Goal: Task Accomplishment & Management: Use online tool/utility

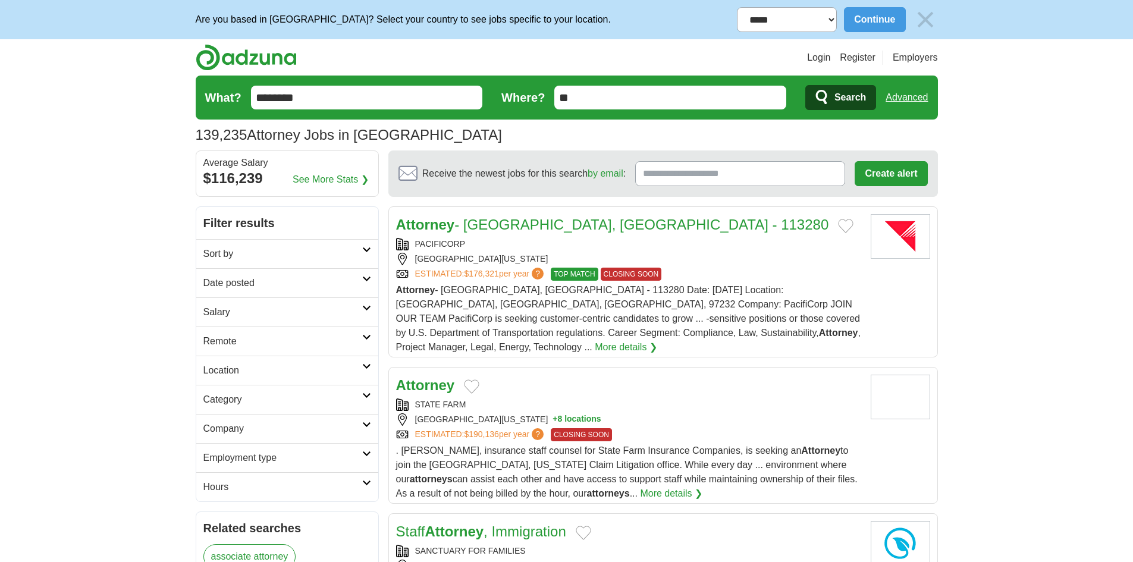
click at [293, 251] on h2 "Sort by" at bounding box center [282, 254] width 159 height 14
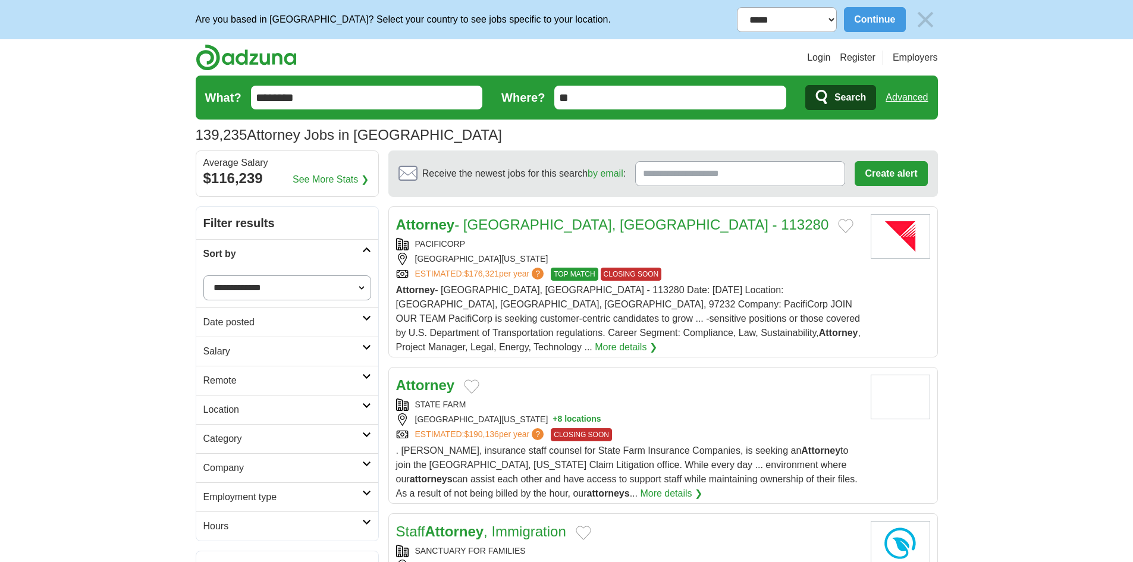
click at [272, 323] on h2 "Date posted" at bounding box center [282, 322] width 159 height 14
click at [246, 369] on link "Last 3 days" at bounding box center [287, 367] width 168 height 14
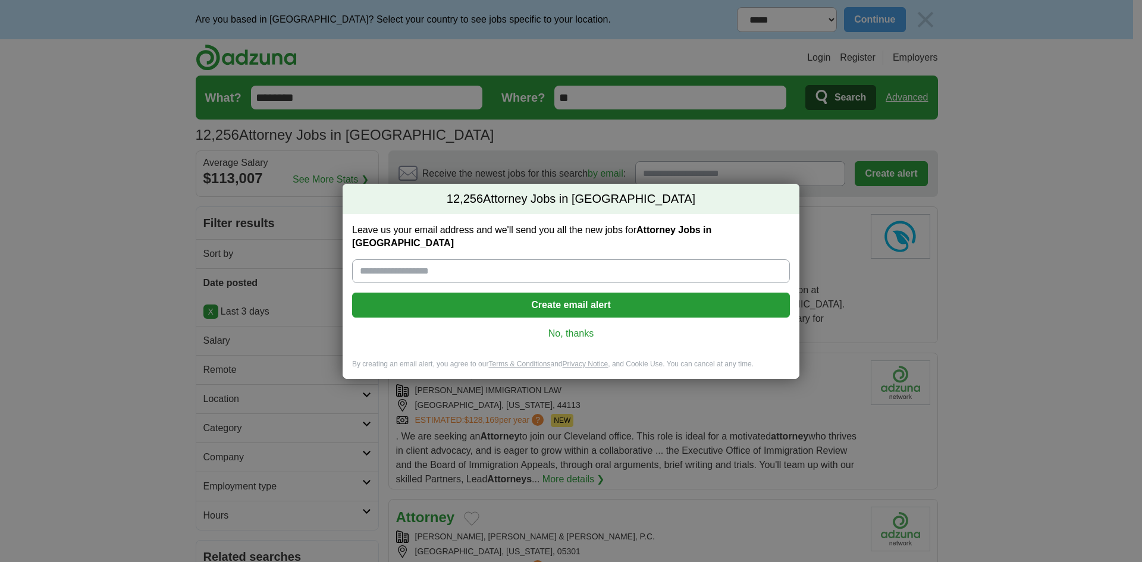
click at [560, 327] on link "No, thanks" at bounding box center [571, 333] width 419 height 13
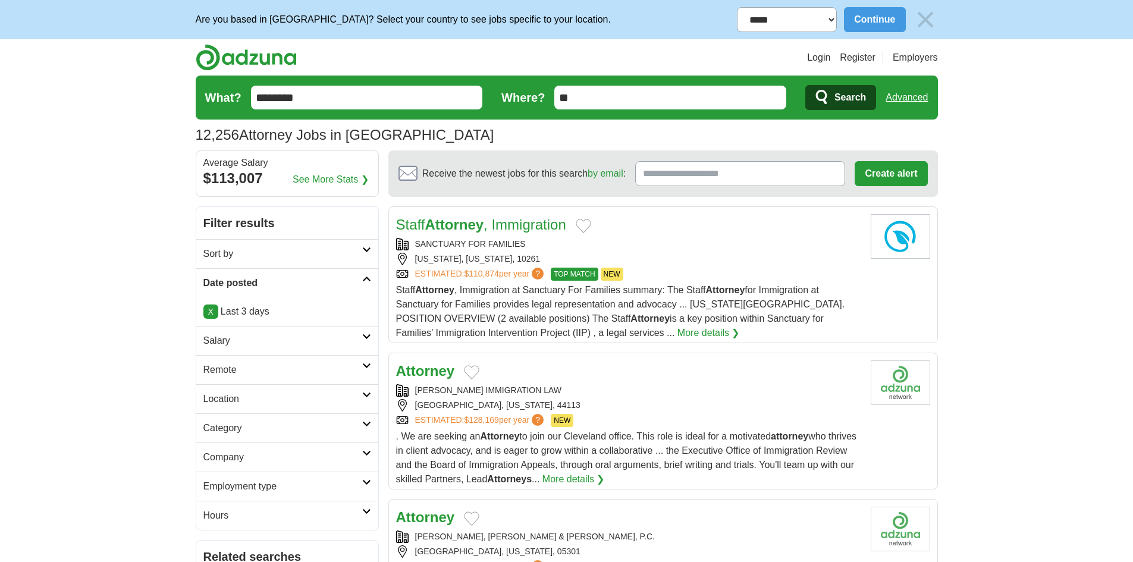
click at [262, 262] on link "Sort by" at bounding box center [287, 253] width 182 height 29
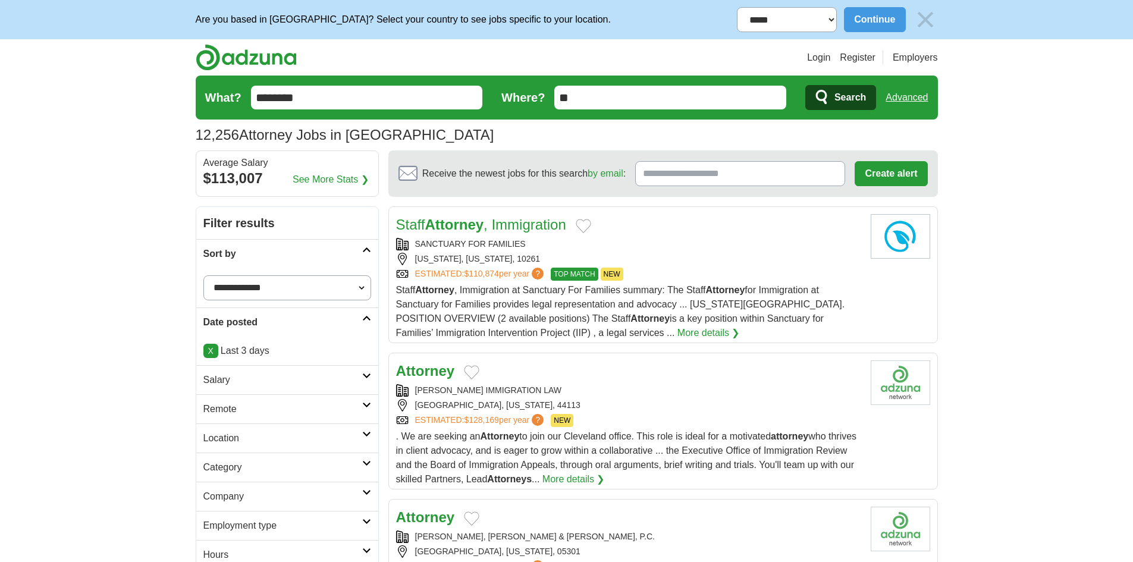
click at [265, 285] on select "**********" at bounding box center [287, 287] width 168 height 25
select select "**********"
click at [203, 275] on select "**********" at bounding box center [287, 287] width 168 height 25
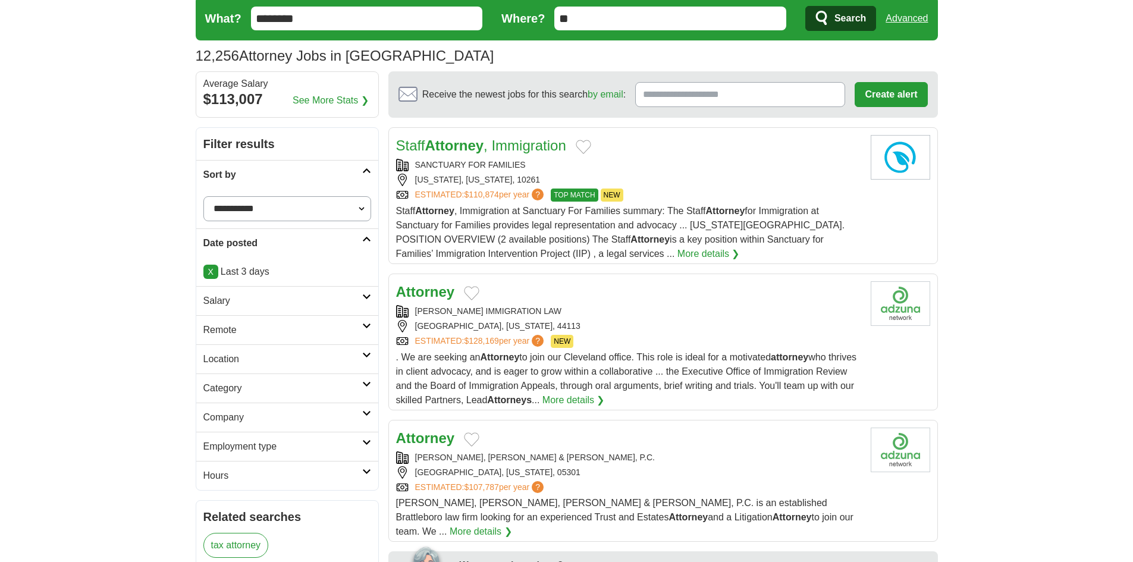
scroll to position [178, 0]
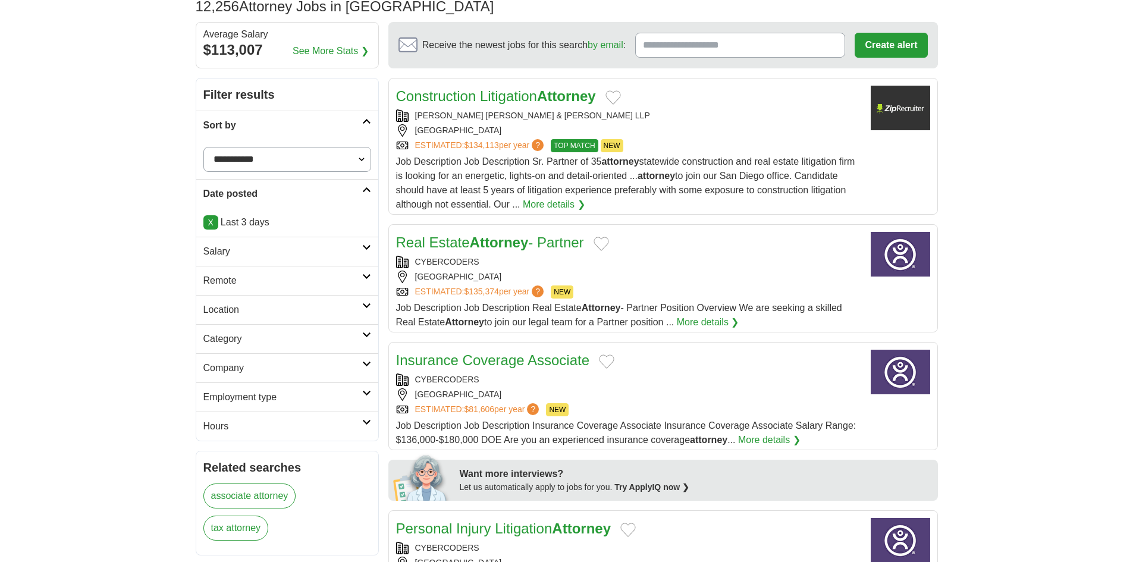
scroll to position [124, 0]
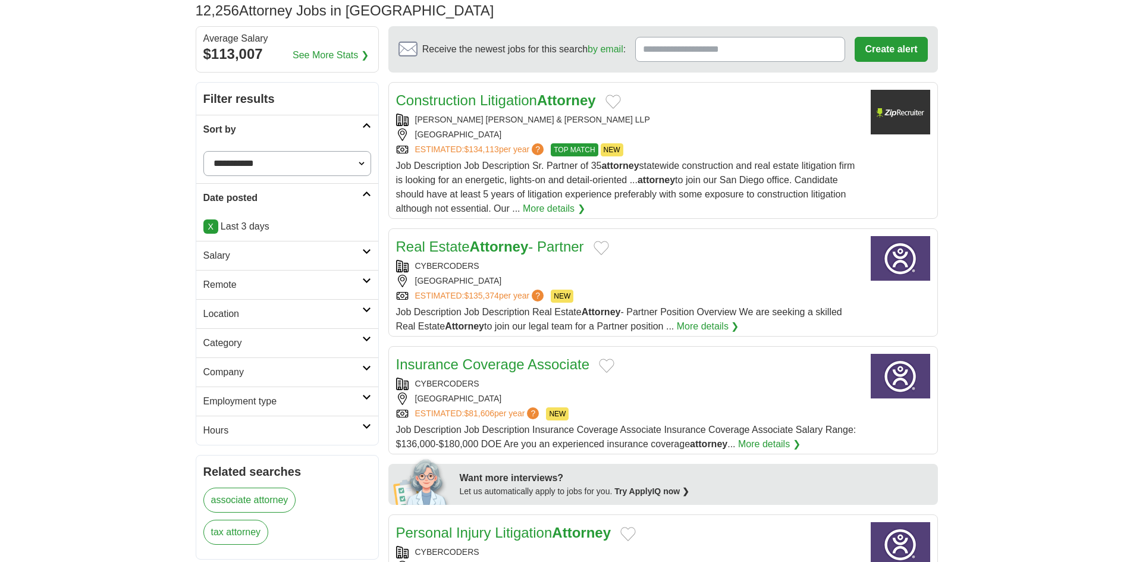
click at [240, 261] on h2 "Salary" at bounding box center [282, 256] width 159 height 14
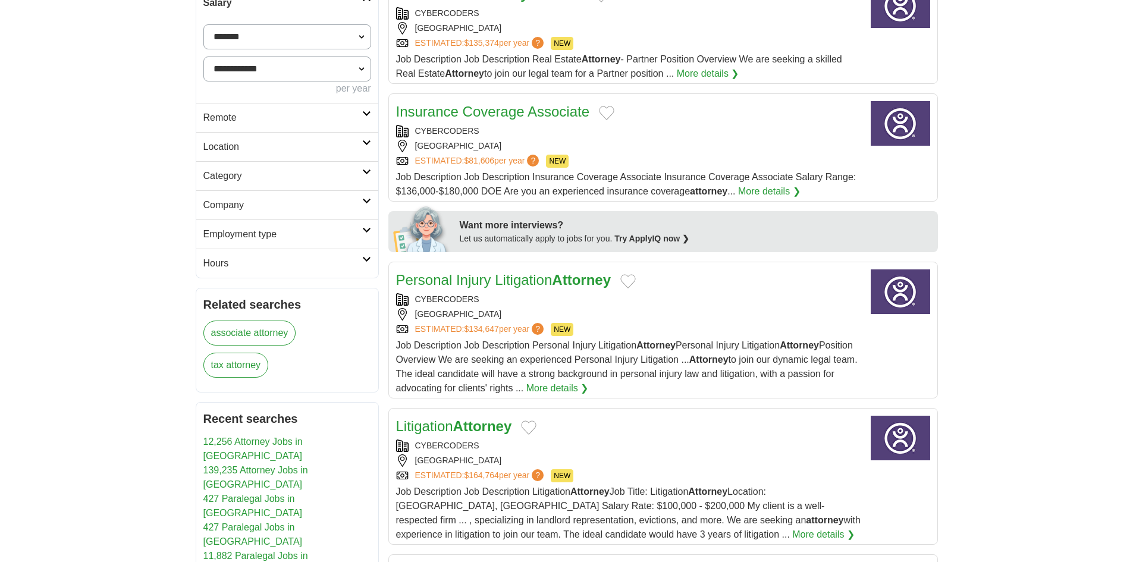
scroll to position [422, 0]
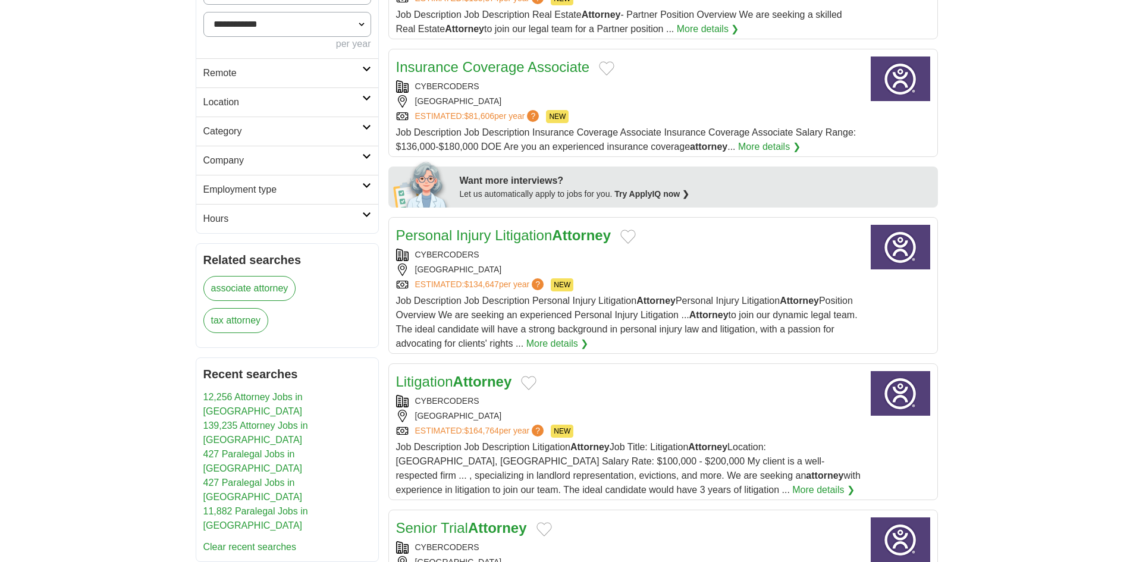
click at [281, 188] on h2 "Employment type" at bounding box center [282, 190] width 159 height 14
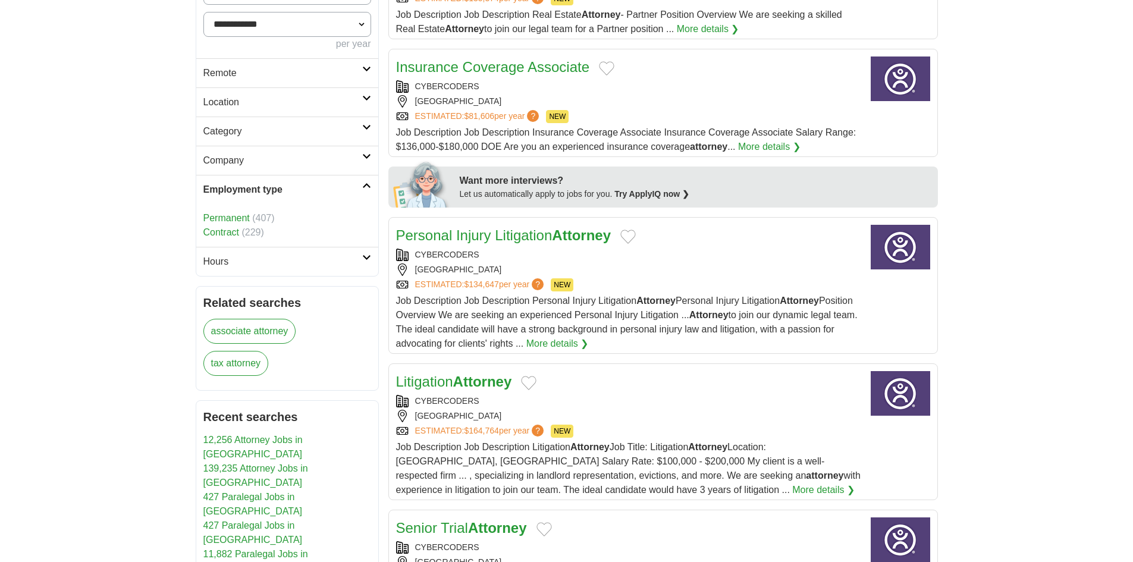
click at [241, 219] on link "Permanent" at bounding box center [226, 218] width 46 height 10
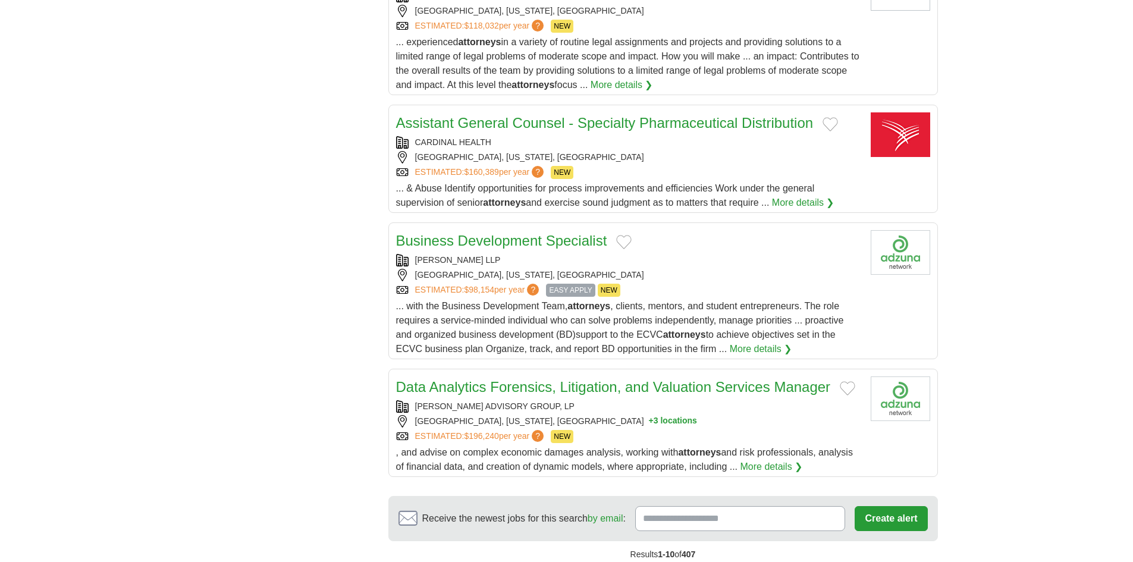
scroll to position [1189, 0]
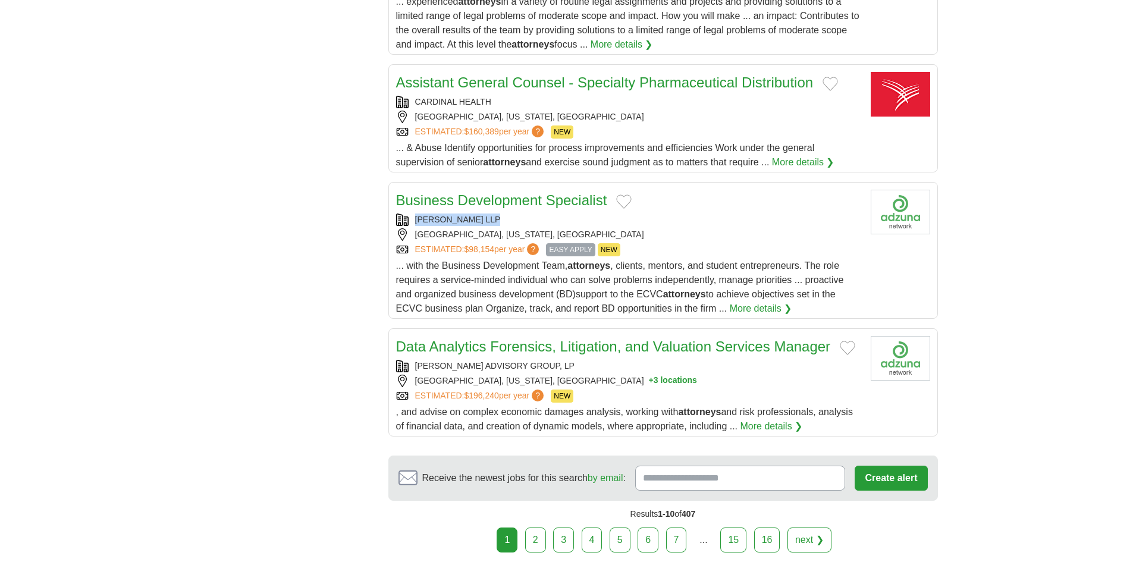
drag, startPoint x: 510, startPoint y: 218, endPoint x: 411, endPoint y: 221, distance: 98.8
click at [411, 221] on div "BALLARD SPAHR LLP" at bounding box center [628, 220] width 465 height 12
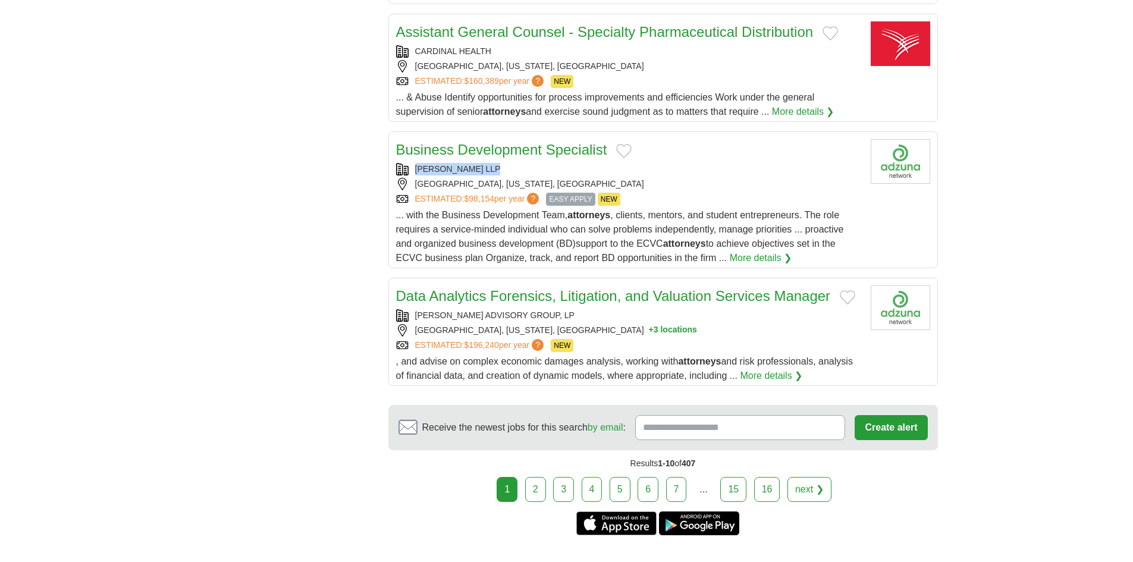
scroll to position [1308, 0]
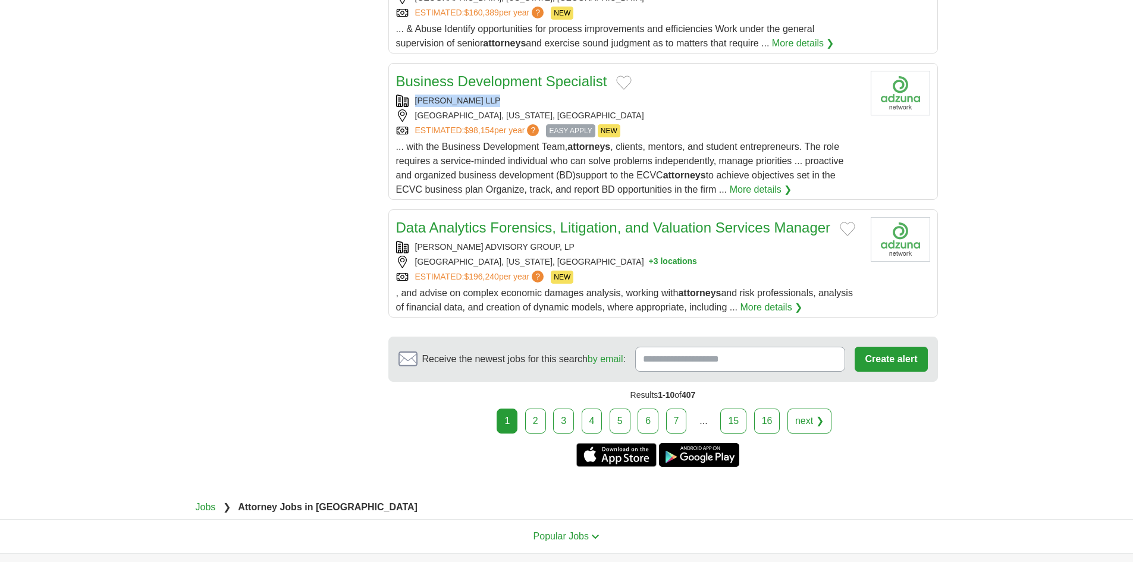
click at [539, 424] on link "2" at bounding box center [535, 421] width 21 height 25
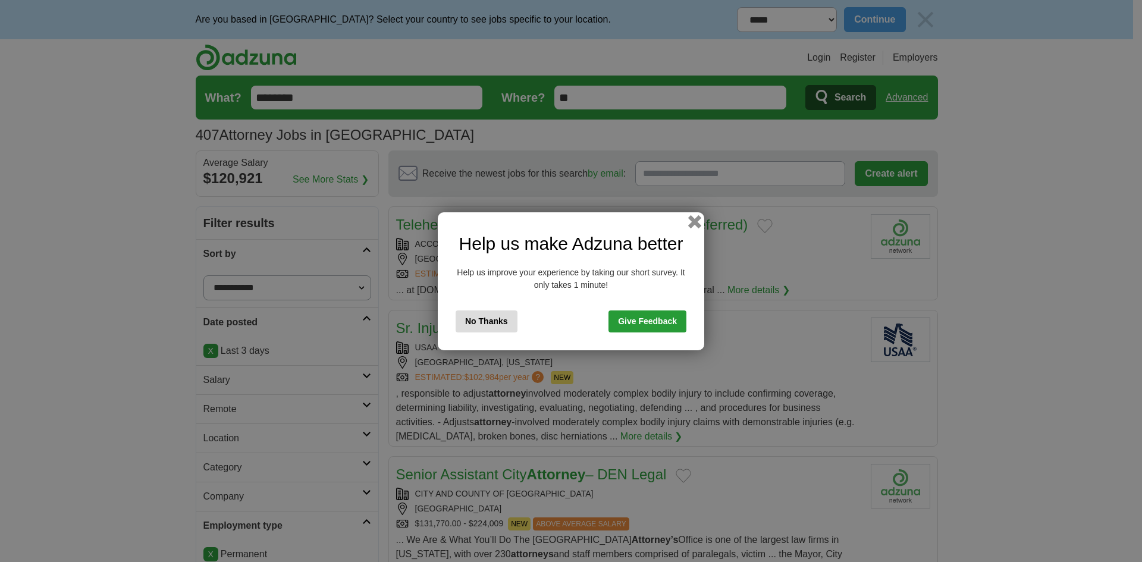
click at [691, 222] on button "button" at bounding box center [694, 221] width 13 height 13
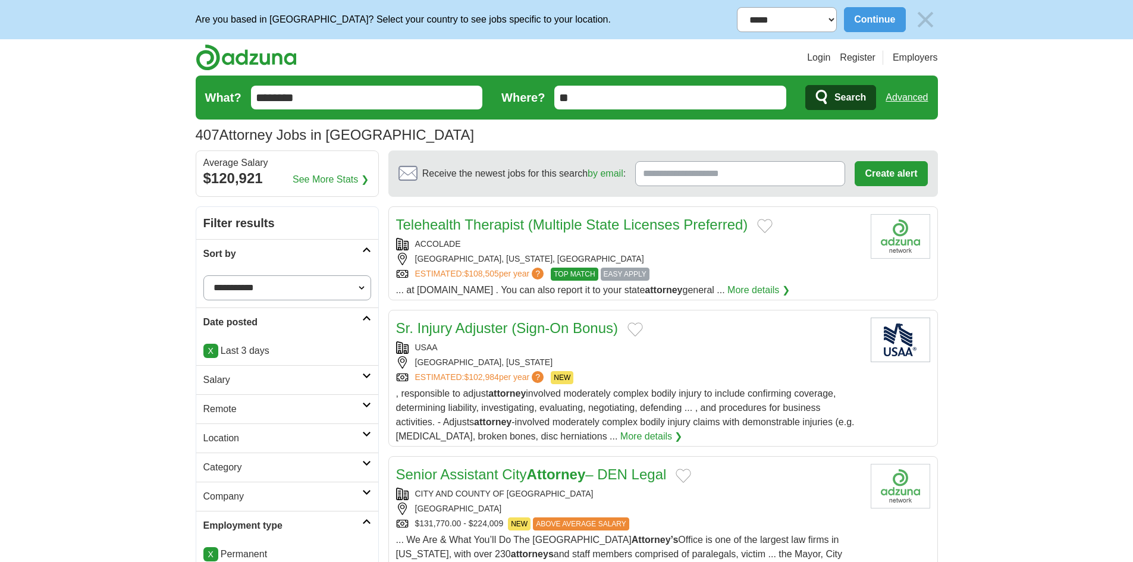
click at [326, 90] on input "********" at bounding box center [367, 98] width 232 height 24
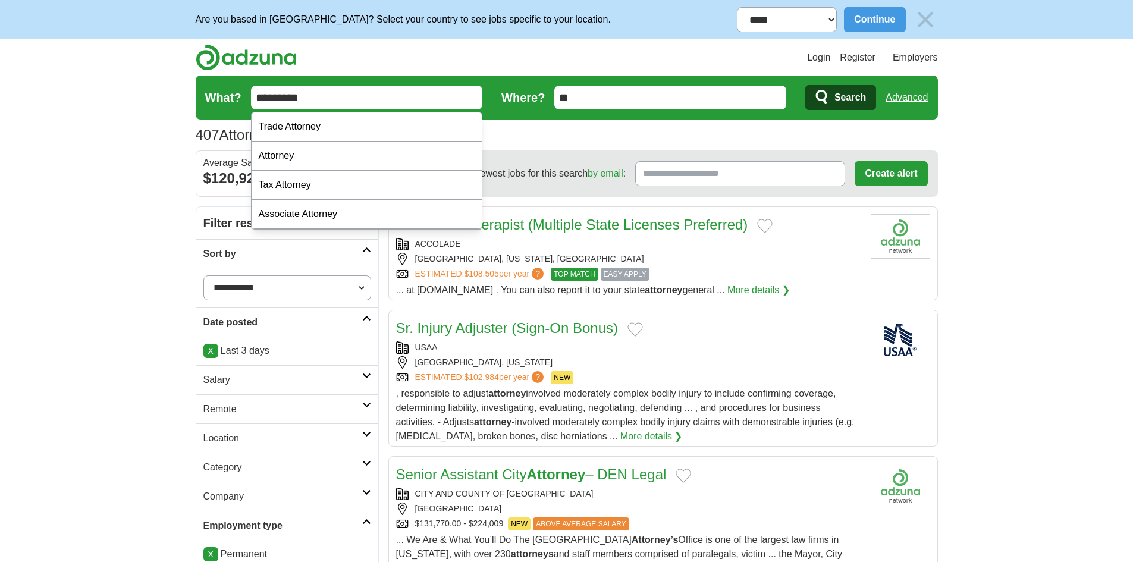
click at [260, 95] on input "*********" at bounding box center [367, 98] width 232 height 24
click at [258, 92] on input "*********" at bounding box center [367, 98] width 232 height 24
type input "**********"
click at [805, 85] on button "Search" at bounding box center [840, 97] width 71 height 25
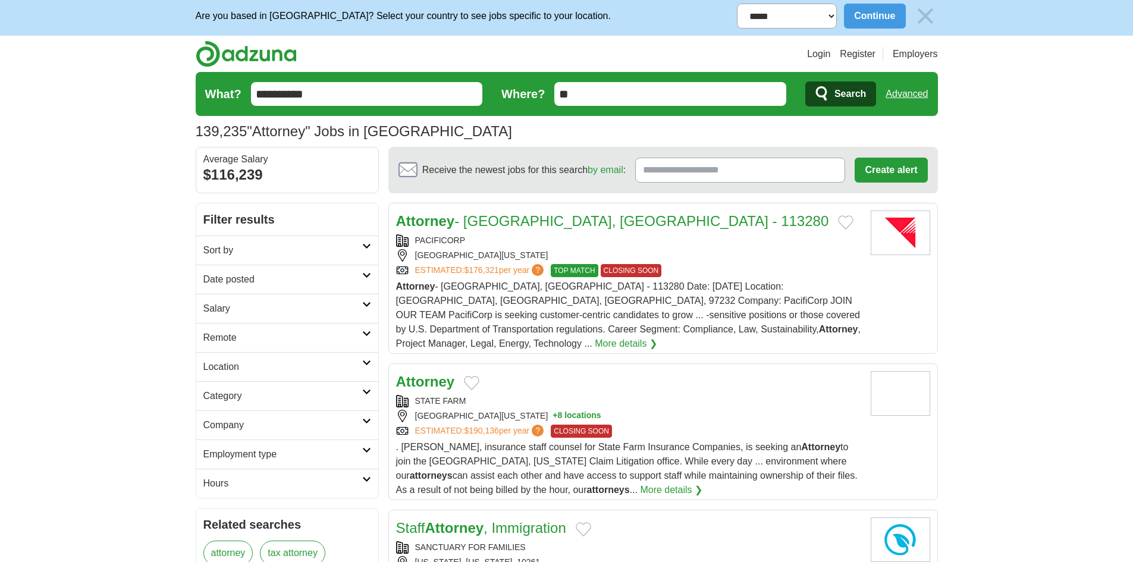
scroll to position [238, 0]
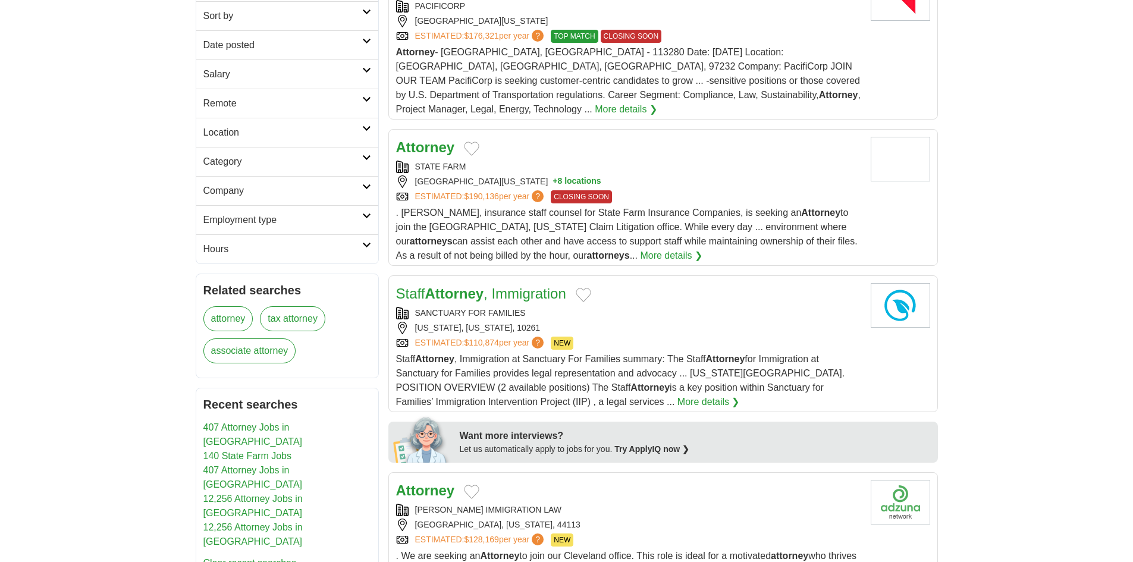
click at [302, 52] on h2 "Date posted" at bounding box center [282, 45] width 159 height 14
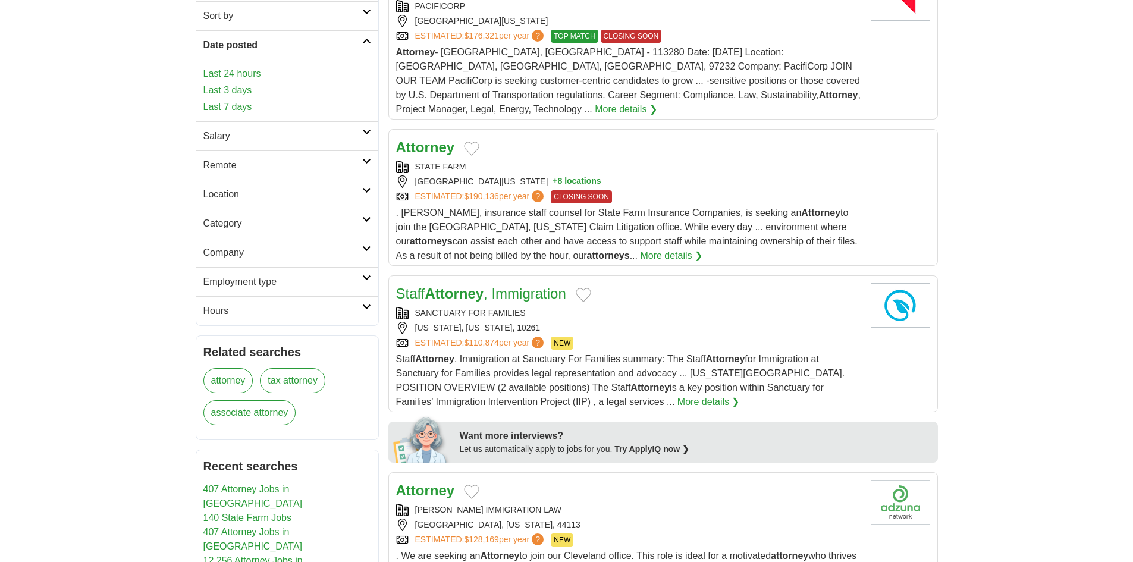
click at [246, 88] on link "Last 3 days" at bounding box center [287, 90] width 168 height 14
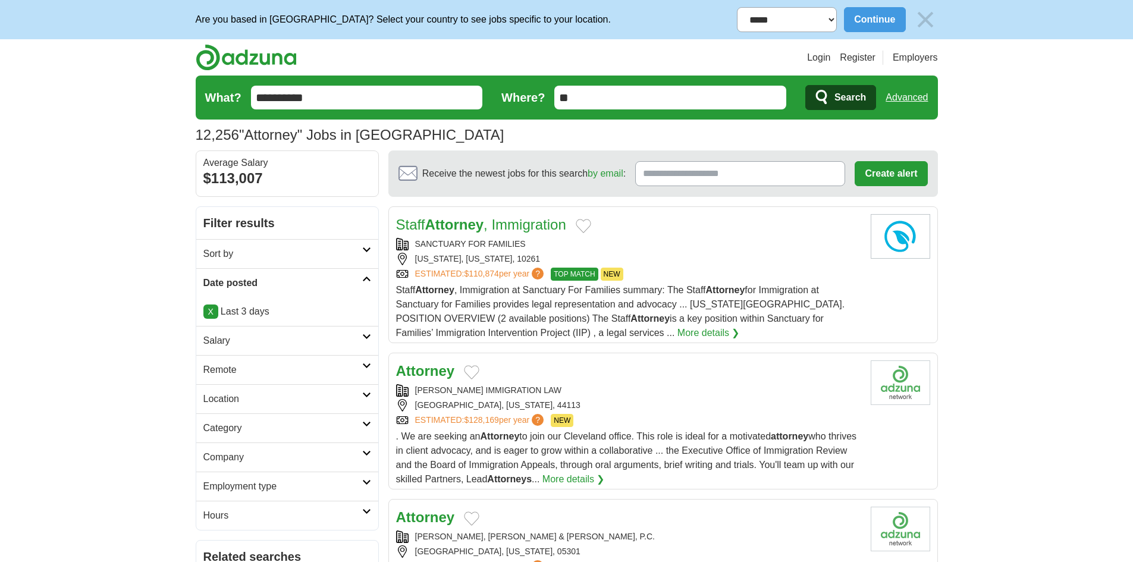
click at [272, 257] on h2 "Sort by" at bounding box center [282, 254] width 159 height 14
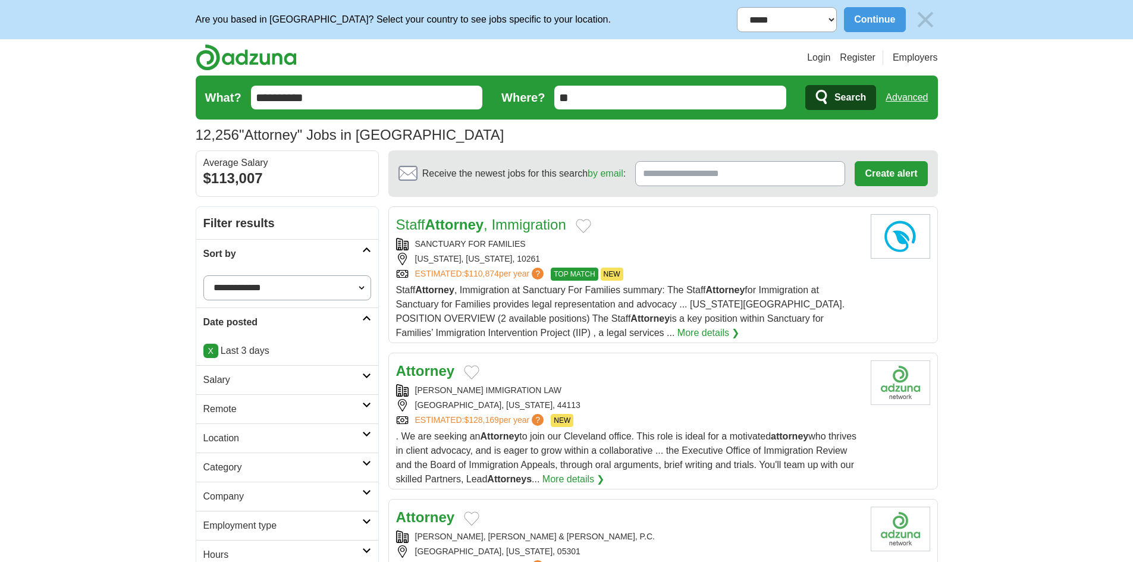
click at [261, 293] on select "**********" at bounding box center [287, 287] width 168 height 25
select select "**********"
click at [203, 275] on select "**********" at bounding box center [287, 287] width 168 height 25
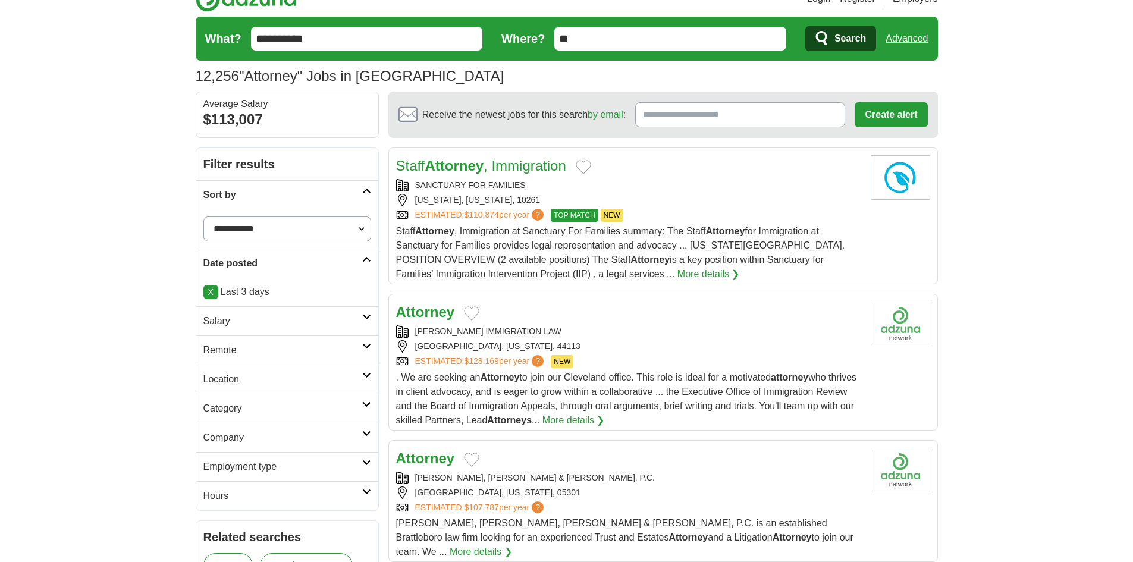
scroll to position [175, 0]
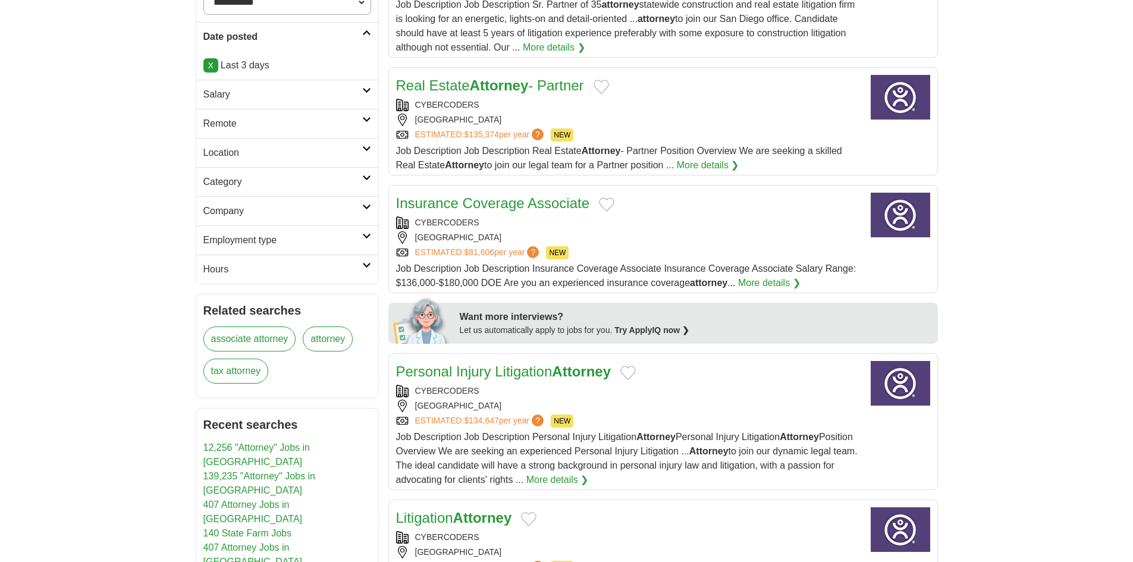
scroll to position [127, 0]
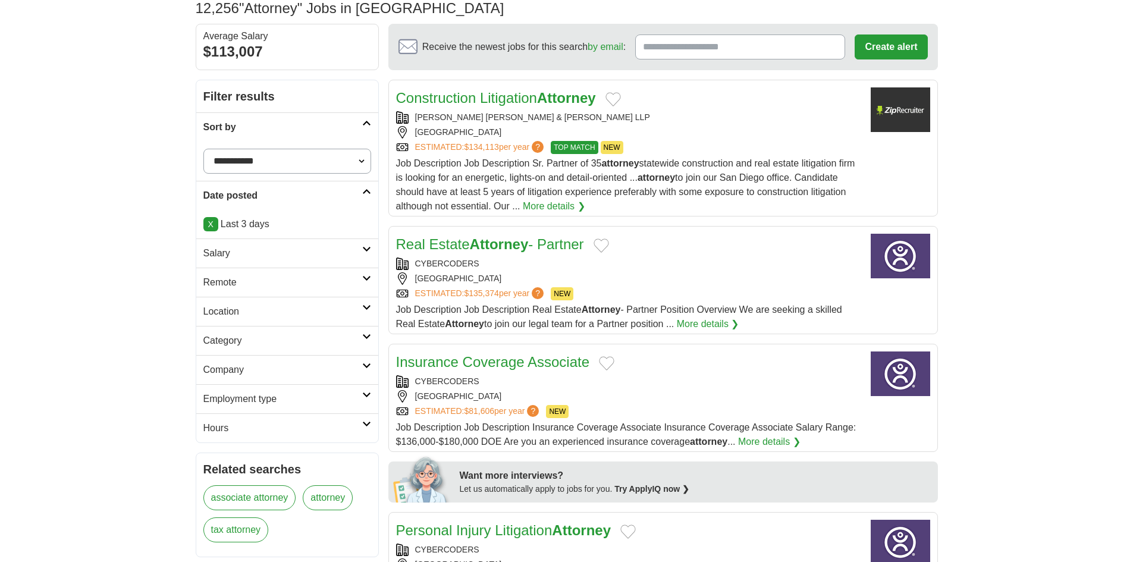
click at [572, 115] on div "ORBACH HUFF & HENDERSON LLP" at bounding box center [628, 117] width 465 height 12
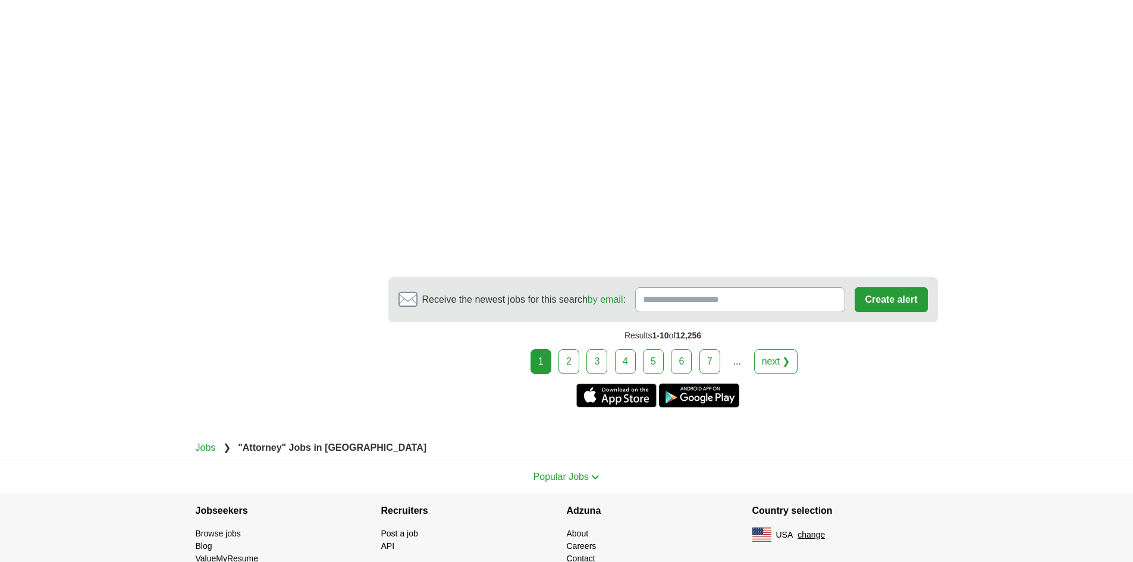
scroll to position [1955, 0]
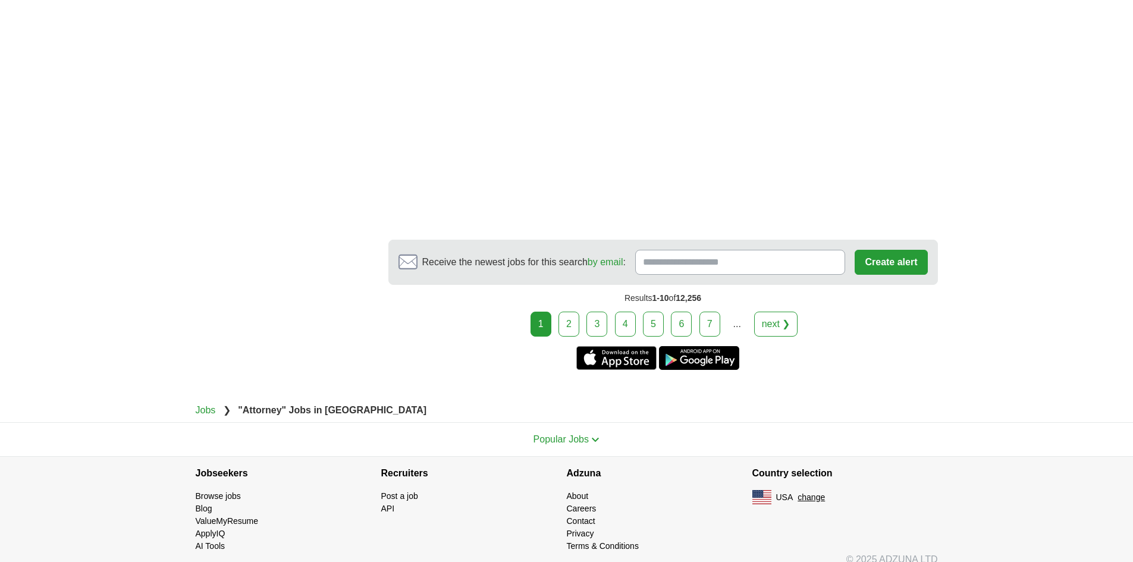
click at [575, 315] on link "2" at bounding box center [568, 324] width 21 height 25
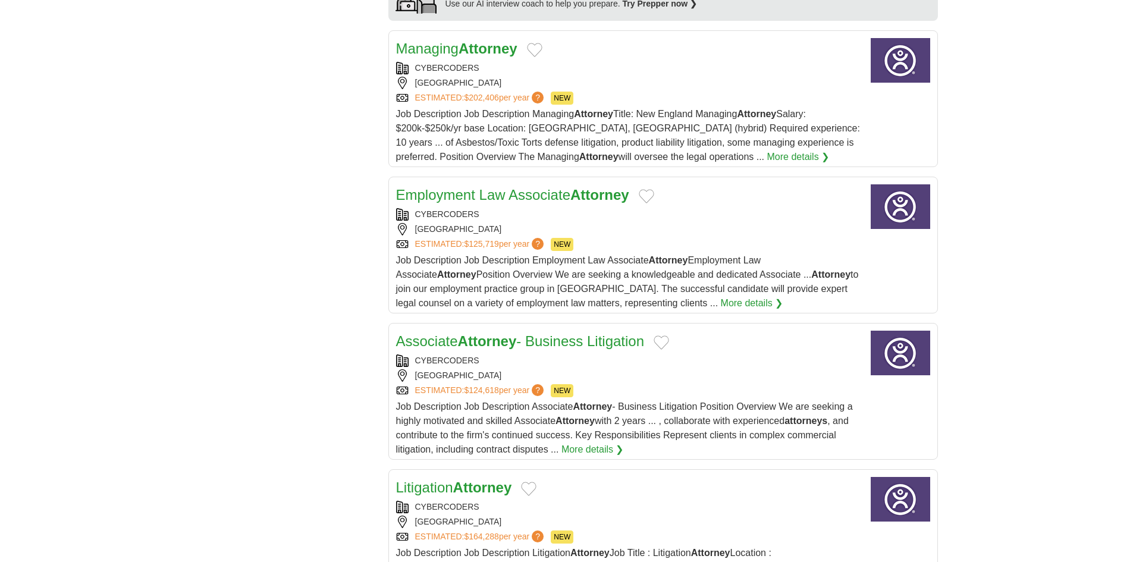
scroll to position [1427, 0]
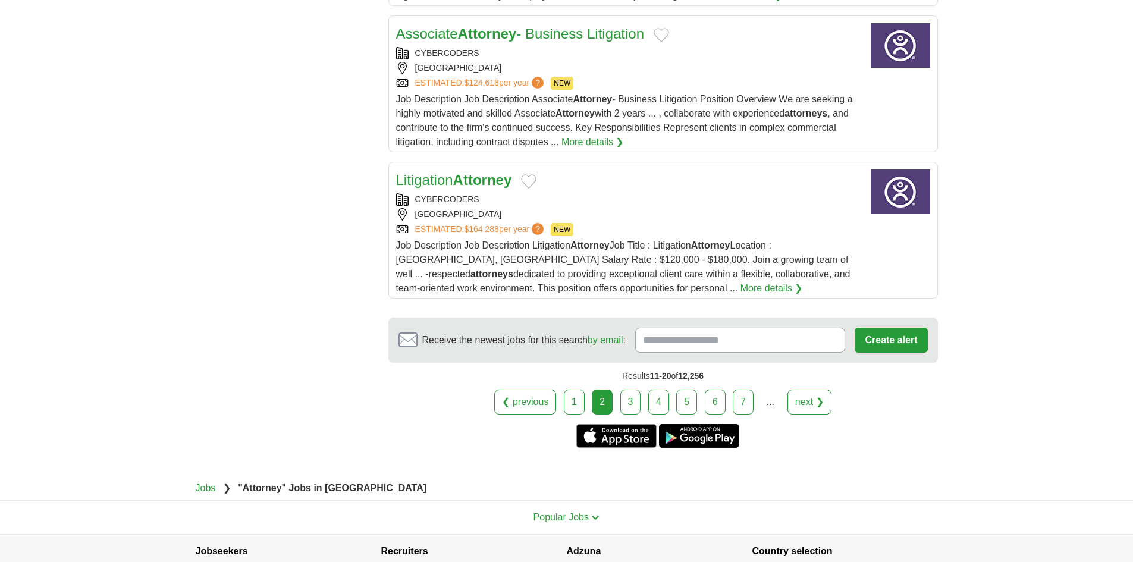
click at [627, 390] on link "3" at bounding box center [630, 402] width 21 height 25
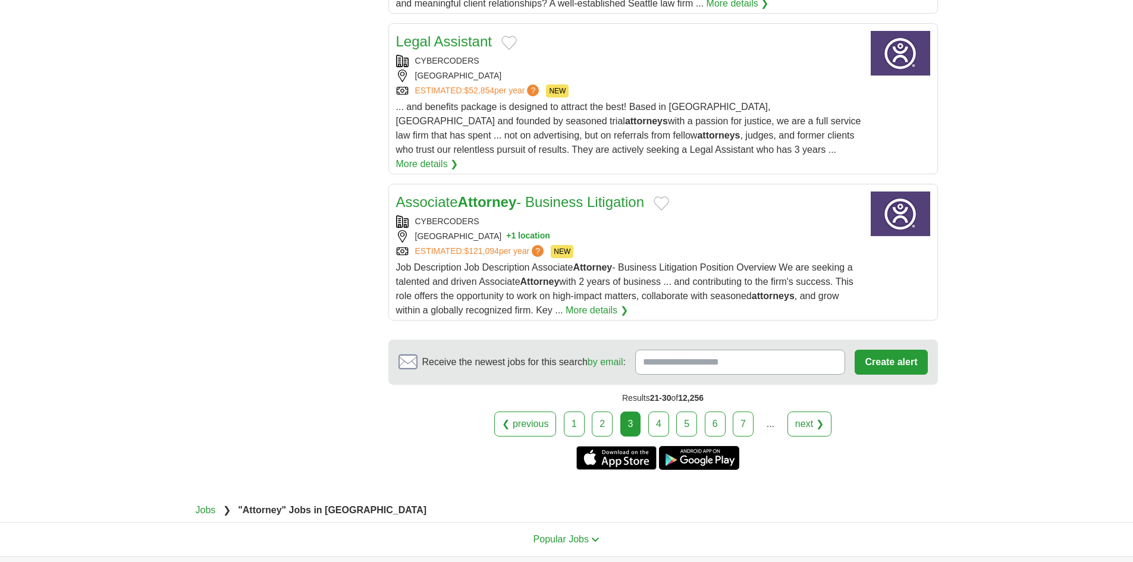
scroll to position [1505, 0]
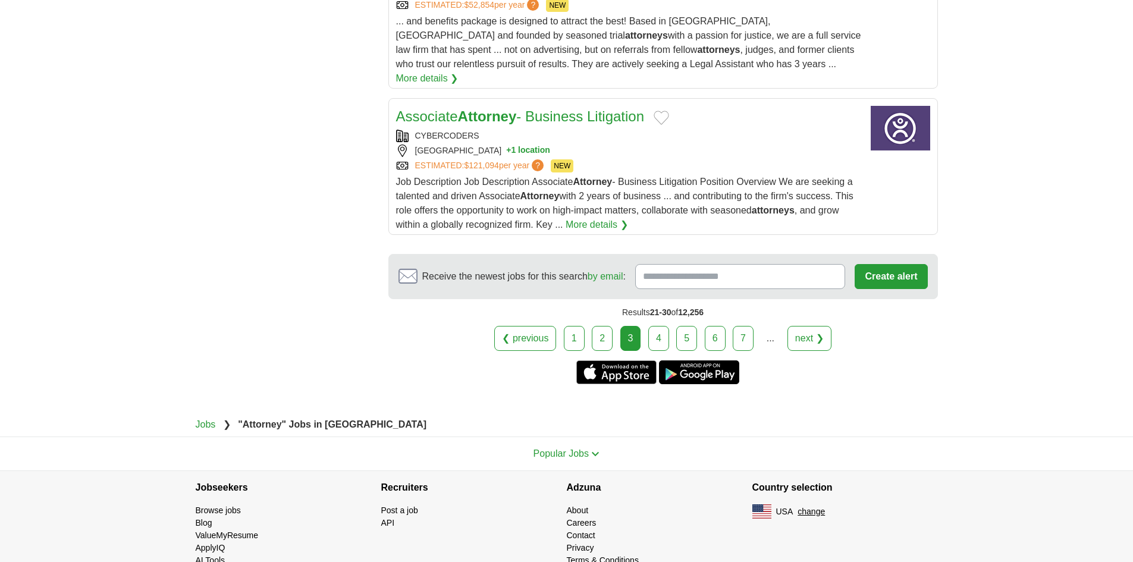
click at [661, 326] on link "4" at bounding box center [658, 338] width 21 height 25
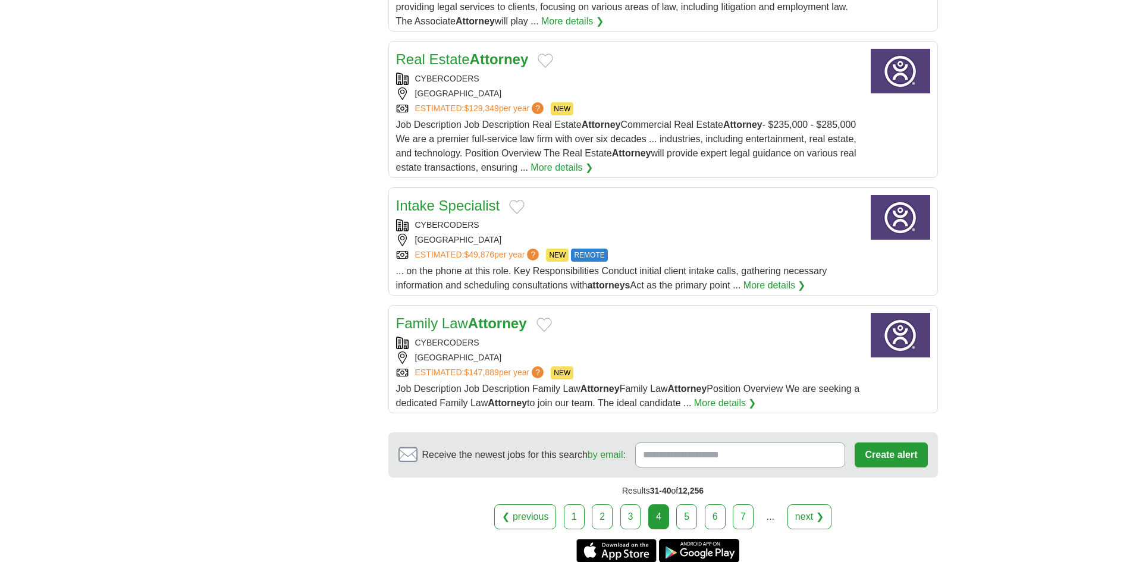
scroll to position [1477, 0]
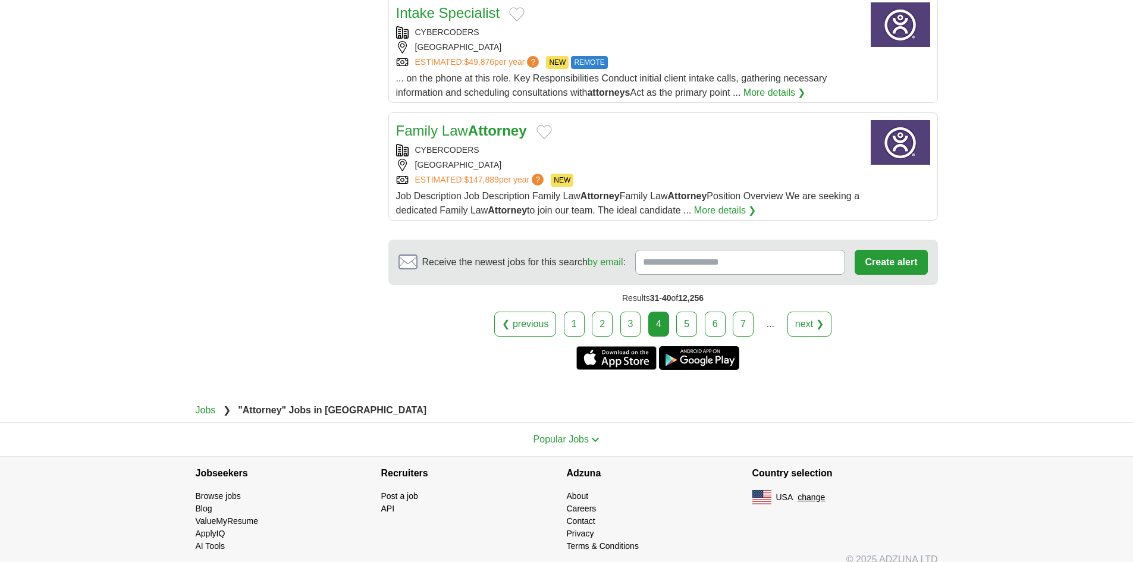
click at [686, 312] on link "5" at bounding box center [686, 324] width 21 height 25
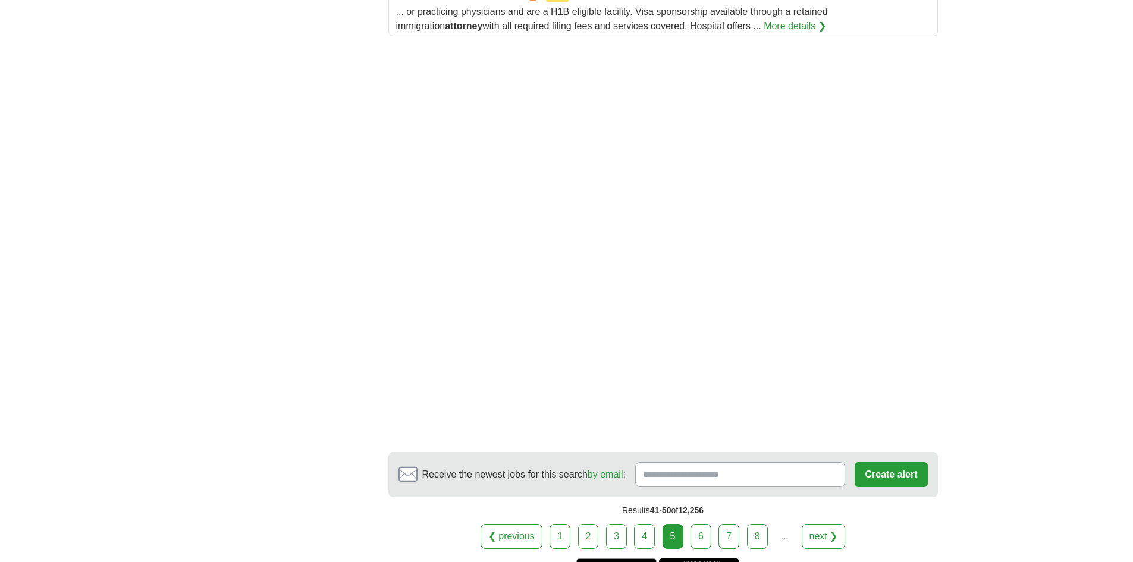
scroll to position [1859, 0]
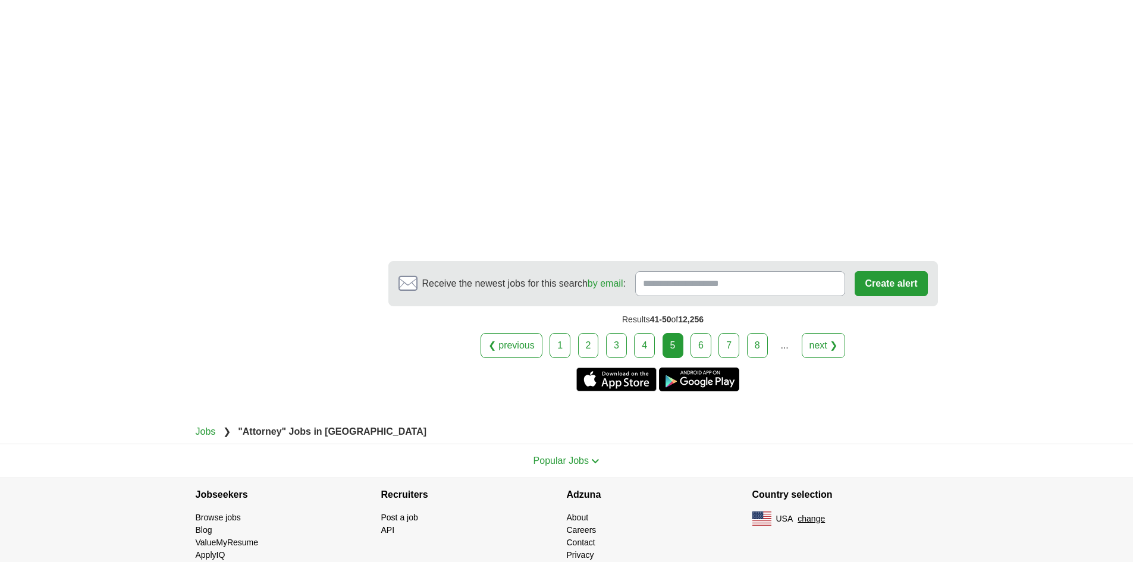
click at [696, 333] on link "6" at bounding box center [700, 345] width 21 height 25
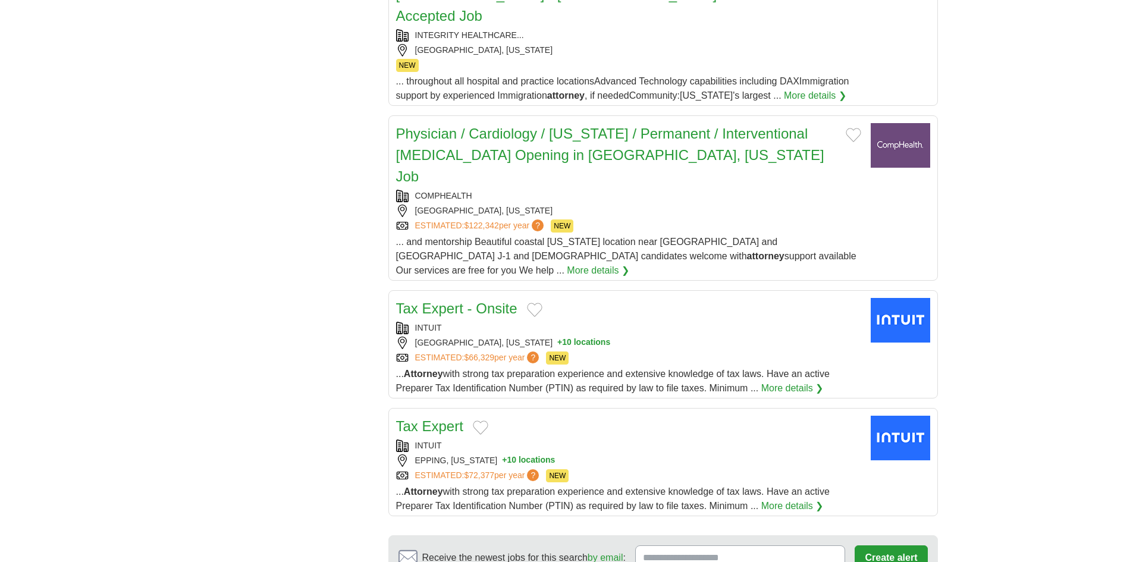
scroll to position [1541, 0]
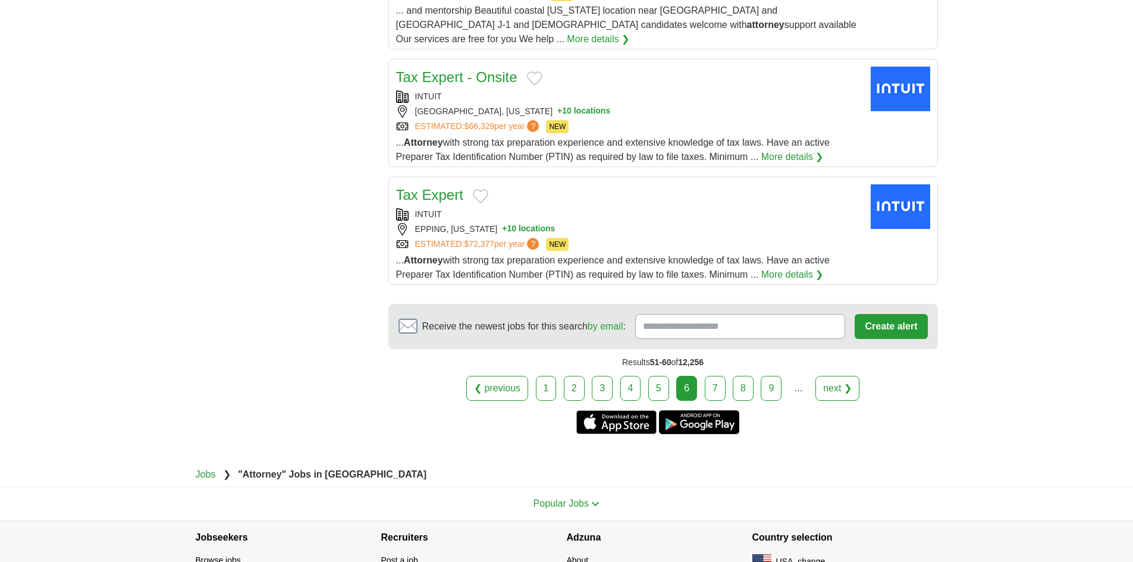
click at [712, 376] on link "7" at bounding box center [715, 388] width 21 height 25
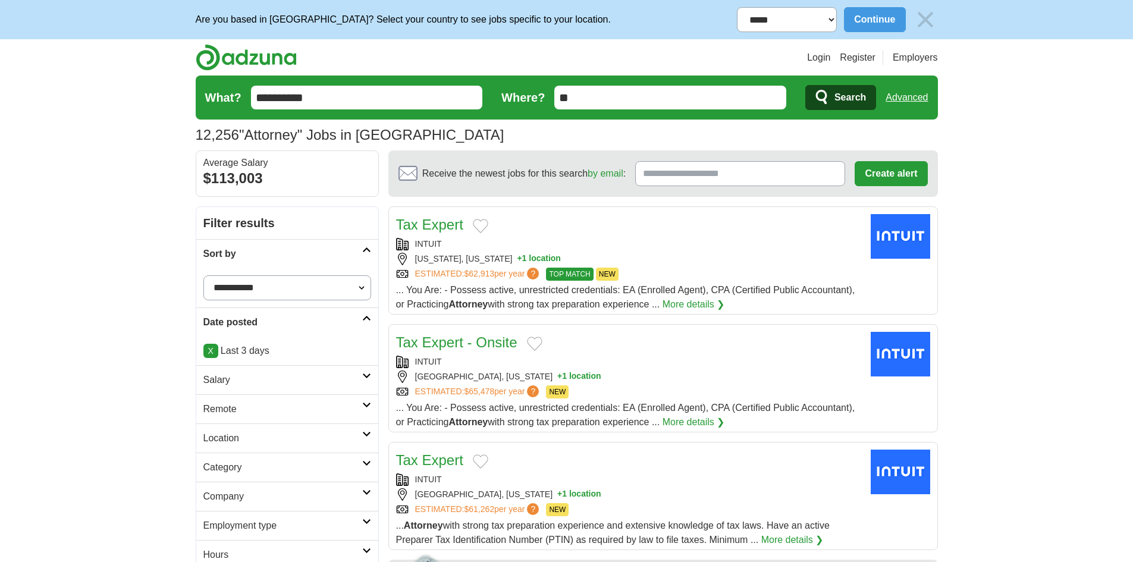
click at [325, 91] on input "**********" at bounding box center [367, 98] width 232 height 24
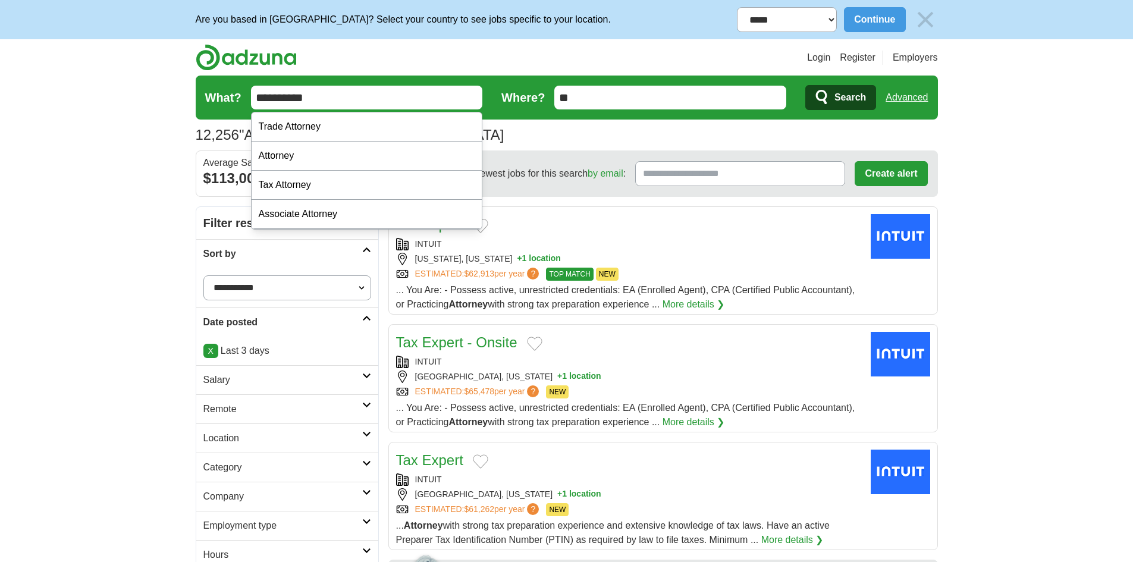
click at [325, 91] on input "**********" at bounding box center [367, 98] width 232 height 24
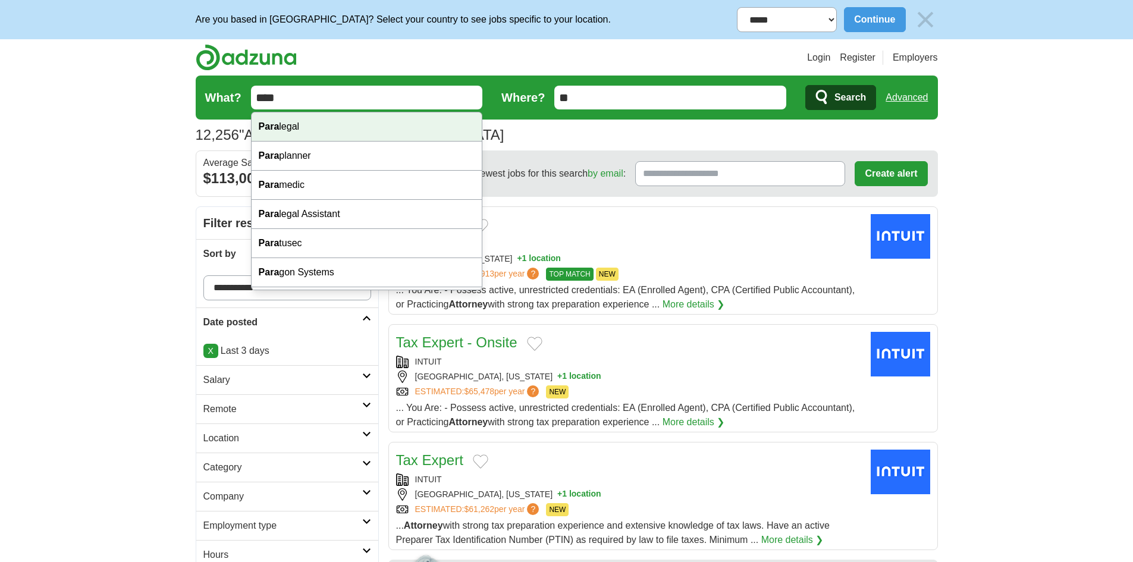
click at [319, 126] on div "Para legal" at bounding box center [367, 126] width 231 height 29
type input "*********"
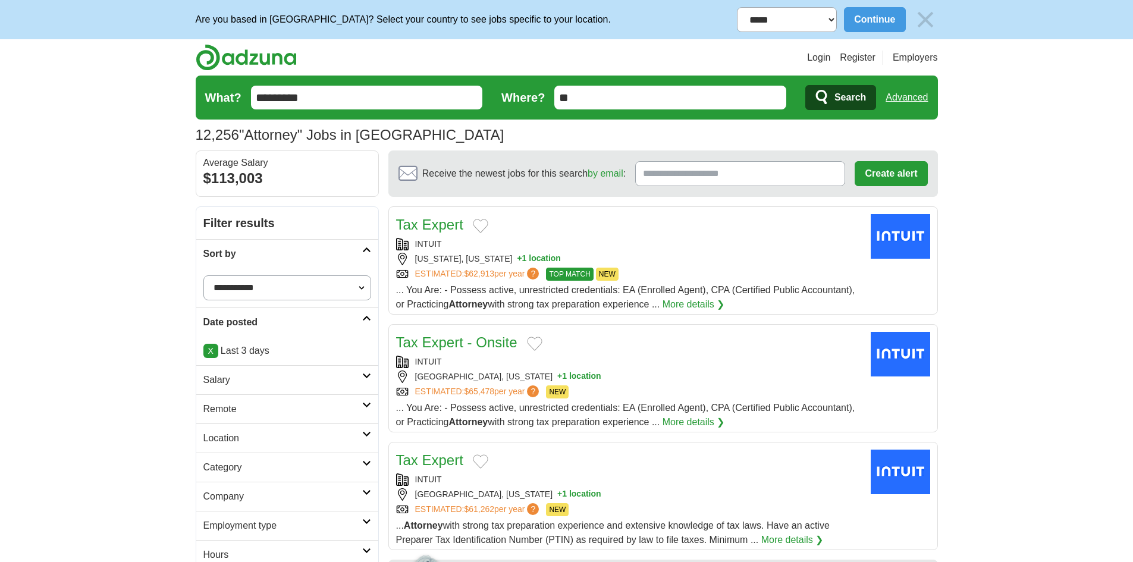
click at [852, 98] on span "Search" at bounding box center [850, 98] width 32 height 24
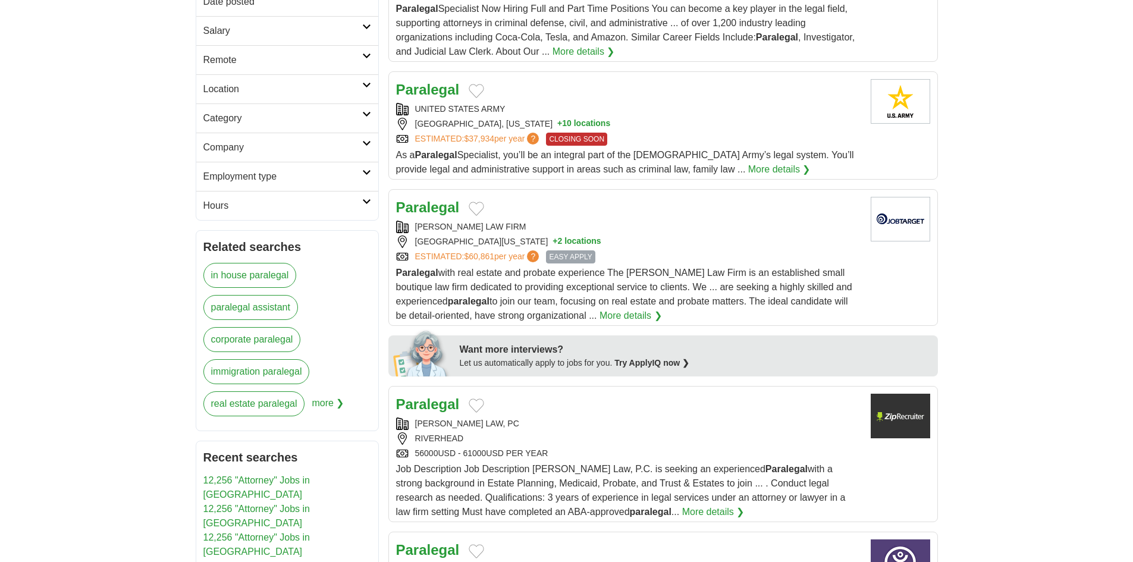
scroll to position [297, 0]
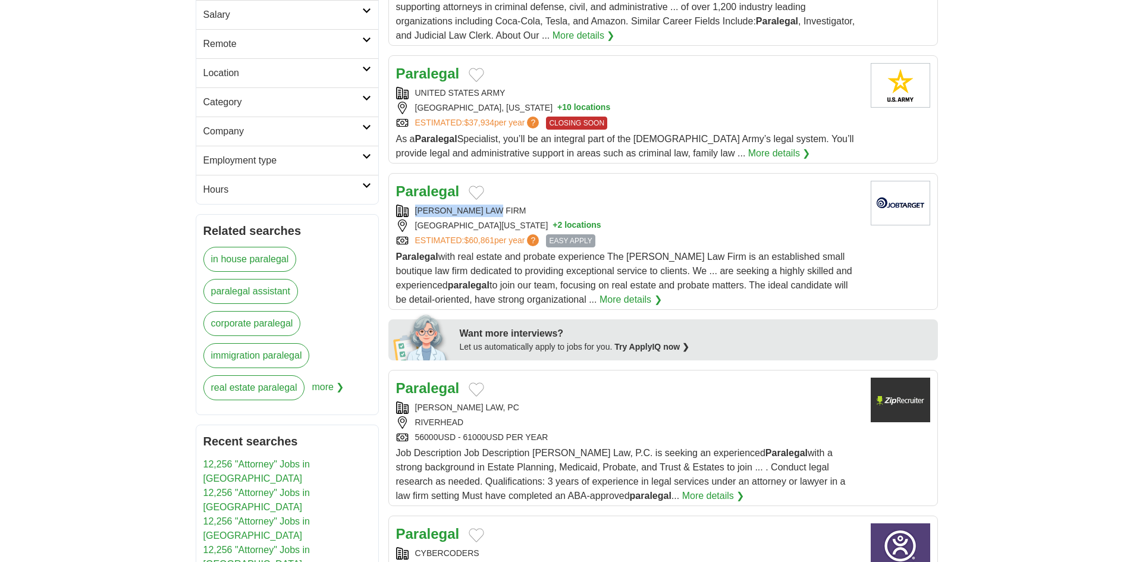
drag, startPoint x: 531, startPoint y: 205, endPoint x: 413, endPoint y: 211, distance: 117.9
click at [413, 211] on div "GRANTHAM LAW FIRM" at bounding box center [628, 211] width 465 height 12
copy div "GRANTHAM LAW FIRM"
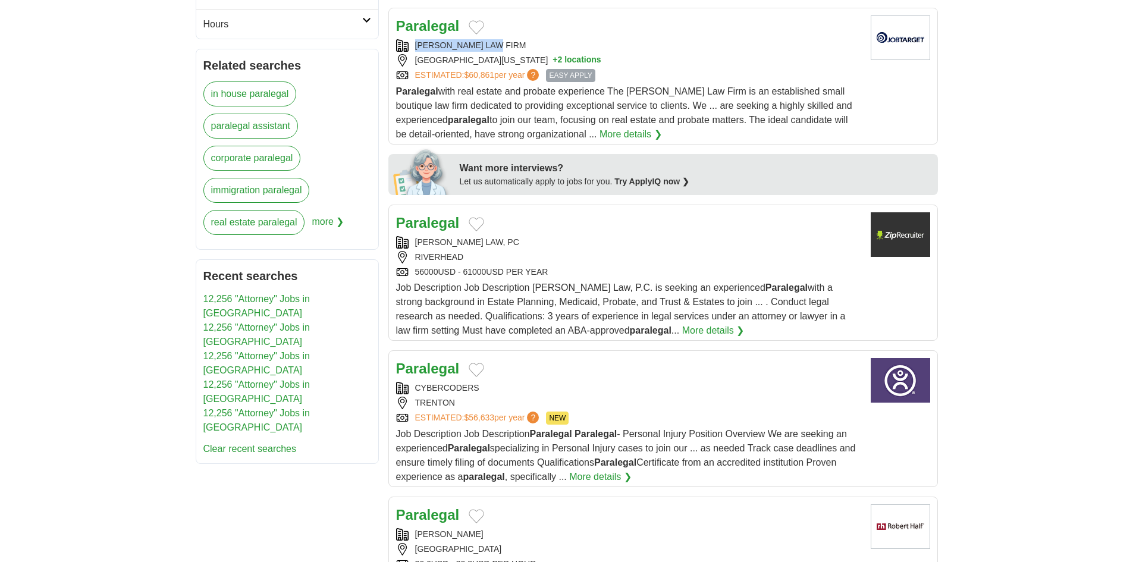
scroll to position [476, 0]
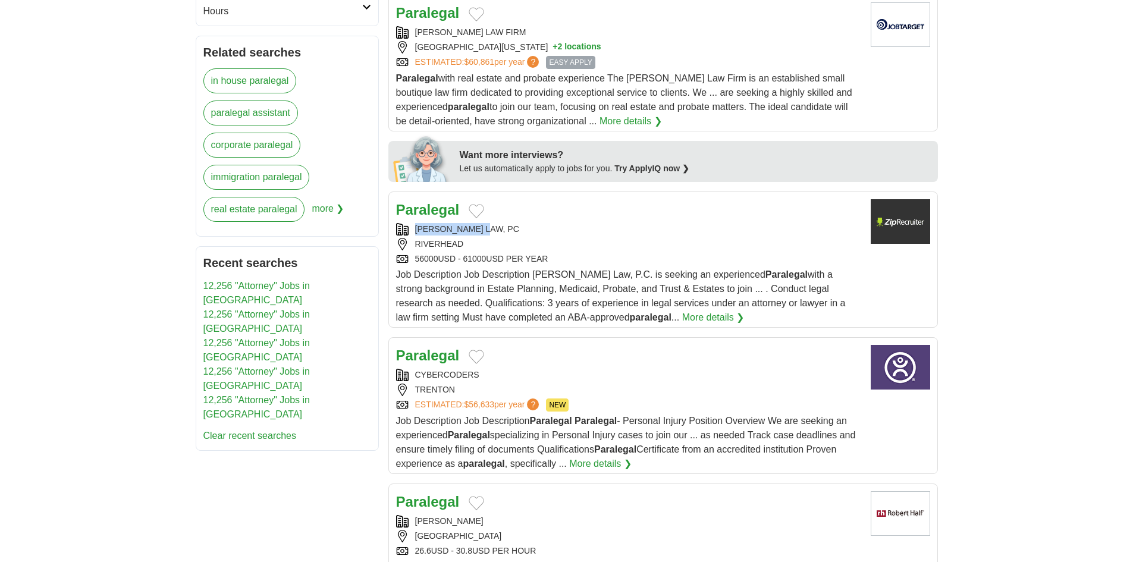
drag, startPoint x: 518, startPoint y: 233, endPoint x: 416, endPoint y: 227, distance: 102.5
click at [416, 227] on div "SHERYLL LAW, PC" at bounding box center [628, 229] width 465 height 12
copy div "SHERYLL LAW, PC"
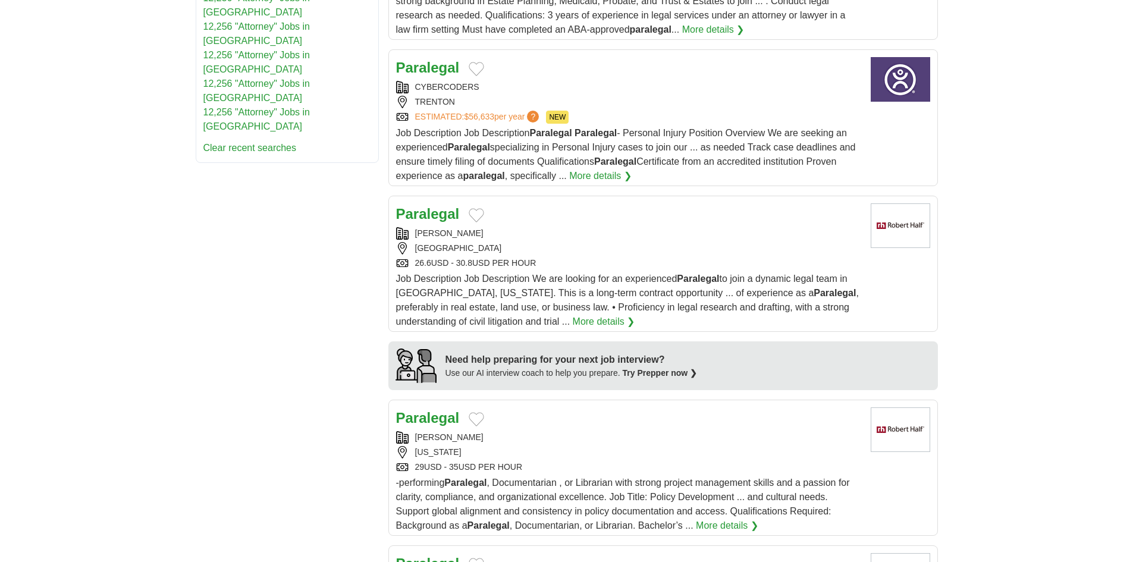
scroll to position [833, 0]
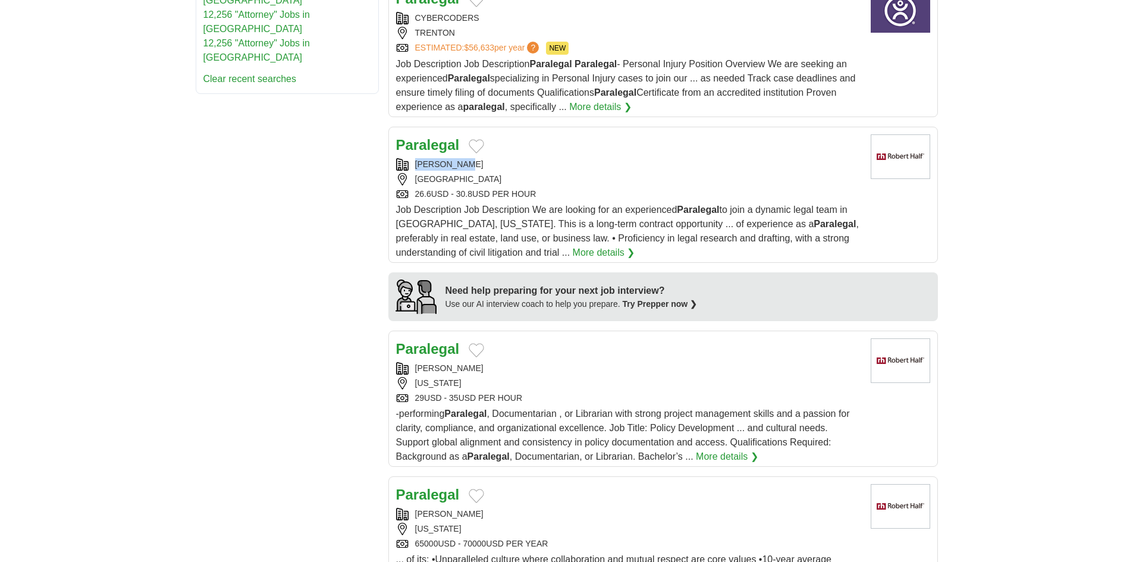
drag, startPoint x: 488, startPoint y: 164, endPoint x: 416, endPoint y: 159, distance: 72.7
click at [416, 159] on div "ROBERT HALF" at bounding box center [628, 164] width 465 height 12
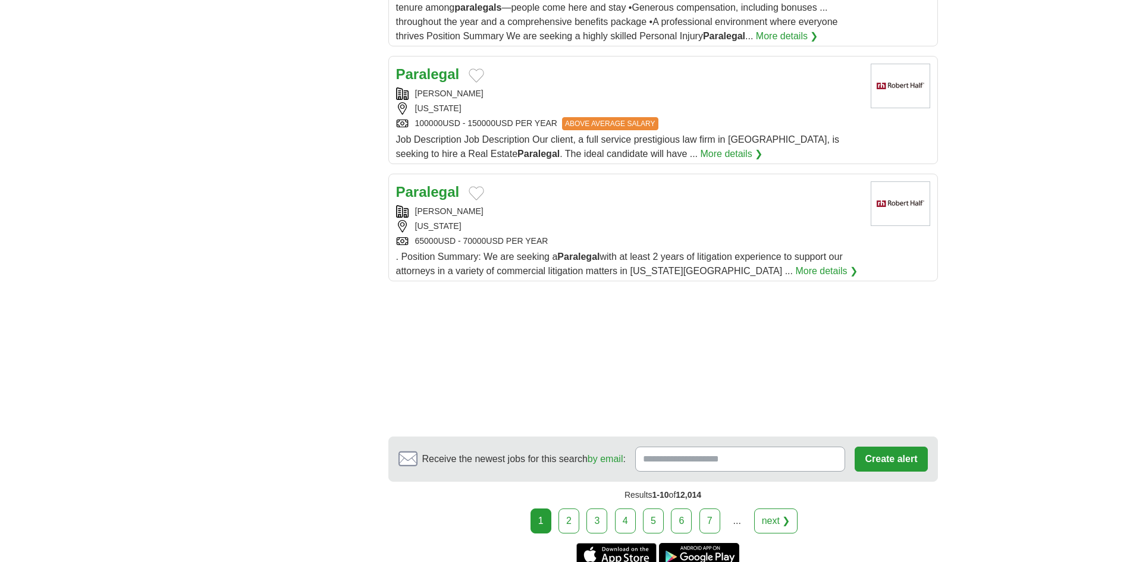
scroll to position [1606, 0]
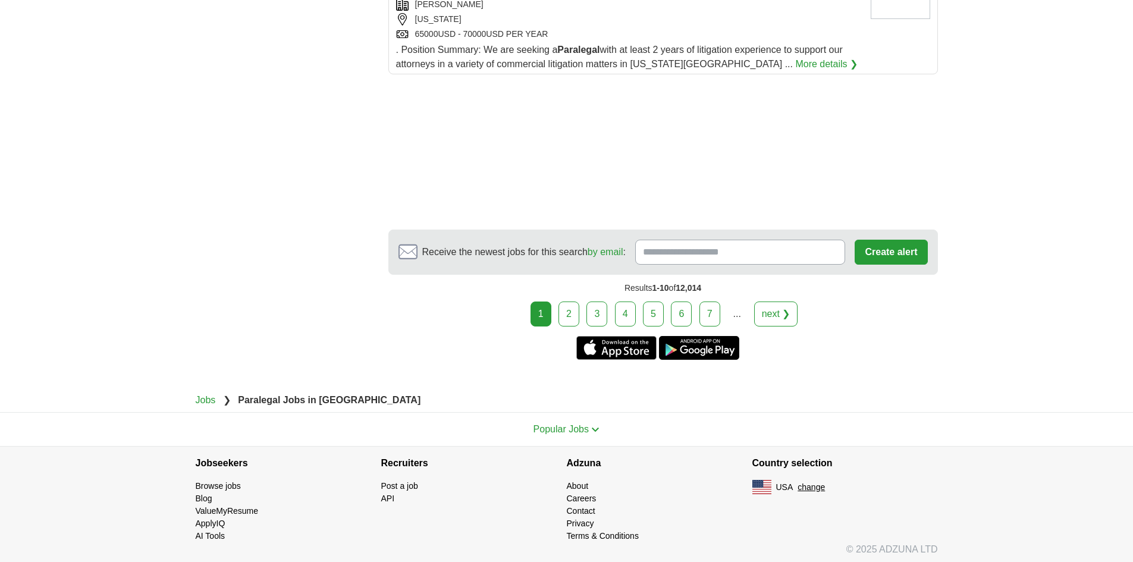
click at [599, 315] on link "3" at bounding box center [596, 314] width 21 height 25
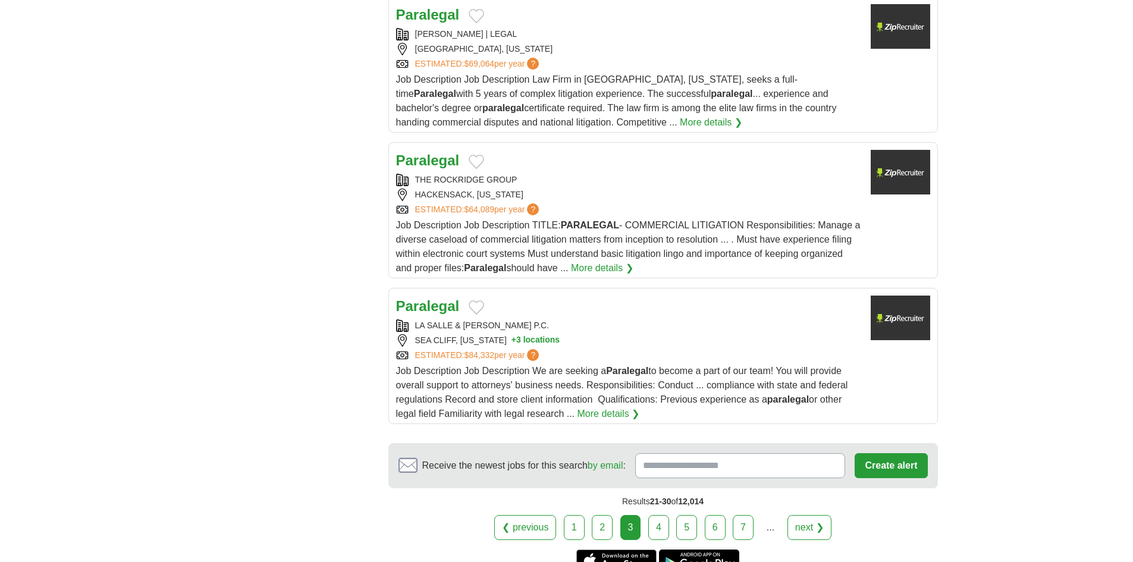
scroll to position [1371, 0]
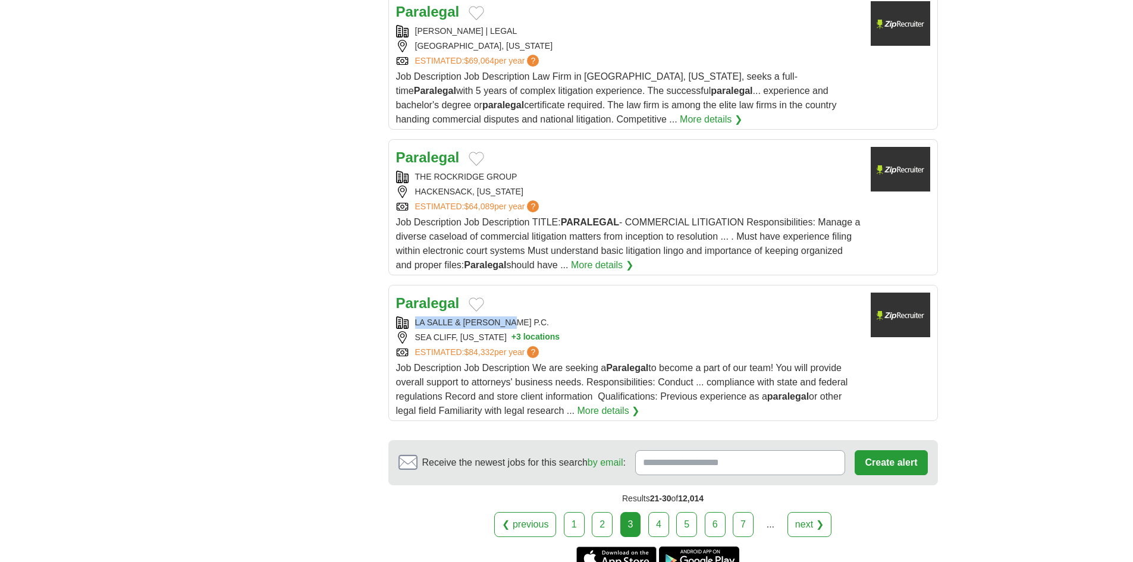
drag, startPoint x: 528, startPoint y: 259, endPoint x: 414, endPoint y: 265, distance: 114.4
click at [414, 293] on div "Paralegal LA SALLE & [PERSON_NAME] P.C. [GEOGRAPHIC_DATA], [US_STATE] + 3 locat…" at bounding box center [628, 355] width 465 height 125
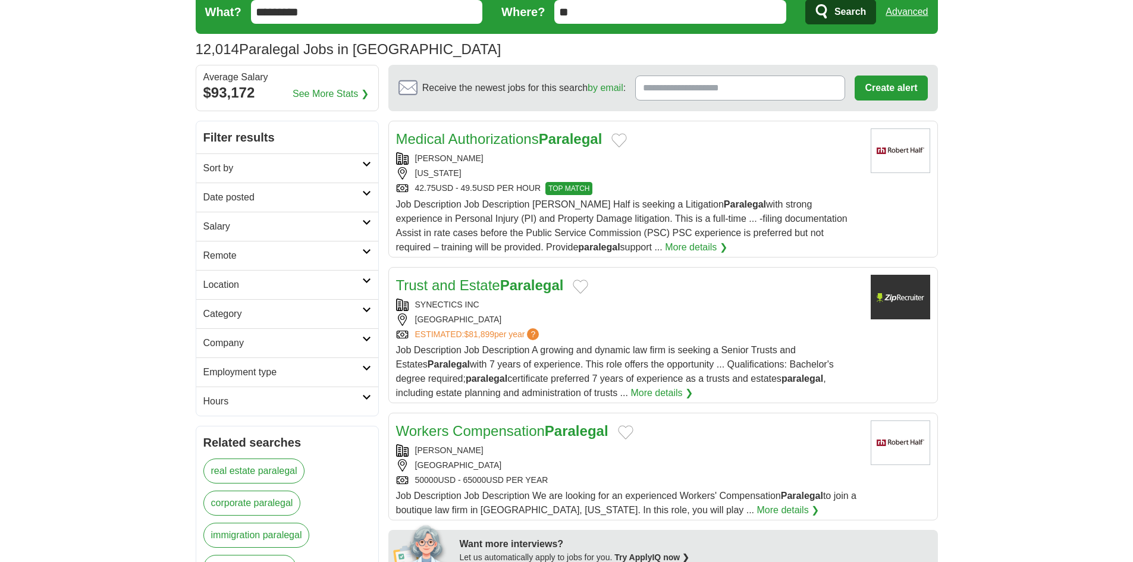
scroll to position [0, 0]
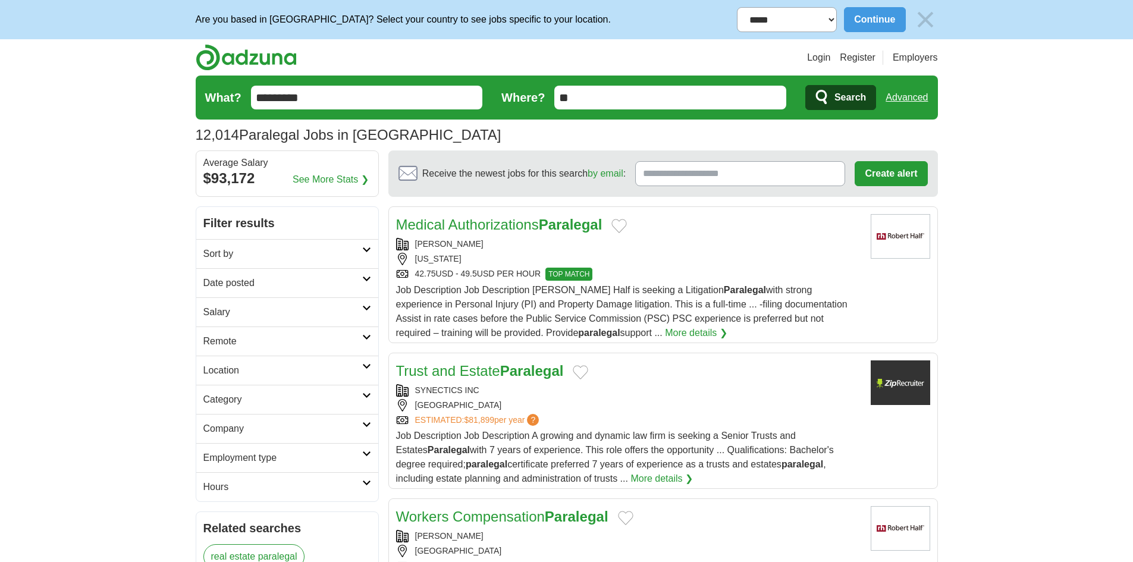
click at [263, 286] on h2 "Date posted" at bounding box center [282, 283] width 159 height 14
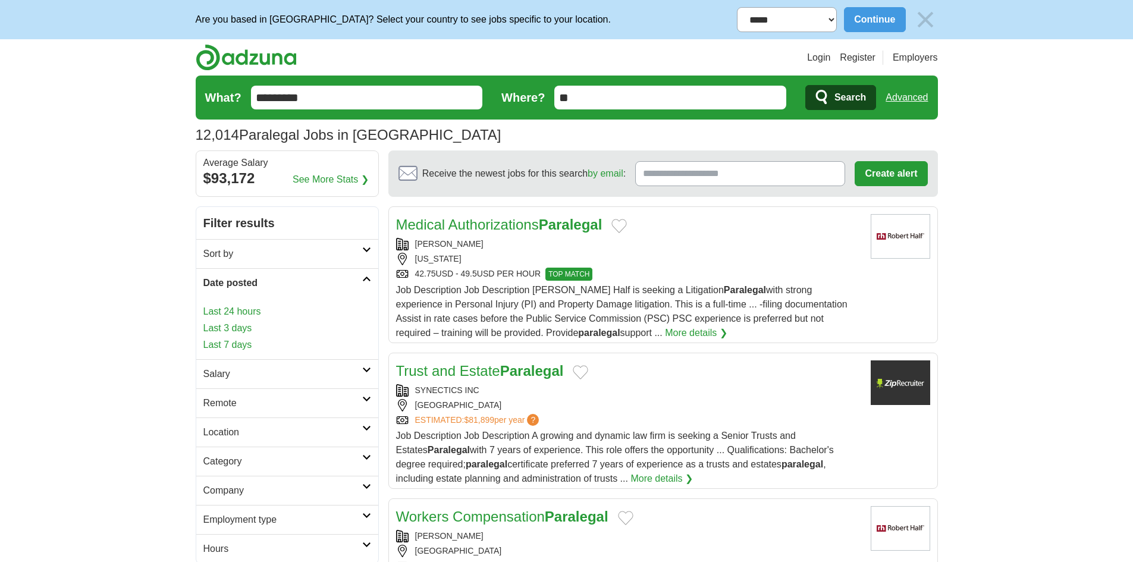
click at [237, 329] on link "Last 3 days" at bounding box center [287, 328] width 168 height 14
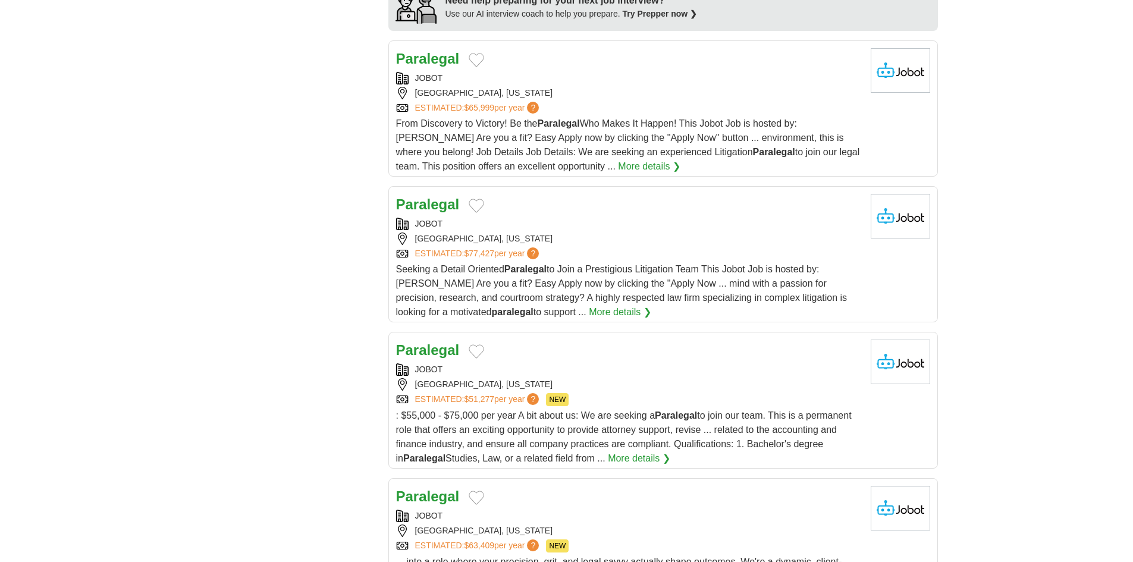
scroll to position [1370, 0]
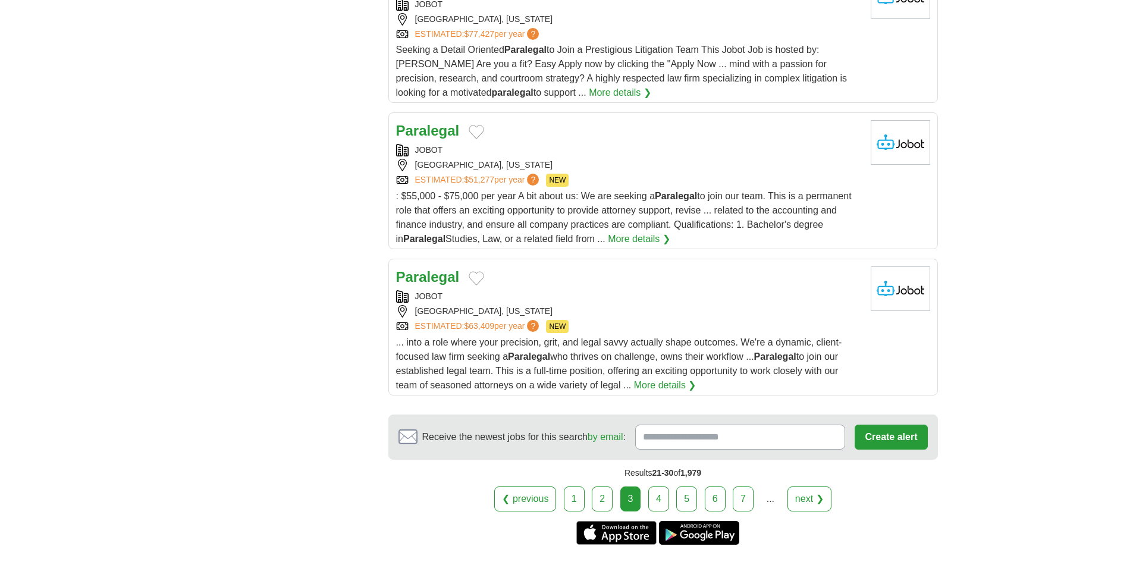
click at [601, 500] on link "2" at bounding box center [602, 498] width 21 height 25
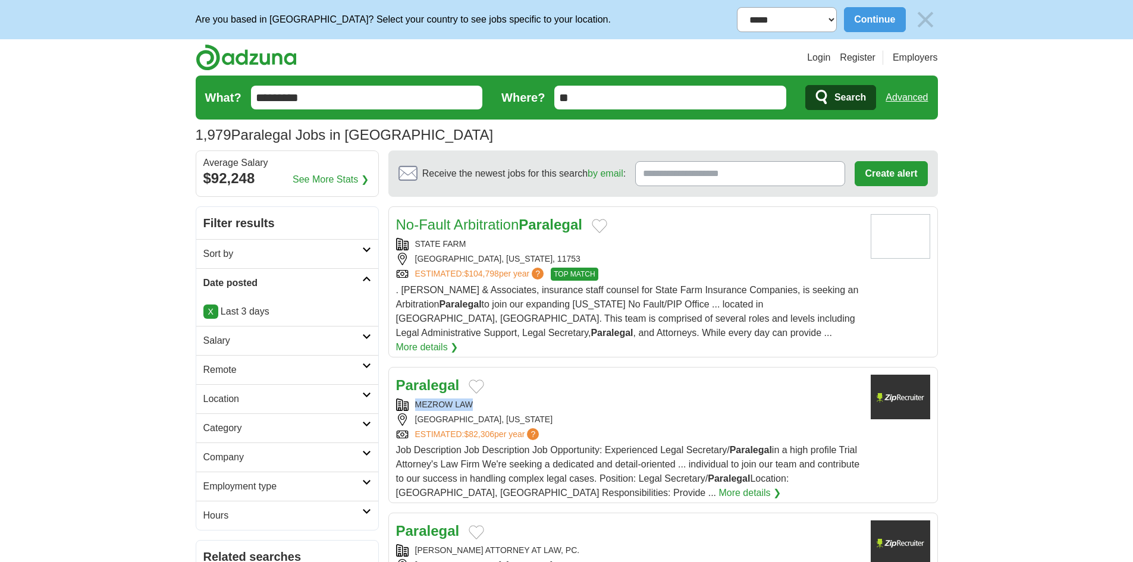
drag, startPoint x: 491, startPoint y: 381, endPoint x: 475, endPoint y: 382, distance: 16.1
click at [475, 382] on div "Paralegal MEZROW LAW PHILADELPHIA, PENNSYLVANIA ESTIMATED: $82,306 per year ? J…" at bounding box center [628, 437] width 465 height 125
copy div "MEZROW LAW"
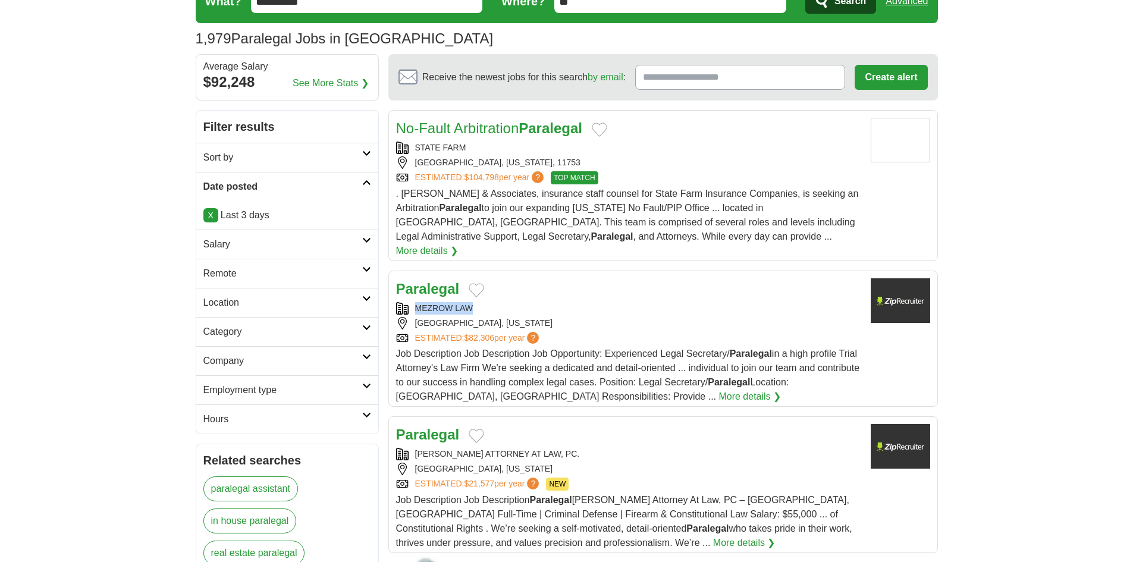
scroll to position [238, 0]
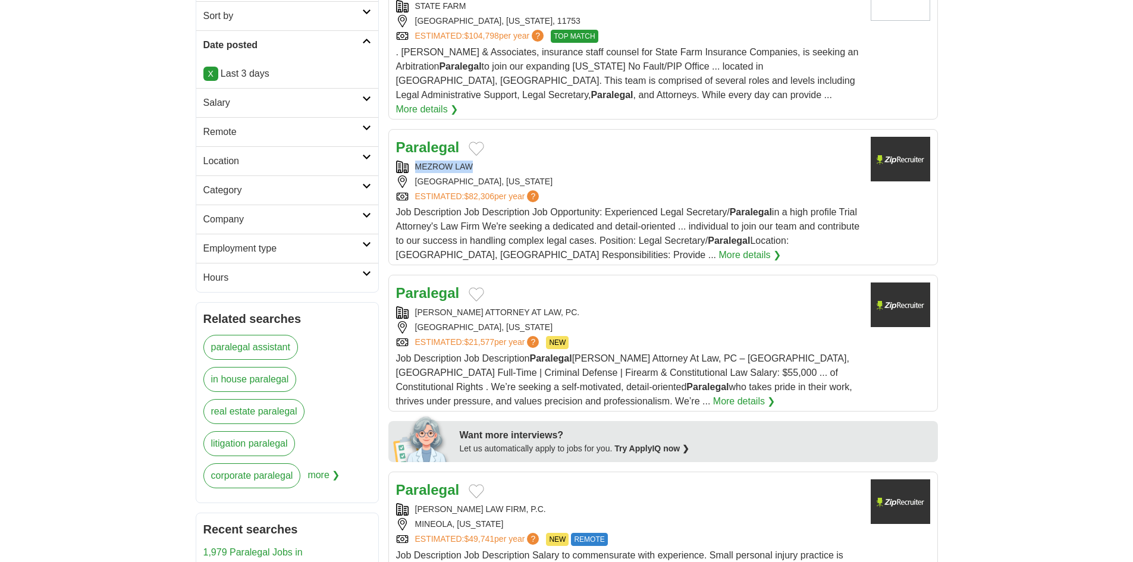
drag, startPoint x: 601, startPoint y: 295, endPoint x: 413, endPoint y: 304, distance: 187.5
click at [413, 306] on div "EVAN F. NAPPEN ATTORNEY AT LAW, PC." at bounding box center [628, 312] width 465 height 12
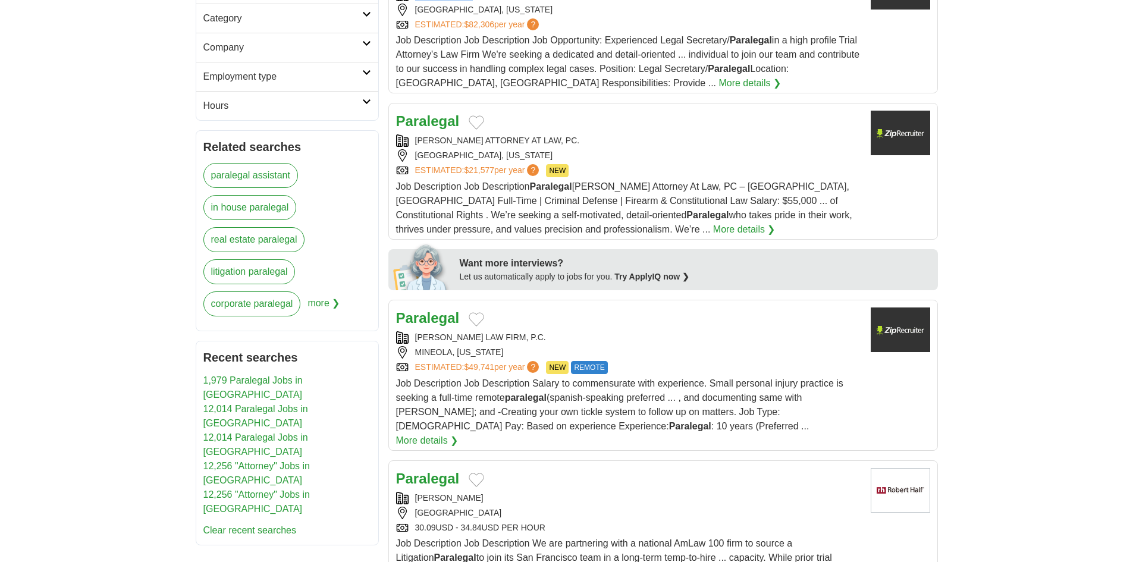
scroll to position [416, 0]
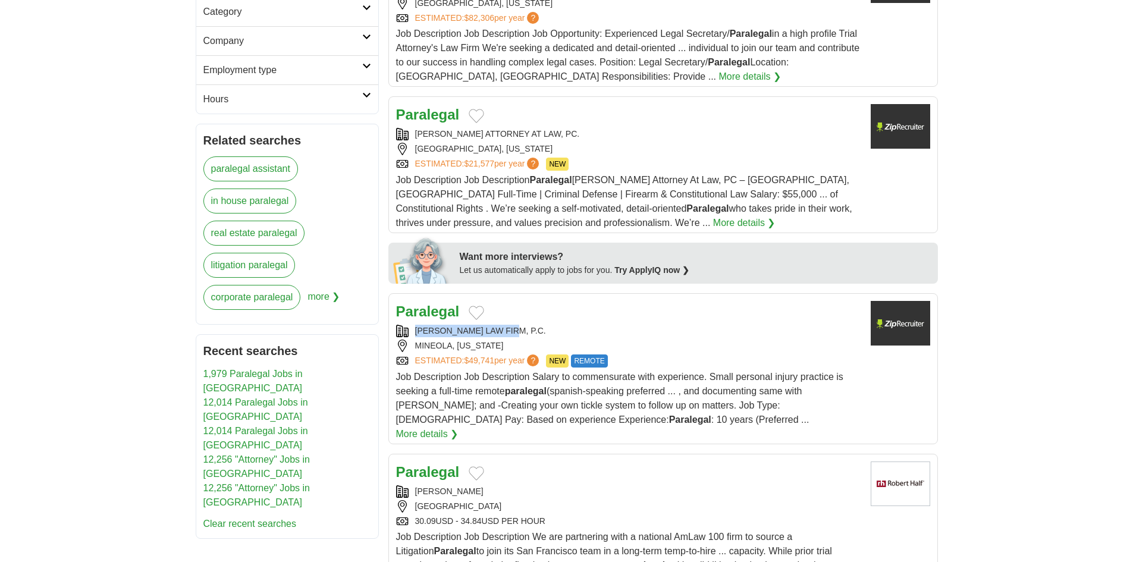
drag, startPoint x: 536, startPoint y: 308, endPoint x: 415, endPoint y: 315, distance: 121.5
click at [415, 315] on div "Paralegal TARVER LAW FIRM, P.C. MINEOLA, NEW YORK ESTIMATED: $49,741 per year ?…" at bounding box center [628, 371] width 465 height 140
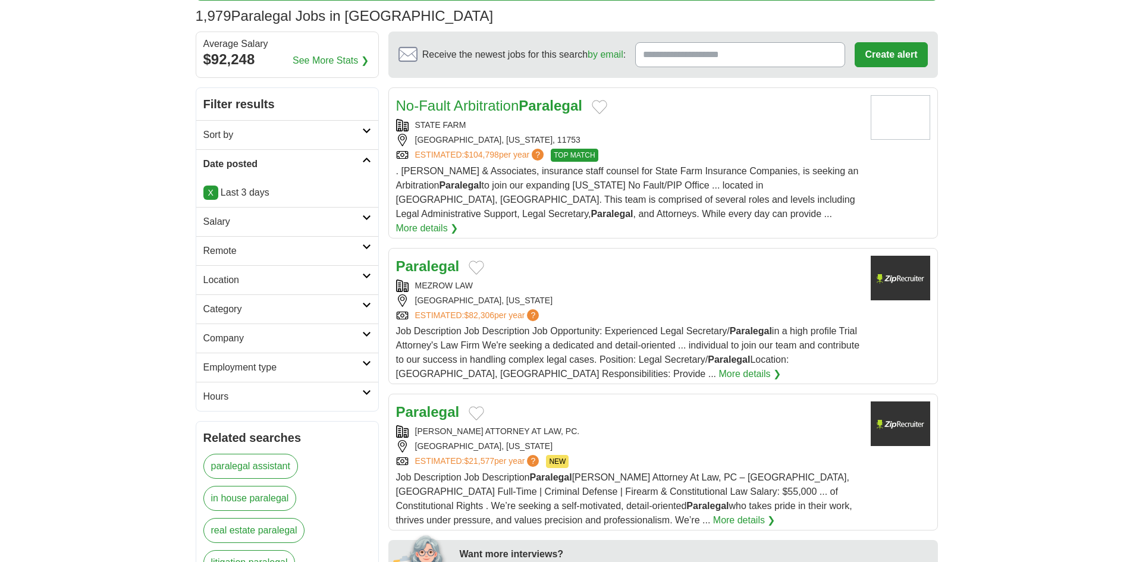
click at [368, 136] on link "Sort by" at bounding box center [287, 134] width 182 height 29
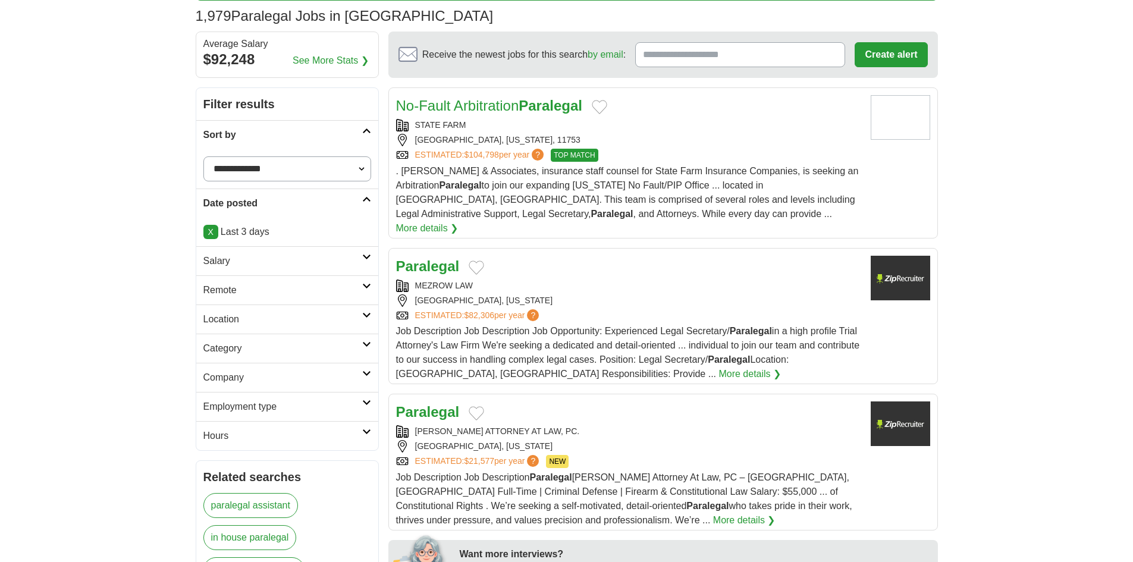
click at [277, 169] on select "**********" at bounding box center [287, 168] width 168 height 25
select select "**********"
click at [203, 156] on select "**********" at bounding box center [287, 168] width 168 height 25
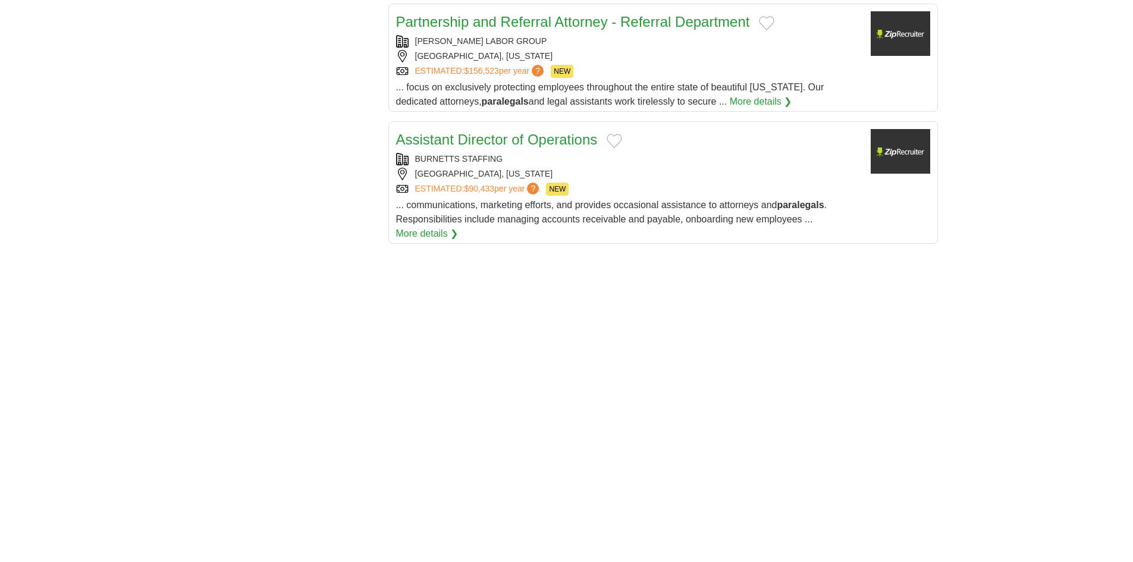
scroll to position [1844, 0]
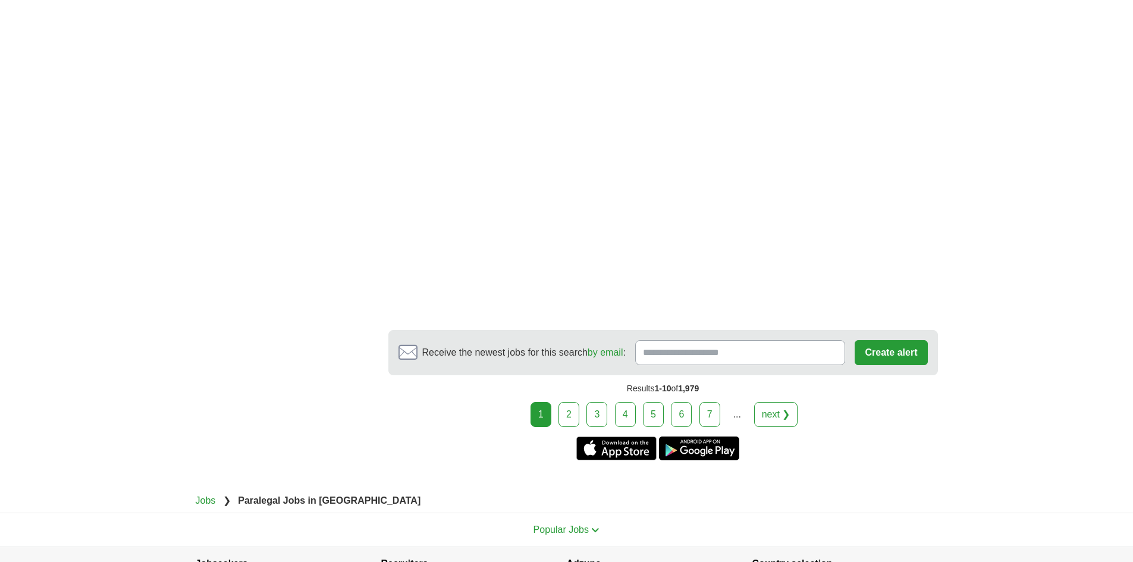
scroll to position [2149, 0]
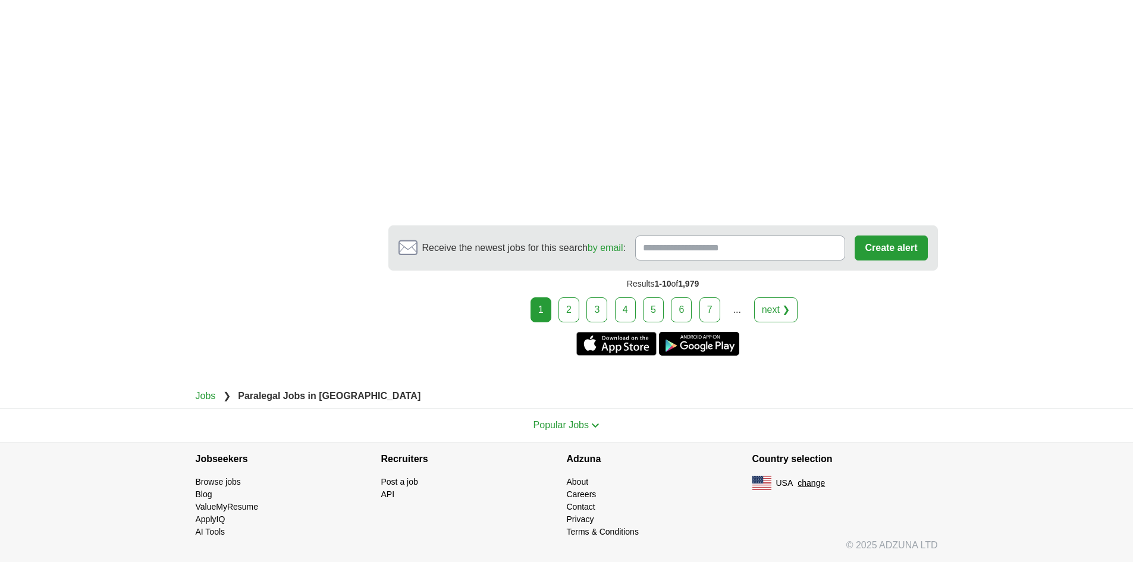
click at [573, 306] on link "2" at bounding box center [568, 309] width 21 height 25
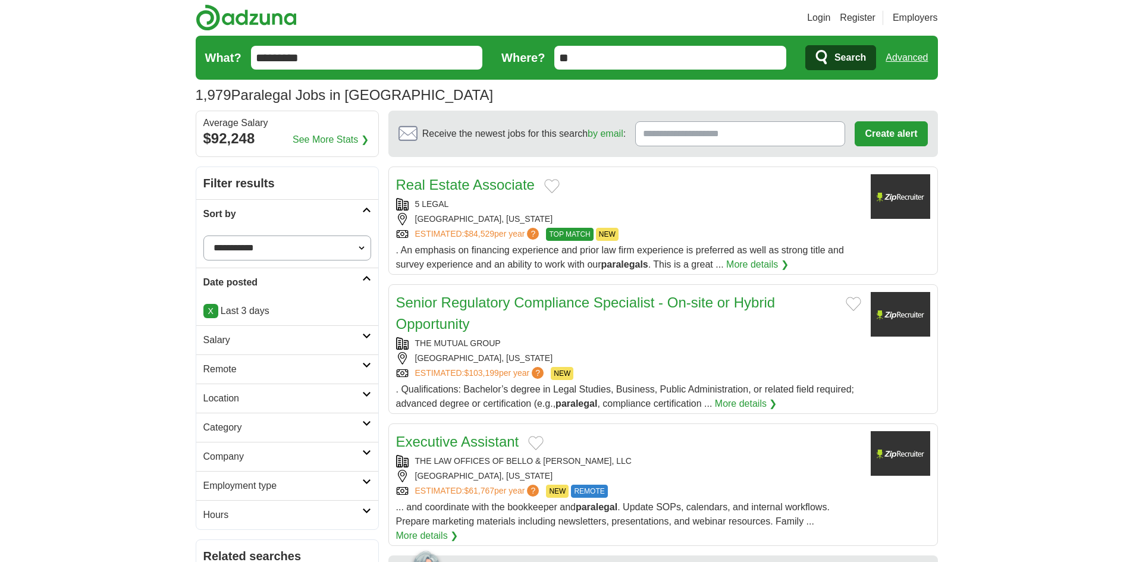
scroll to position [119, 0]
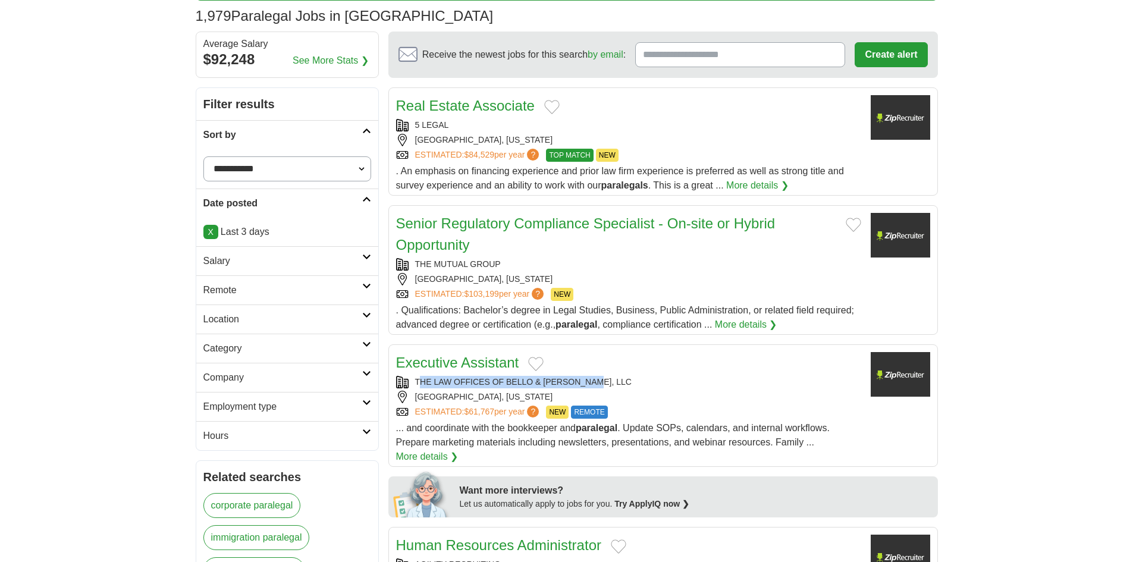
drag, startPoint x: 619, startPoint y: 379, endPoint x: 421, endPoint y: 382, distance: 197.5
click at [421, 382] on div "THE LAW OFFICES OF BELLO & MORTON, LLC" at bounding box center [628, 382] width 465 height 12
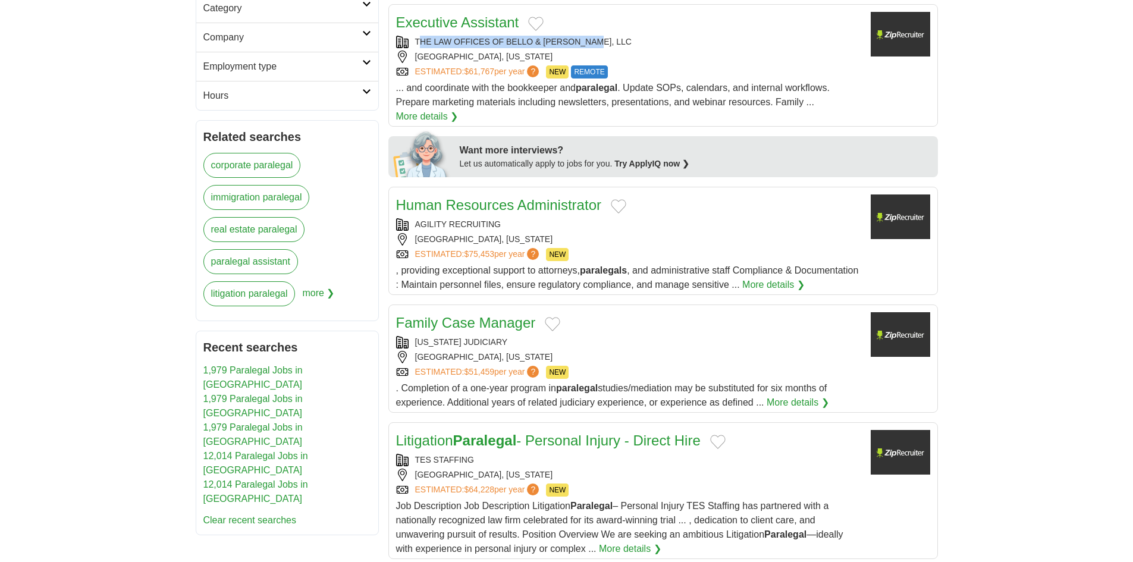
scroll to position [476, 0]
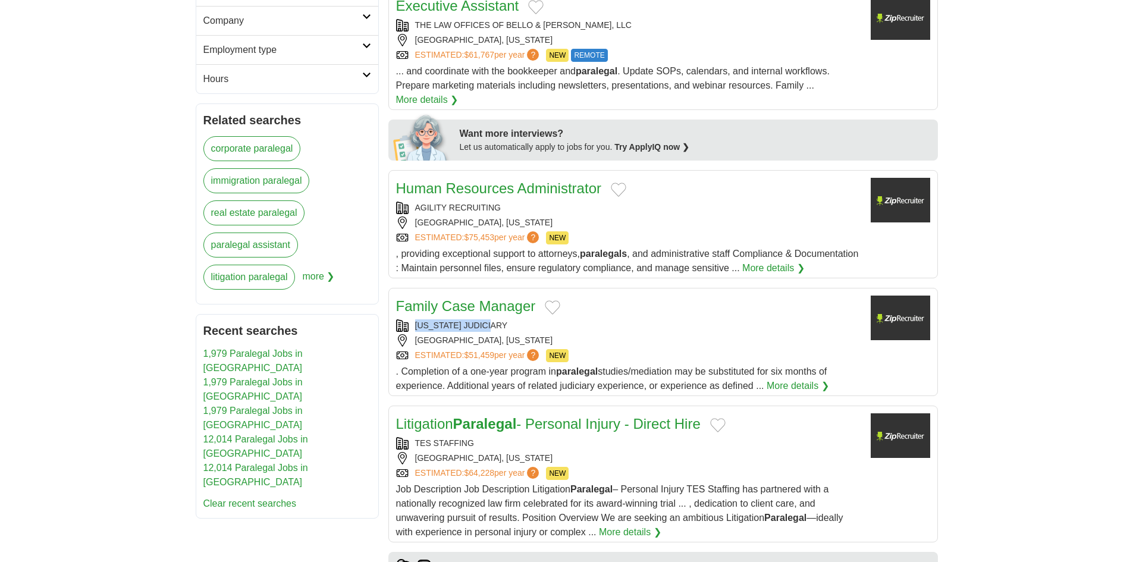
drag, startPoint x: 519, startPoint y: 337, endPoint x: 403, endPoint y: 344, distance: 115.6
click at [403, 332] on div "VERMONT JUDICIARY" at bounding box center [628, 325] width 465 height 12
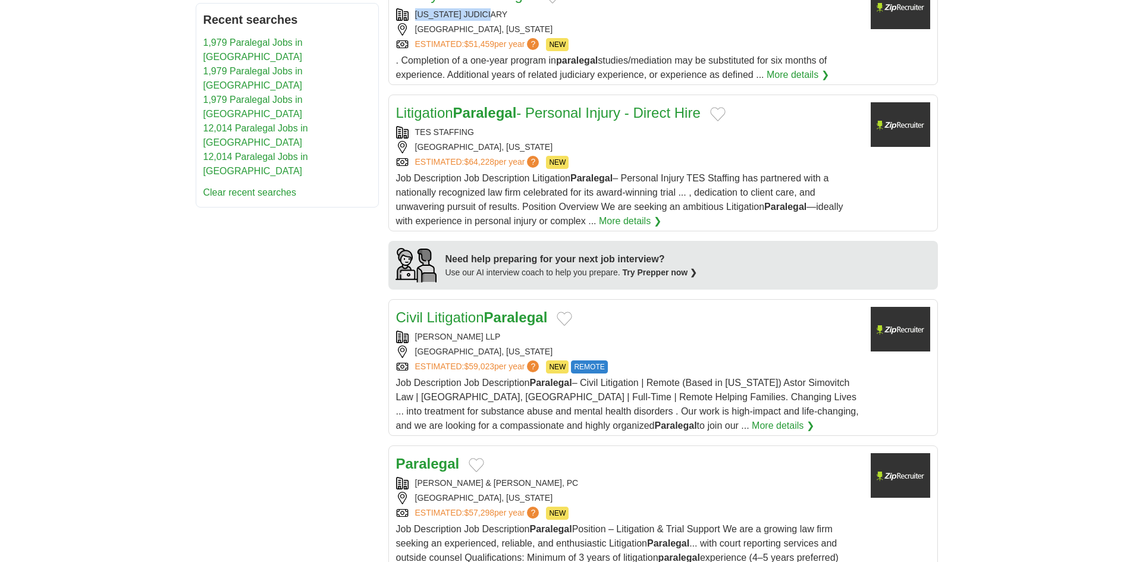
scroll to position [952, 0]
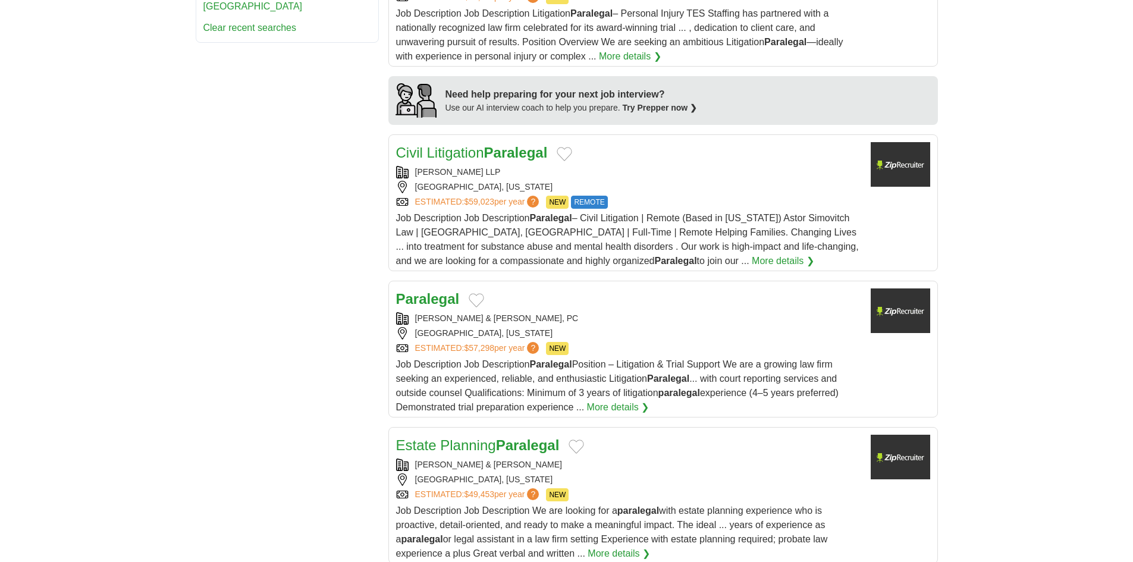
drag, startPoint x: 528, startPoint y: 178, endPoint x: 416, endPoint y: 186, distance: 111.5
click at [416, 186] on div "Civil Litigation Paralegal ASTOR SIMOVITCH LLP BOCA RATON, FLORIDA ESTIMATED: $…" at bounding box center [628, 205] width 465 height 126
drag, startPoint x: 541, startPoint y: 328, endPoint x: 418, endPoint y: 326, distance: 123.1
click at [418, 325] on div "GIOMETTI & MERENESS, PC" at bounding box center [628, 318] width 465 height 12
copy div "IOMETTI & MERENESS, PC"
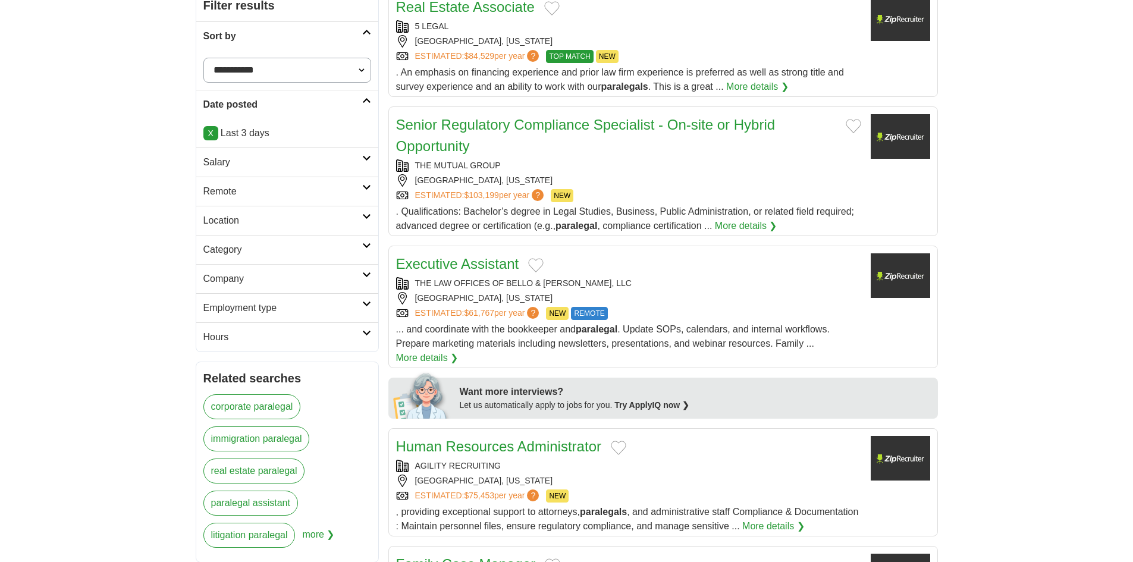
scroll to position [119, 0]
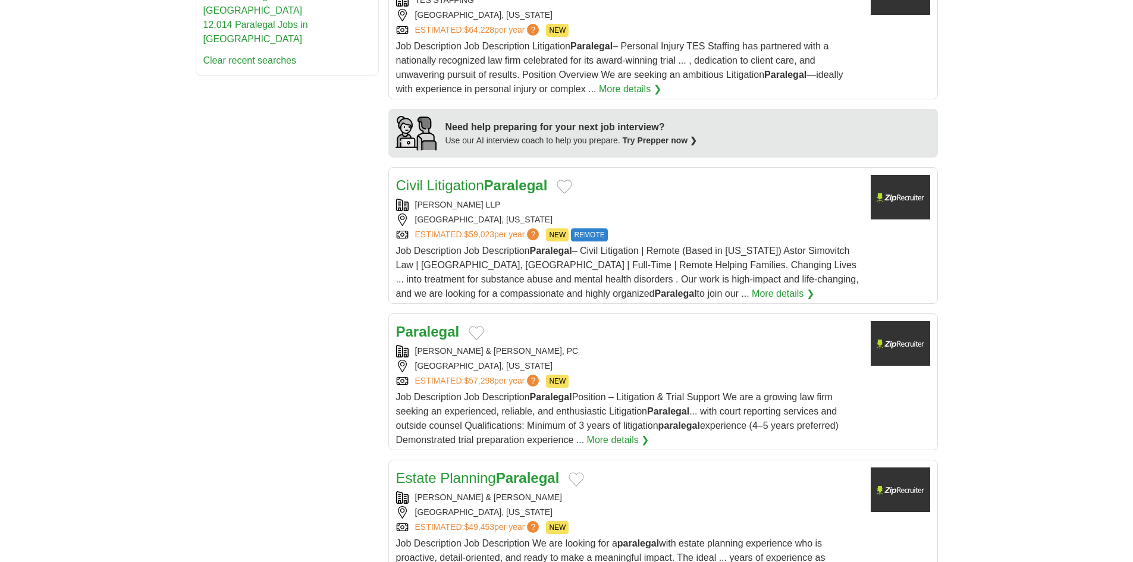
scroll to position [952, 0]
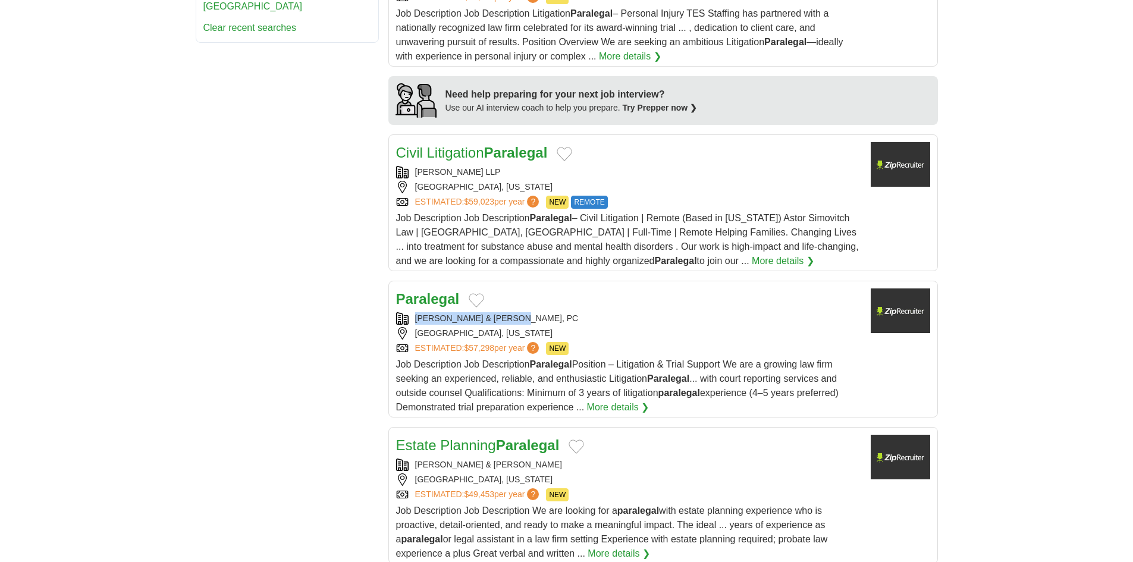
drag, startPoint x: 536, startPoint y: 329, endPoint x: 410, endPoint y: 332, distance: 125.5
click at [410, 325] on div "GIOMETTI & MERENESS, PC" at bounding box center [628, 318] width 465 height 12
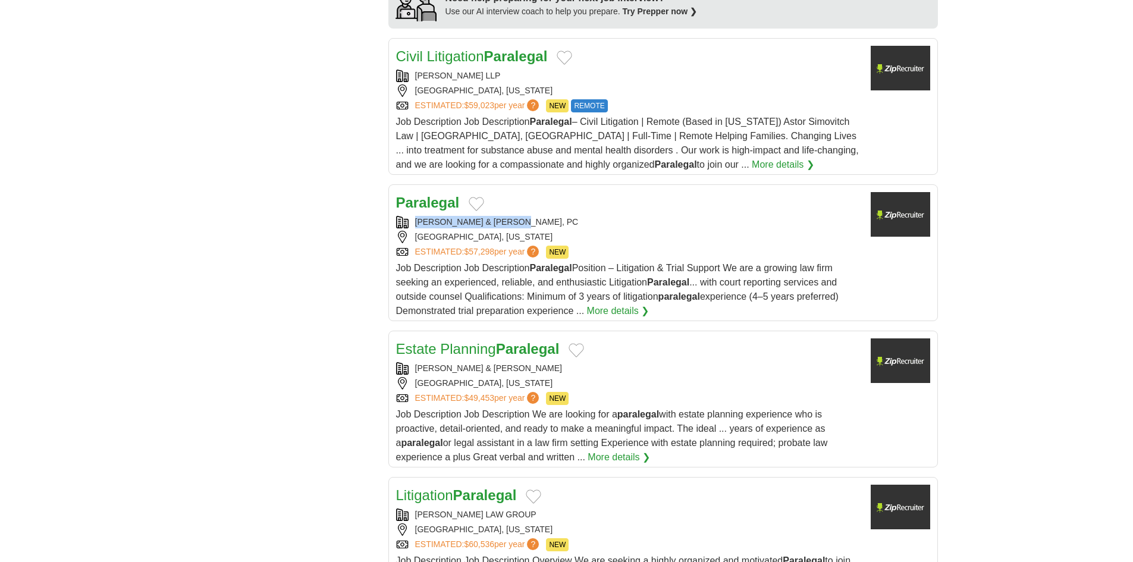
scroll to position [1189, 0]
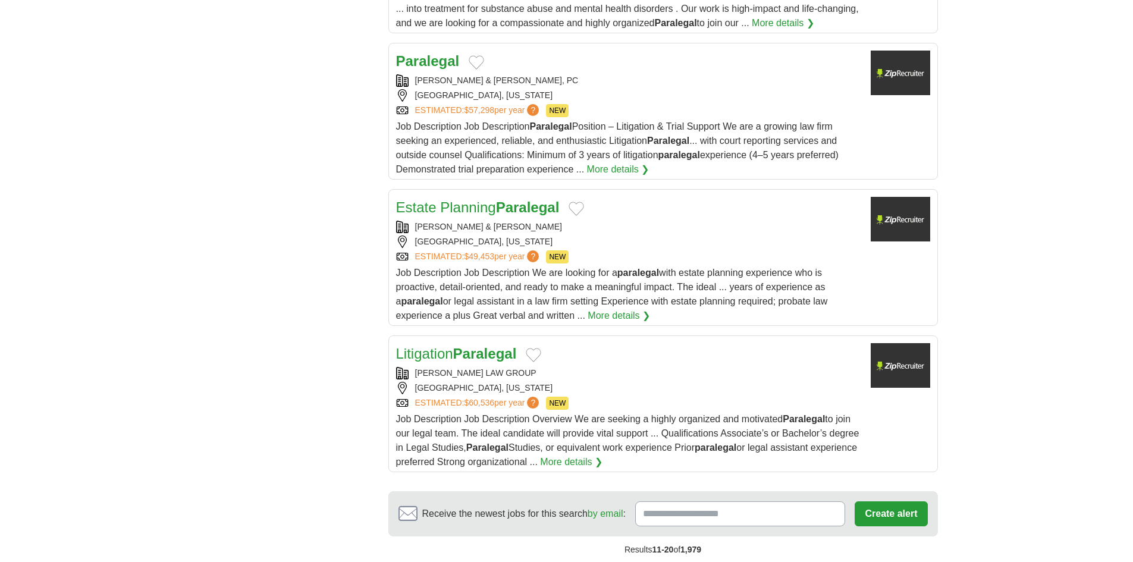
drag, startPoint x: 532, startPoint y: 238, endPoint x: 400, endPoint y: 234, distance: 132.7
click at [400, 234] on div "Estate Planning Paralegal MCCULLOCH & MILLER HOUSTON, TEXAS ESTIMATED: $49,453 …" at bounding box center [628, 260] width 465 height 126
drag, startPoint x: 511, startPoint y: 385, endPoint x: 416, endPoint y: 387, distance: 95.2
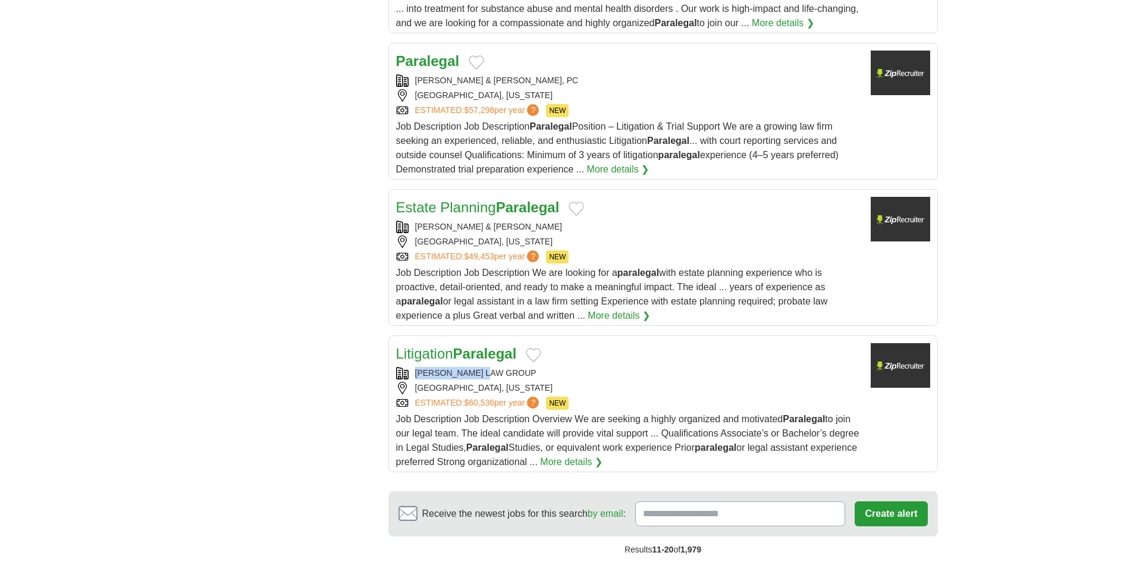
click at [416, 379] on div "VACEK LAW GROUP" at bounding box center [628, 373] width 465 height 12
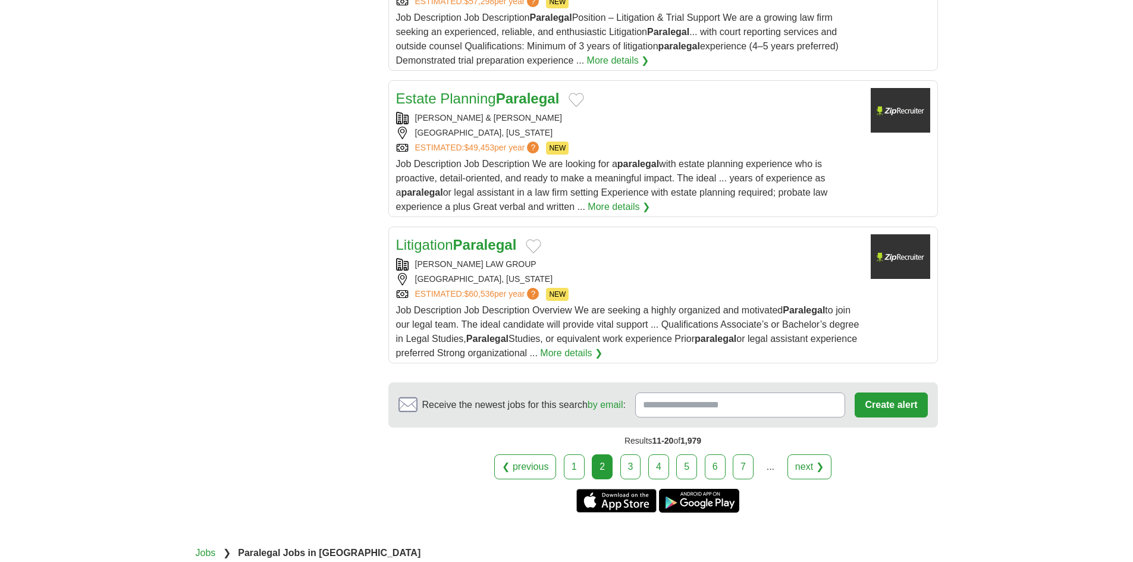
scroll to position [1470, 0]
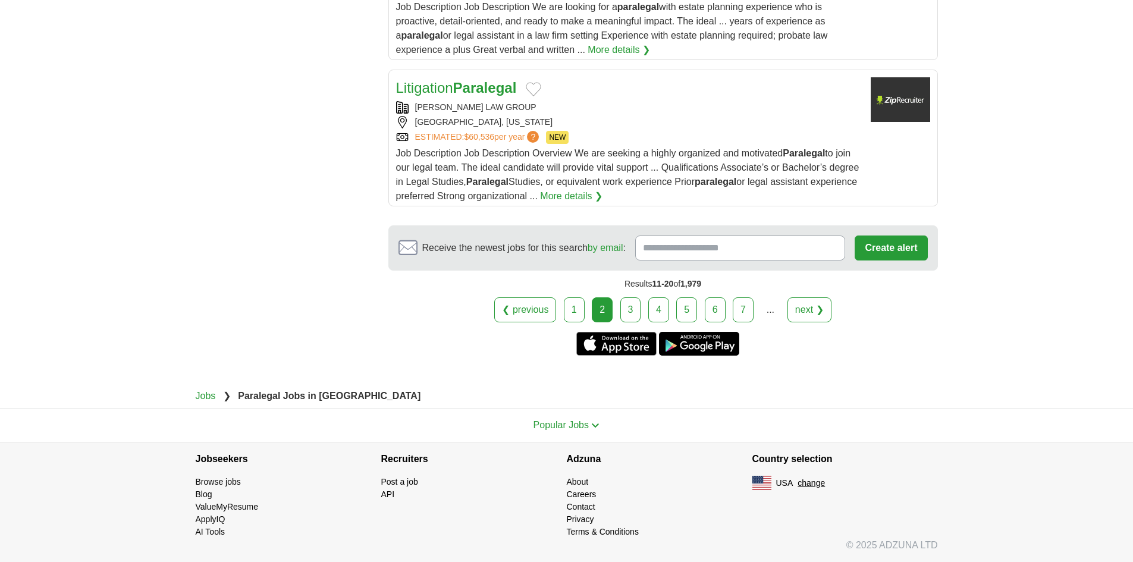
click at [573, 308] on link "1" at bounding box center [574, 309] width 21 height 25
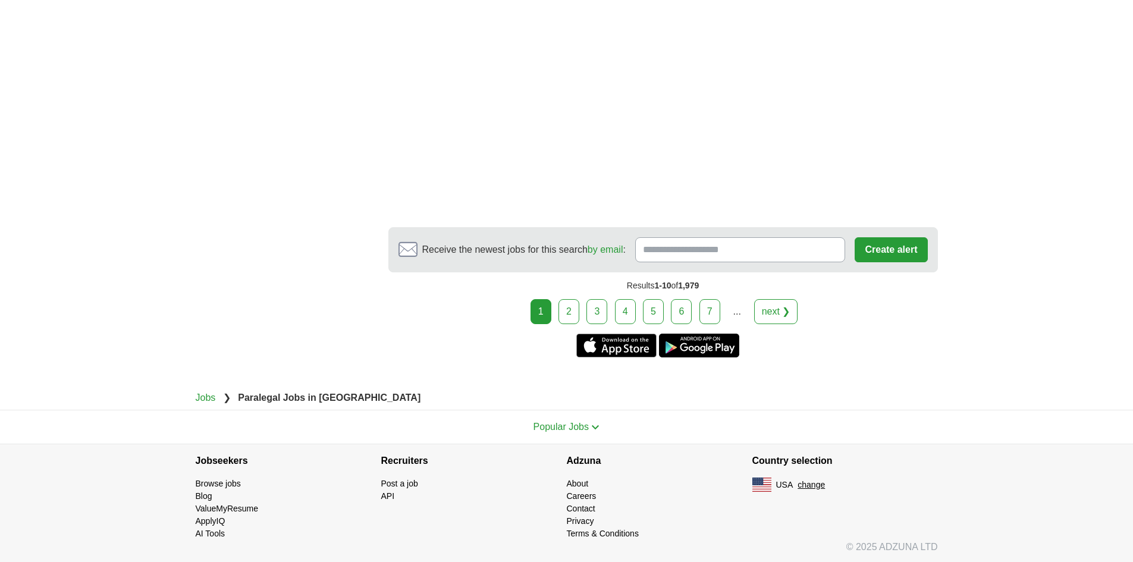
scroll to position [1967, 0]
click at [602, 310] on link "3" at bounding box center [596, 309] width 21 height 25
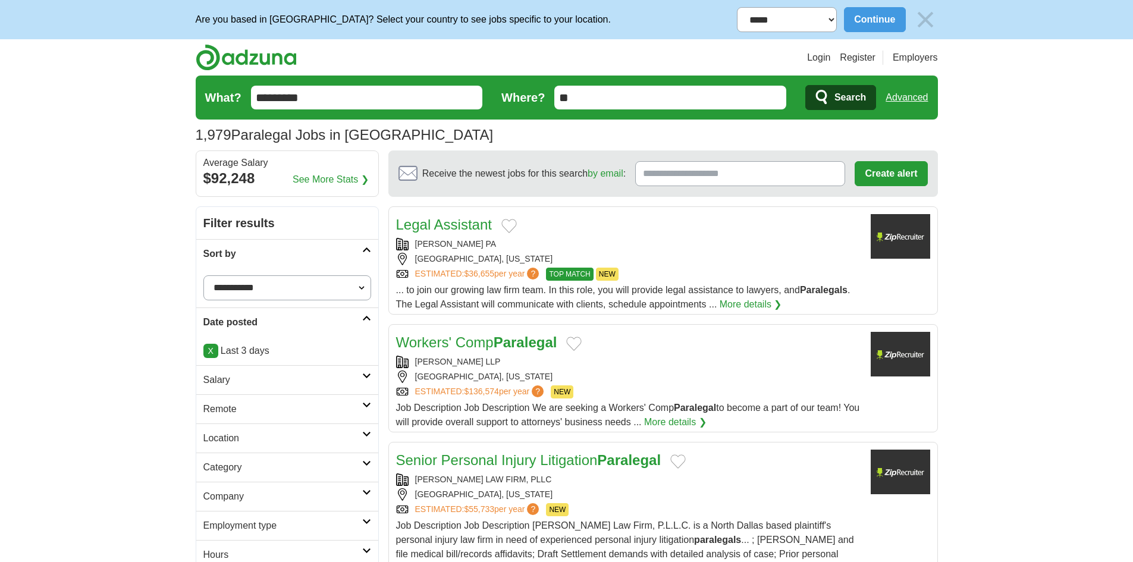
drag, startPoint x: 529, startPoint y: 363, endPoint x: 412, endPoint y: 360, distance: 117.2
click at [412, 360] on div "MCCARTHY WILSON LLP" at bounding box center [628, 362] width 465 height 12
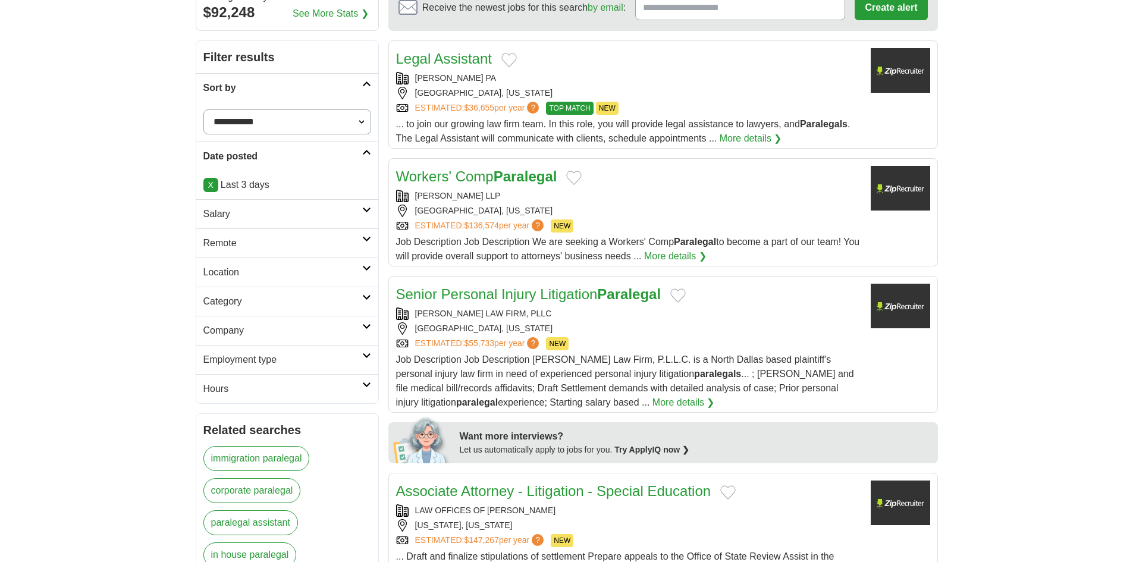
scroll to position [178, 0]
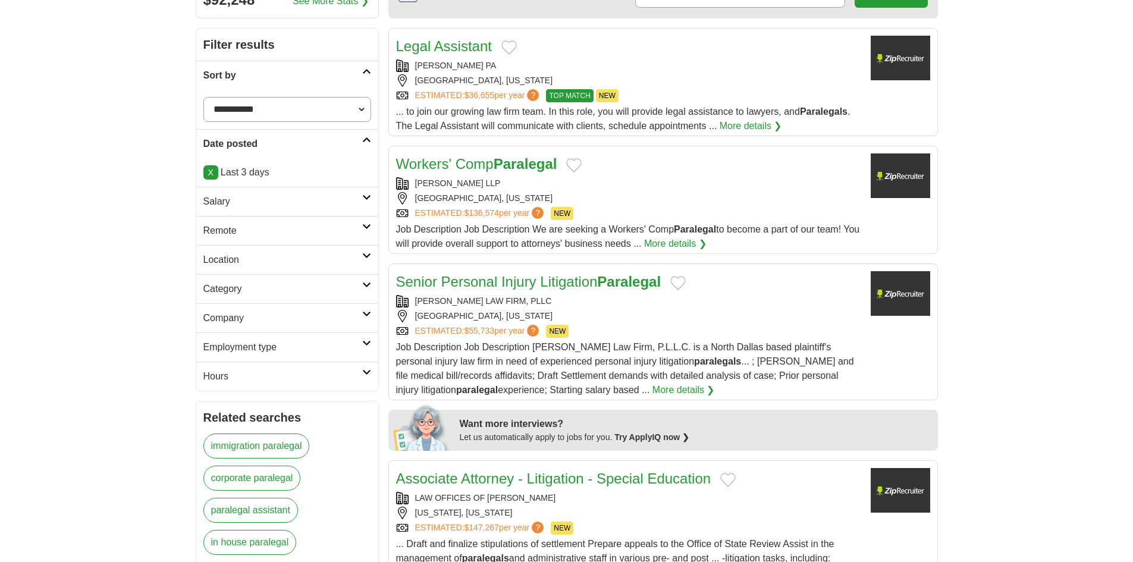
drag, startPoint x: 540, startPoint y: 296, endPoint x: 417, endPoint y: 307, distance: 123.6
click at [417, 307] on div "CORTEZ LAW FIRM, PLLC" at bounding box center [628, 301] width 465 height 12
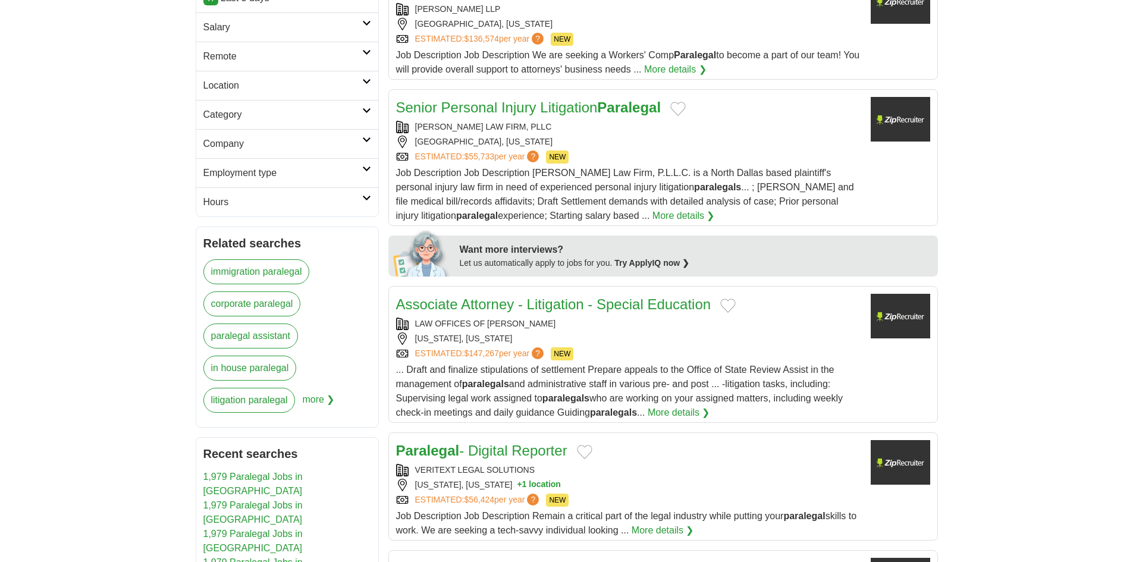
scroll to position [357, 0]
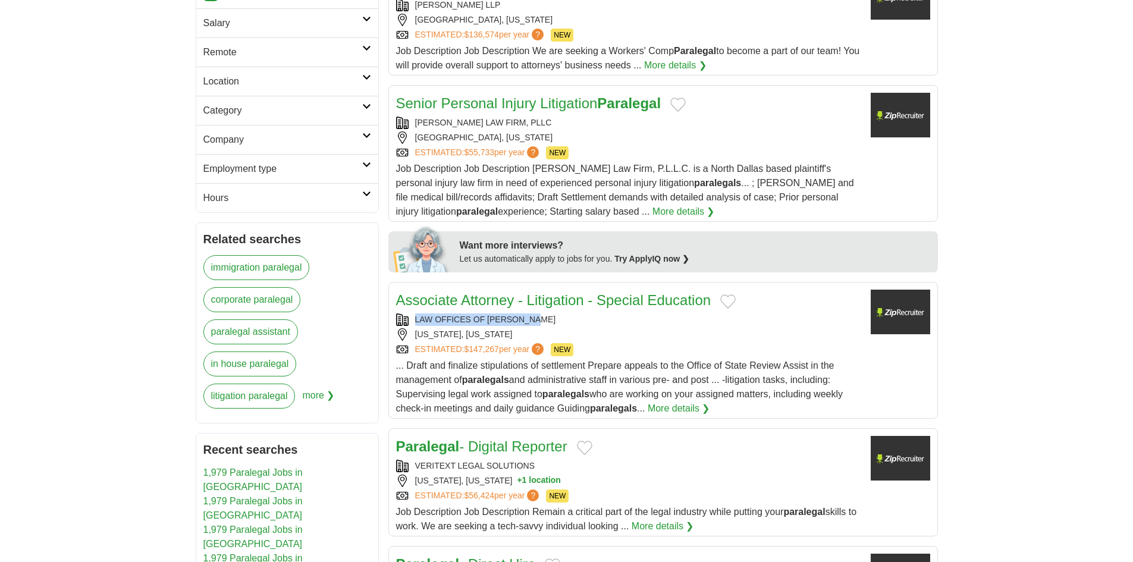
drag, startPoint x: 554, startPoint y: 313, endPoint x: 406, endPoint y: 320, distance: 148.9
click at [406, 320] on div "Associate Attorney - Litigation - Special Education LAW OFFICES OF ADAM DAYAN N…" at bounding box center [628, 353] width 465 height 126
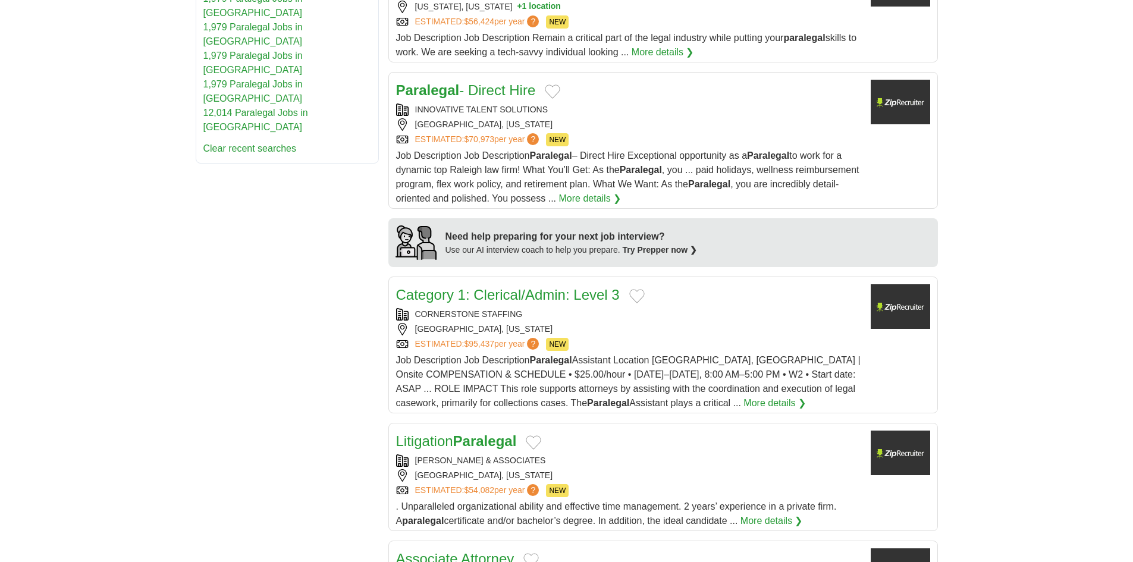
scroll to position [1011, 0]
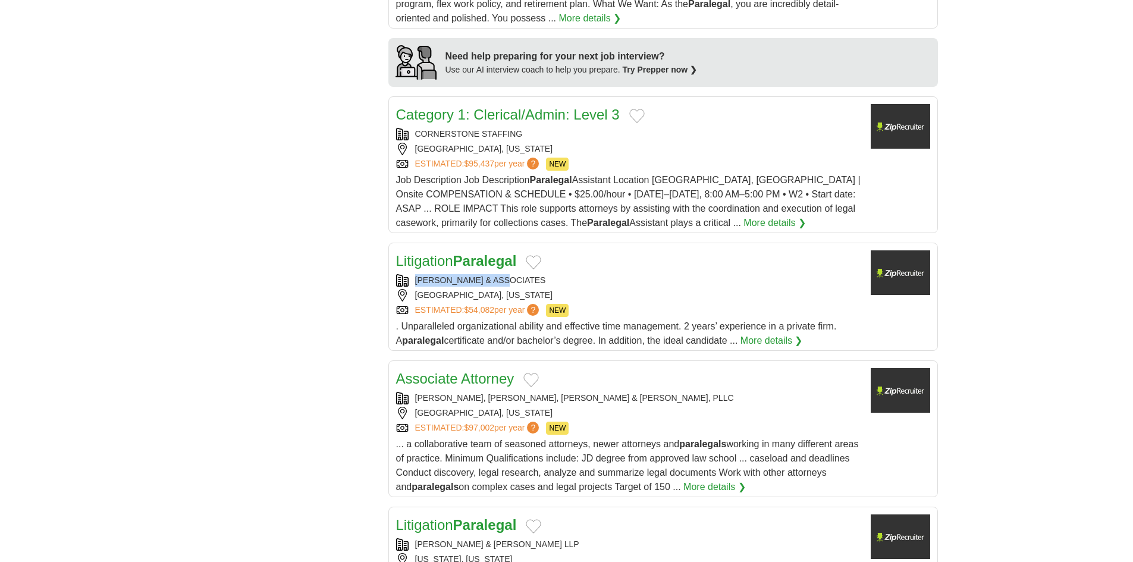
drag, startPoint x: 525, startPoint y: 280, endPoint x: 416, endPoint y: 281, distance: 109.4
click at [416, 281] on div "POLING & ASSOCIATES" at bounding box center [628, 280] width 465 height 12
drag, startPoint x: 607, startPoint y: 397, endPoint x: 415, endPoint y: 396, distance: 191.5
click at [415, 396] on div "MCKOON, WILLIAMS, ATCHLEY & STULCE, PLLC" at bounding box center [628, 398] width 465 height 12
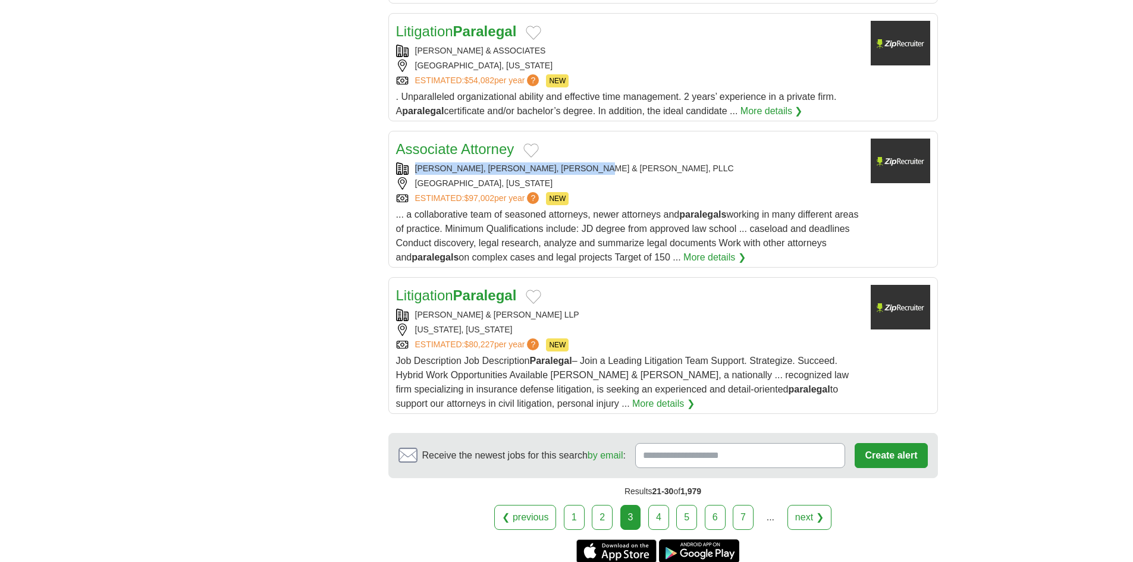
scroll to position [1249, 0]
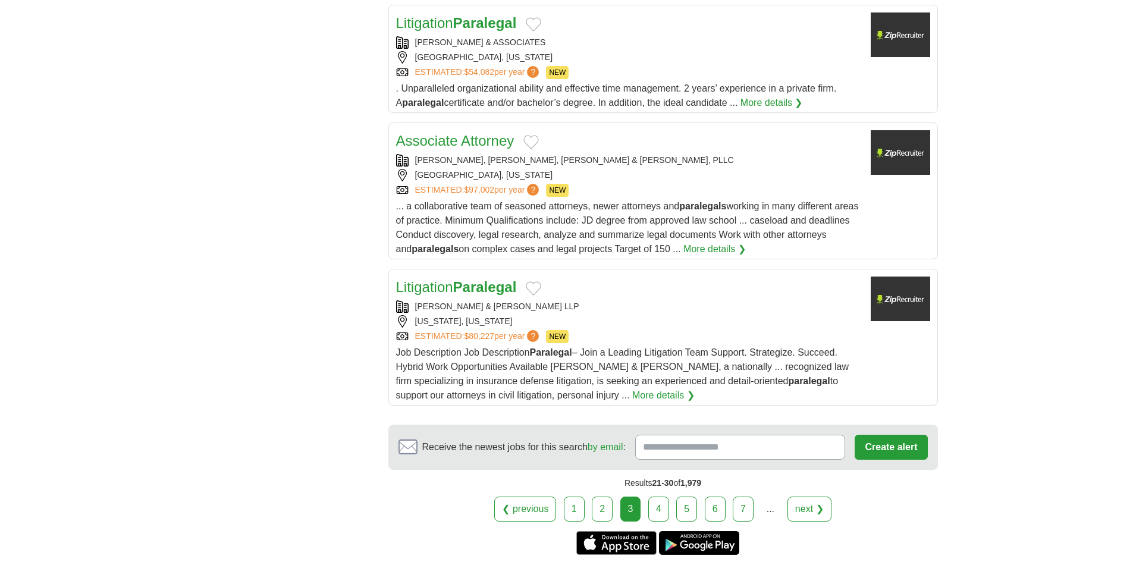
click at [586, 287] on div "Litigation Paralegal" at bounding box center [628, 287] width 465 height 21
click at [659, 507] on link "4" at bounding box center [658, 509] width 21 height 25
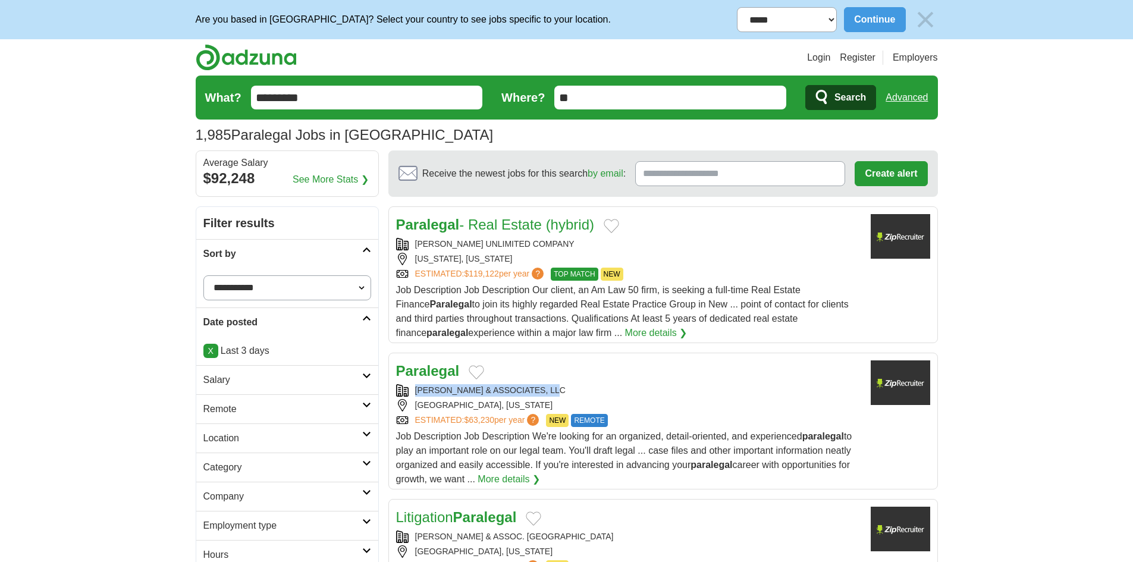
drag, startPoint x: 582, startPoint y: 388, endPoint x: 408, endPoint y: 387, distance: 173.7
click at [408, 387] on div "ANENE FARREY & ASSOCIATES, LLC" at bounding box center [628, 390] width 465 height 12
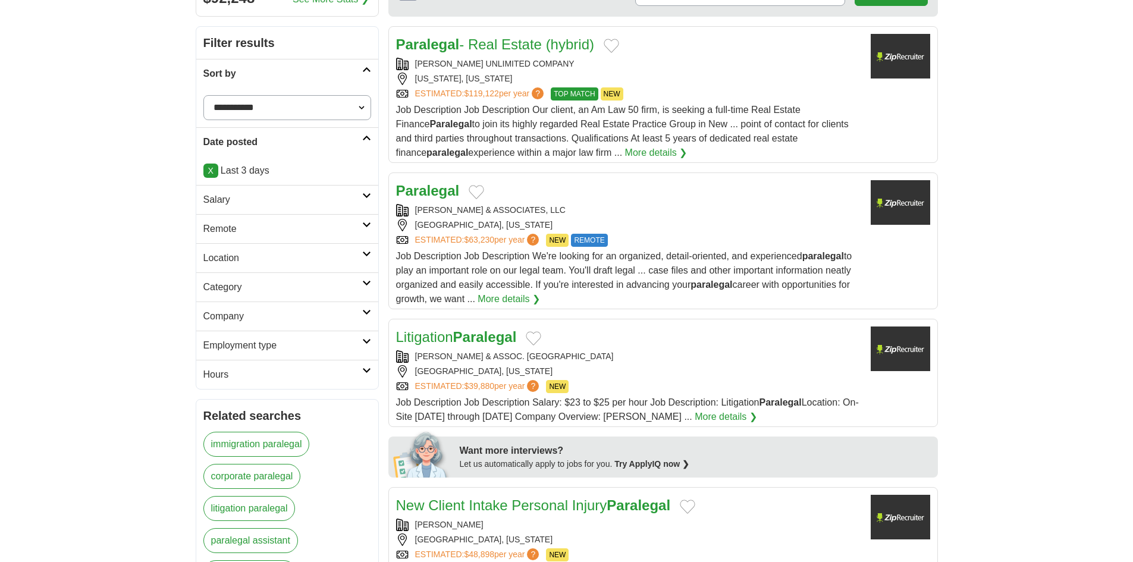
scroll to position [297, 0]
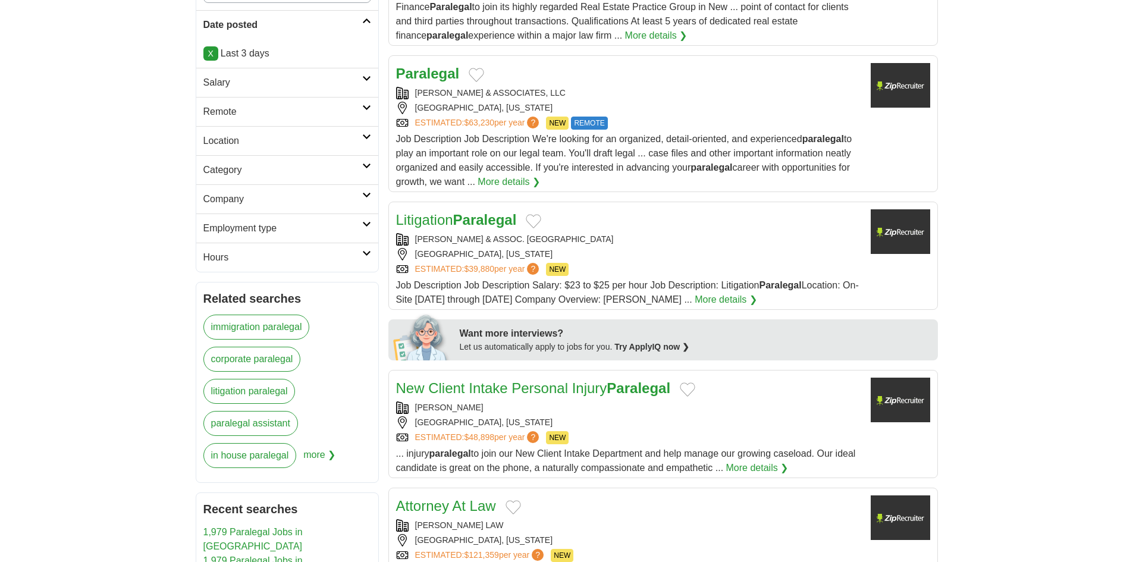
click at [486, 224] on strong "Paralegal" at bounding box center [485, 220] width 64 height 16
click at [529, 407] on div "FASIG BROOKS" at bounding box center [628, 407] width 465 height 12
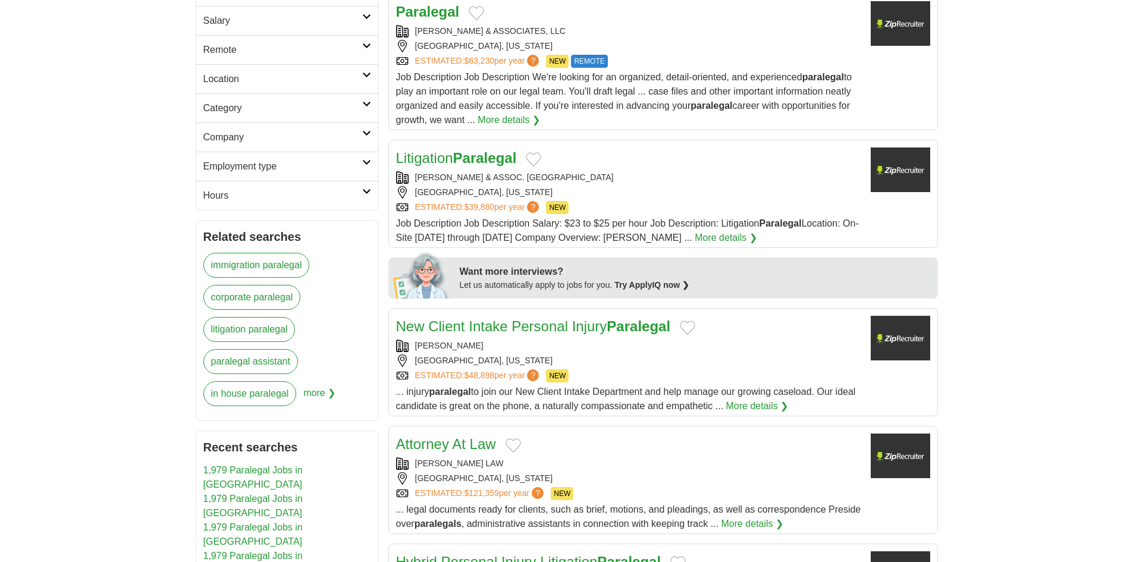
scroll to position [416, 0]
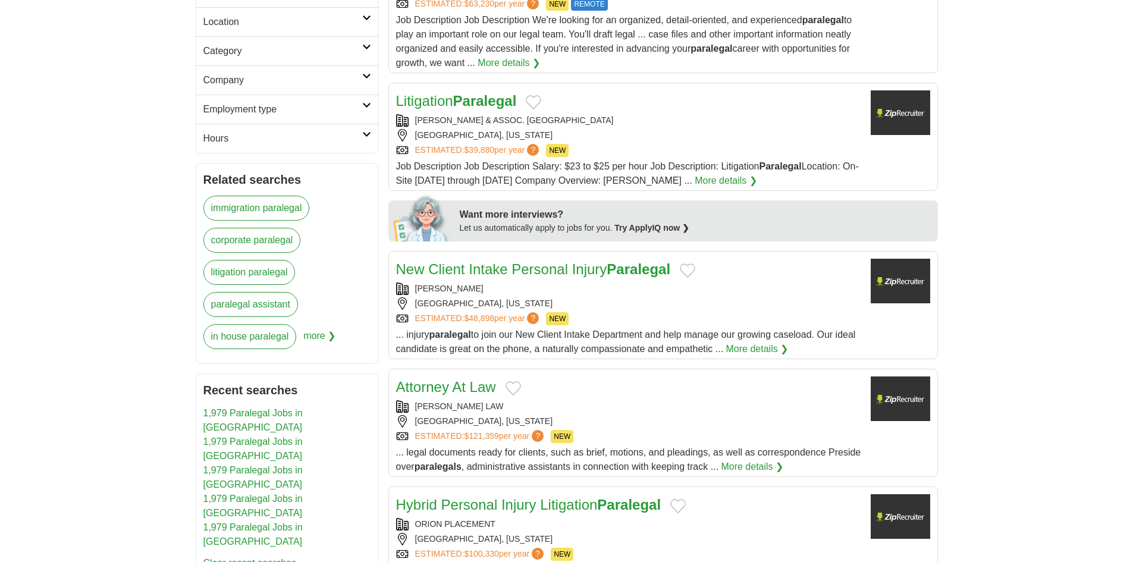
click at [552, 297] on div "TALLAHASSEE, FLORIDA" at bounding box center [628, 303] width 465 height 12
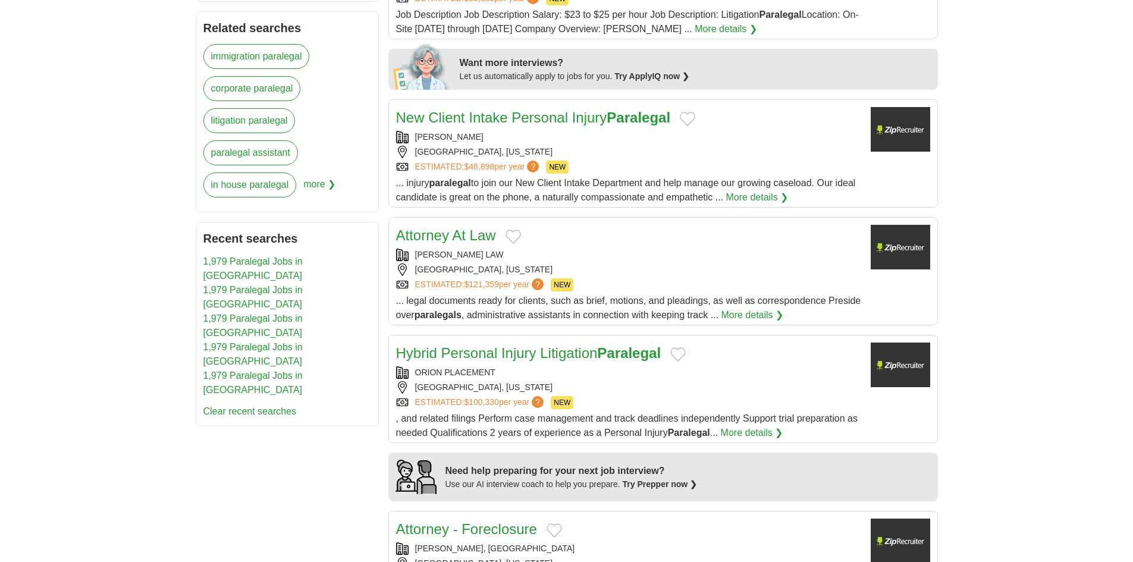
scroll to position [595, 0]
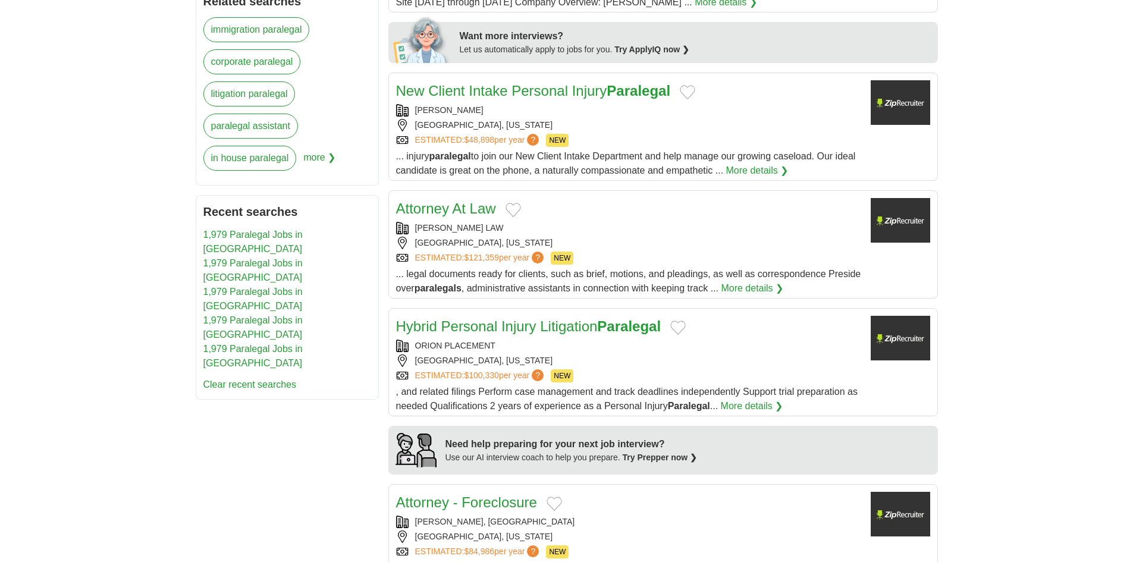
click at [497, 242] on div "GEORGETOWN, TEXAS" at bounding box center [628, 243] width 465 height 12
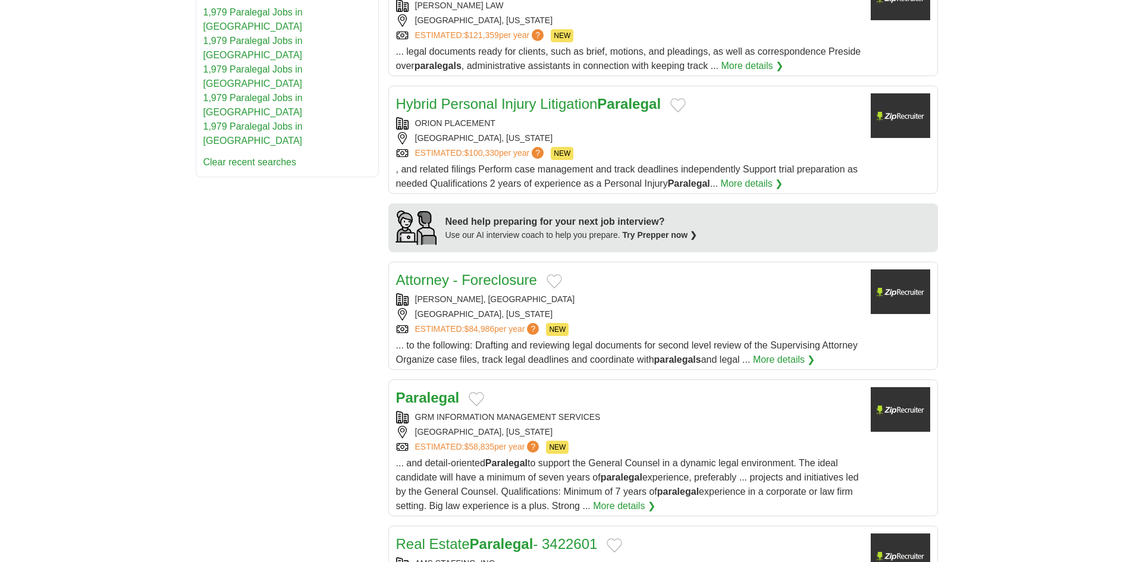
scroll to position [833, 0]
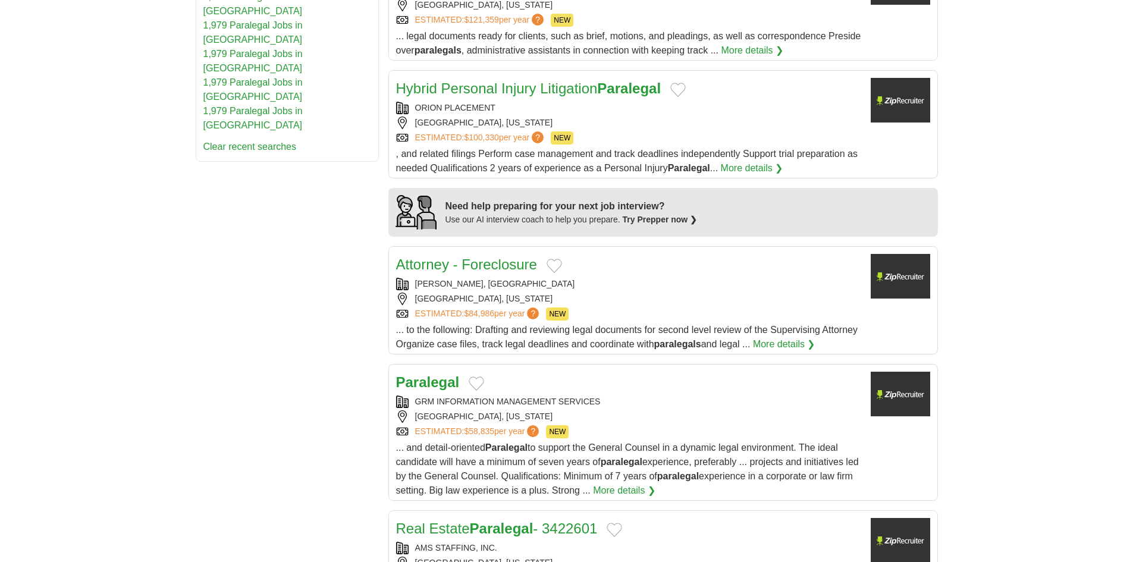
click at [591, 293] on div "TALLAHASSEE, FLORIDA" at bounding box center [628, 299] width 465 height 12
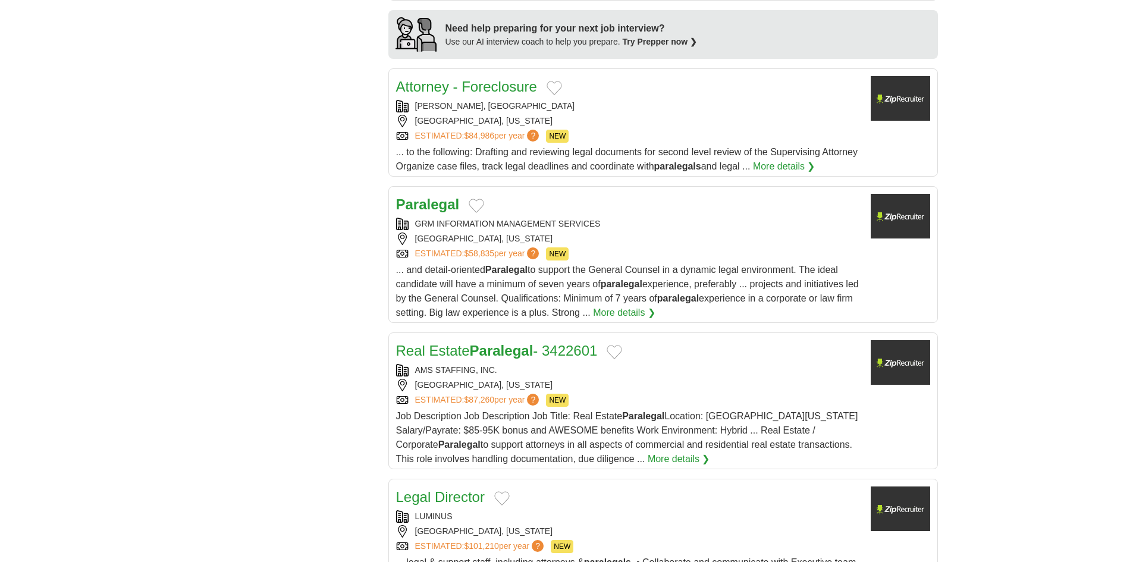
scroll to position [1011, 0]
click at [616, 241] on div "JERSEY CITY, NEW JERSEY" at bounding box center [628, 238] width 465 height 12
click at [613, 366] on div "AMS STAFFING, INC." at bounding box center [628, 369] width 465 height 12
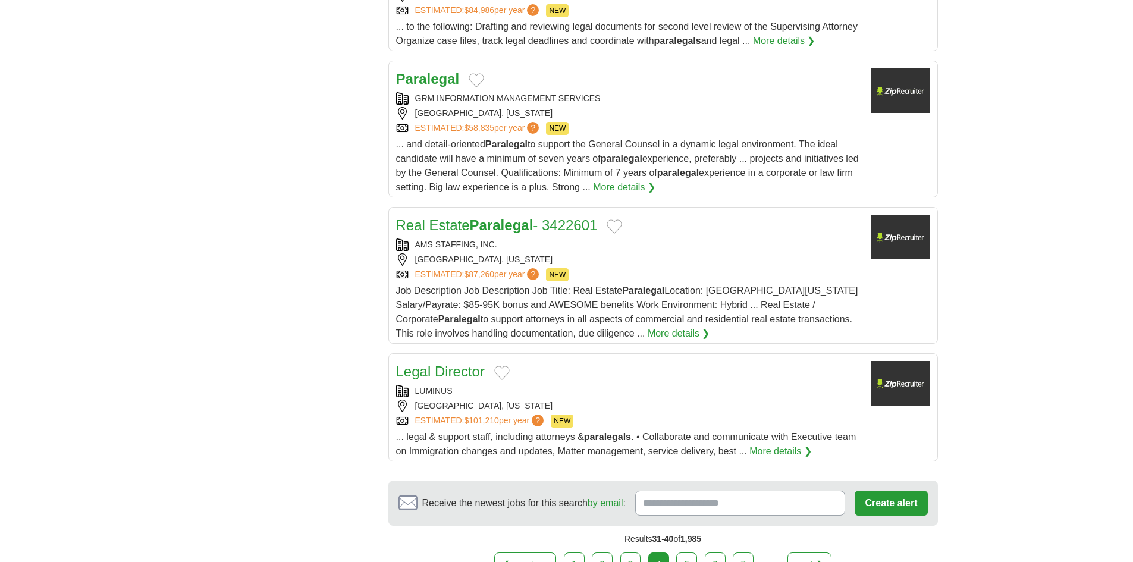
scroll to position [1189, 0]
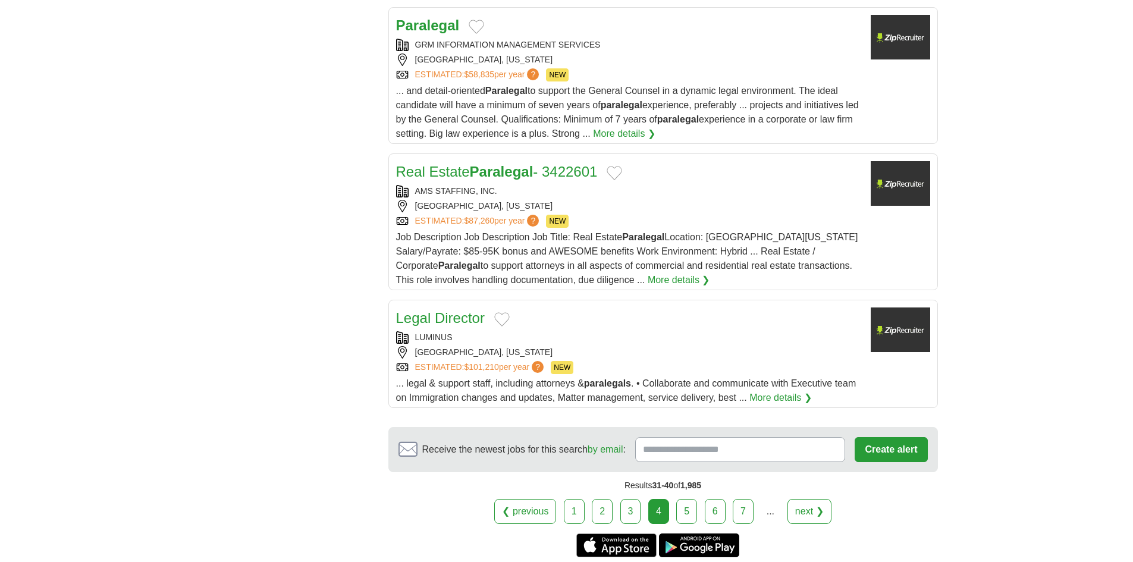
click at [544, 348] on div "COLUMBIA, MARYLAND" at bounding box center [628, 352] width 465 height 12
click at [681, 510] on link "5" at bounding box center [686, 511] width 21 height 25
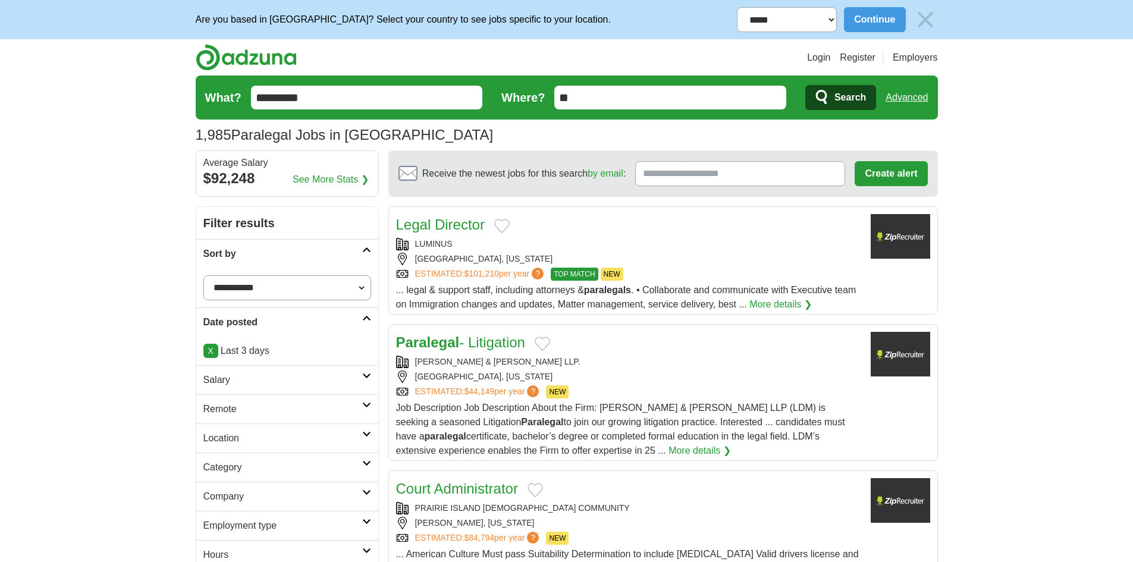
click at [578, 356] on div "LAMSON DUGAN & MURRAY LLP." at bounding box center [628, 362] width 465 height 12
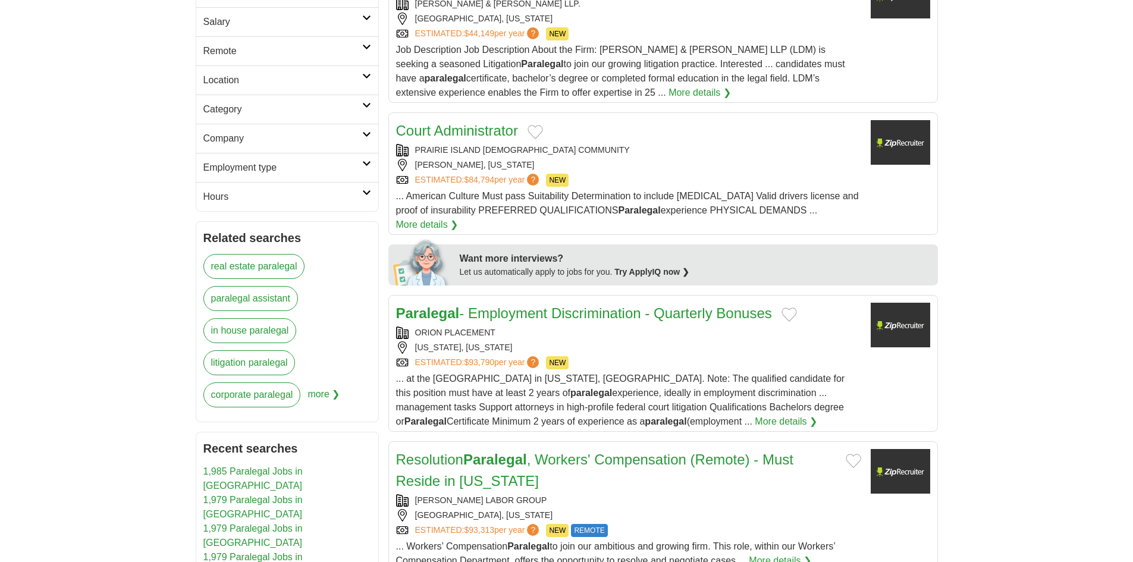
scroll to position [535, 0]
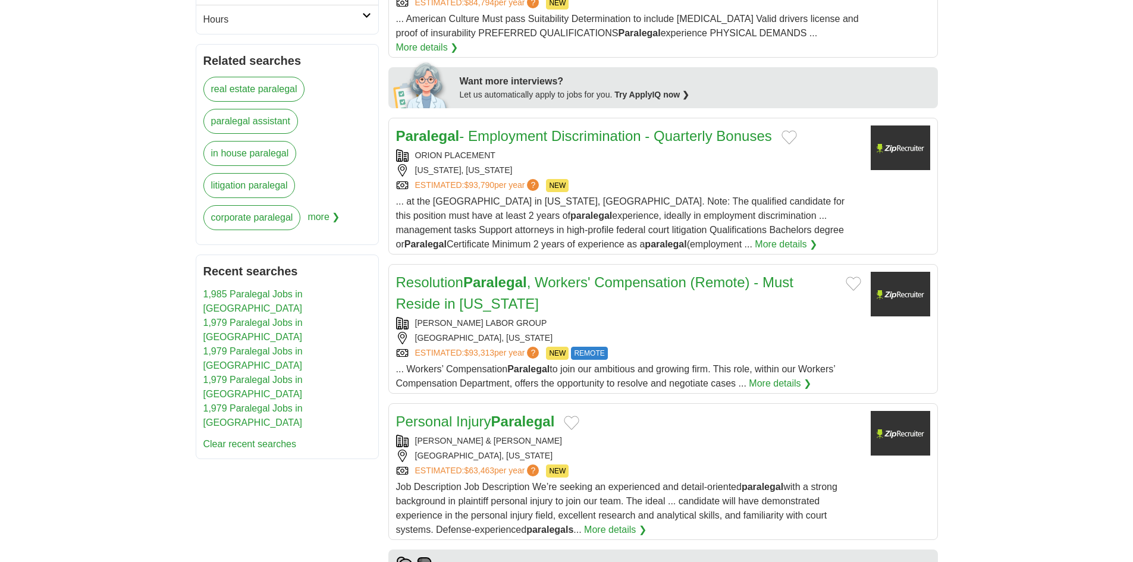
click at [616, 295] on h2 "Resolution Paralegal , Workers' Compensation (Remote) - Must Reside in Californ…" at bounding box center [616, 293] width 440 height 43
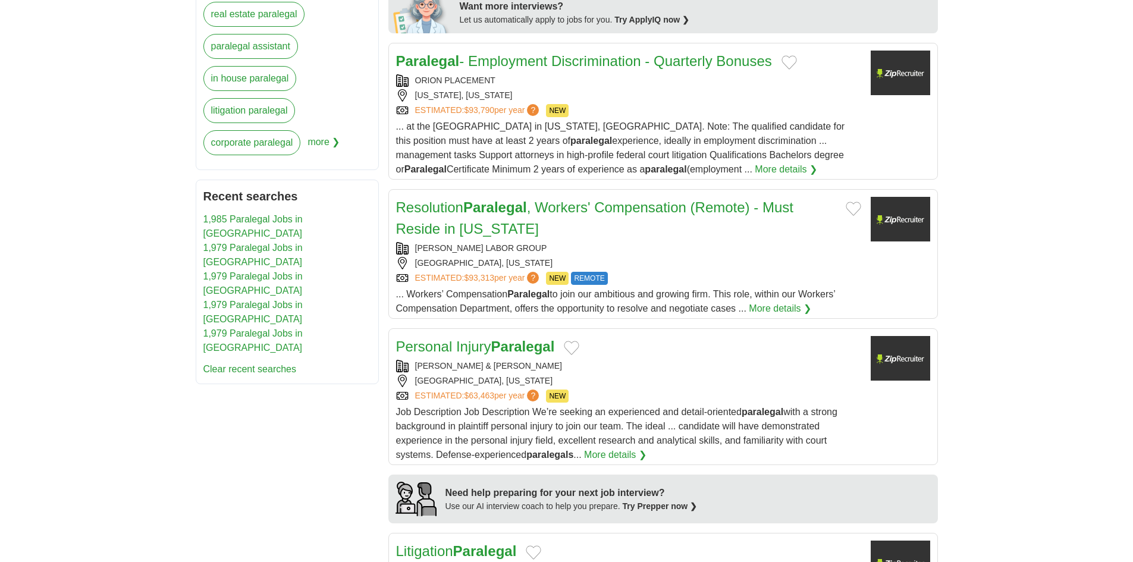
scroll to position [714, 0]
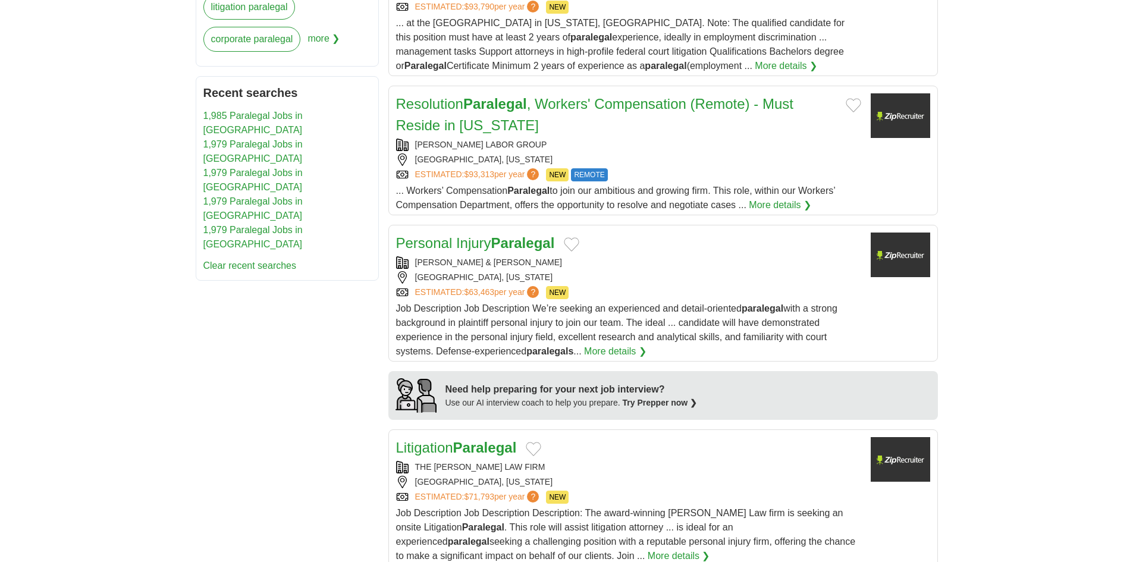
click at [632, 286] on div "ESTIMATED: $63,463 per year ? NEW" at bounding box center [628, 292] width 465 height 13
click at [586, 271] on div "CINCINNATI, OHIO" at bounding box center [628, 277] width 465 height 12
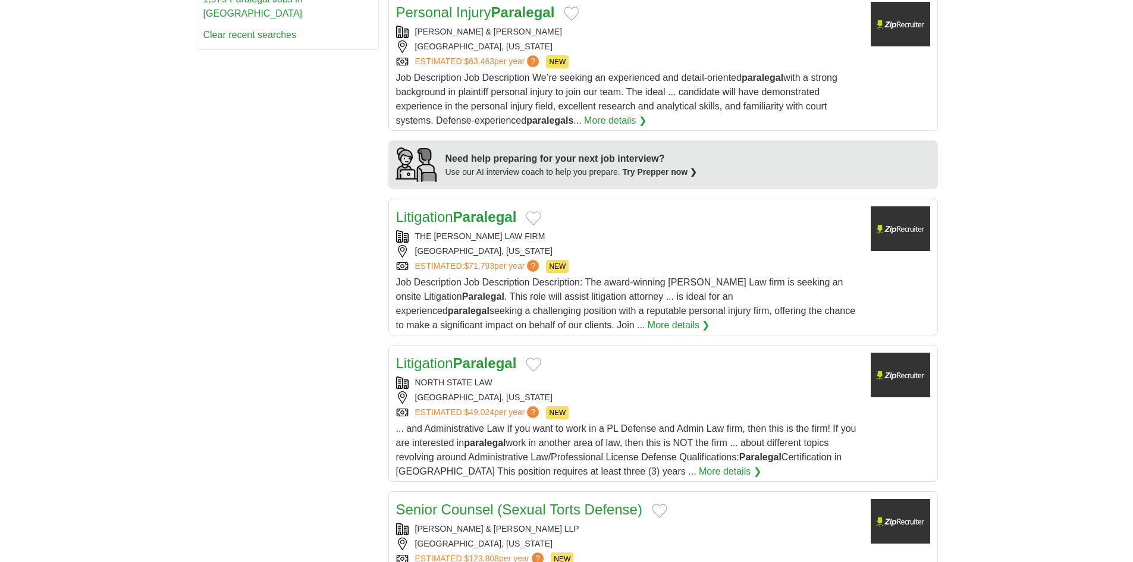
scroll to position [952, 0]
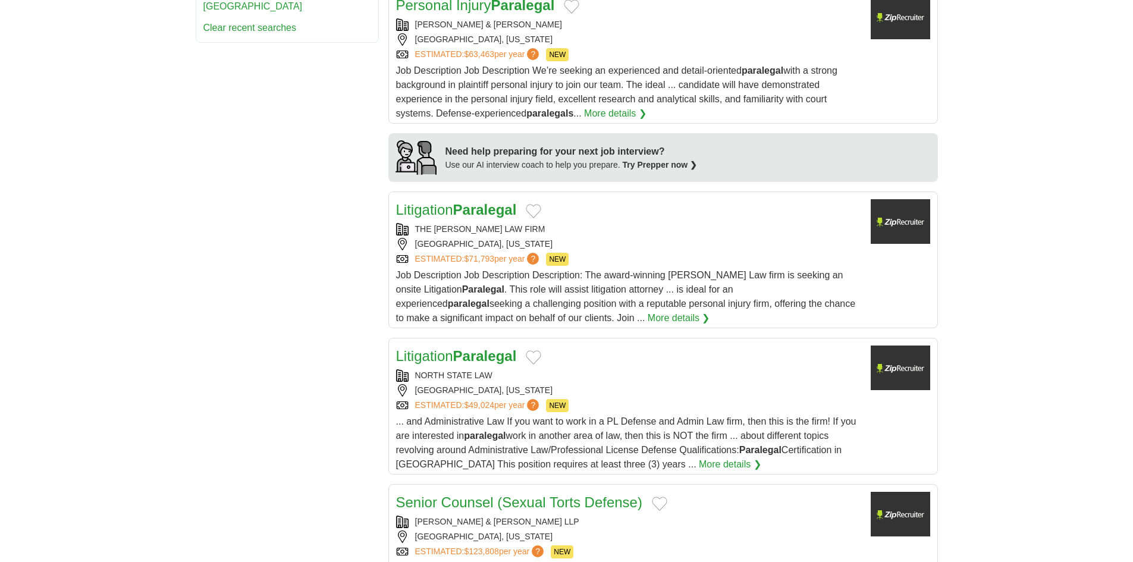
click at [601, 253] on div "ESTIMATED: $71,793 per year ? NEW" at bounding box center [628, 259] width 465 height 13
click at [580, 384] on div "RALEIGH, NORTH CAROLINA" at bounding box center [628, 390] width 465 height 12
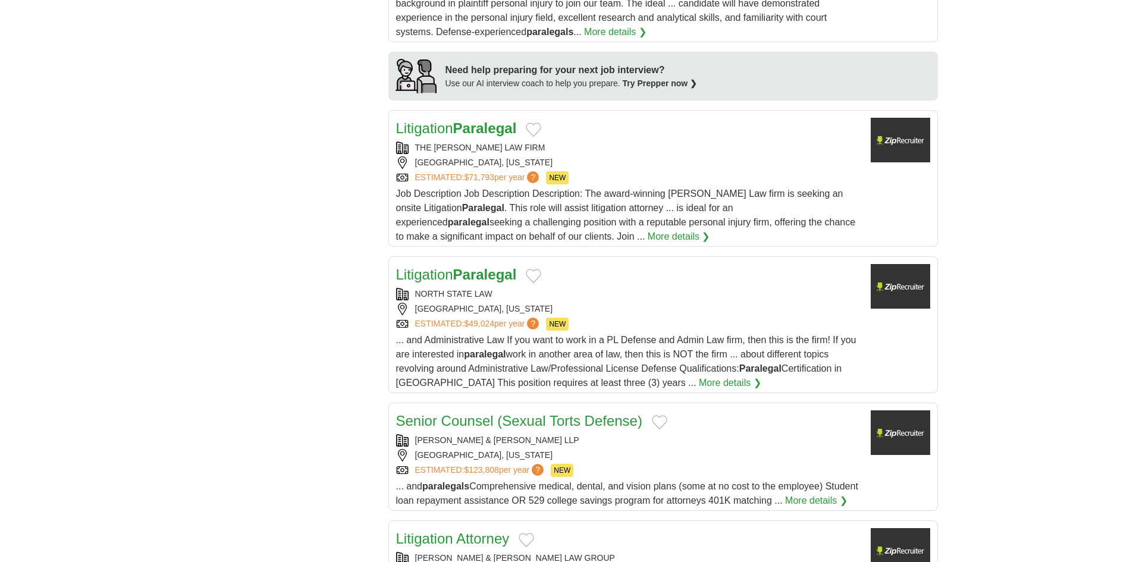
scroll to position [1189, 0]
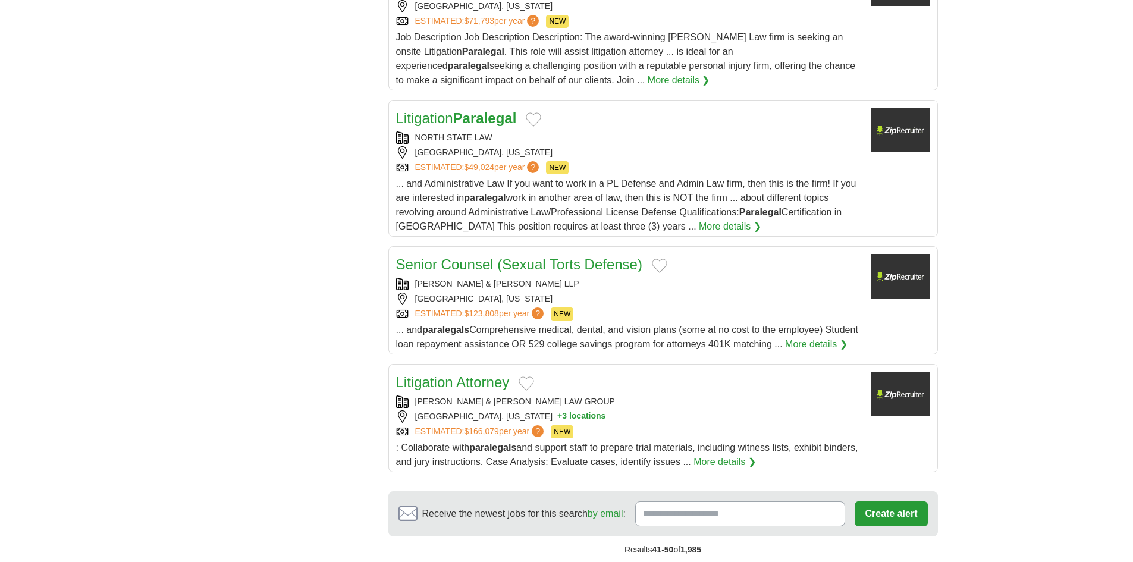
click at [619, 278] on div "TYSON & MENDES LLP SAN DIEGO, CALIFORNIA ESTIMATED: $123,808 per year ? NEW" at bounding box center [628, 299] width 465 height 43
click at [573, 393] on div "Litigation Attorney BUSH & BUSH LAW GROUP LONG BEACH, CALIFORNIA + 3 locations …" at bounding box center [628, 421] width 465 height 98
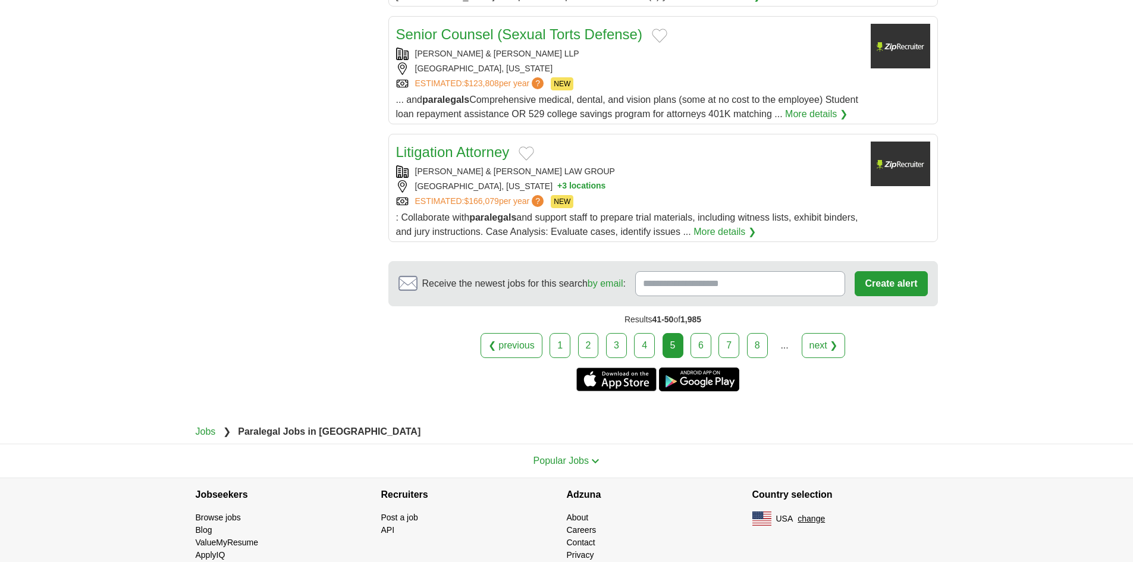
scroll to position [1427, 0]
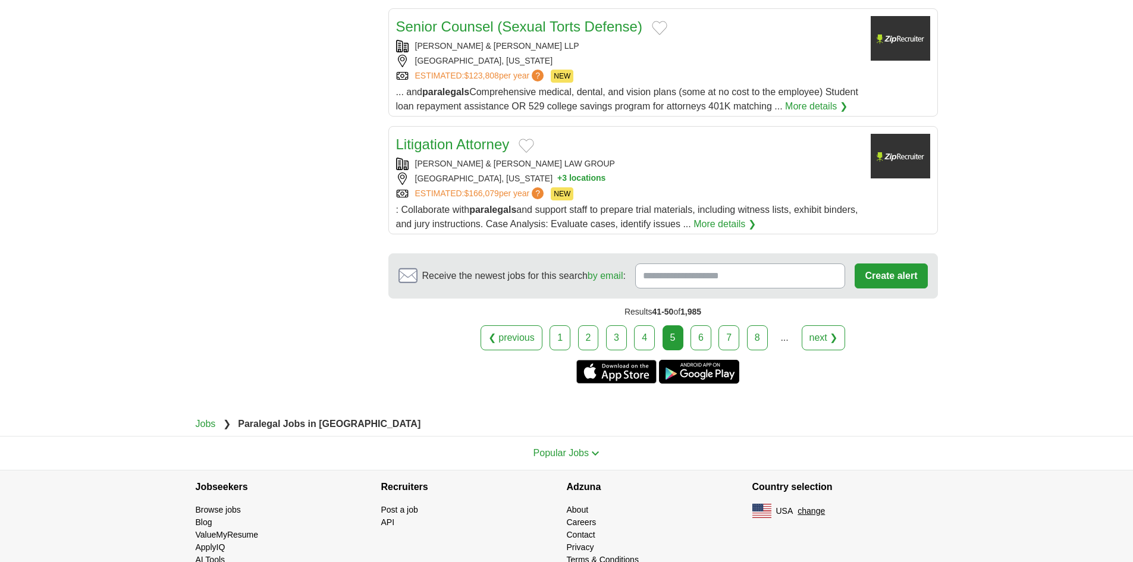
click at [696, 347] on link "6" at bounding box center [700, 337] width 21 height 25
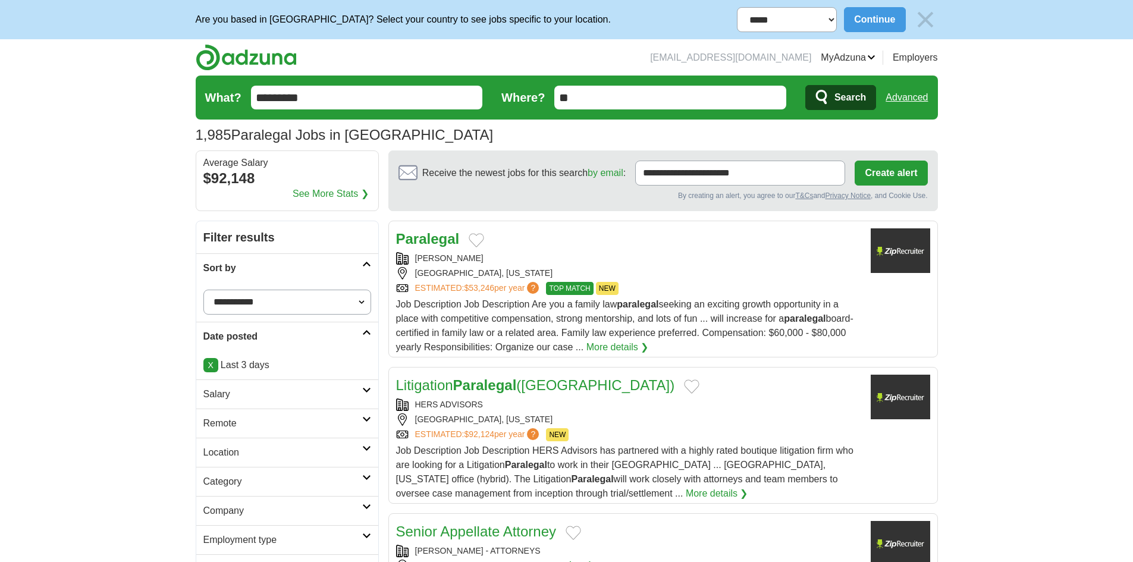
click at [514, 252] on div "[PERSON_NAME]" at bounding box center [628, 258] width 465 height 12
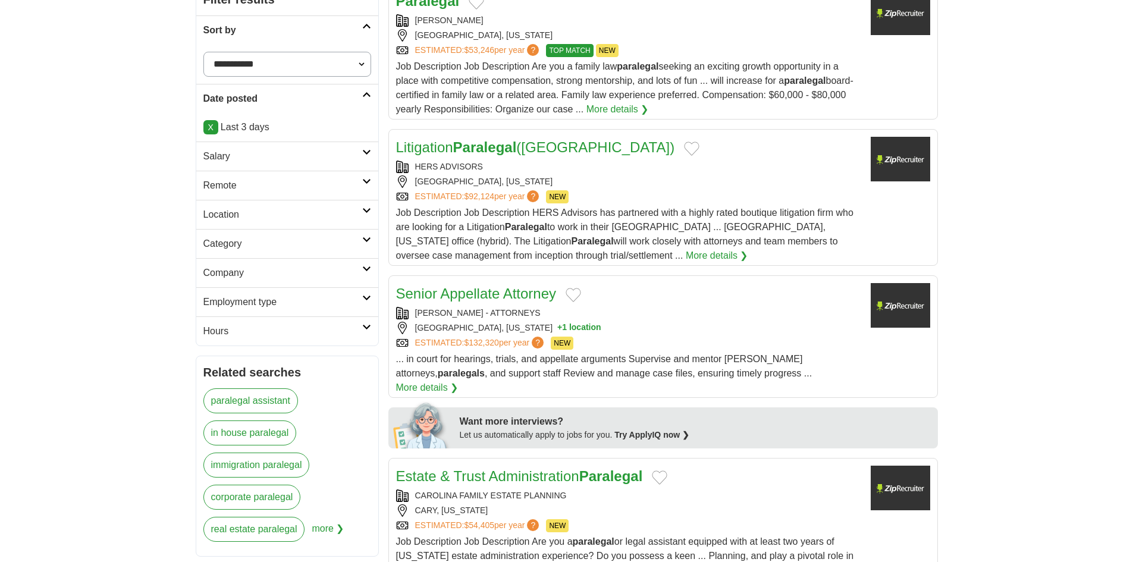
click at [473, 328] on div "[GEOGRAPHIC_DATA], [US_STATE] + 1 location" at bounding box center [628, 328] width 465 height 12
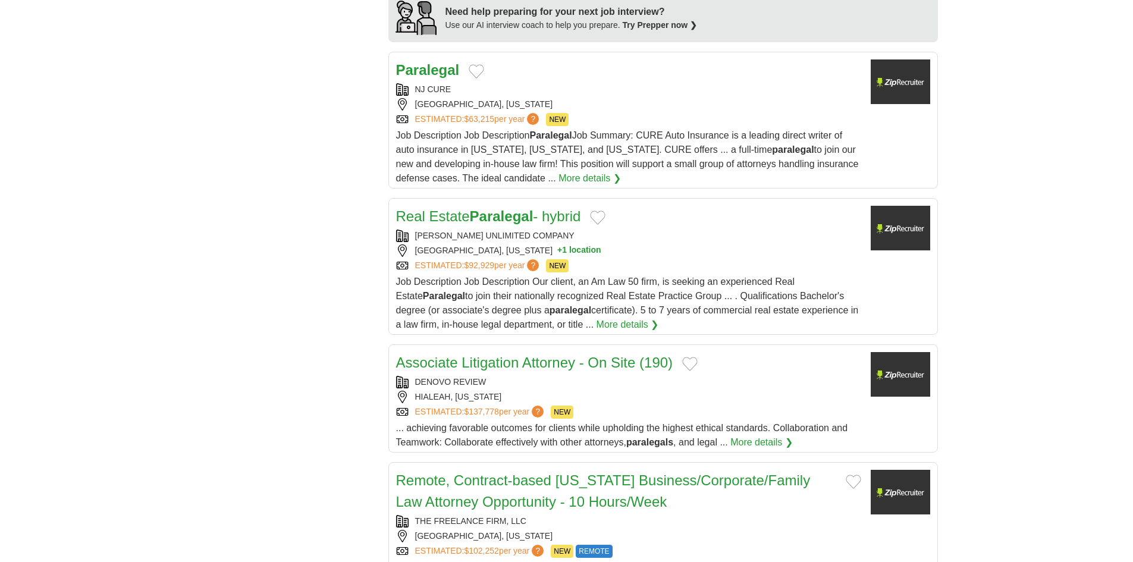
scroll to position [1249, 0]
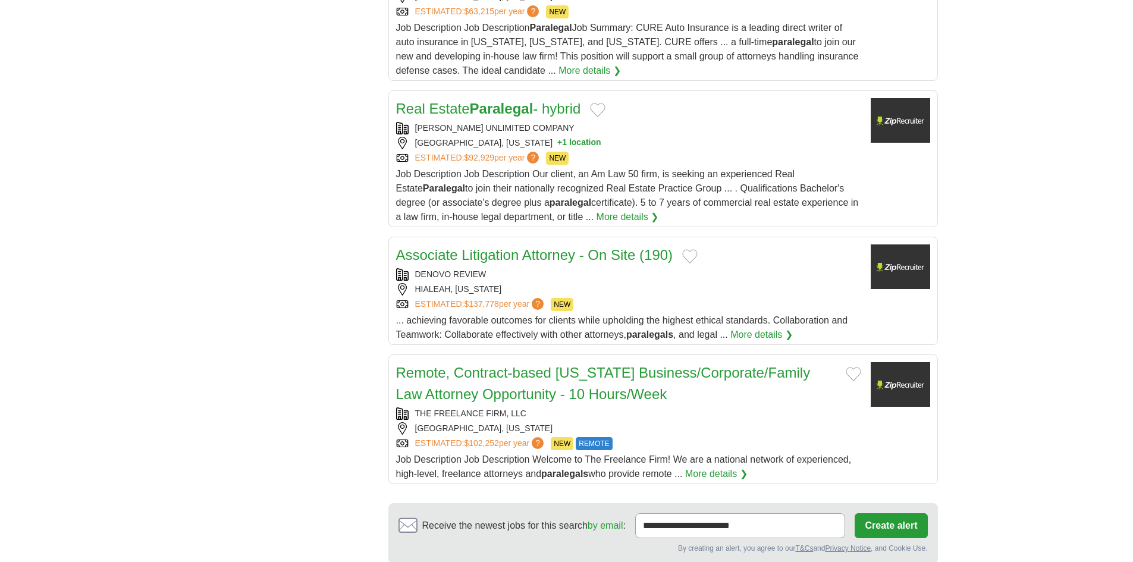
click at [506, 365] on link "Remote, Contract-based [US_STATE] Business/Corporate/Family Law Attorney Opport…" at bounding box center [603, 383] width 415 height 37
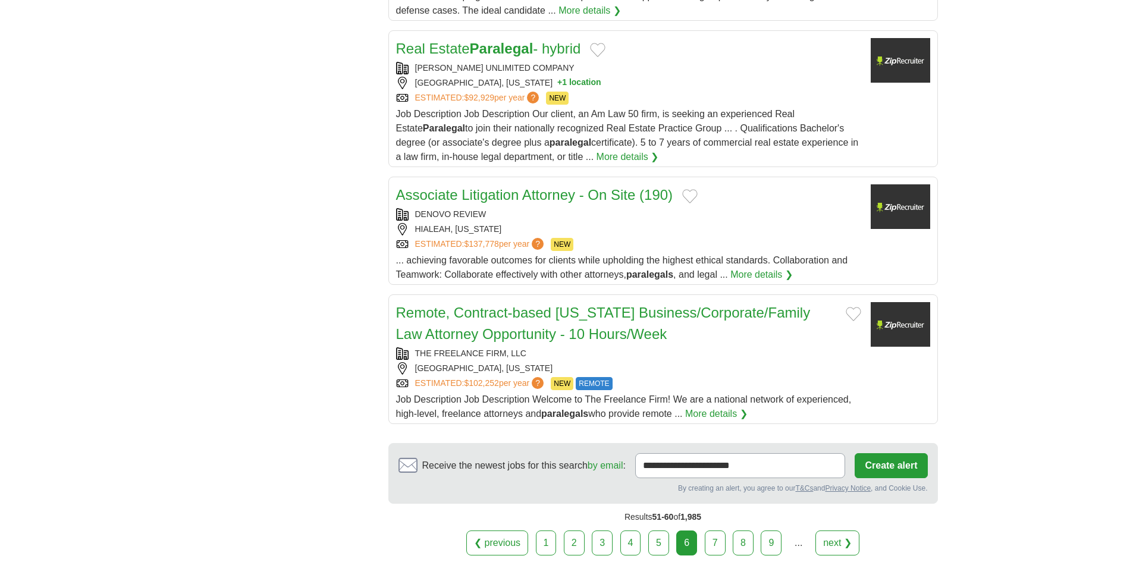
scroll to position [1487, 0]
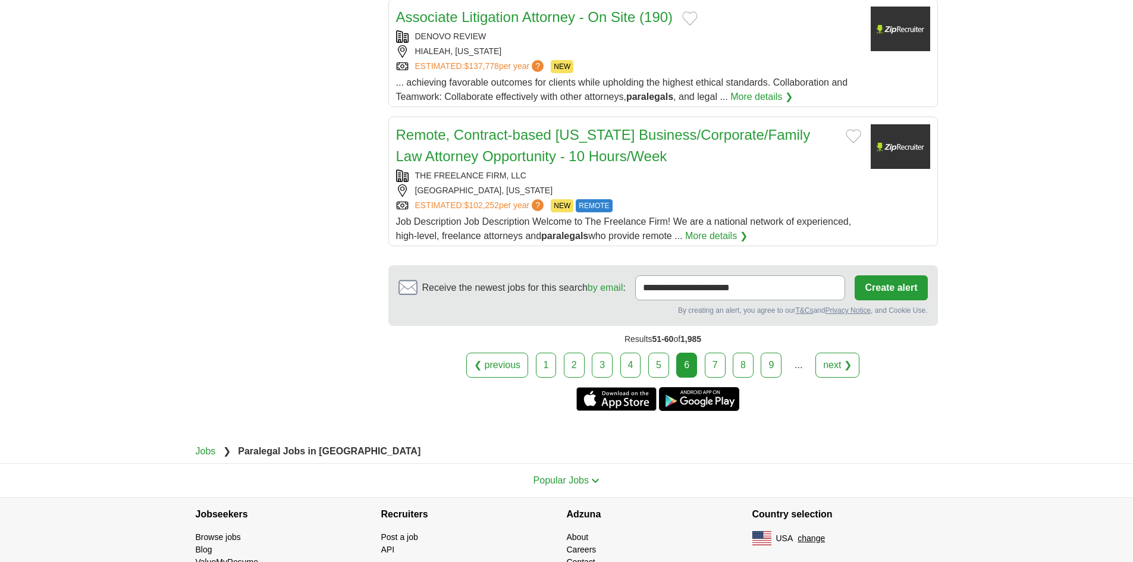
click at [719, 353] on link "7" at bounding box center [715, 365] width 21 height 25
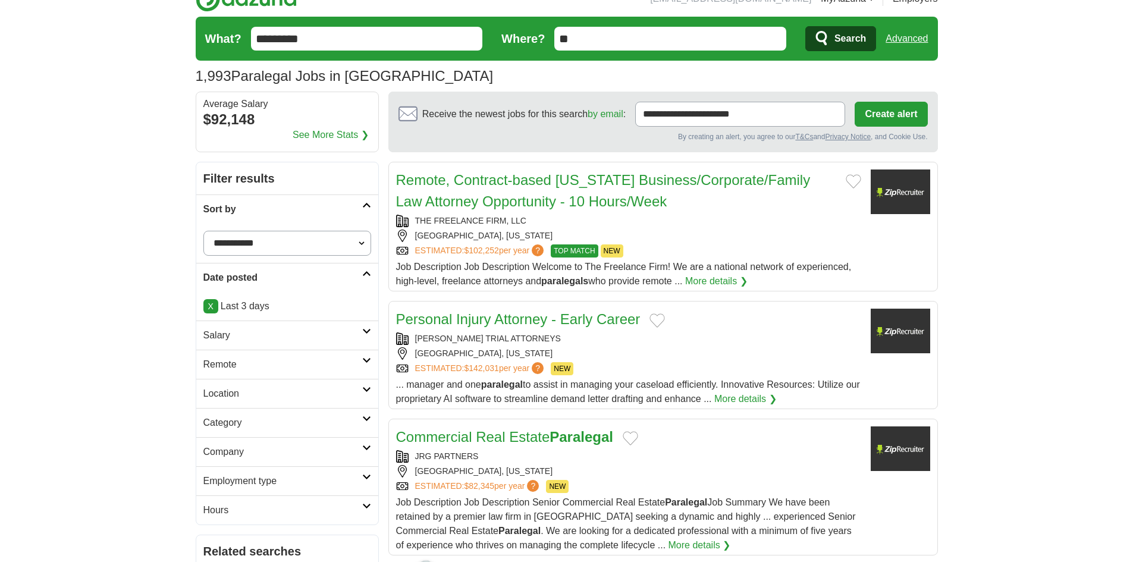
scroll to position [178, 0]
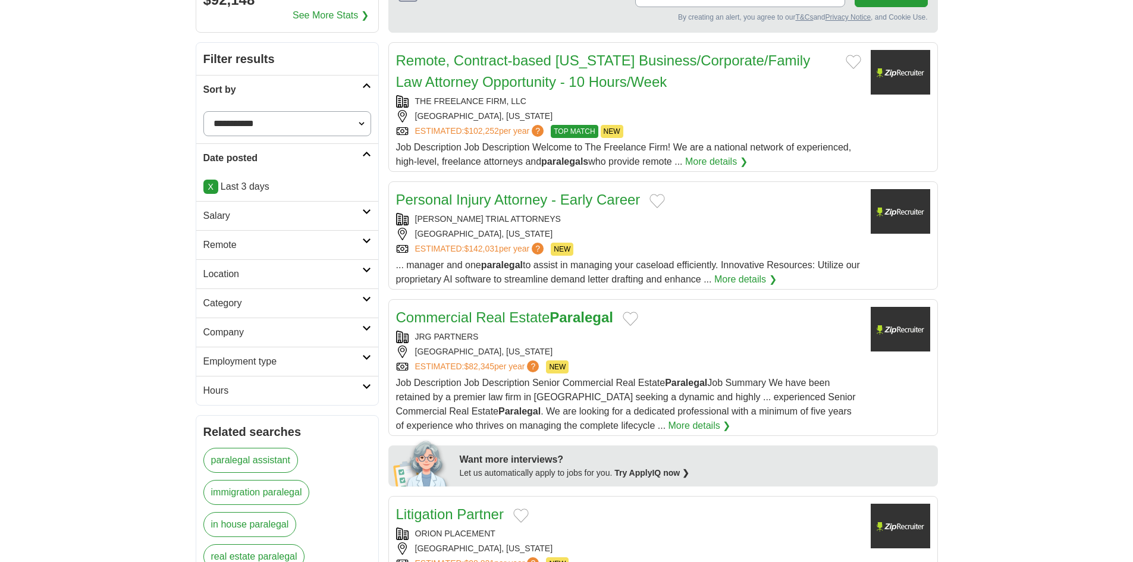
click at [634, 341] on div "JRG PARTNERS" at bounding box center [628, 337] width 465 height 12
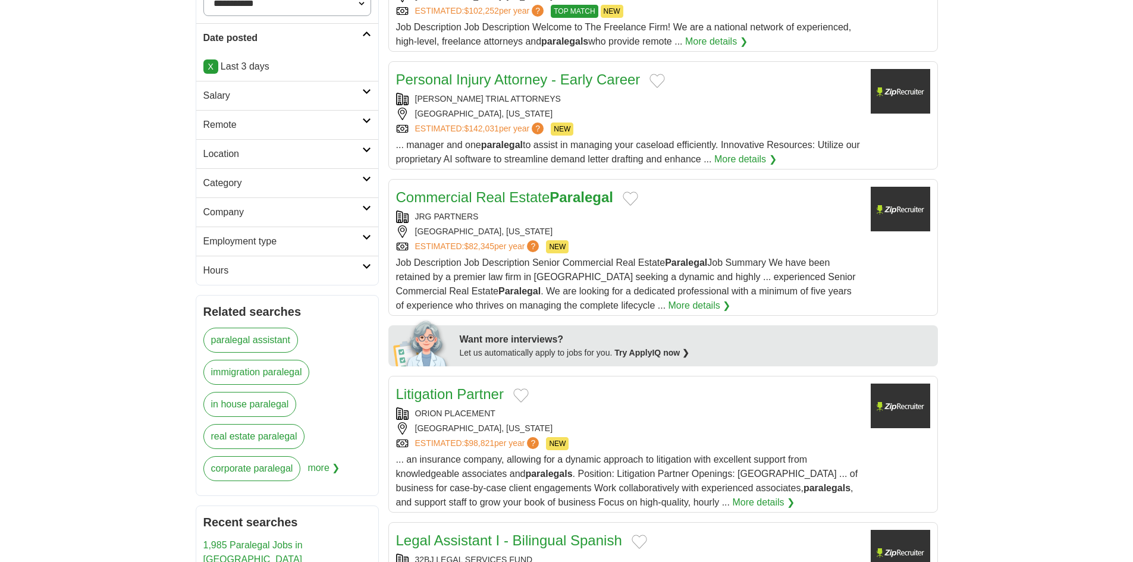
scroll to position [476, 0]
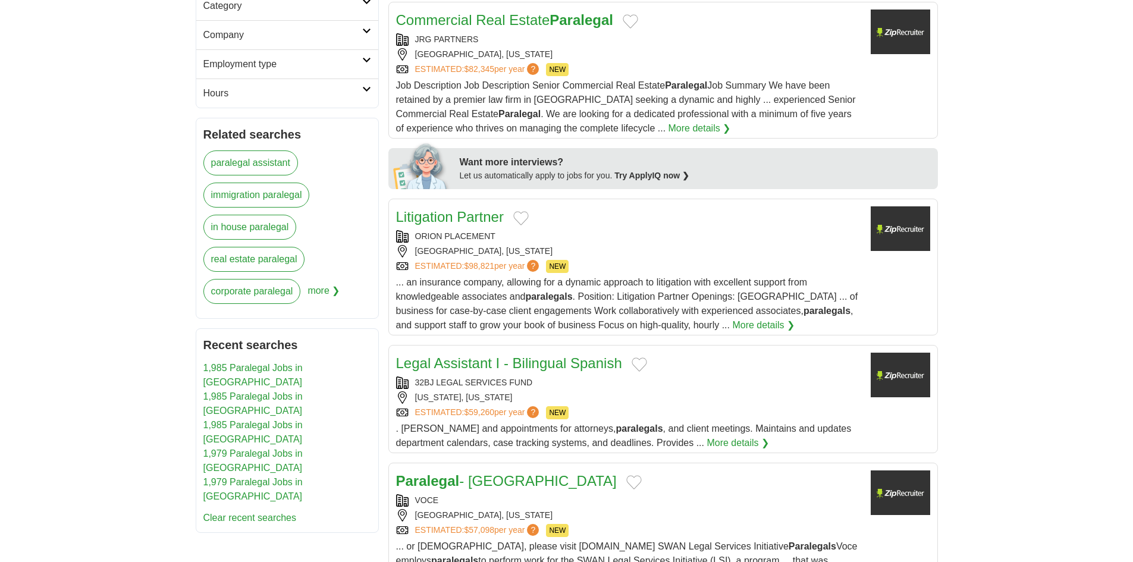
click at [607, 51] on div "[GEOGRAPHIC_DATA], [US_STATE]" at bounding box center [628, 54] width 465 height 12
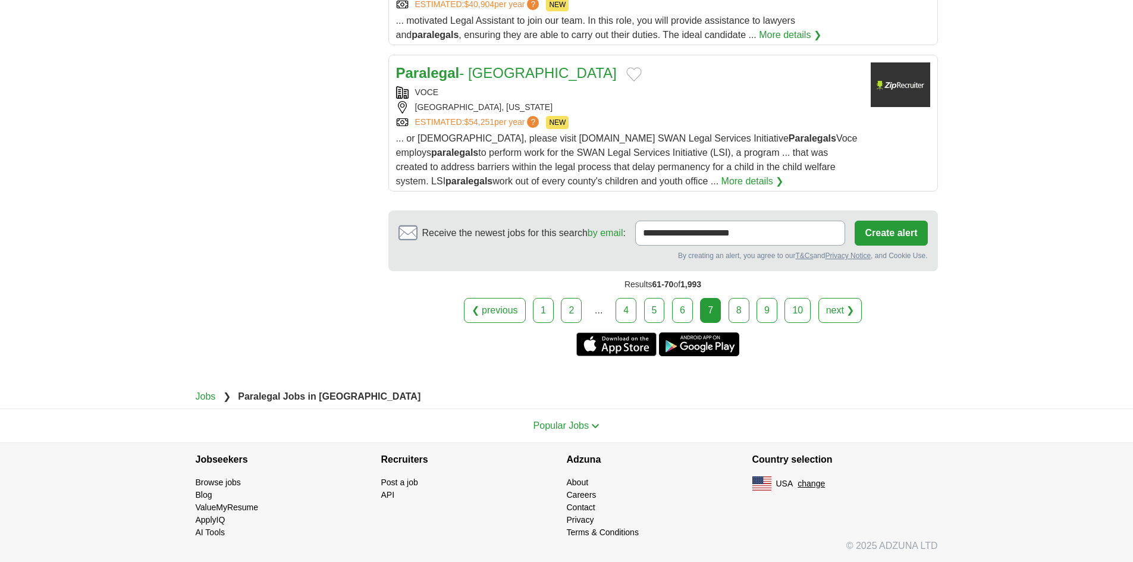
scroll to position [1499, 0]
click at [735, 312] on link "8" at bounding box center [739, 309] width 21 height 25
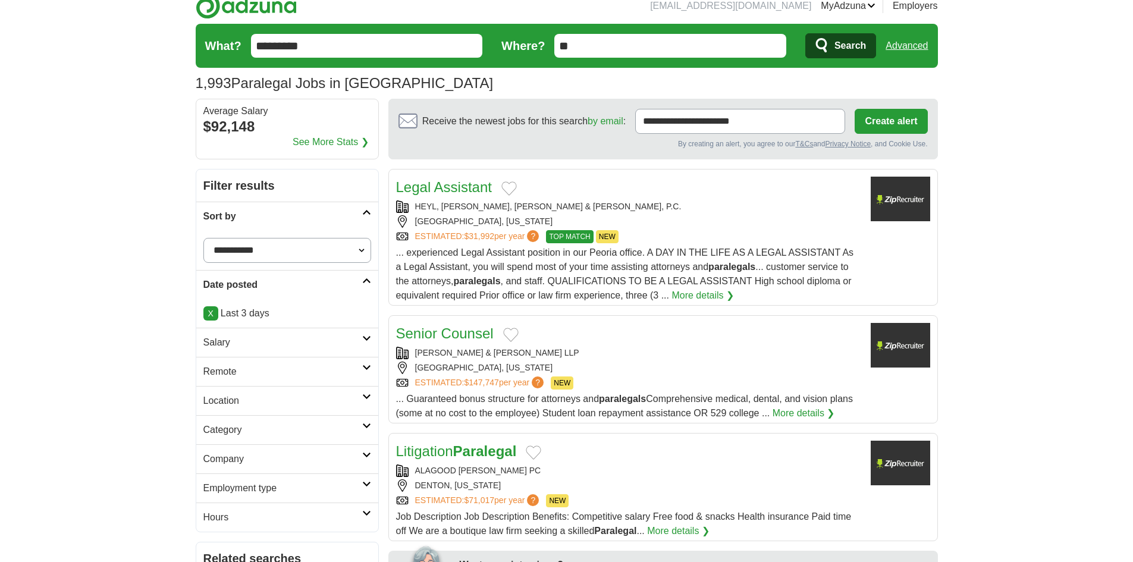
scroll to position [119, 0]
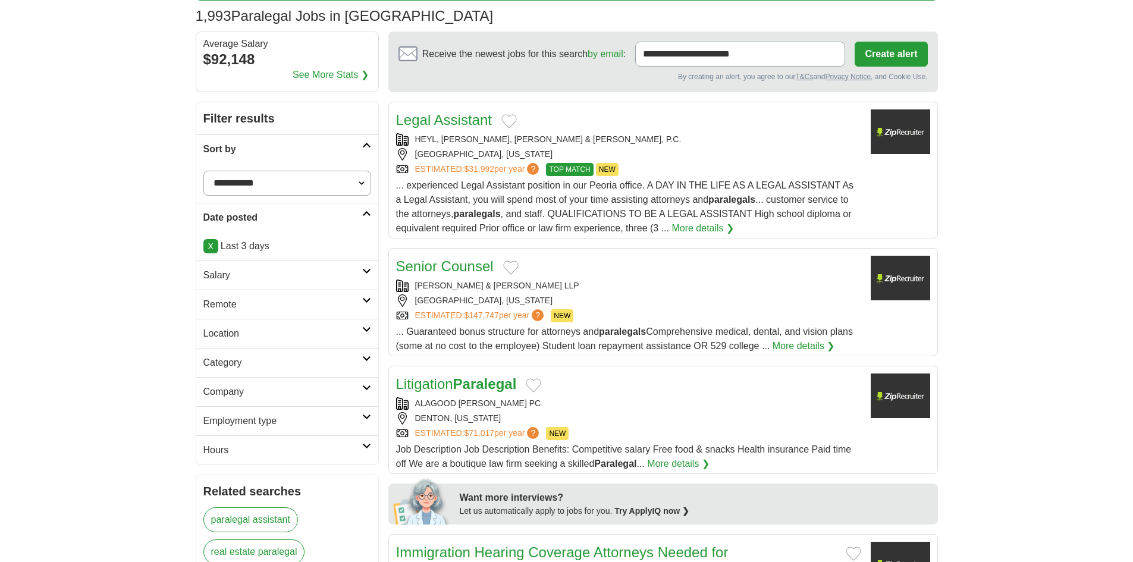
click at [577, 398] on div "ALAGOOD [PERSON_NAME] PC" at bounding box center [628, 403] width 465 height 12
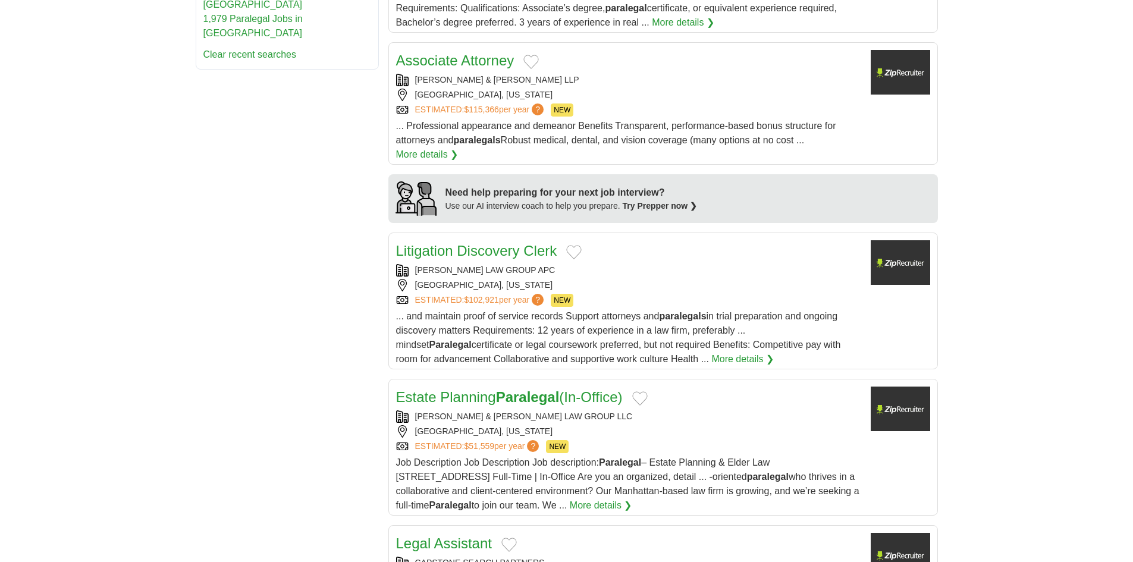
scroll to position [1070, 0]
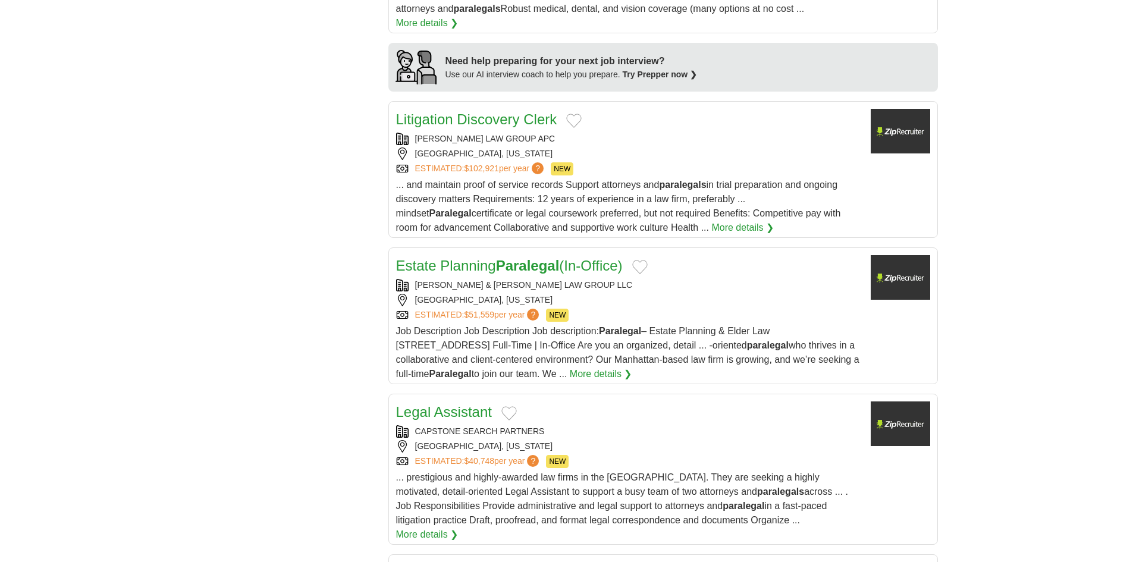
click at [658, 279] on div "[PERSON_NAME] & [PERSON_NAME] LAW GROUP LLC" at bounding box center [628, 285] width 465 height 12
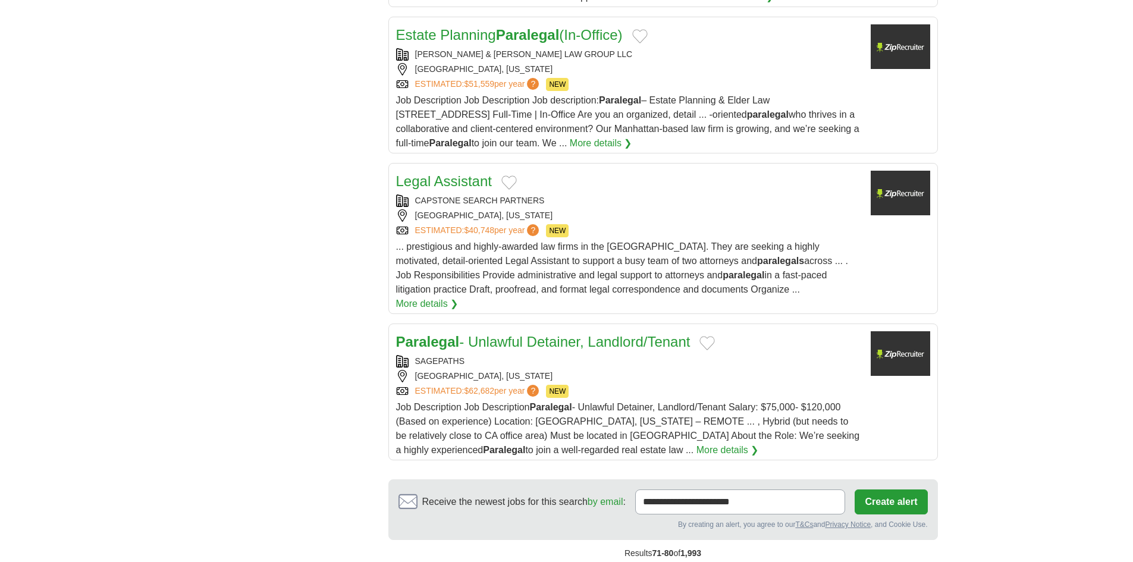
scroll to position [1487, 0]
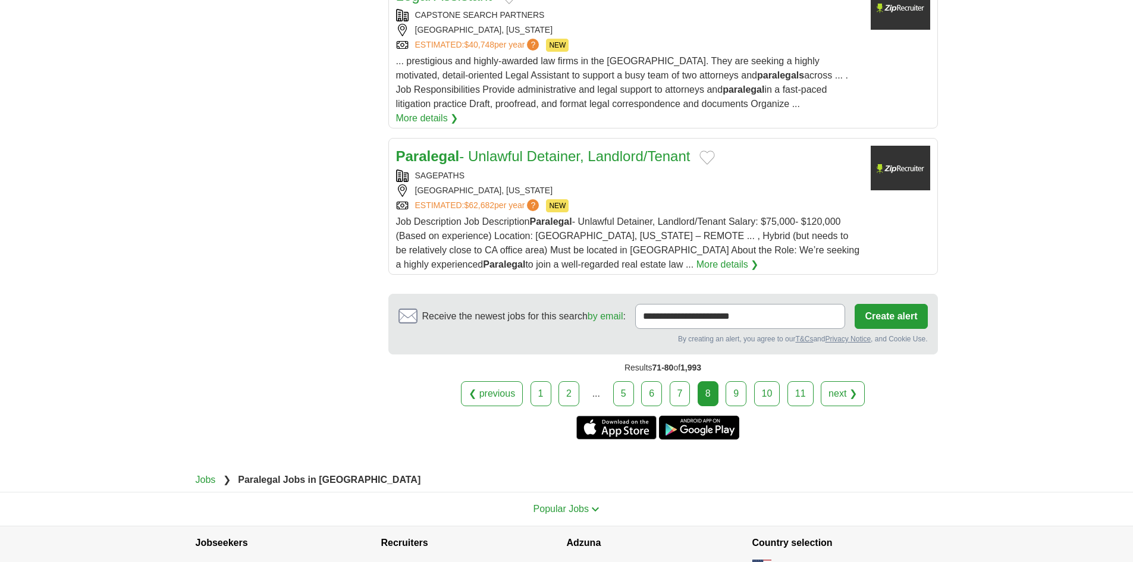
click at [729, 381] on link "9" at bounding box center [736, 393] width 21 height 25
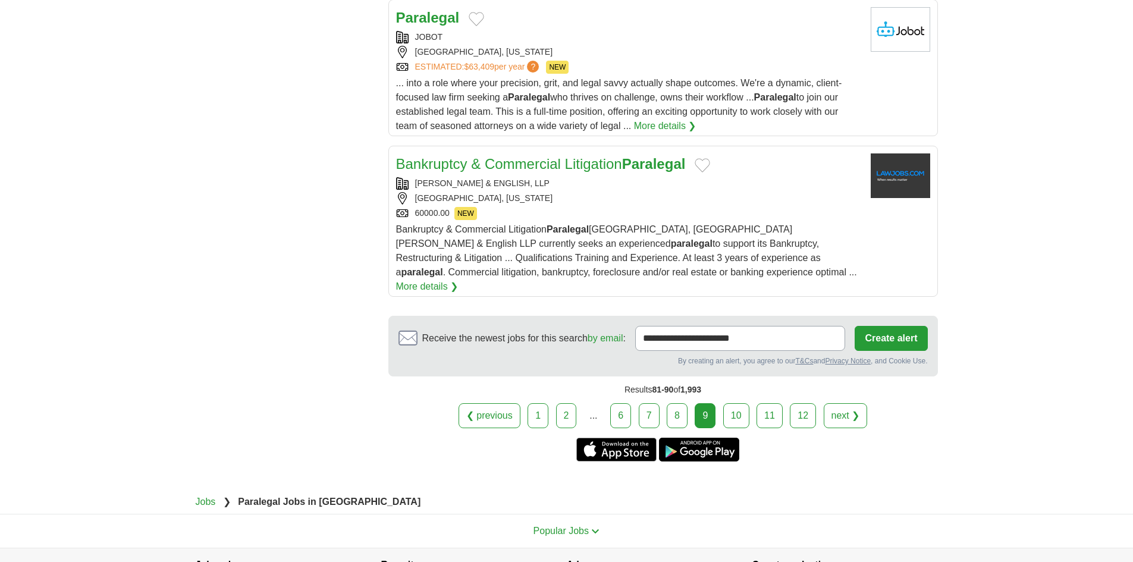
scroll to position [1427, 0]
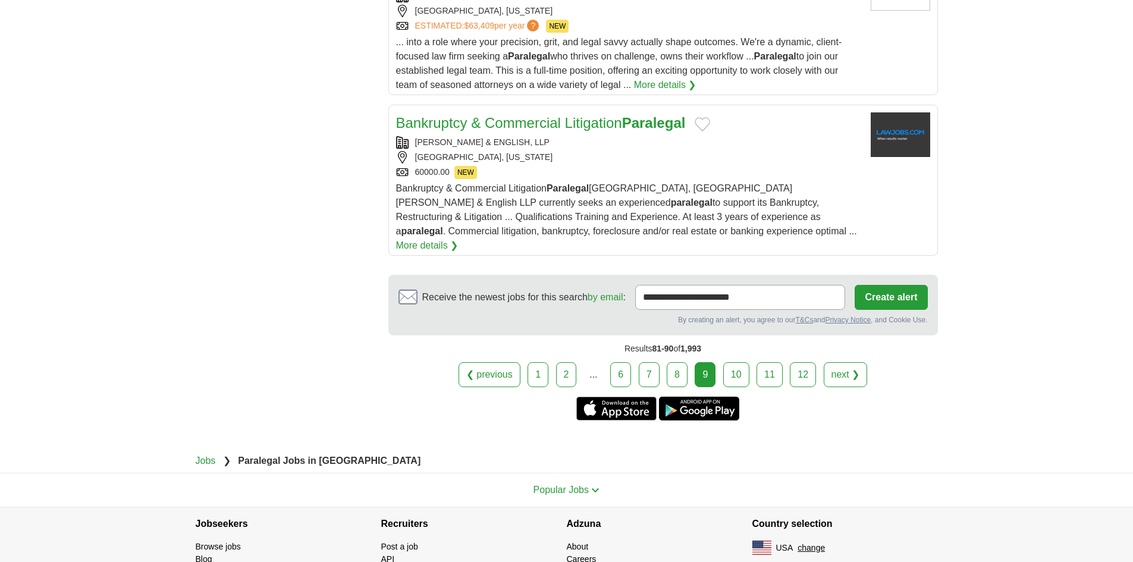
click at [608, 158] on div "[GEOGRAPHIC_DATA], [US_STATE]" at bounding box center [628, 157] width 465 height 12
click at [740, 362] on link "10" at bounding box center [736, 374] width 26 height 25
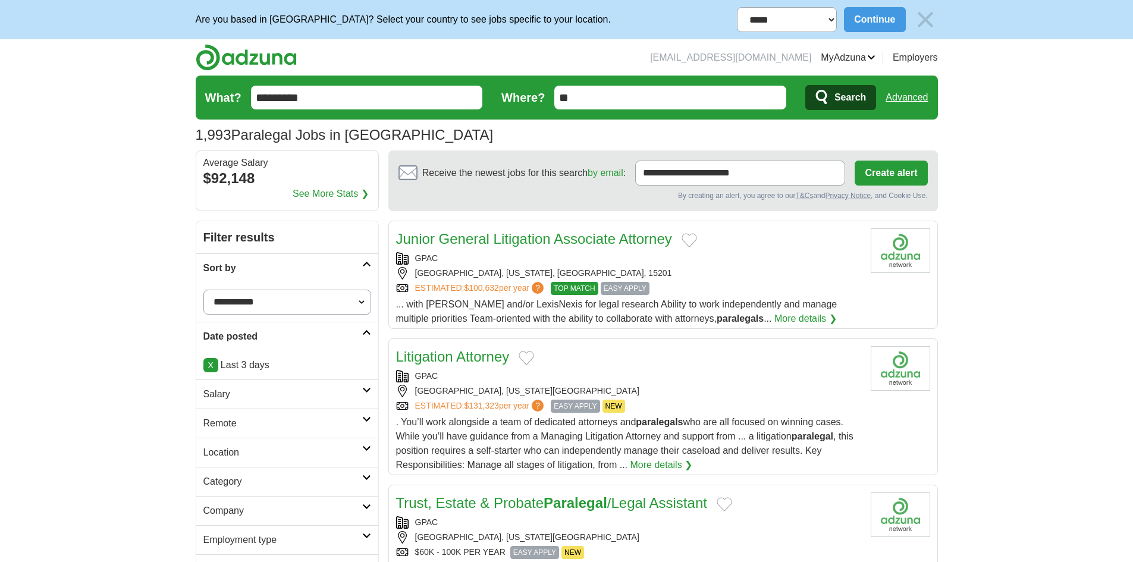
click at [319, 93] on input "*********" at bounding box center [367, 98] width 232 height 24
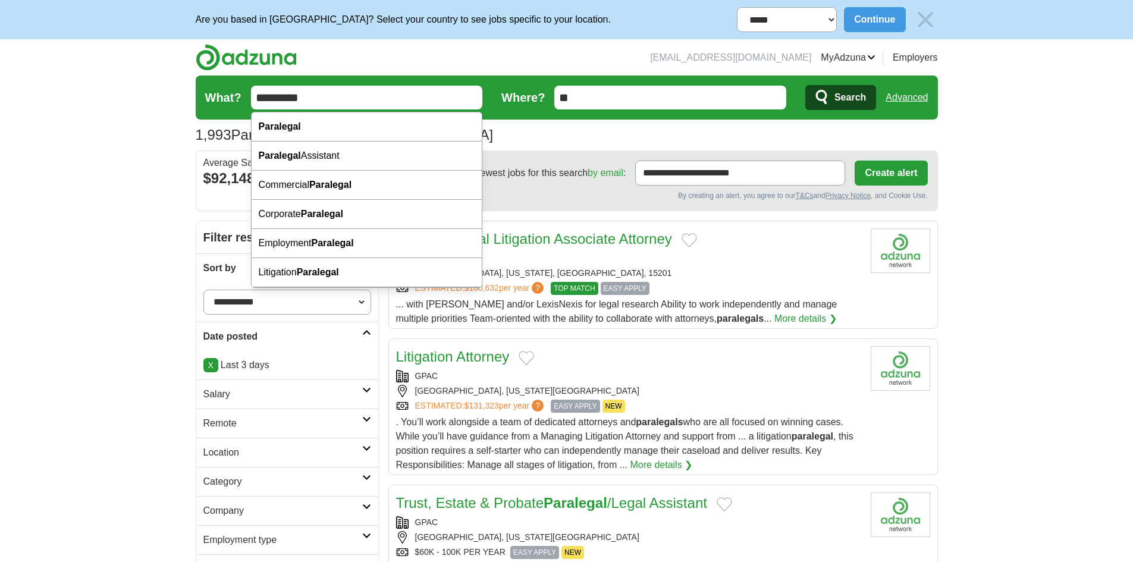
click at [319, 93] on input "*********" at bounding box center [367, 98] width 232 height 24
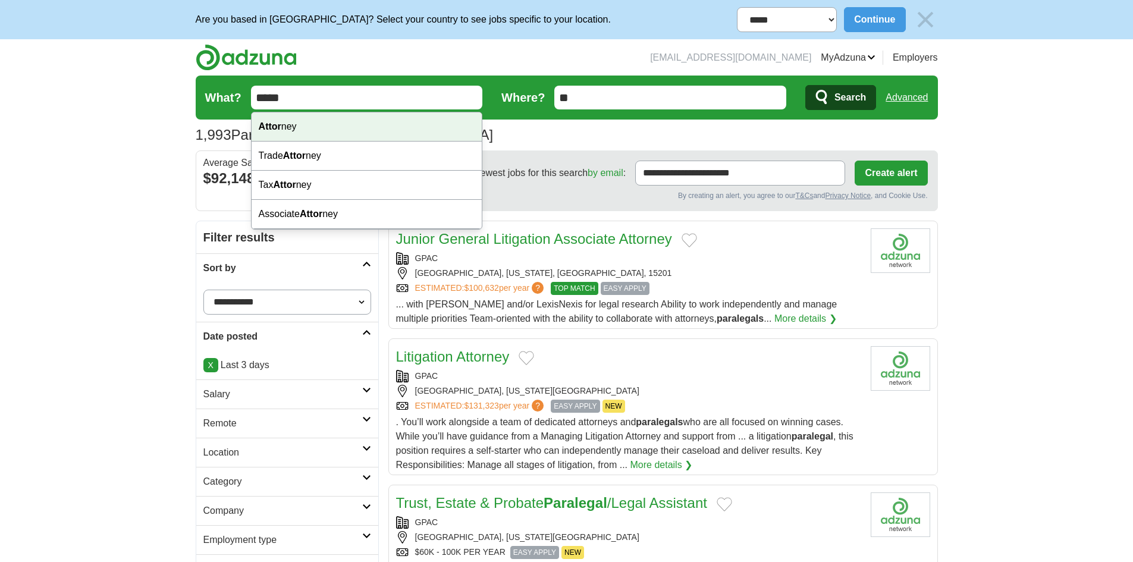
click at [309, 125] on div "Attor ney" at bounding box center [367, 126] width 231 height 29
type input "********"
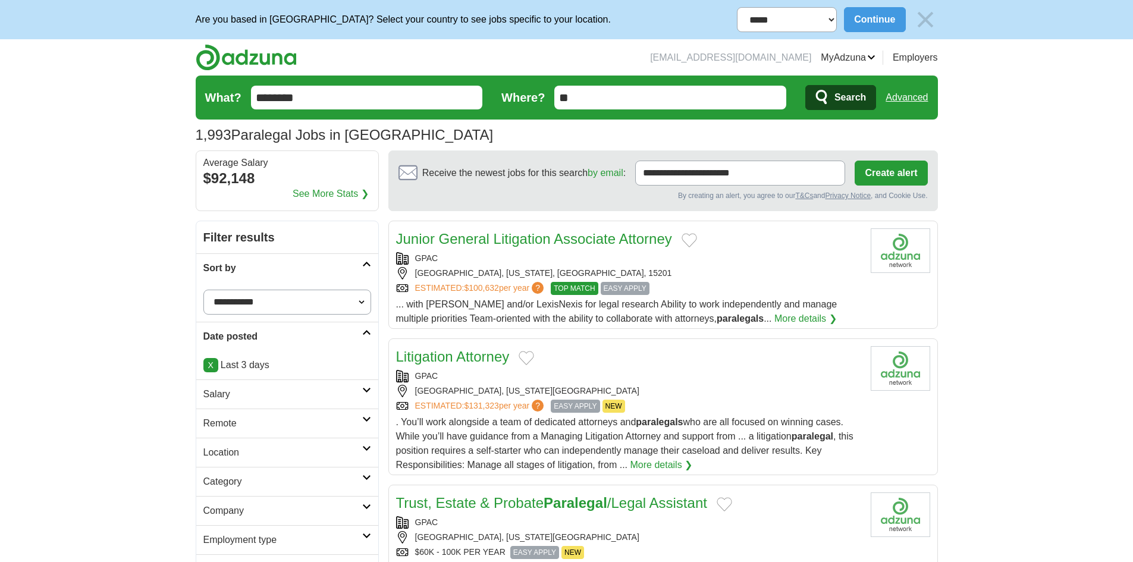
click at [836, 105] on span "Search" at bounding box center [850, 98] width 32 height 24
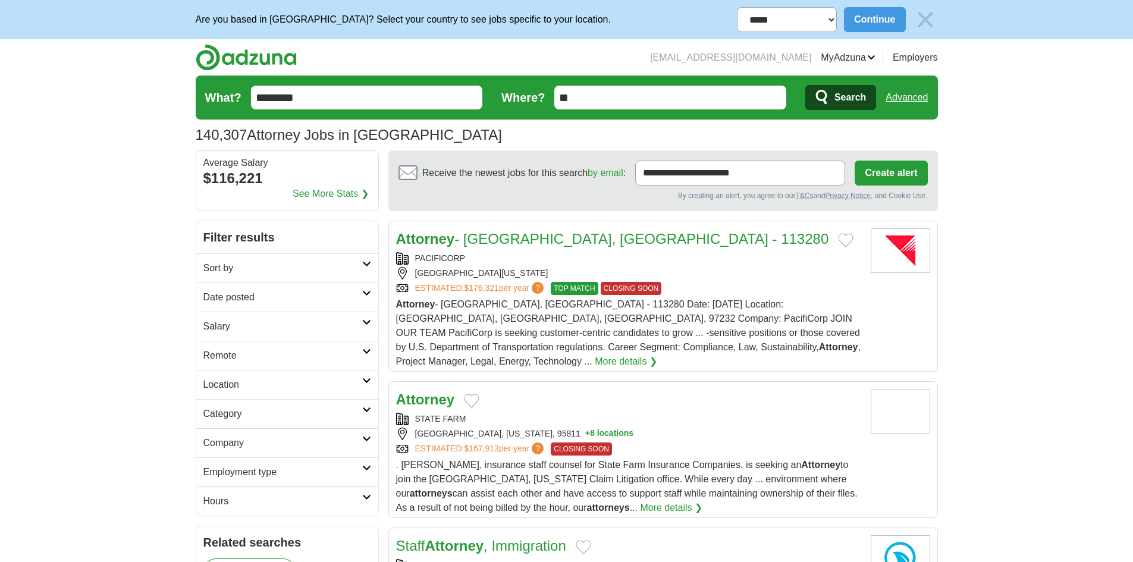
click at [314, 293] on h2 "Date posted" at bounding box center [282, 297] width 159 height 14
click at [240, 341] on link "Last 3 days" at bounding box center [287, 342] width 168 height 14
click at [258, 273] on h2 "Sort by" at bounding box center [282, 268] width 159 height 14
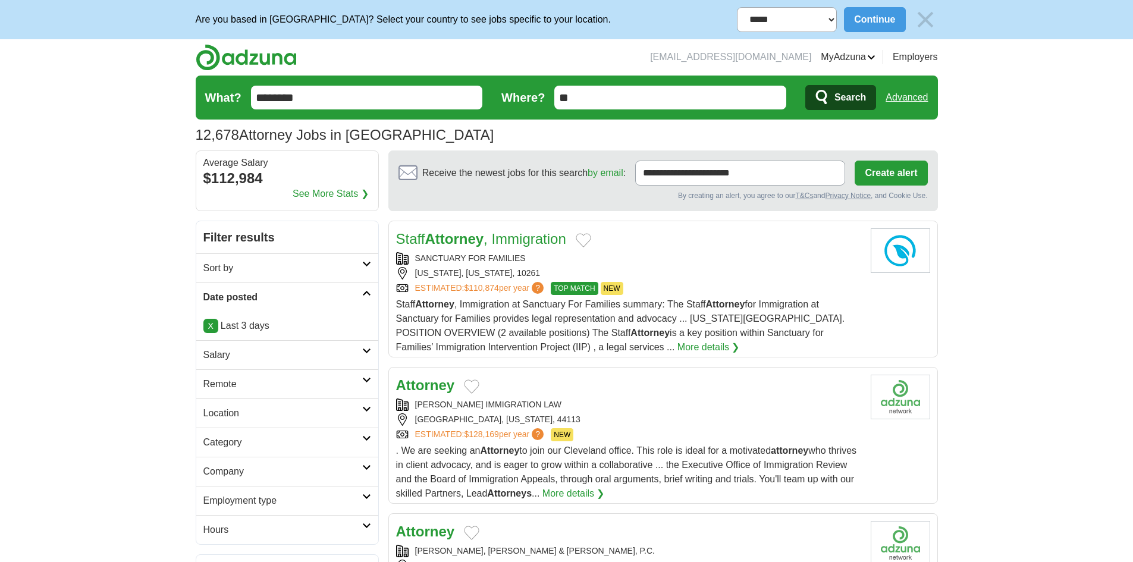
click at [281, 266] on h2 "Sort by" at bounding box center [282, 268] width 159 height 14
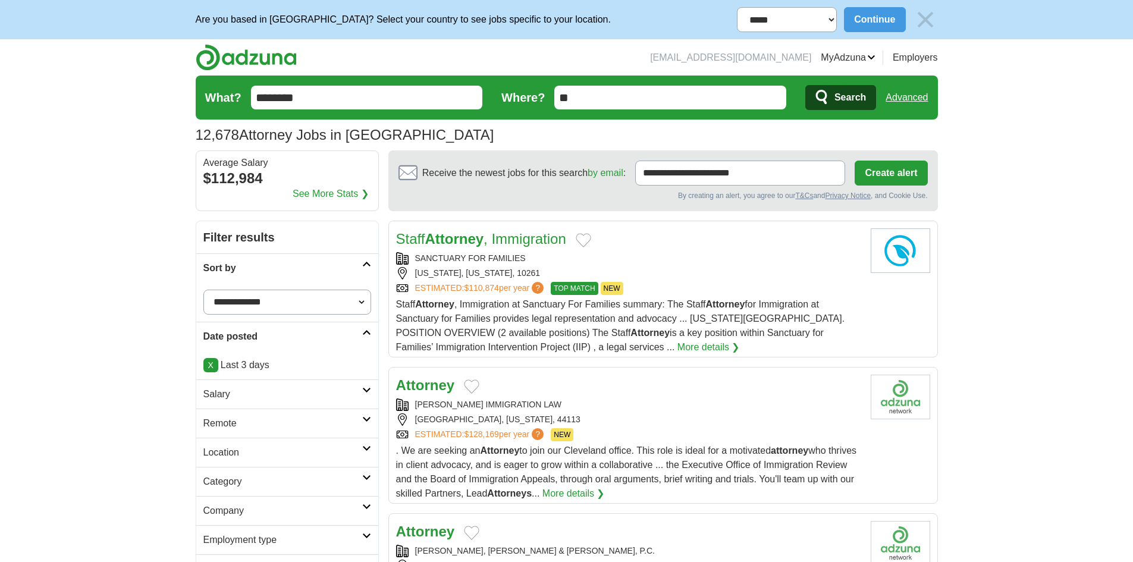
click at [268, 300] on select "**********" at bounding box center [287, 302] width 168 height 25
select select "**********"
click at [203, 290] on select "**********" at bounding box center [287, 302] width 168 height 25
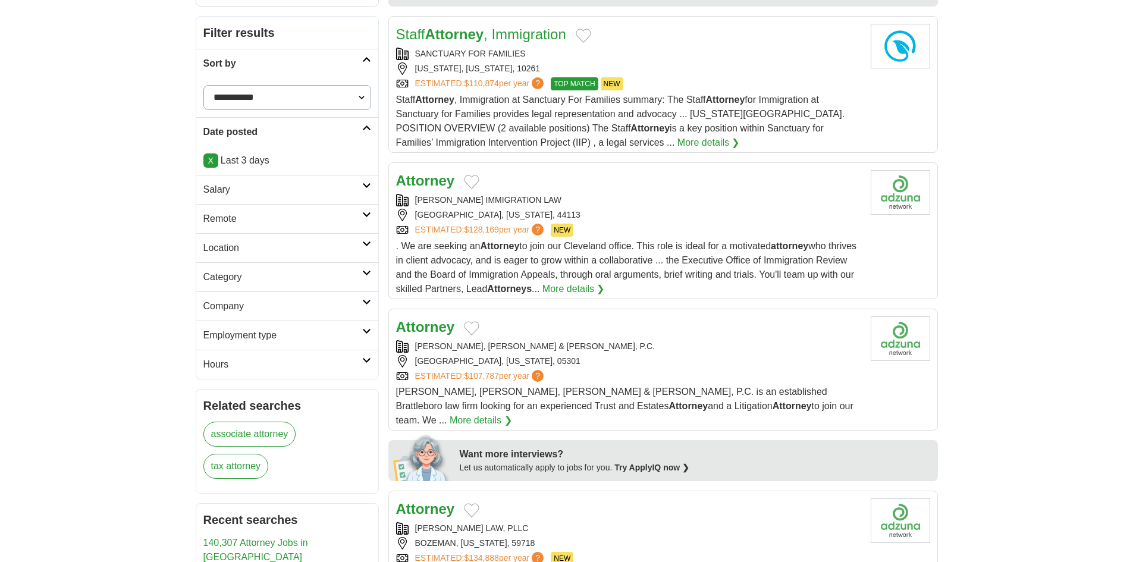
scroll to position [238, 0]
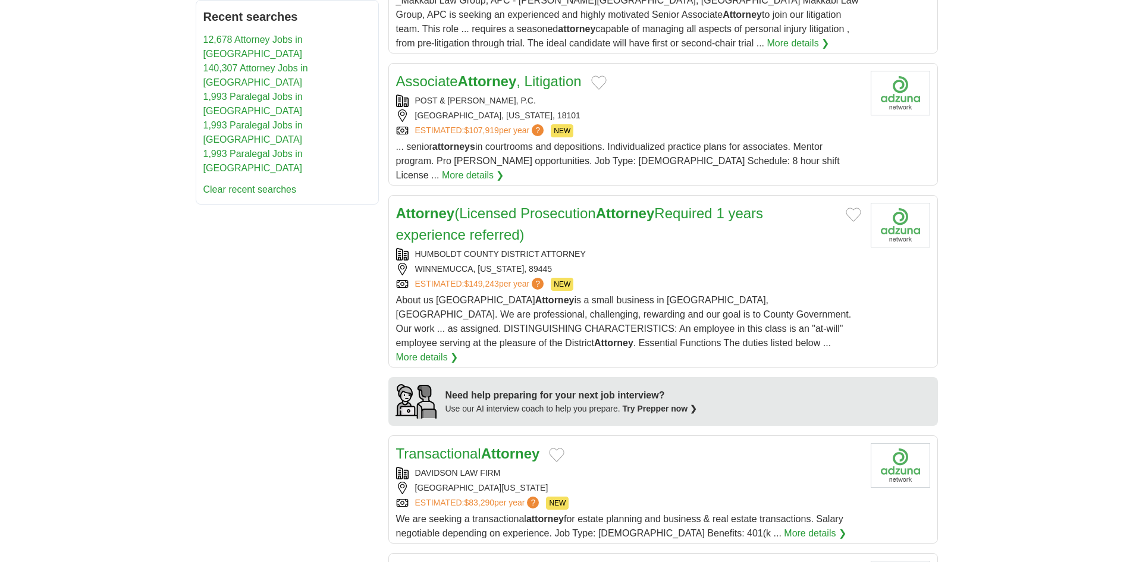
scroll to position [778, 0]
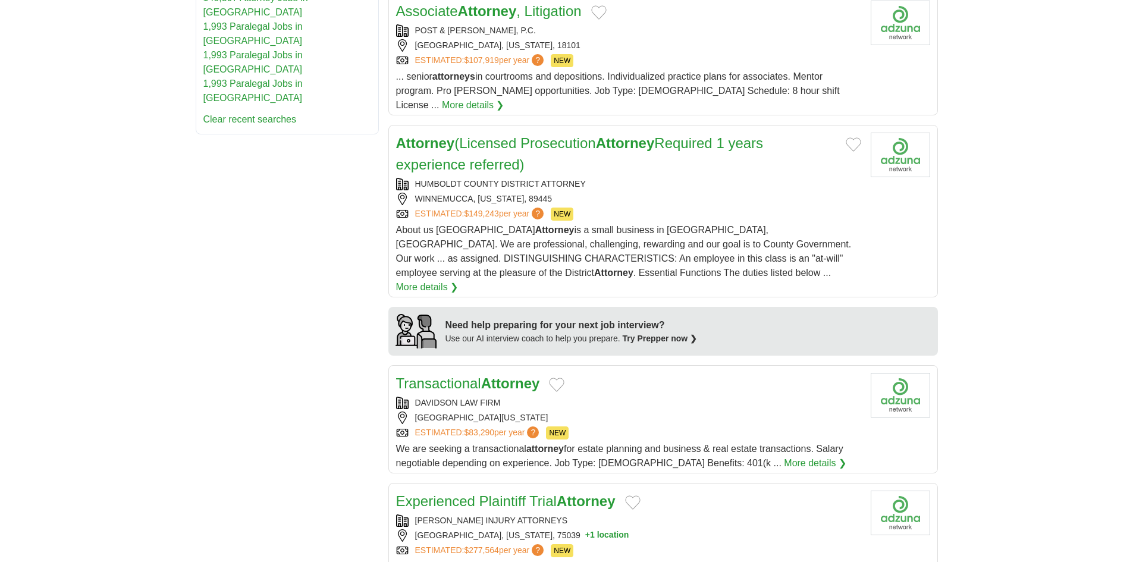
click at [610, 412] on div "[GEOGRAPHIC_DATA][US_STATE]" at bounding box center [628, 418] width 465 height 12
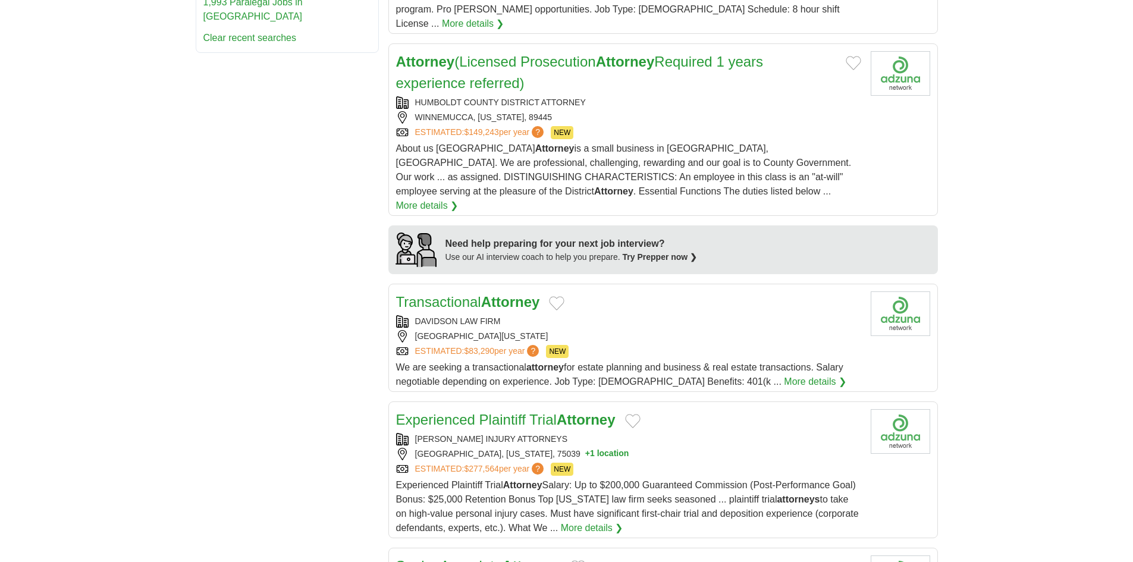
scroll to position [956, 0]
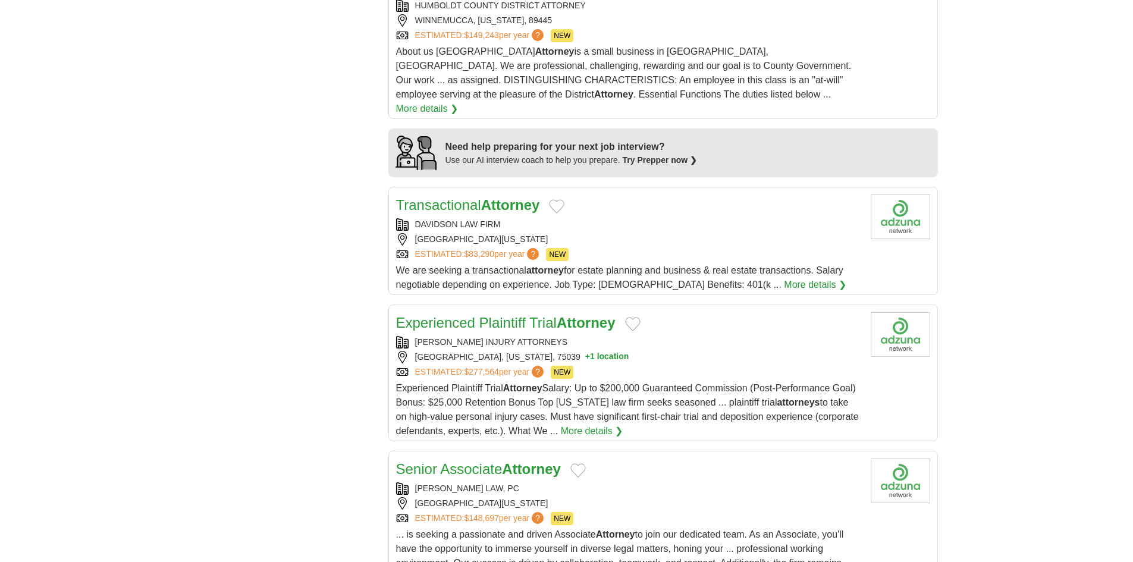
click at [652, 351] on div "[GEOGRAPHIC_DATA], [US_STATE], 75039 + 1 location" at bounding box center [628, 357] width 465 height 12
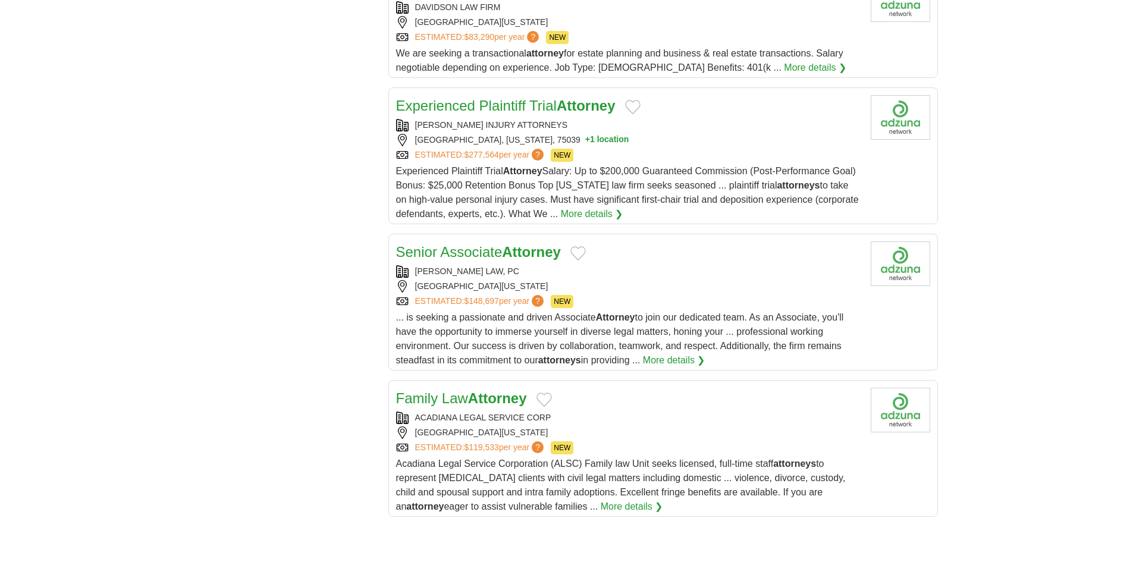
scroll to position [1194, 0]
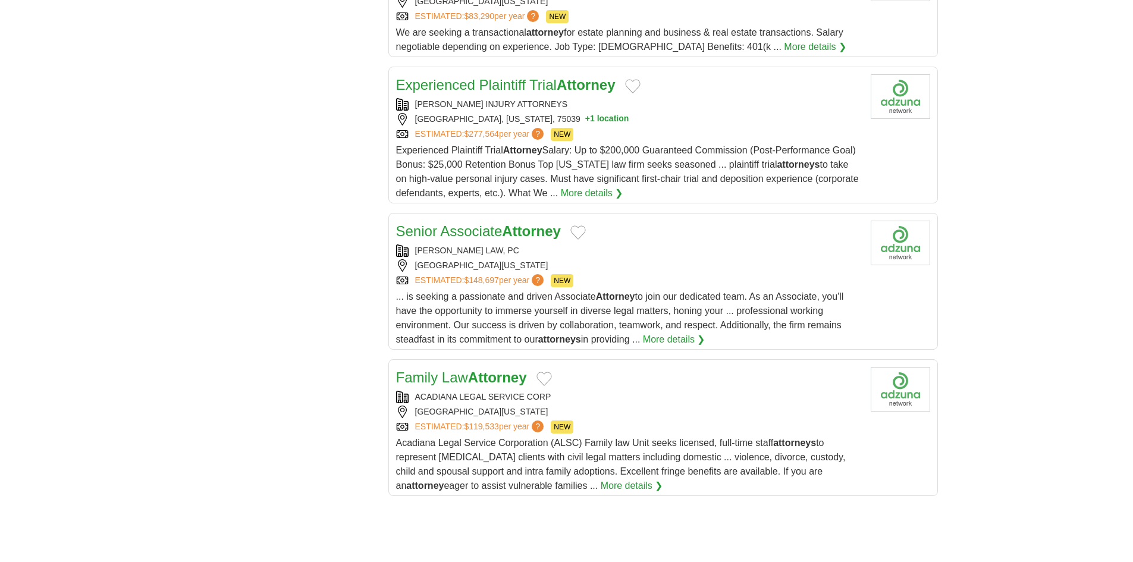
click at [619, 244] on div "[PERSON_NAME] LAW, PC [GEOGRAPHIC_DATA][US_STATE] ESTIMATED: $148,697 per year …" at bounding box center [628, 265] width 465 height 43
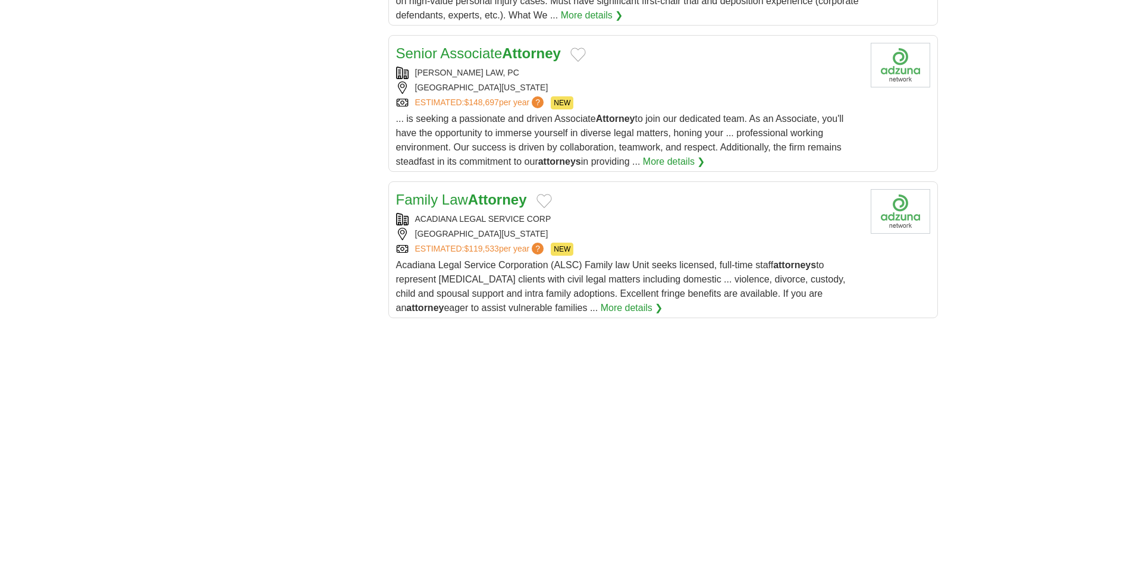
scroll to position [1373, 0]
click at [657, 212] on div "ACADIANA LEGAL SERVICE CORP" at bounding box center [628, 218] width 465 height 12
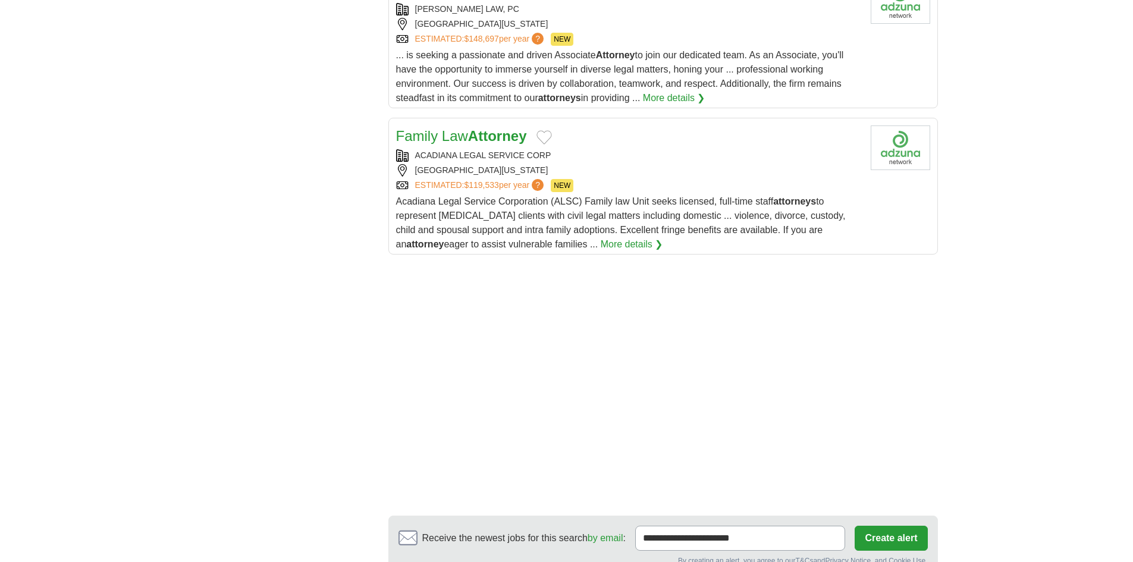
scroll to position [1551, 0]
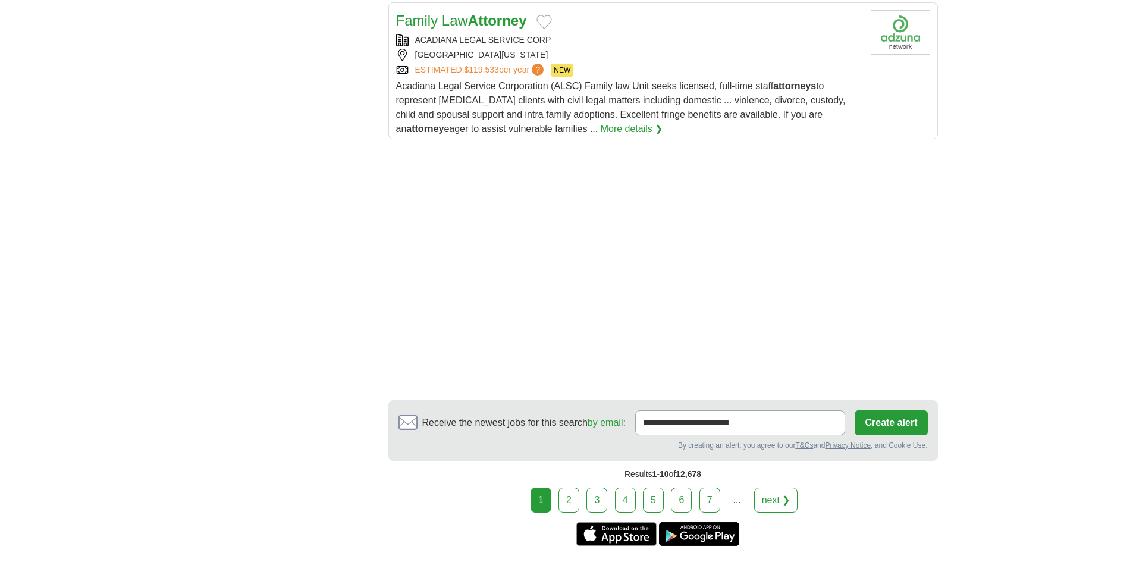
click at [574, 488] on link "2" at bounding box center [568, 500] width 21 height 25
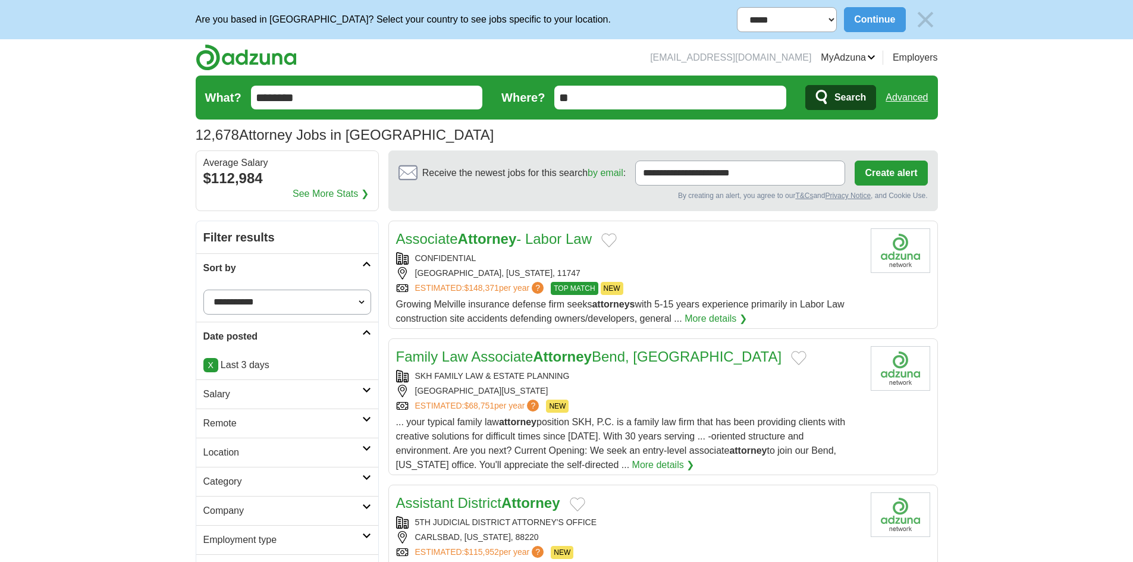
click at [636, 392] on div "BEND, OREGON, 97701" at bounding box center [628, 391] width 465 height 12
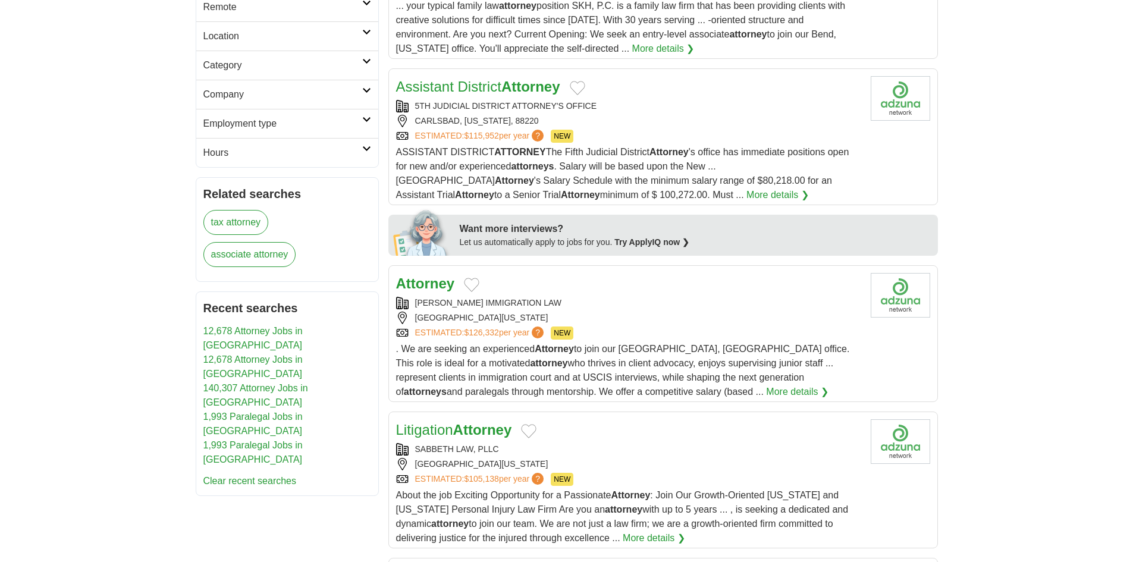
scroll to position [595, 0]
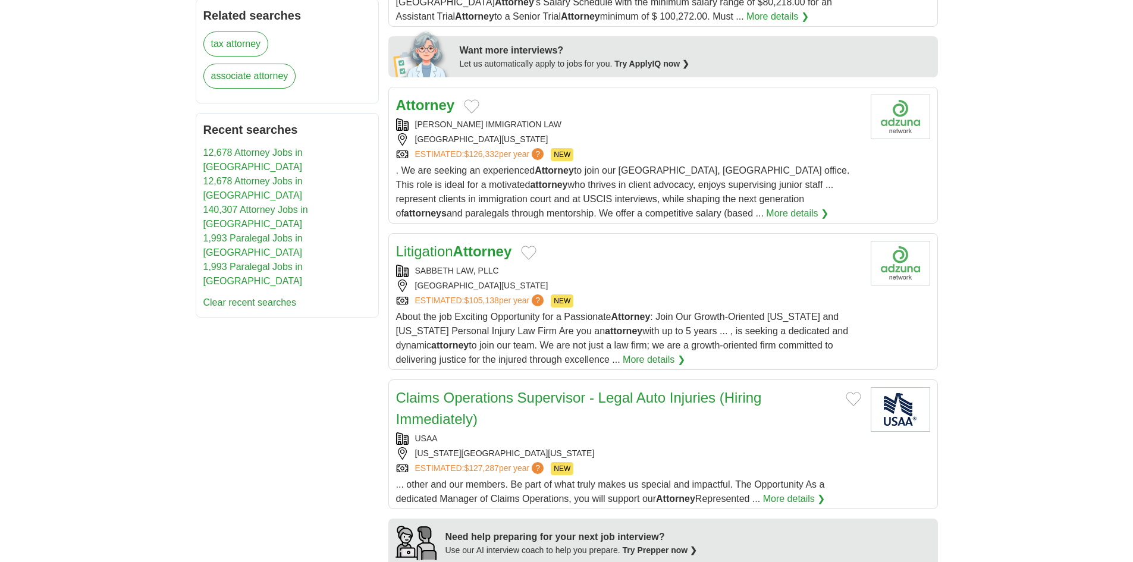
click at [633, 124] on div "ROBERT BROWN IMMIGRATION LAW" at bounding box center [628, 124] width 465 height 12
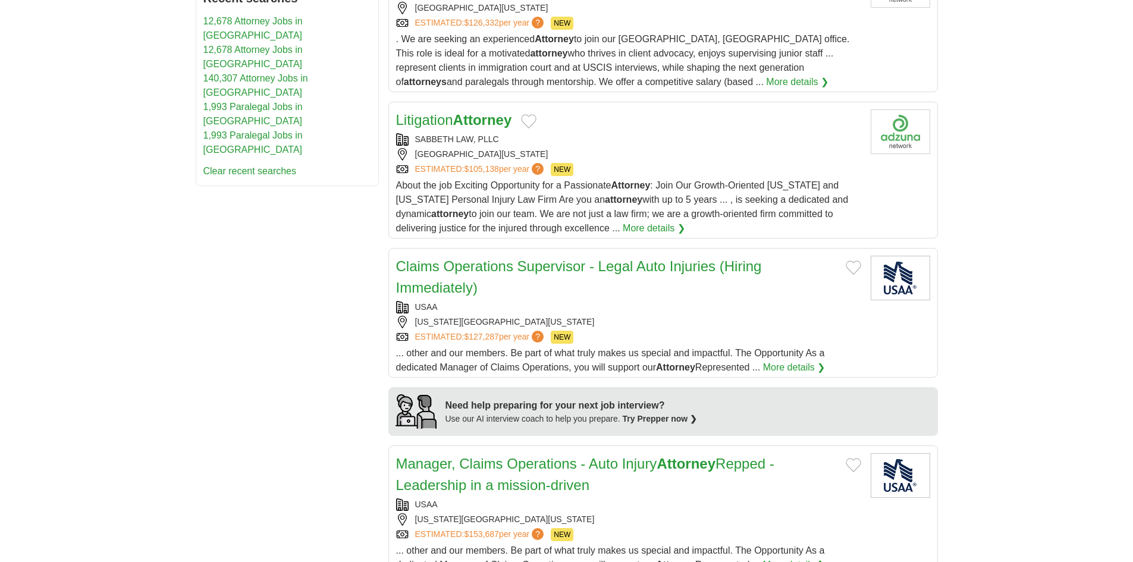
scroll to position [773, 0]
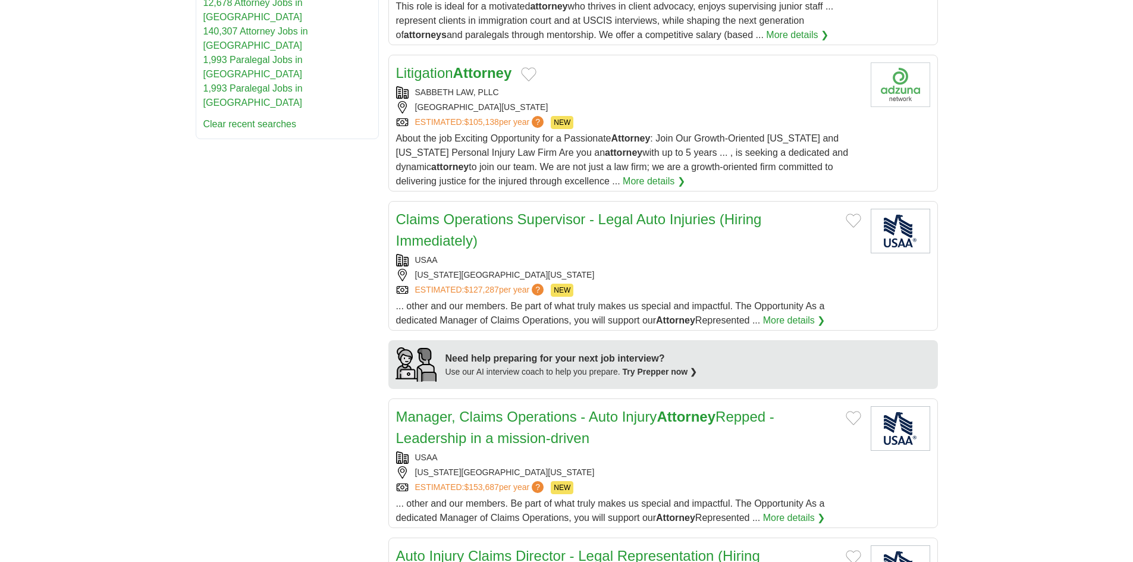
click at [585, 95] on div "SABBETH LAW, PLLC" at bounding box center [628, 92] width 465 height 12
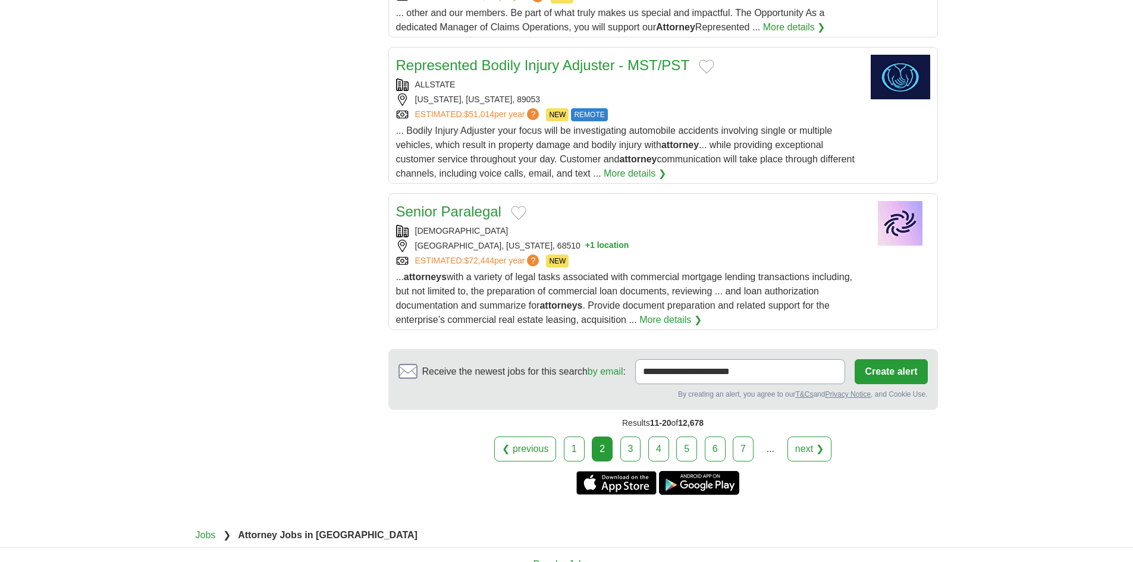
scroll to position [1487, 0]
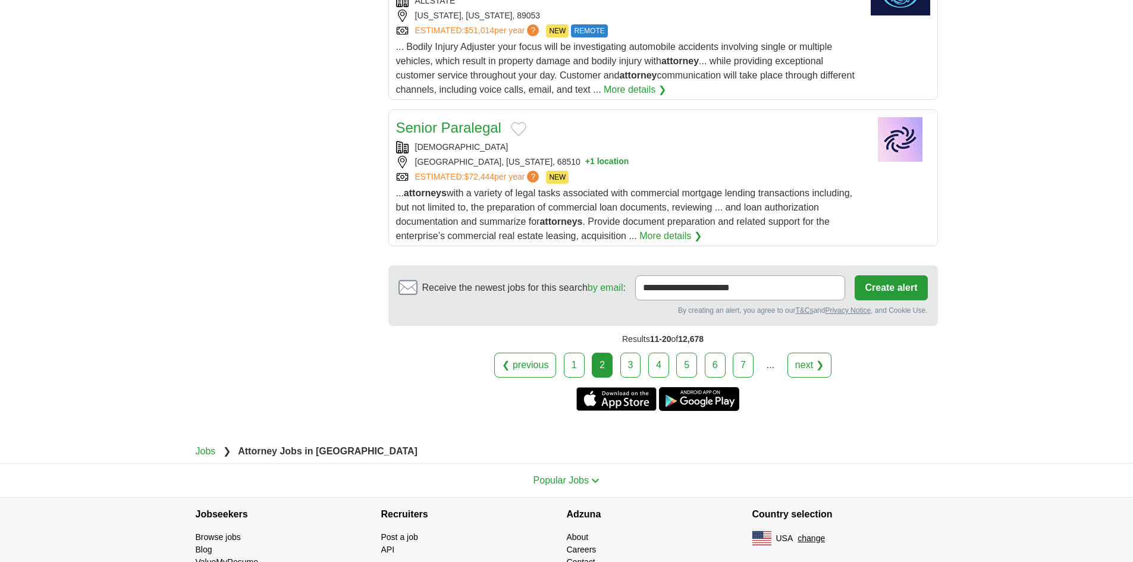
click at [626, 365] on link "3" at bounding box center [630, 365] width 21 height 25
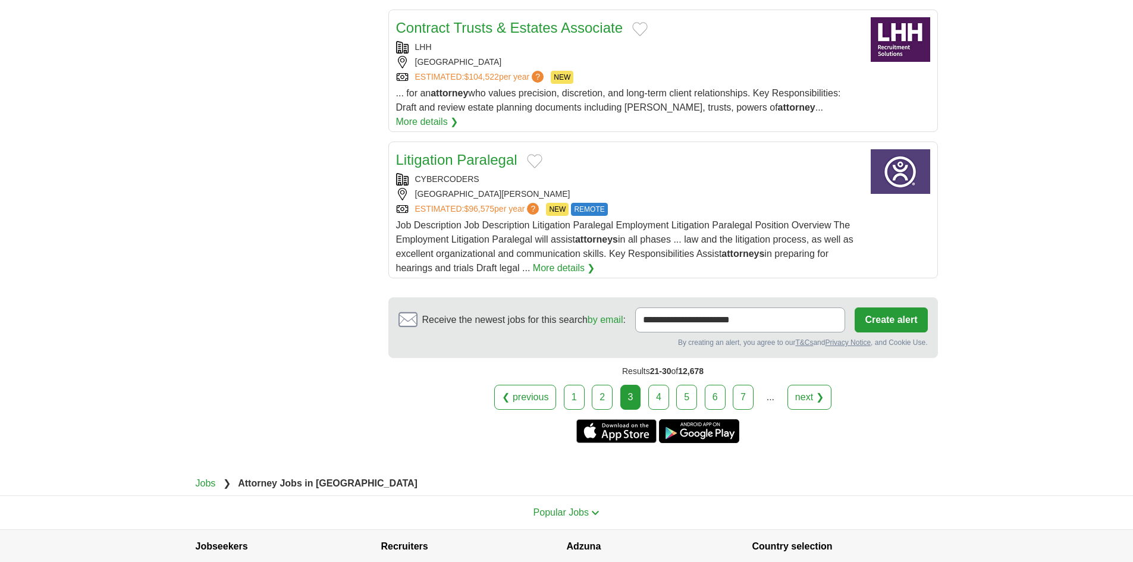
scroll to position [1535, 0]
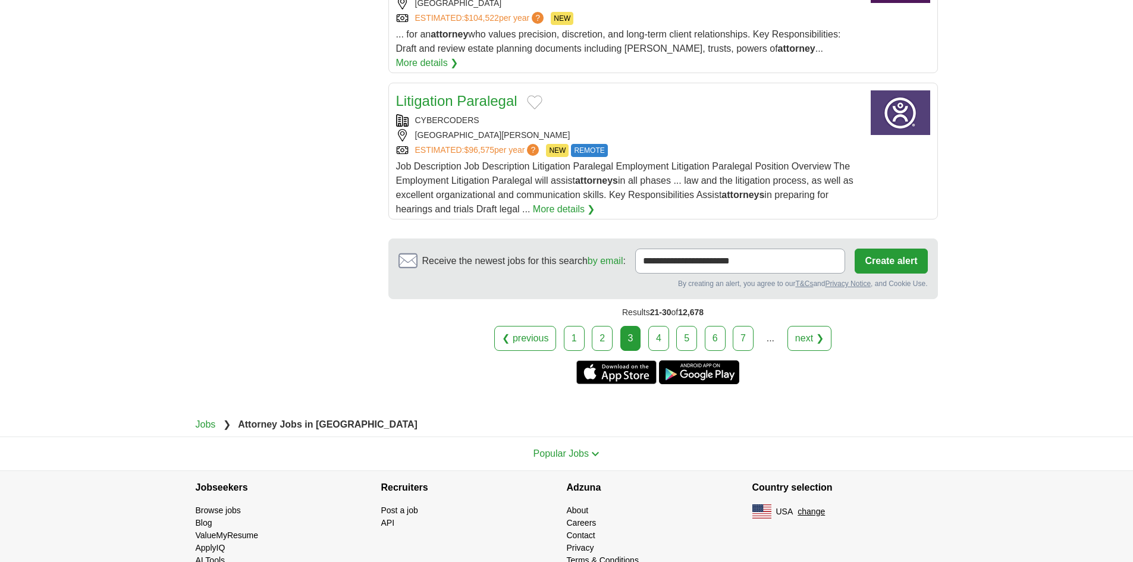
click at [655, 326] on link "4" at bounding box center [658, 338] width 21 height 25
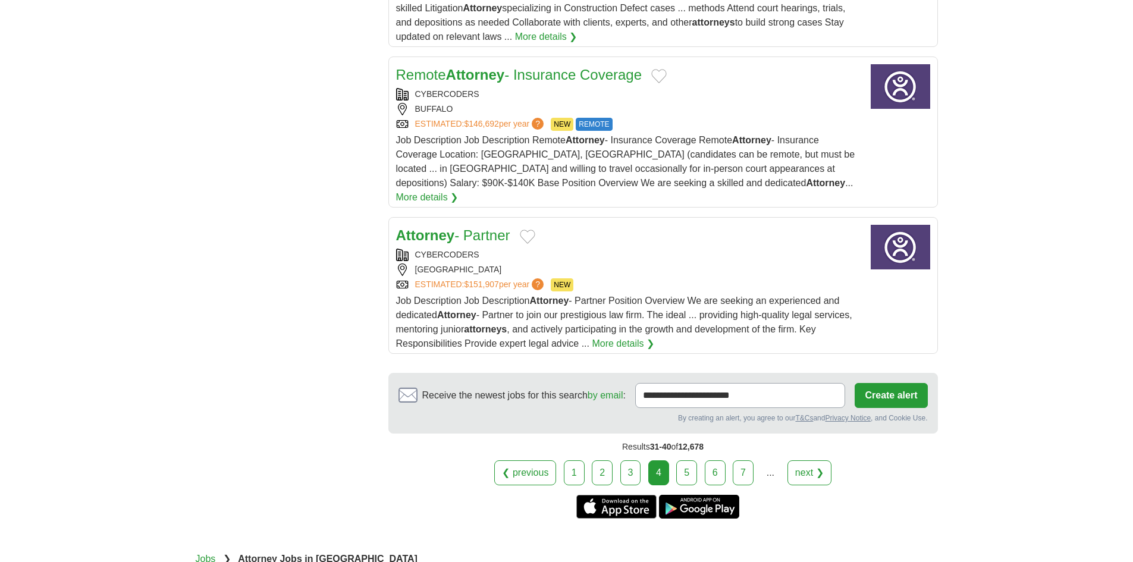
scroll to position [1487, 0]
click at [689, 460] on link "5" at bounding box center [686, 472] width 21 height 25
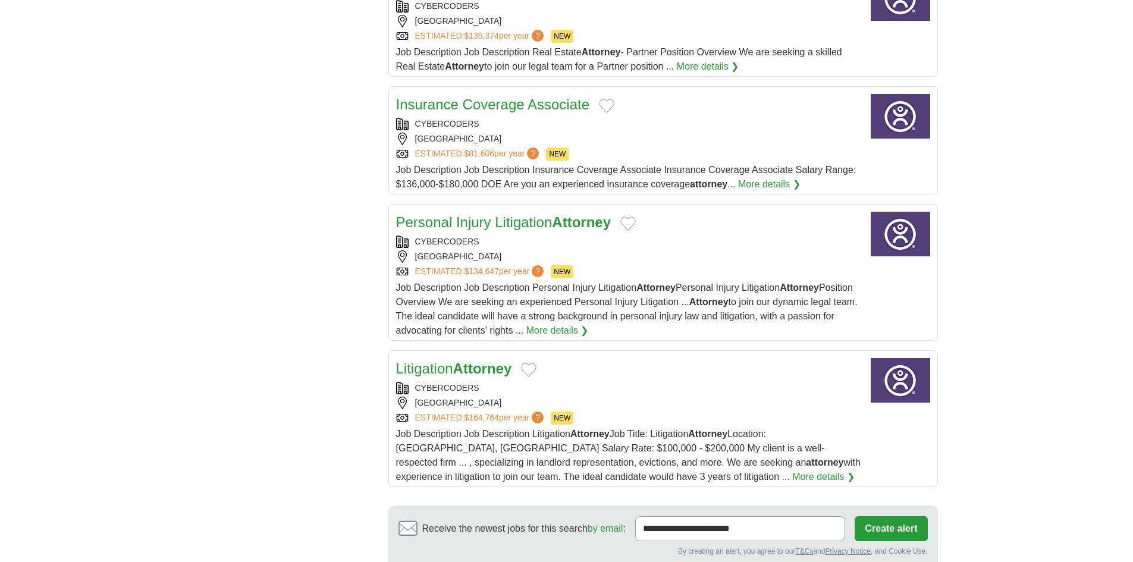
scroll to position [1478, 0]
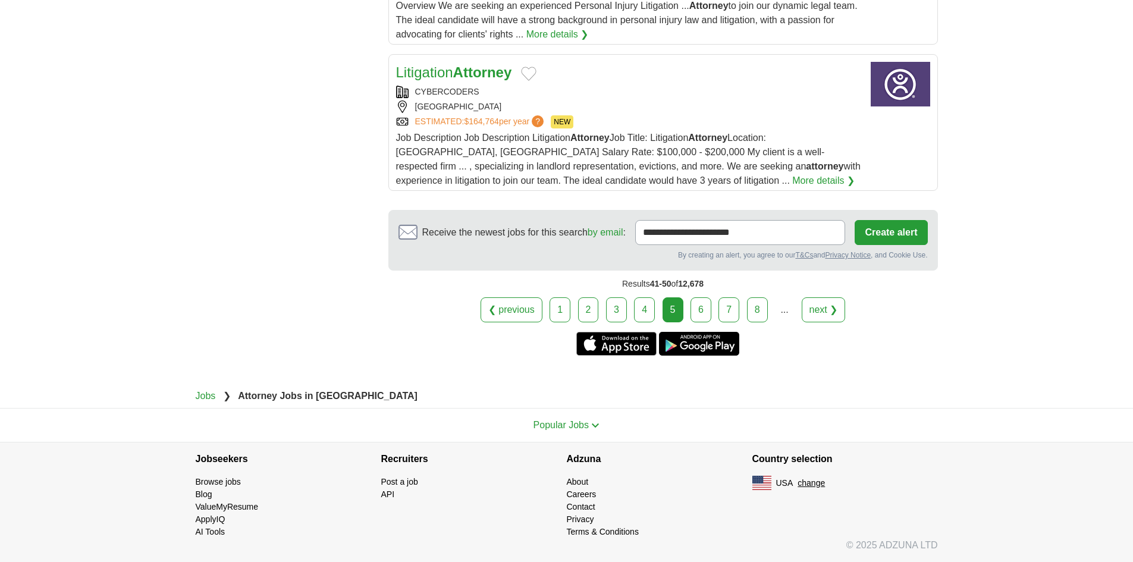
click at [699, 316] on link "6" at bounding box center [700, 309] width 21 height 25
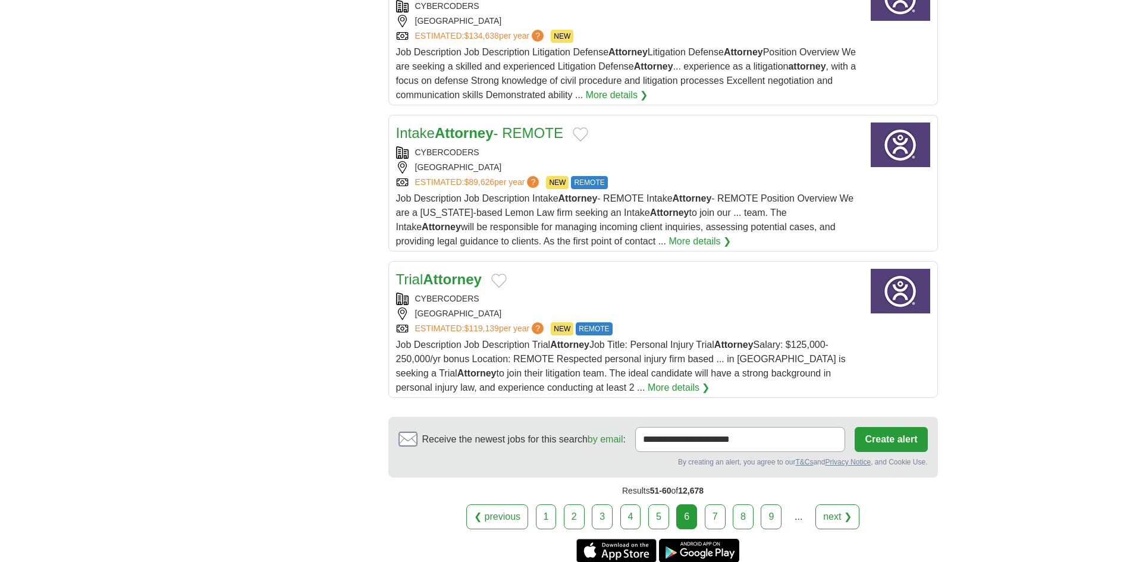
scroll to position [1564, 0]
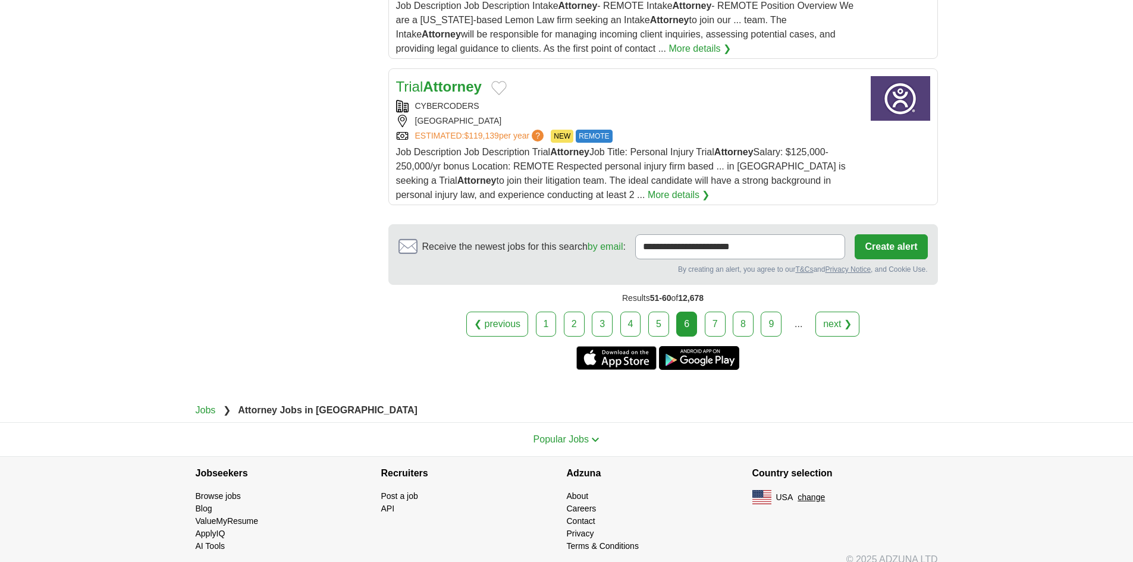
click at [714, 312] on link "7" at bounding box center [715, 324] width 21 height 25
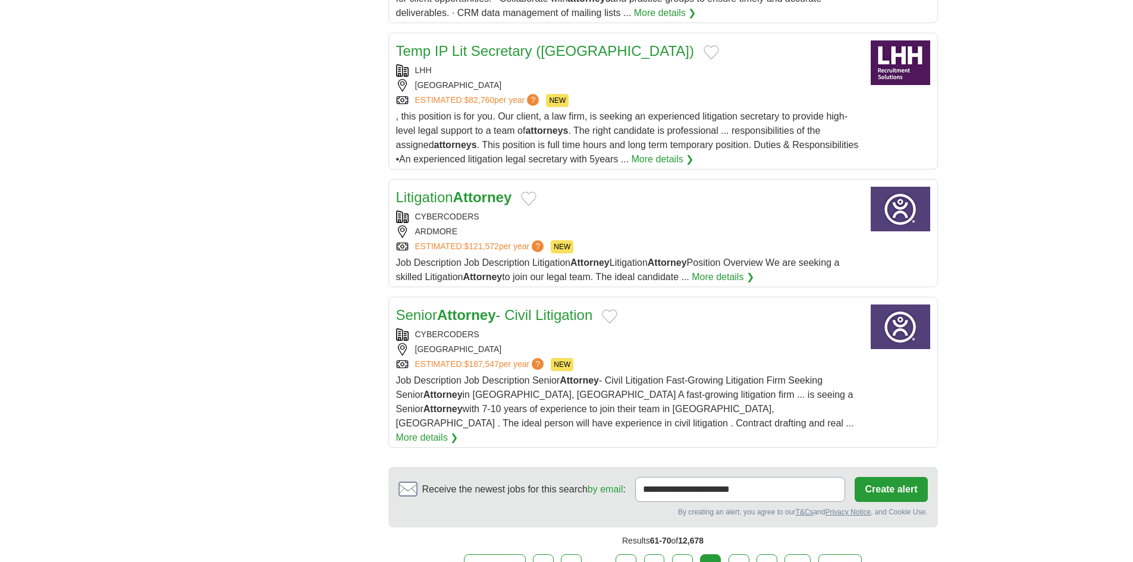
scroll to position [1427, 0]
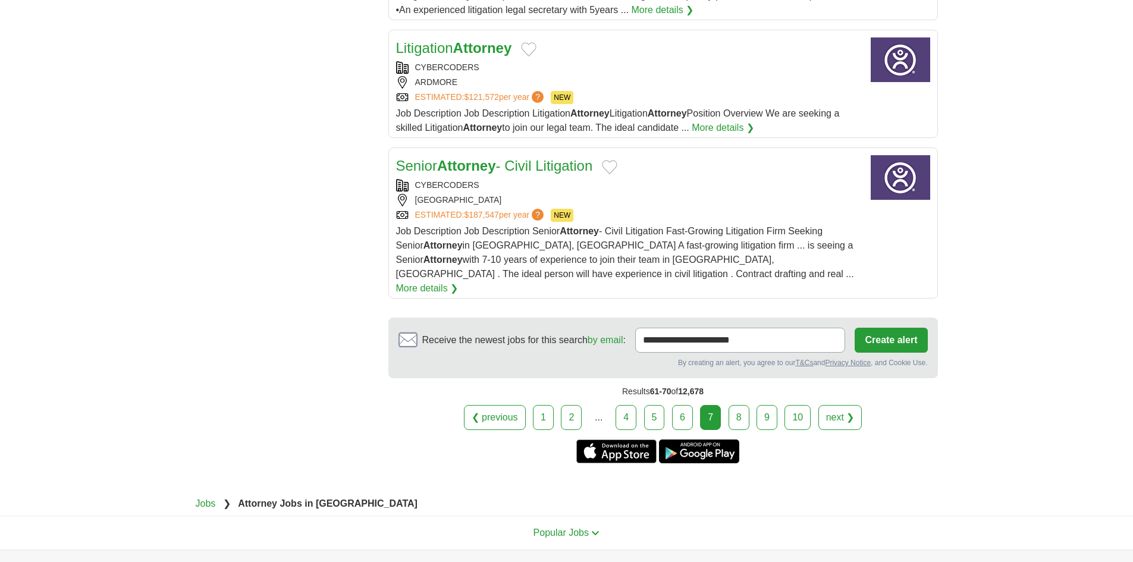
click at [737, 405] on link "8" at bounding box center [739, 417] width 21 height 25
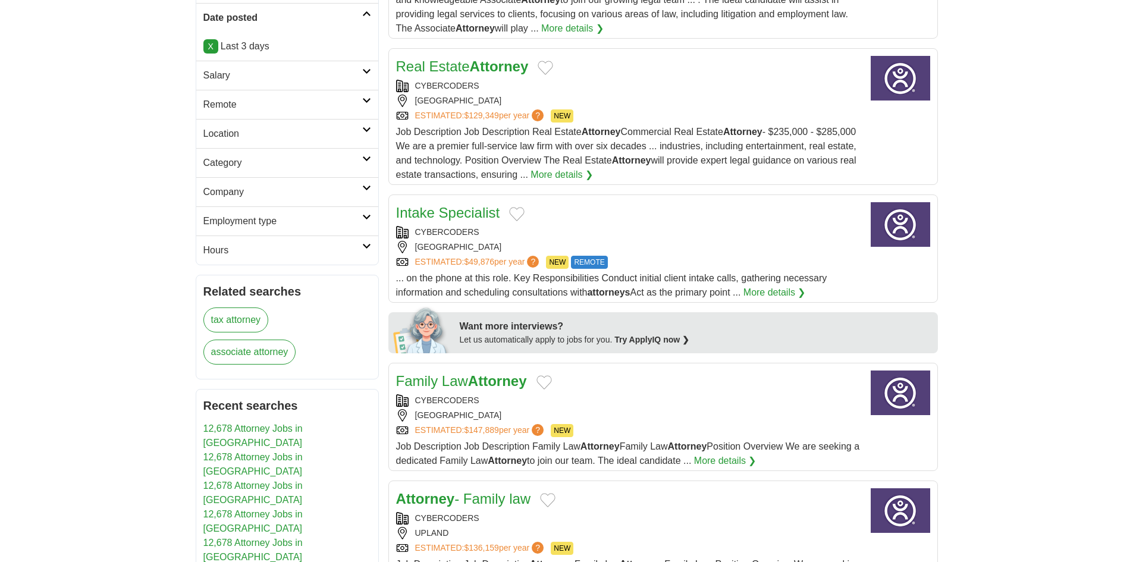
scroll to position [417, 0]
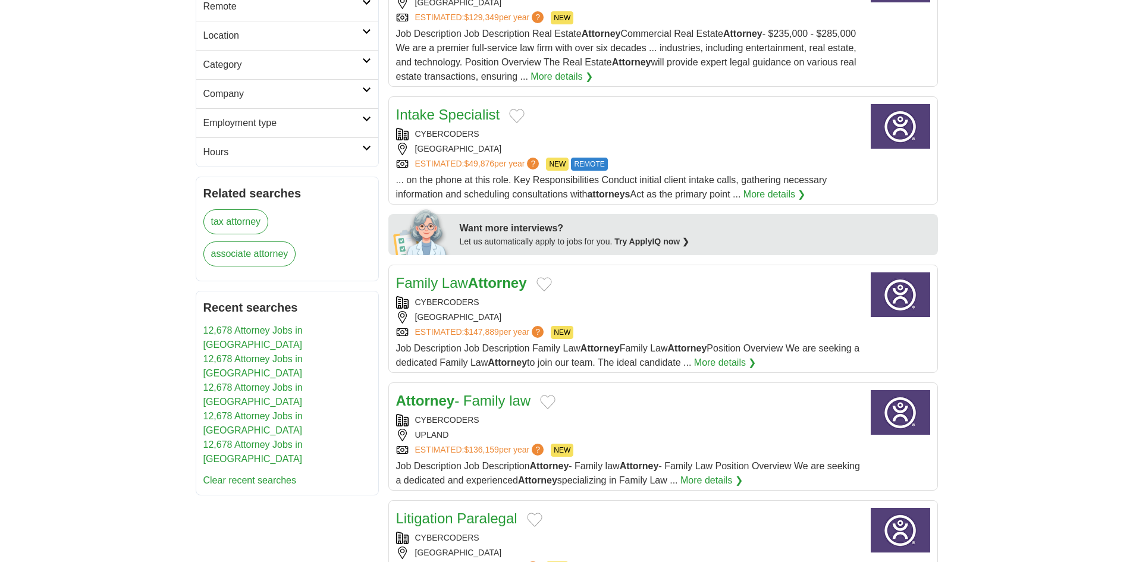
click at [266, 120] on h2 "Employment type" at bounding box center [282, 123] width 159 height 14
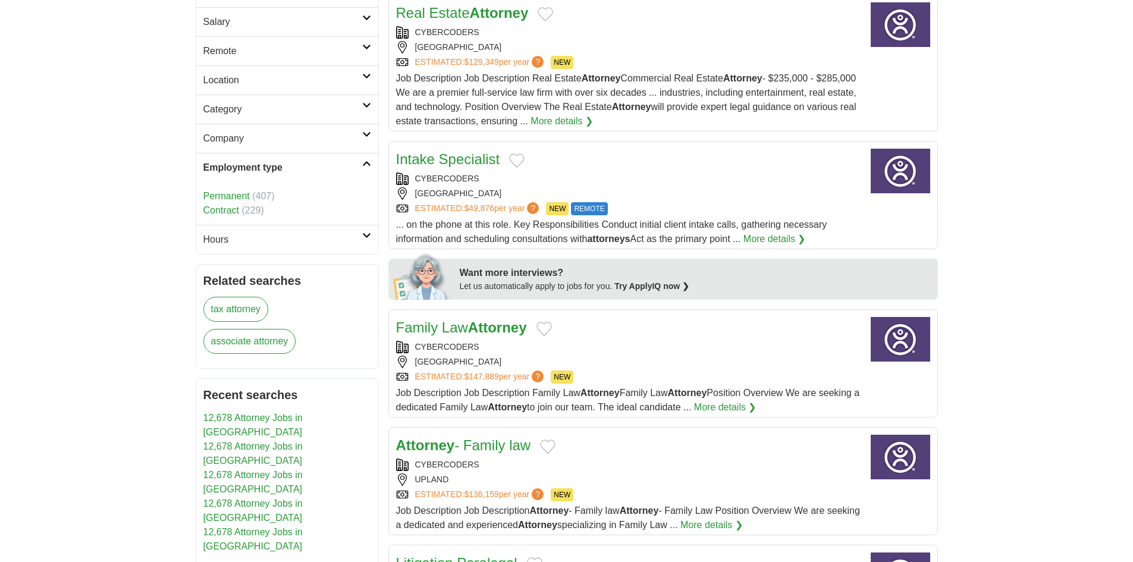
scroll to position [298, 0]
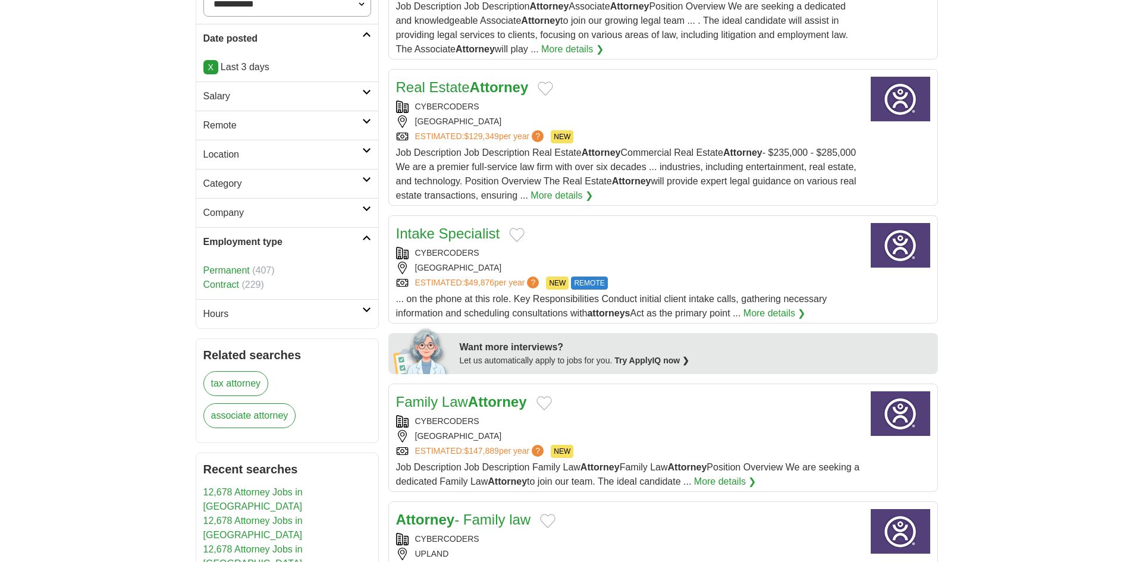
click at [257, 127] on h2 "Remote" at bounding box center [282, 125] width 159 height 14
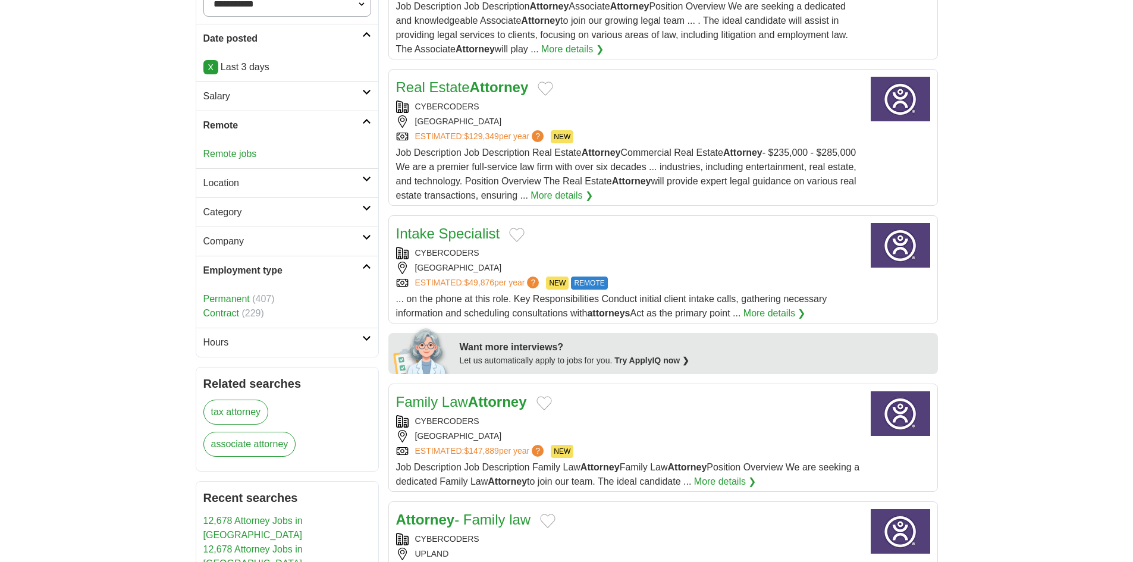
click at [239, 96] on h2 "Salary" at bounding box center [282, 96] width 159 height 14
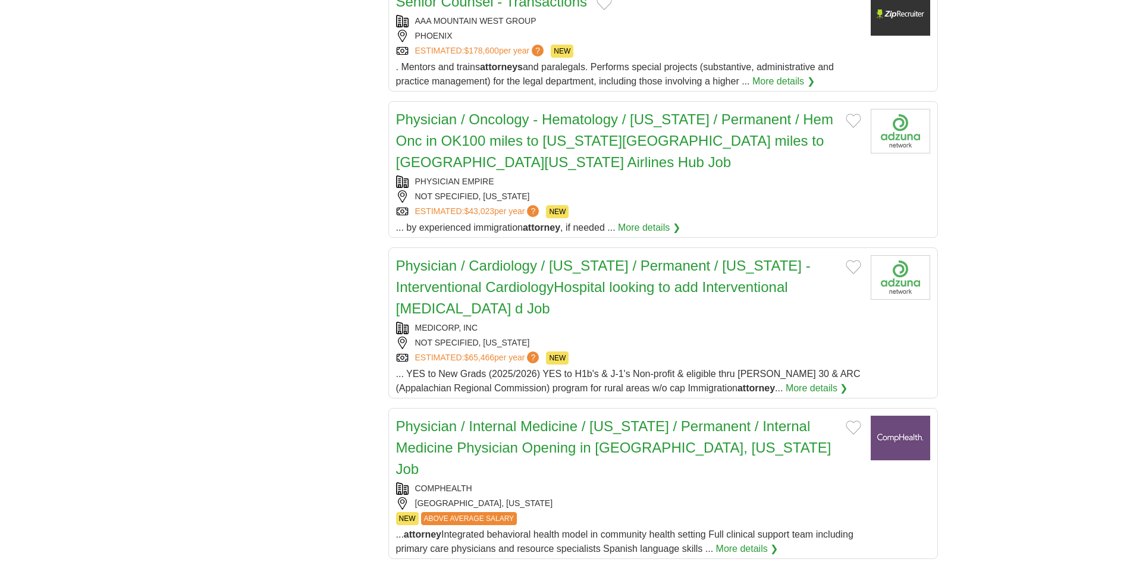
scroll to position [1485, 0]
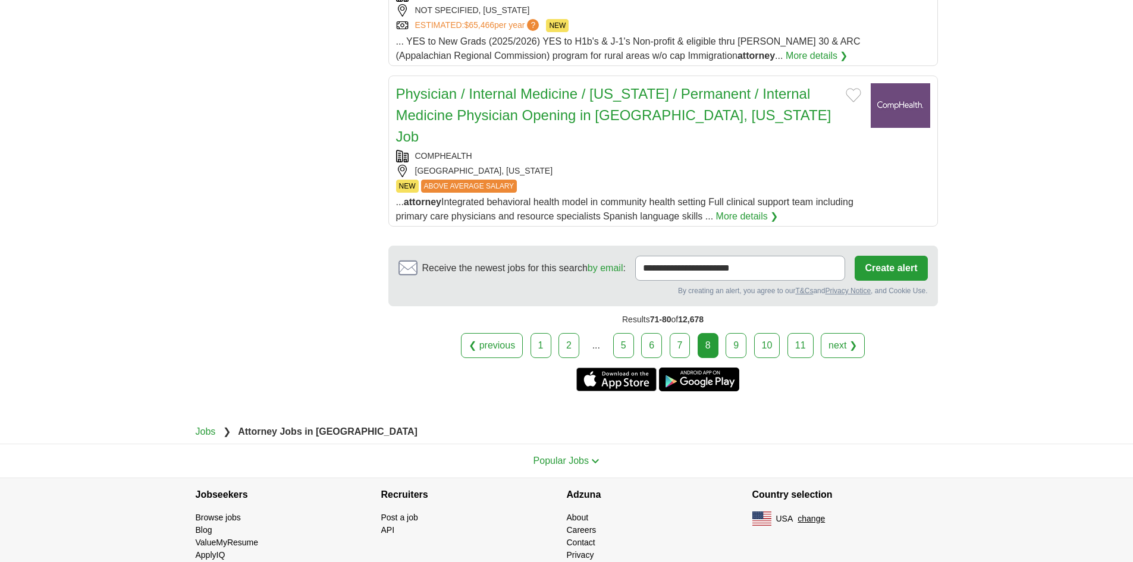
click at [736, 333] on link "9" at bounding box center [736, 345] width 21 height 25
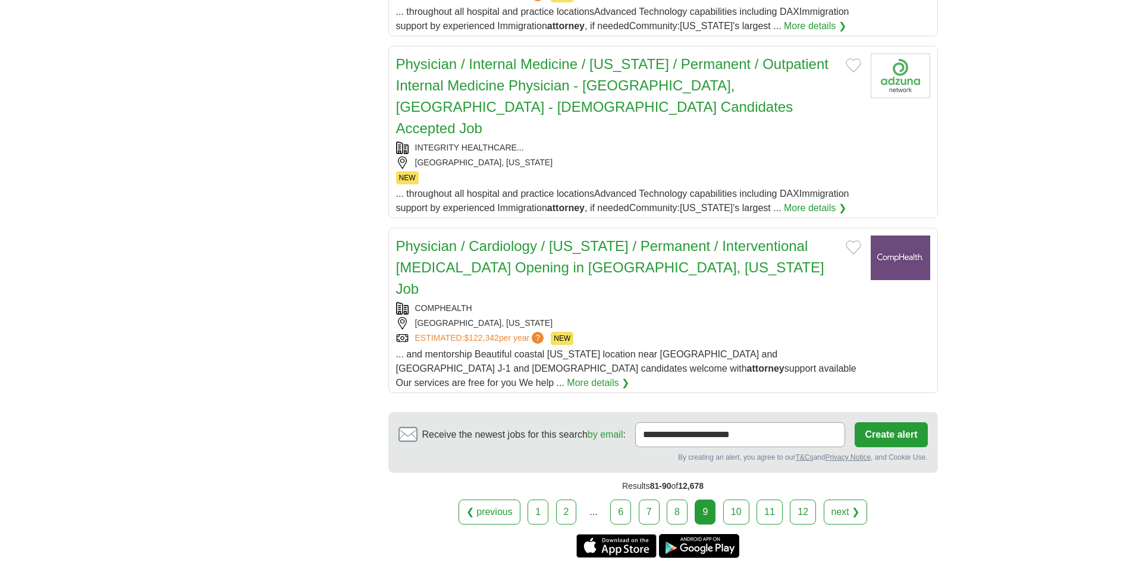
scroll to position [1635, 0]
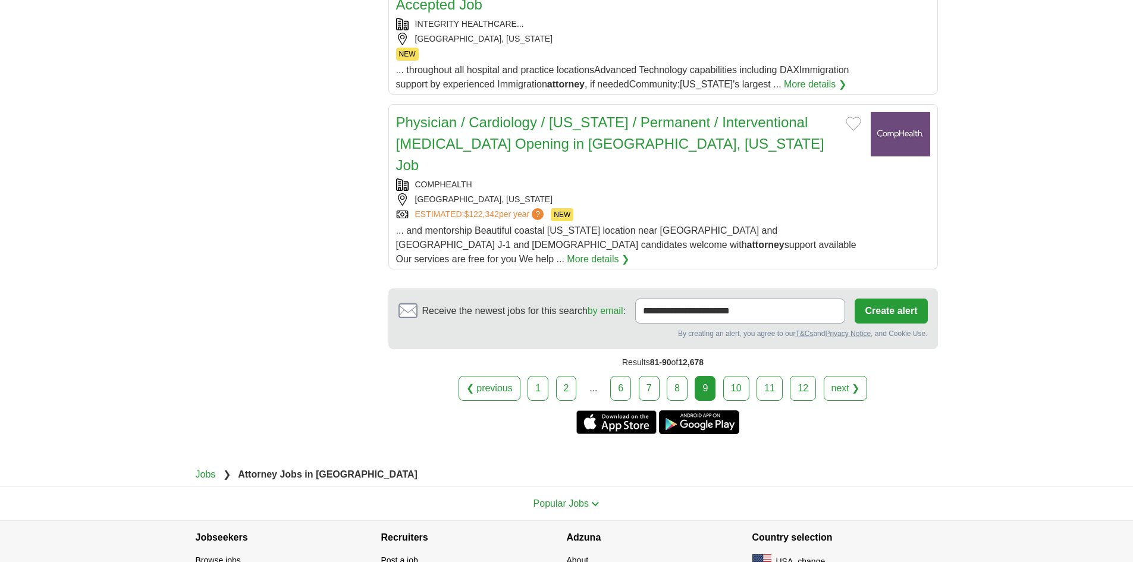
click at [730, 376] on link "10" at bounding box center [736, 388] width 26 height 25
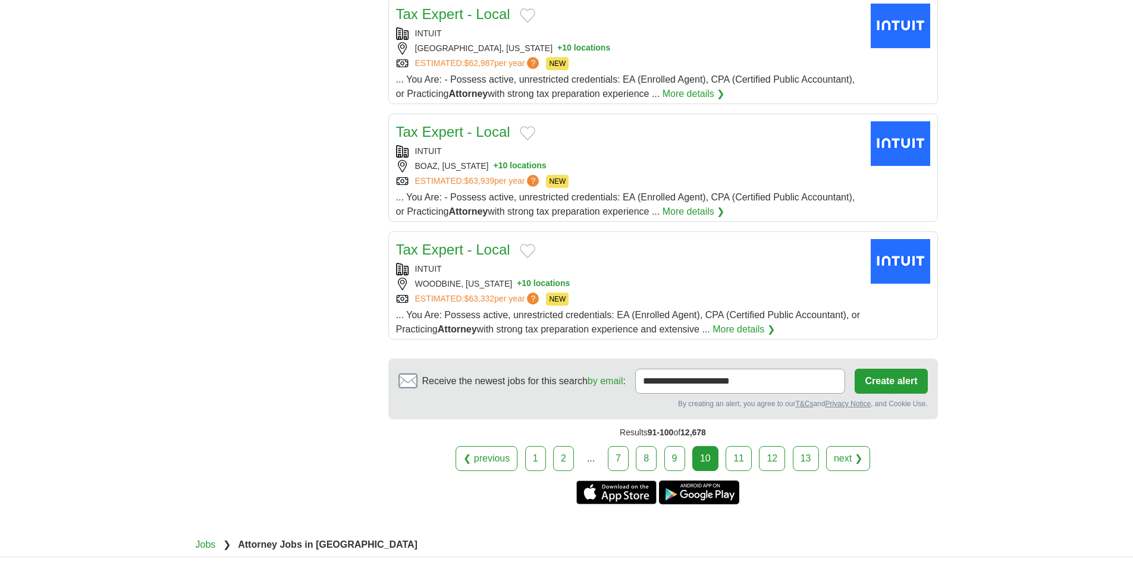
scroll to position [1307, 0]
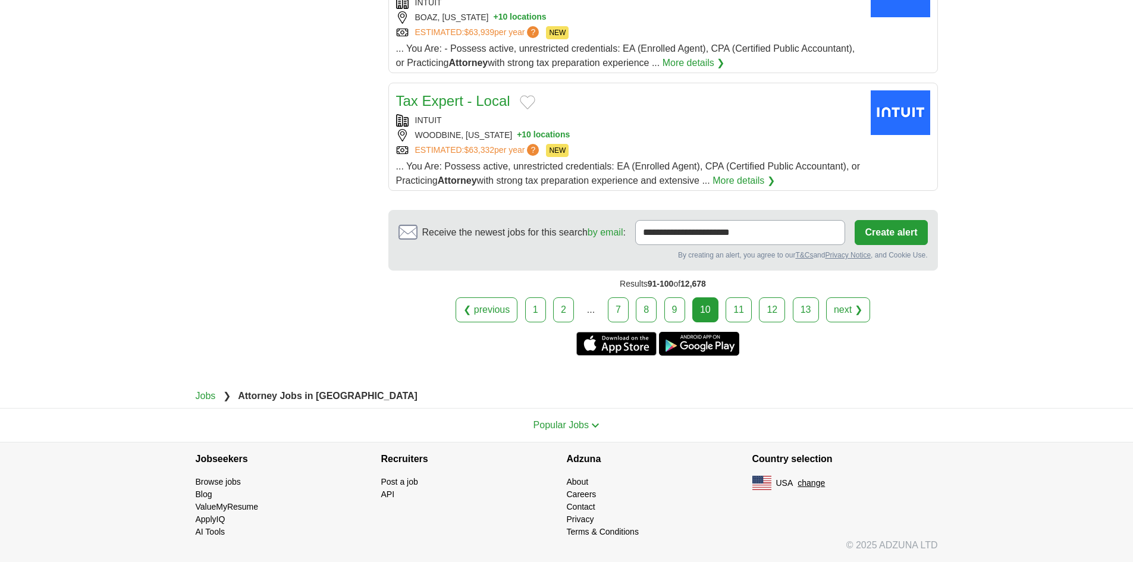
click at [740, 307] on link "11" at bounding box center [739, 309] width 26 height 25
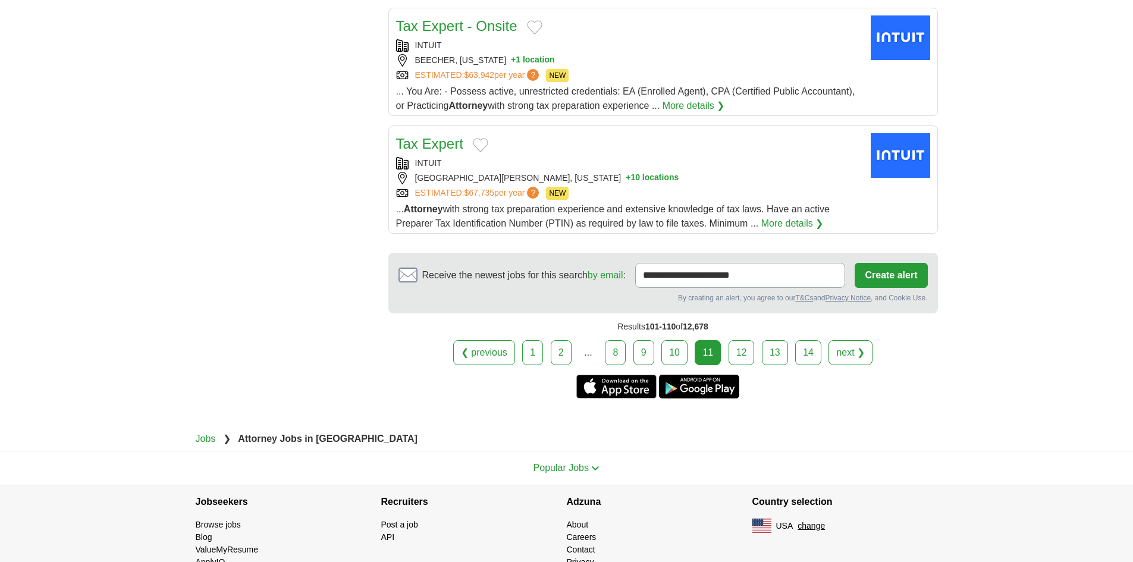
scroll to position [1307, 0]
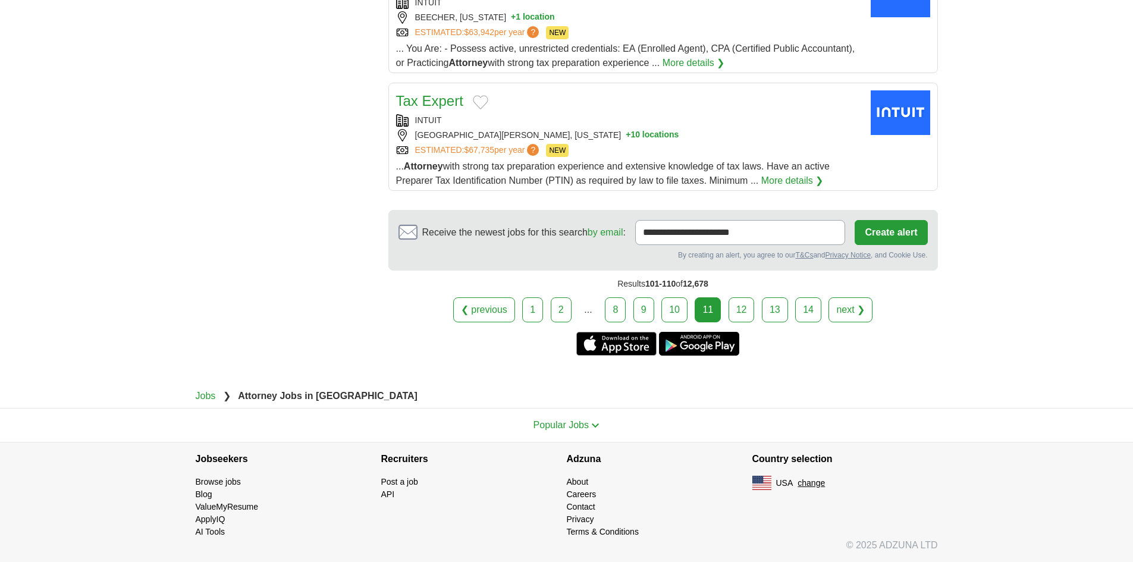
click at [745, 308] on link "12" at bounding box center [742, 309] width 26 height 25
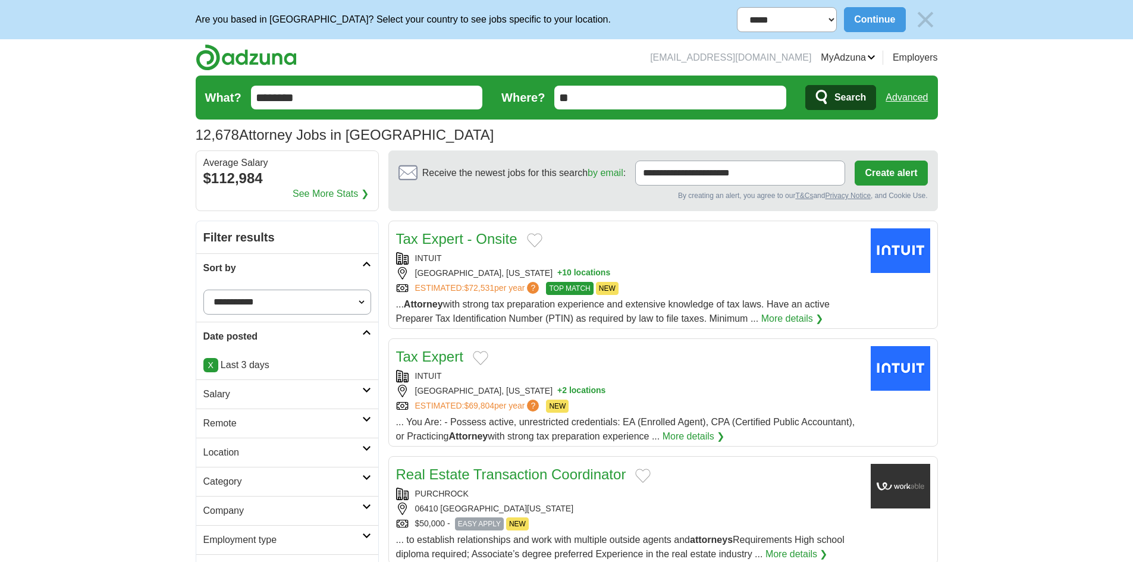
click at [310, 95] on input "********" at bounding box center [367, 98] width 232 height 24
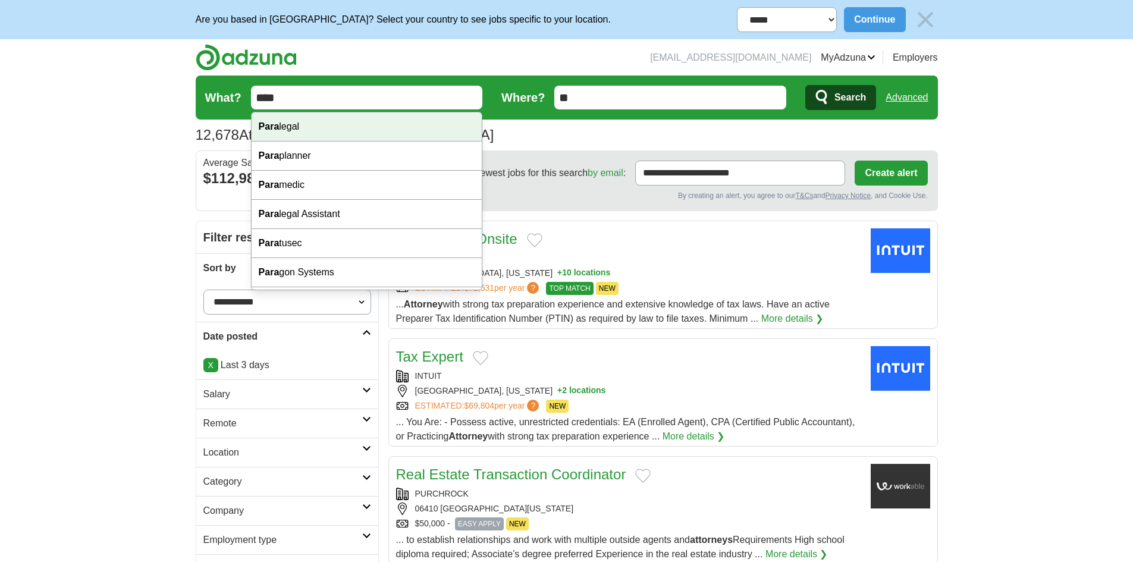
click at [309, 122] on div "Para legal" at bounding box center [367, 126] width 231 height 29
type input "*********"
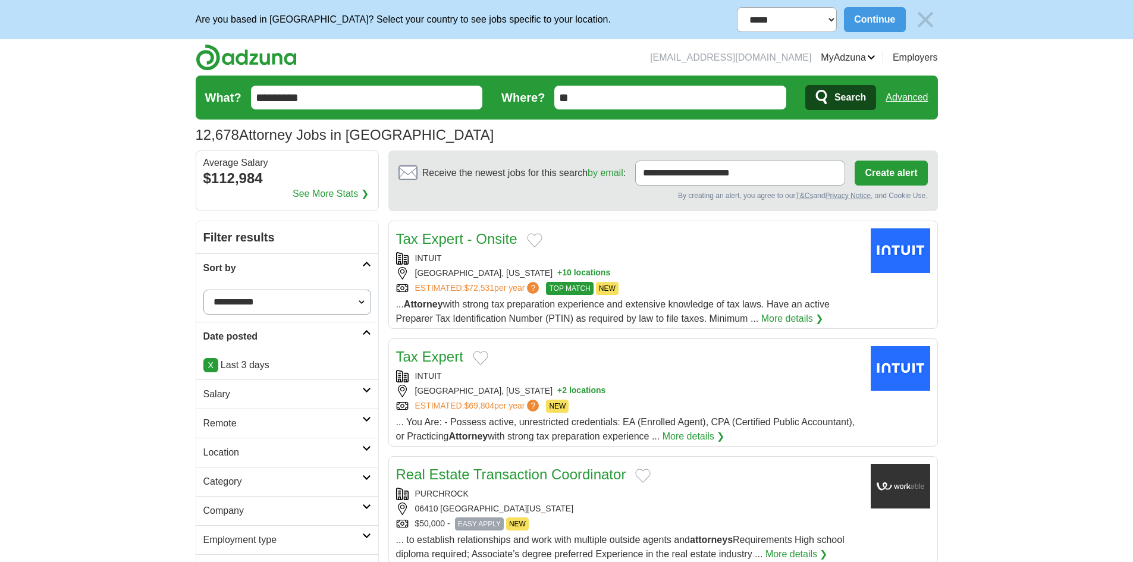
click at [809, 99] on button "Search" at bounding box center [840, 97] width 71 height 25
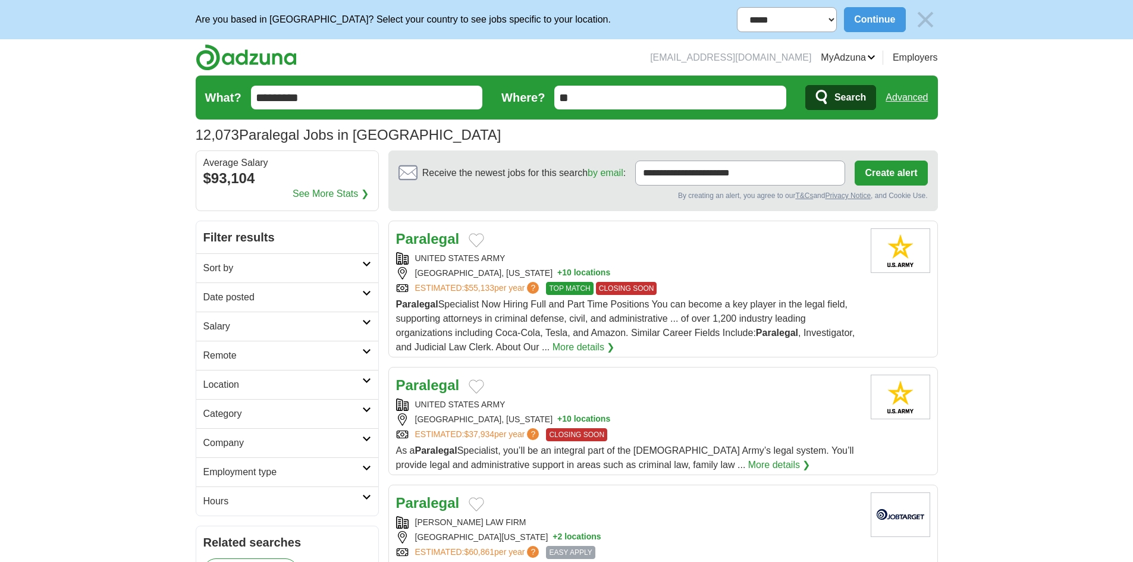
click at [267, 277] on link "Sort by" at bounding box center [287, 267] width 182 height 29
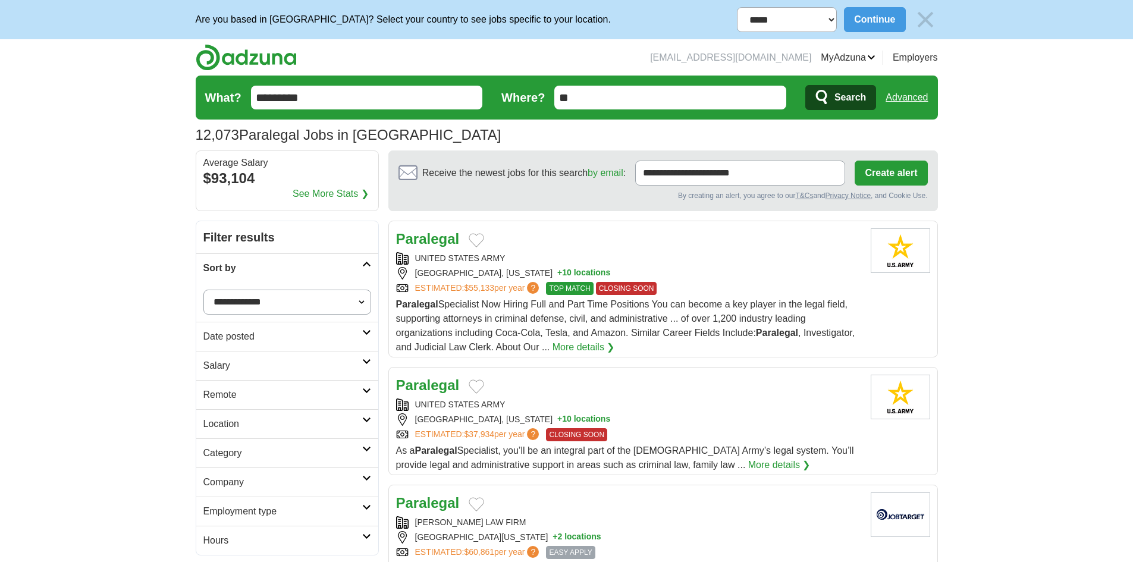
click at [255, 303] on select "**********" at bounding box center [287, 302] width 168 height 25
click at [203, 290] on select "**********" at bounding box center [287, 302] width 168 height 25
click at [263, 300] on select "**********" at bounding box center [287, 302] width 168 height 25
select select "**********"
click at [203, 290] on select "**********" at bounding box center [287, 302] width 168 height 25
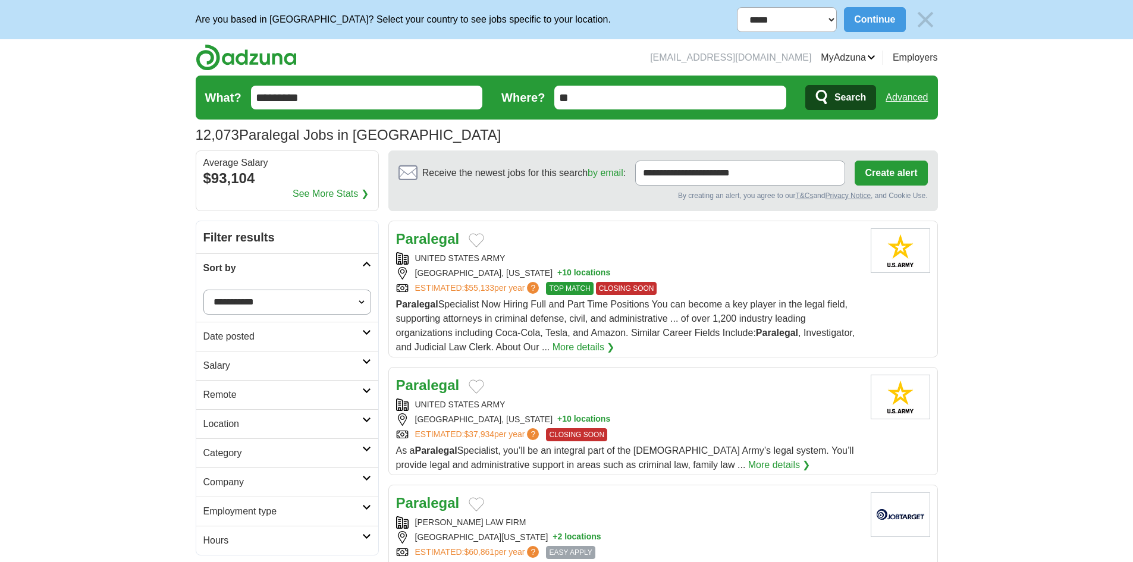
click at [258, 335] on h2 "Date posted" at bounding box center [282, 336] width 159 height 14
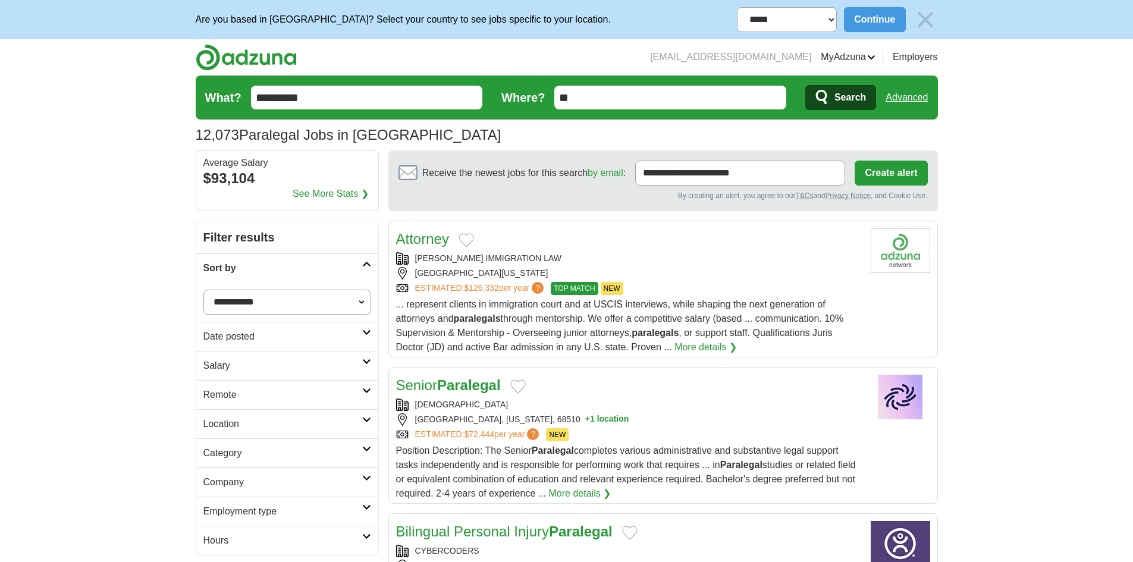
click at [246, 343] on h2 "Date posted" at bounding box center [282, 336] width 159 height 14
click at [244, 402] on link "Last 7 days" at bounding box center [287, 398] width 168 height 14
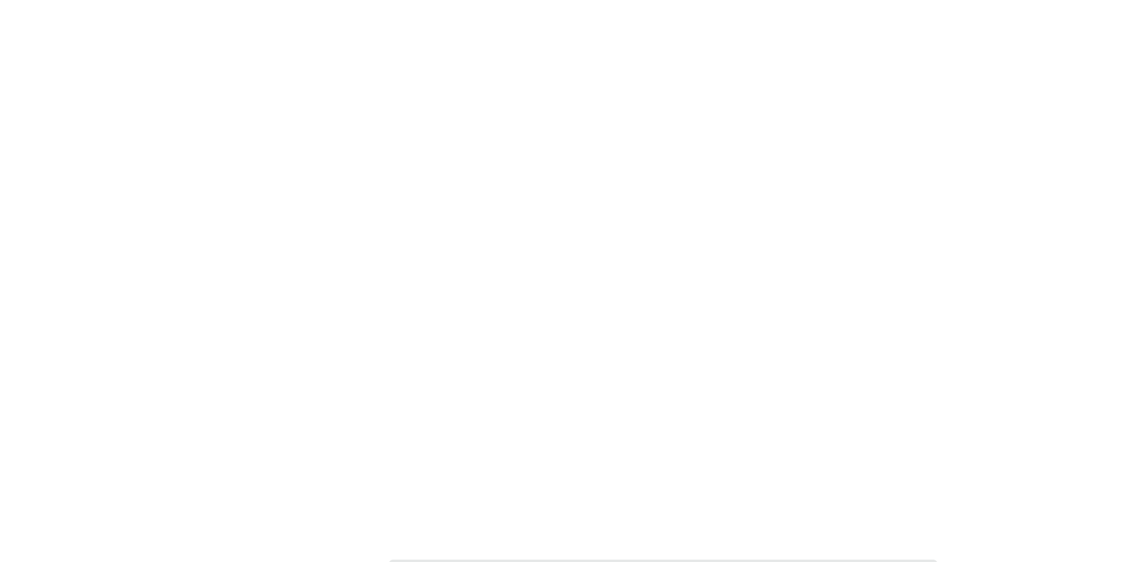
scroll to position [1963, 0]
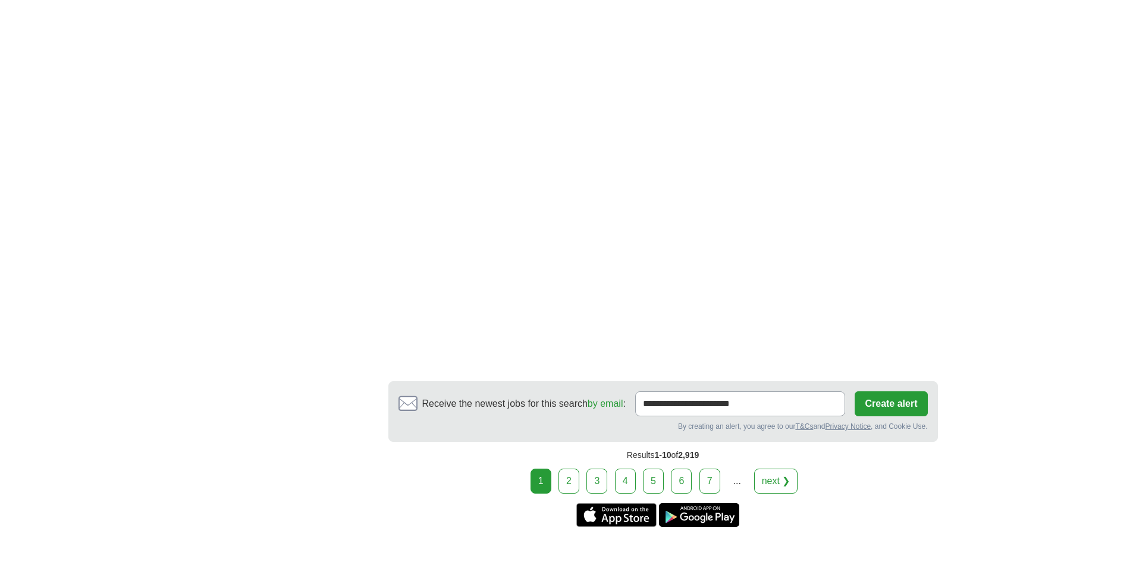
click at [704, 488] on link "7" at bounding box center [709, 481] width 21 height 25
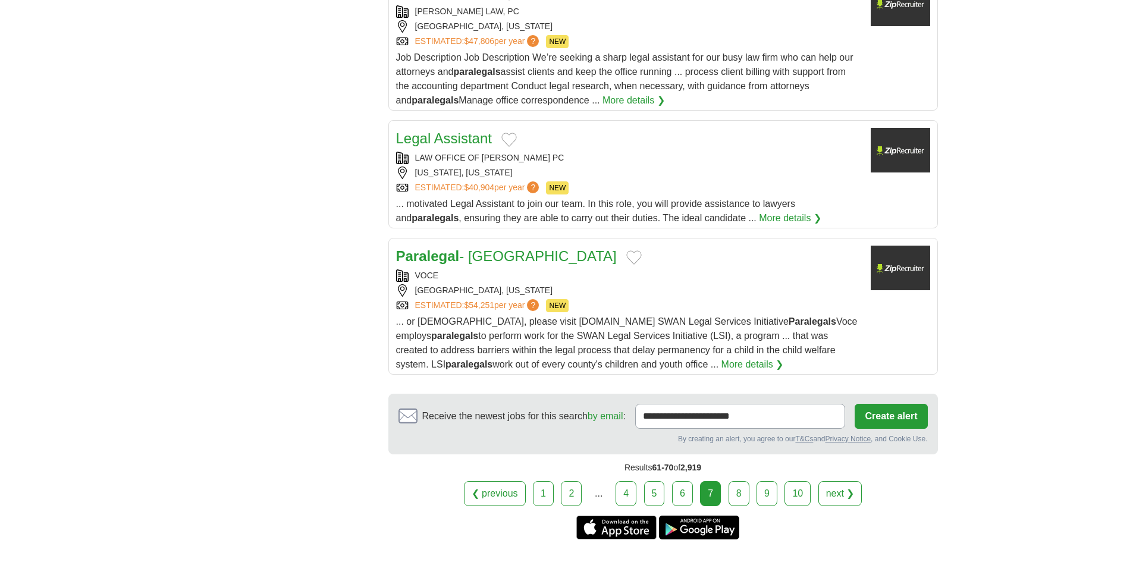
scroll to position [1499, 0]
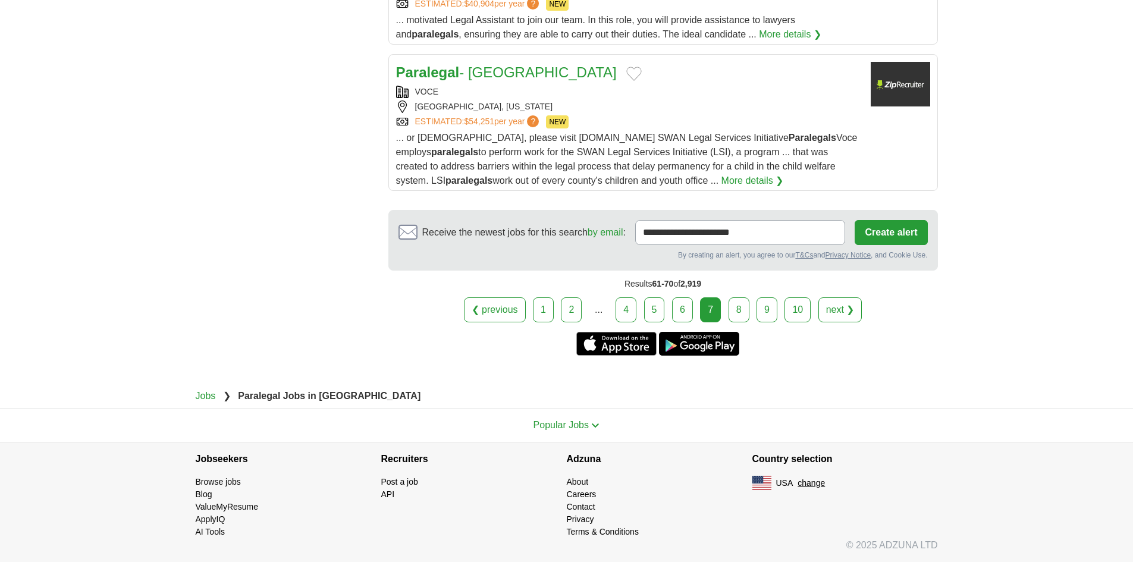
click at [734, 312] on link "8" at bounding box center [739, 309] width 21 height 25
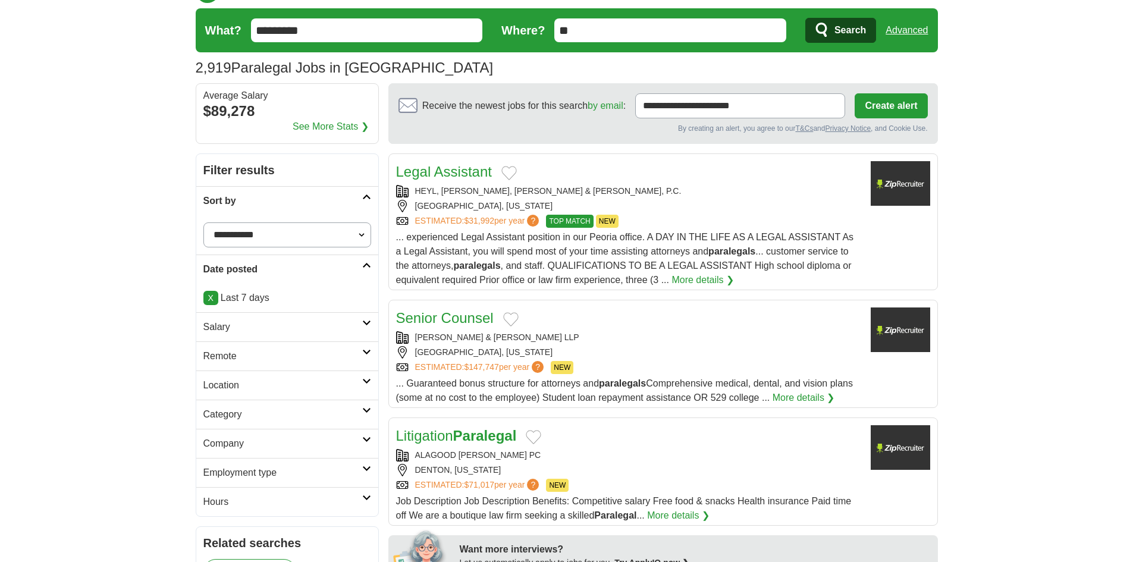
scroll to position [238, 0]
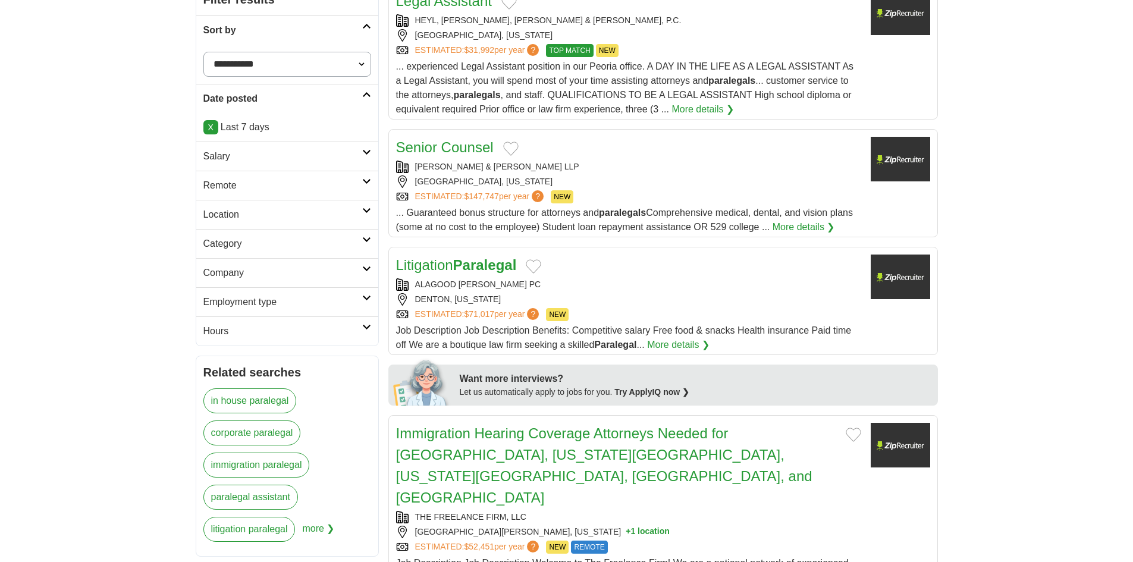
click at [617, 290] on div "ALAGOOD CARTWRIGHT BURKE PC" at bounding box center [628, 284] width 465 height 12
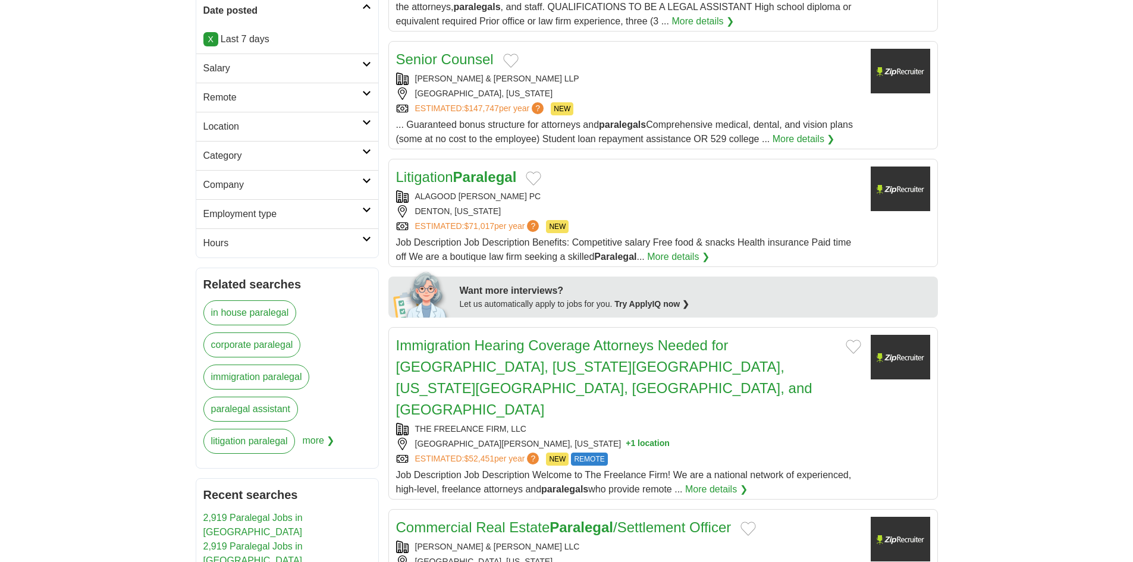
scroll to position [476, 0]
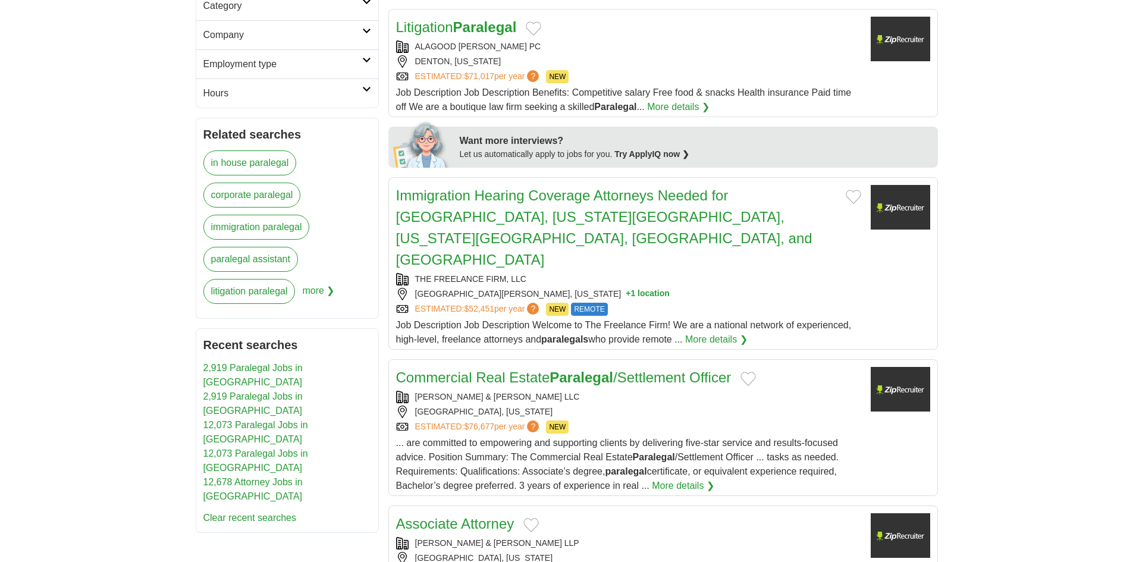
click at [603, 391] on div "SAXTON & STUMP LLC HARRISBURG, PENNSYLVANIA ESTIMATED: $76,677 per year ? NEW" at bounding box center [628, 412] width 465 height 43
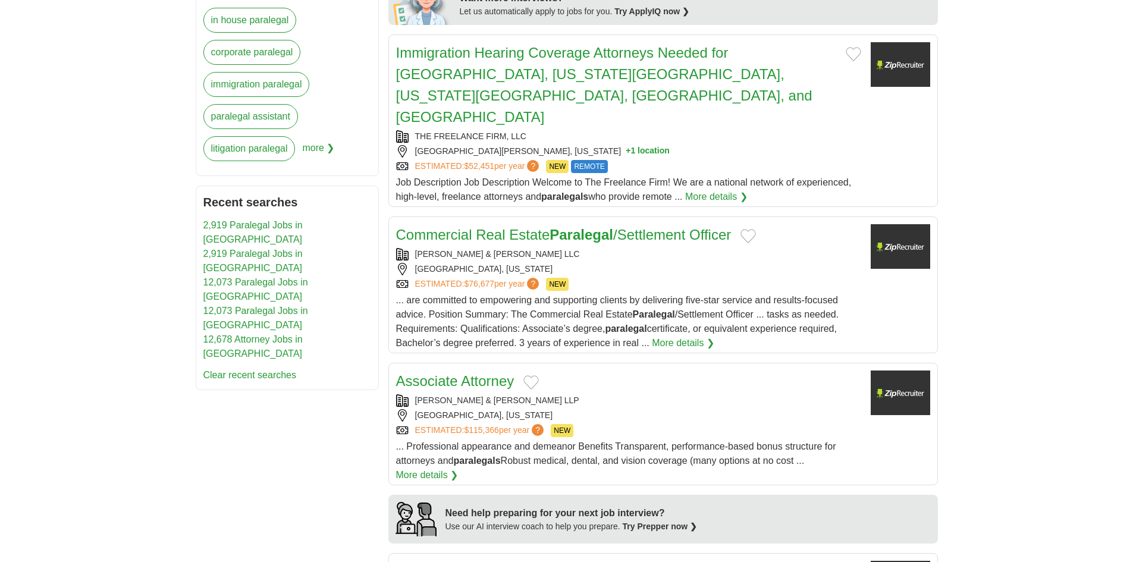
scroll to position [654, 0]
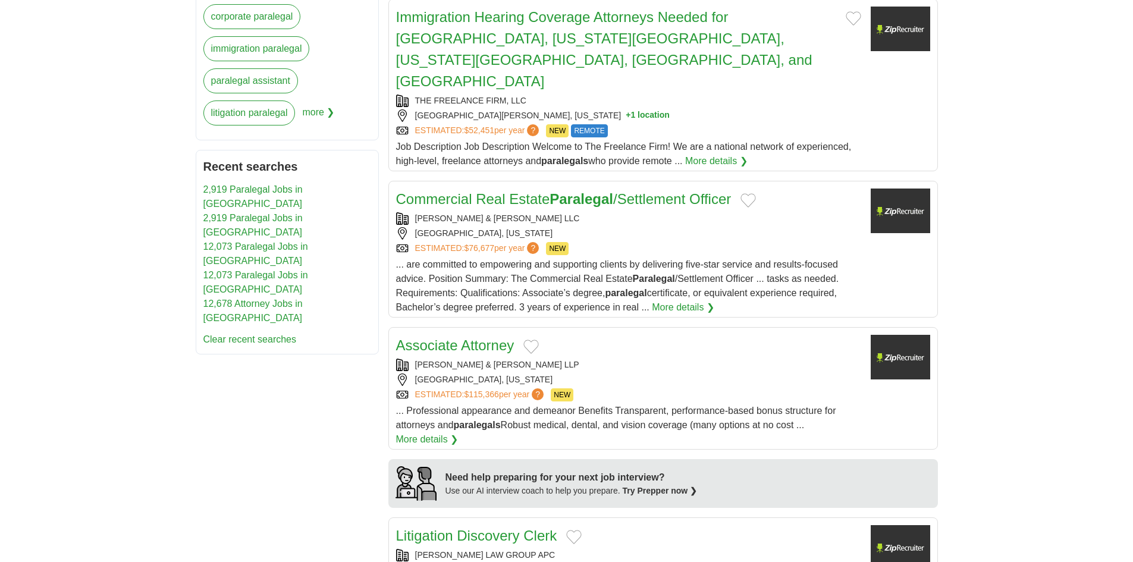
click at [620, 335] on div "Associate Attorney" at bounding box center [628, 345] width 465 height 21
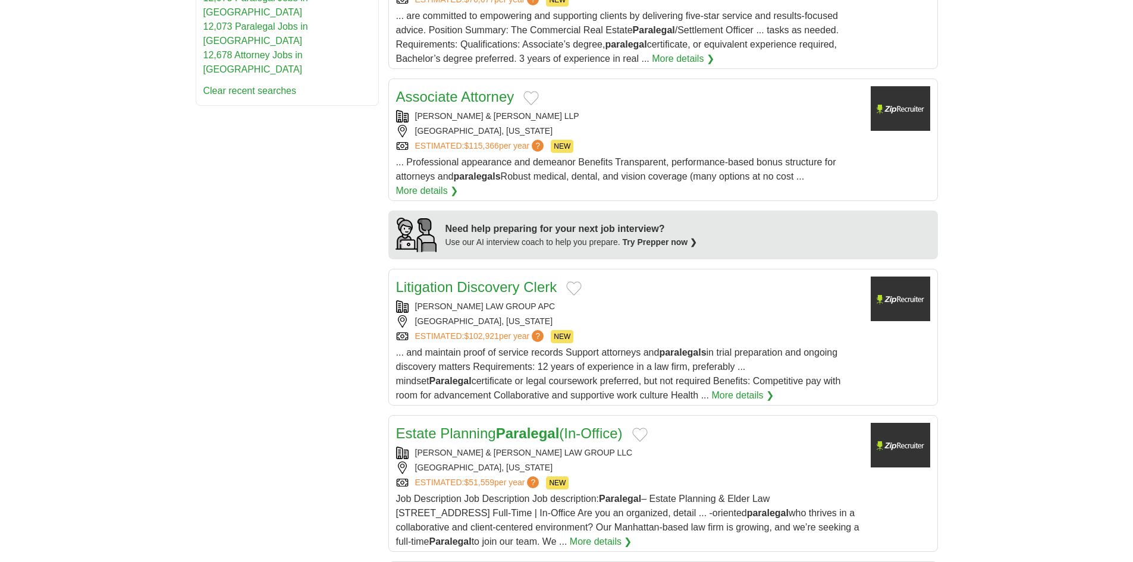
scroll to position [1011, 0]
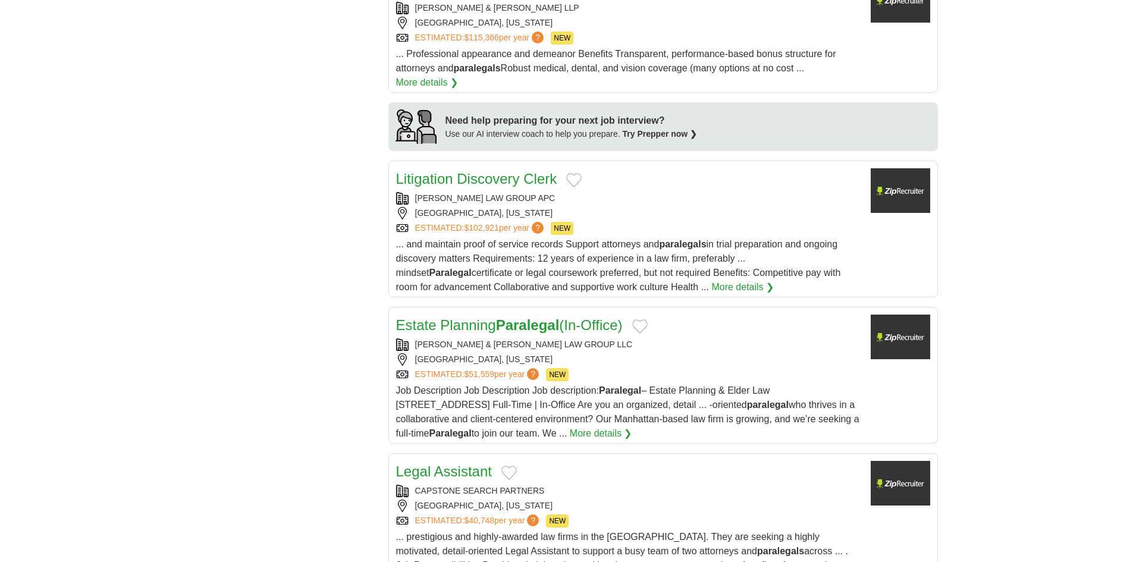
click at [637, 338] on div "GRABER & JOHNSON LAW GROUP LLC" at bounding box center [628, 344] width 465 height 12
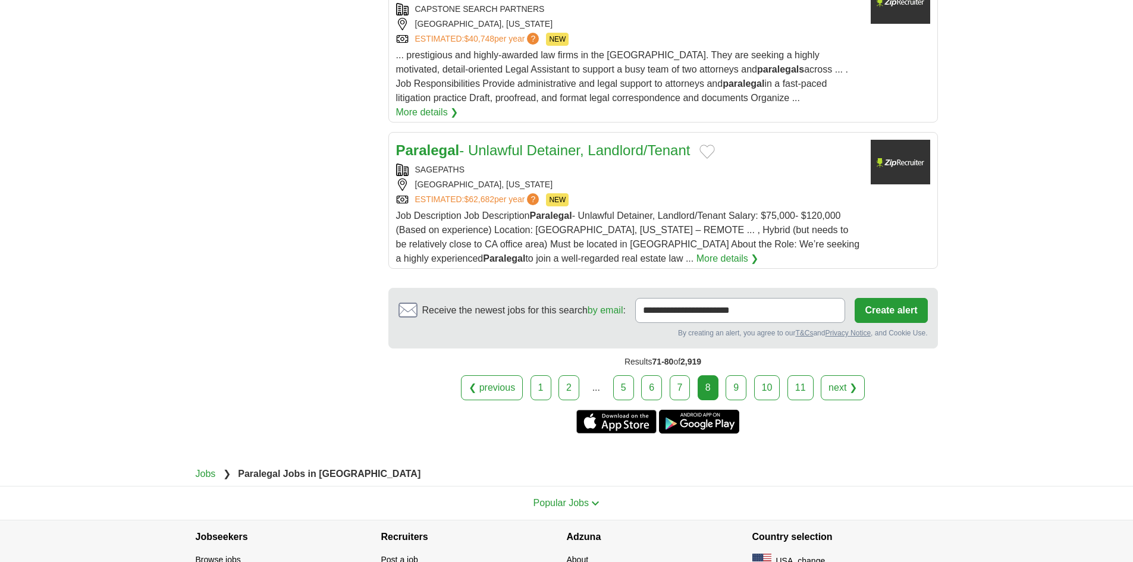
scroll to position [1514, 0]
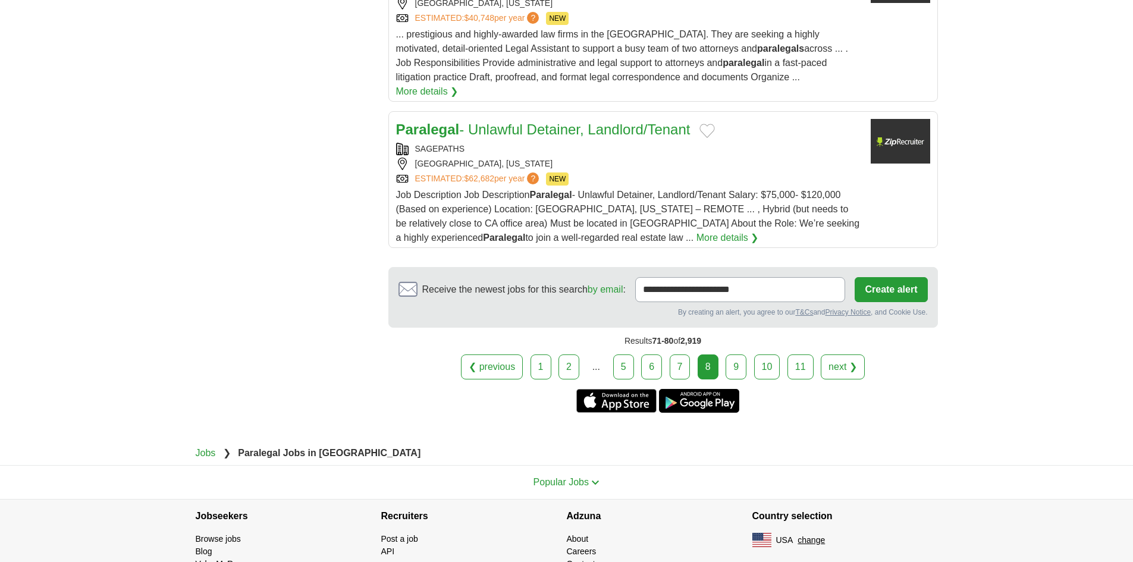
click at [737, 354] on link "9" at bounding box center [736, 366] width 21 height 25
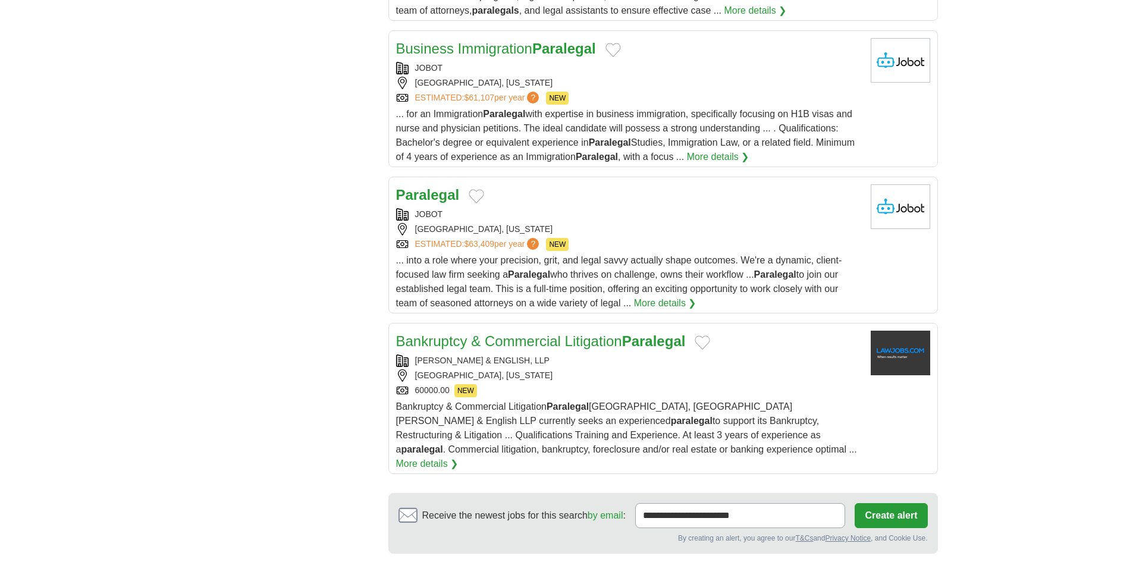
scroll to position [1478, 0]
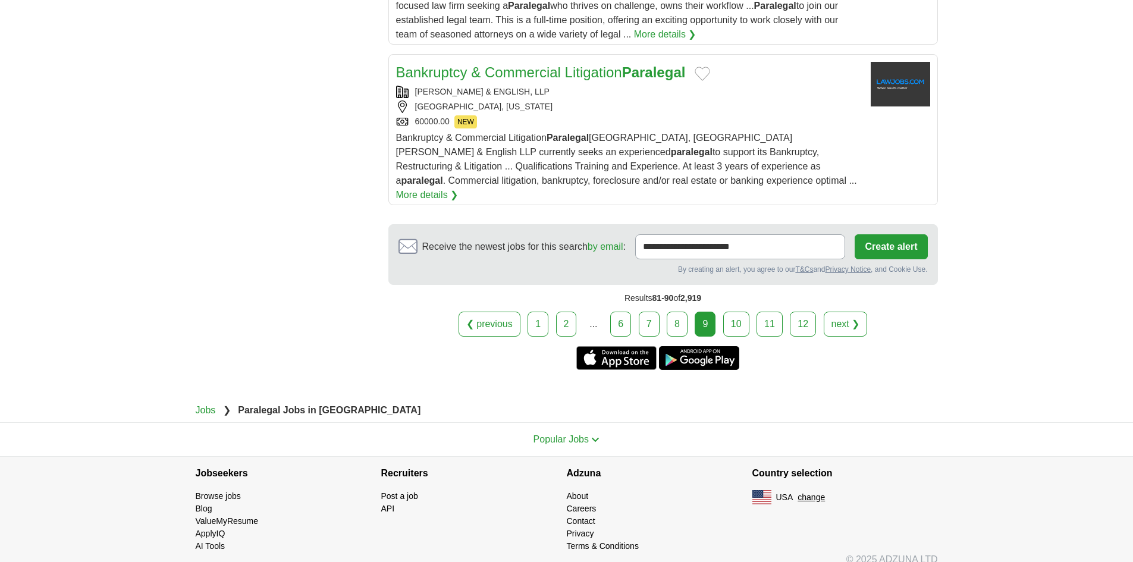
click at [731, 315] on link "10" at bounding box center [736, 324] width 26 height 25
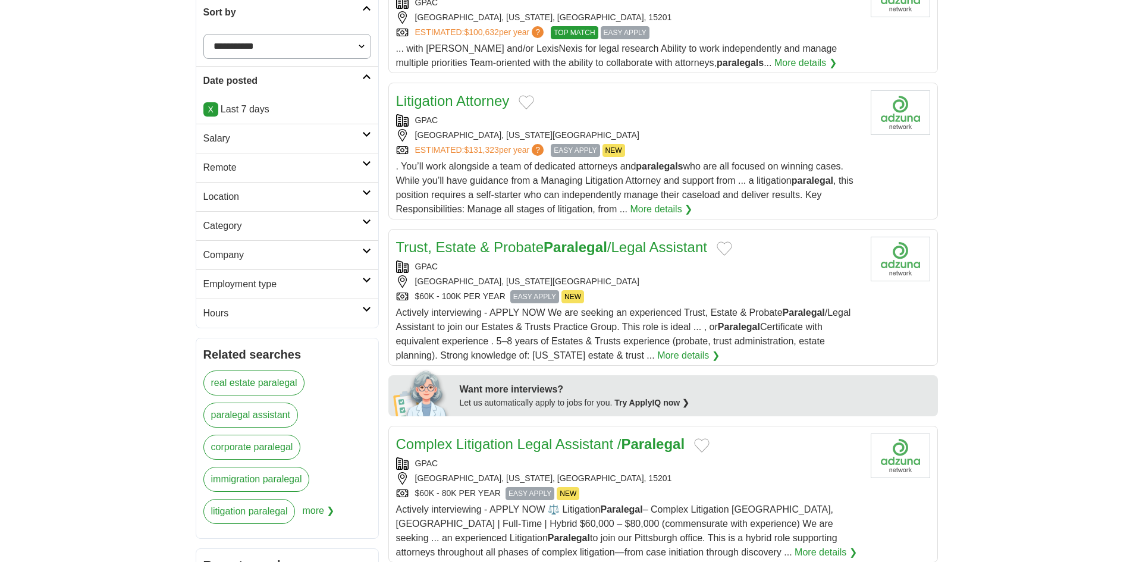
scroll to position [476, 0]
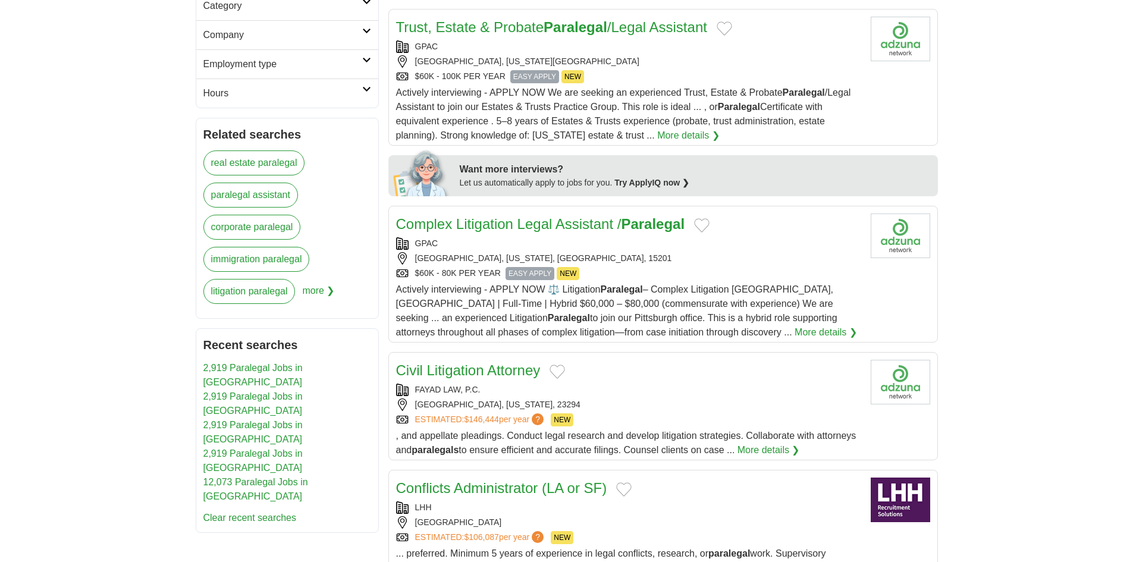
click at [610, 391] on div "FAYAD LAW, P.C." at bounding box center [628, 390] width 465 height 12
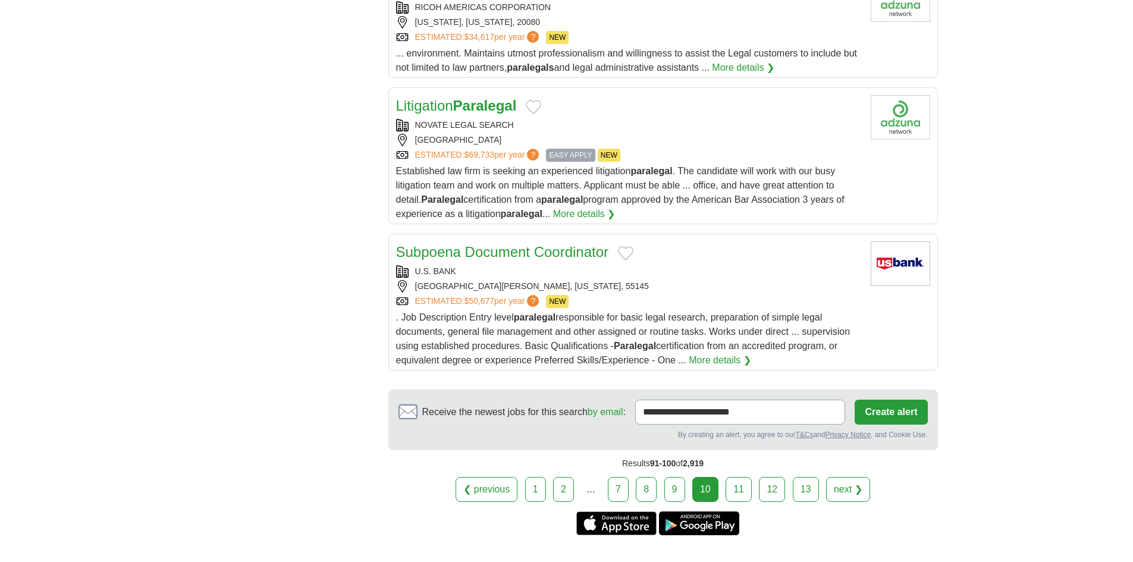
scroll to position [1368, 0]
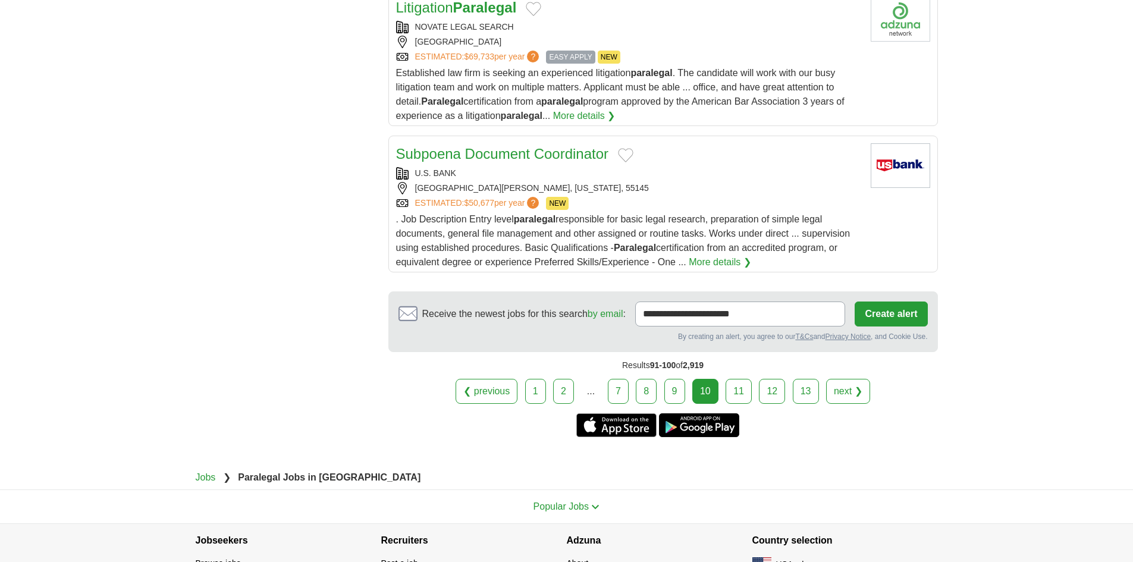
click at [748, 391] on link "11" at bounding box center [739, 391] width 26 height 25
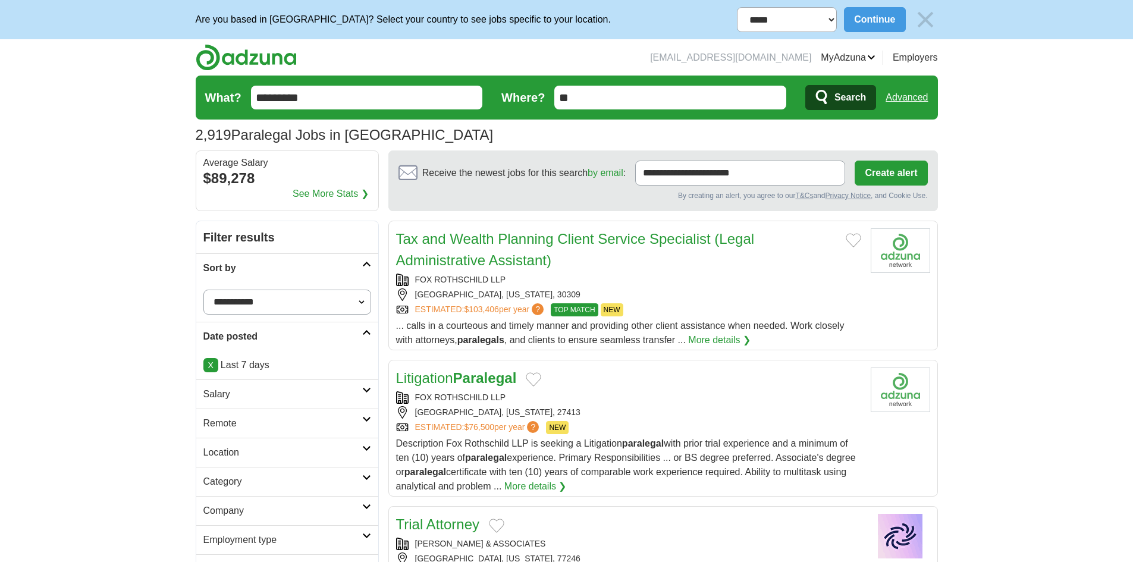
click at [614, 382] on div "Litigation Paralegal" at bounding box center [628, 378] width 465 height 21
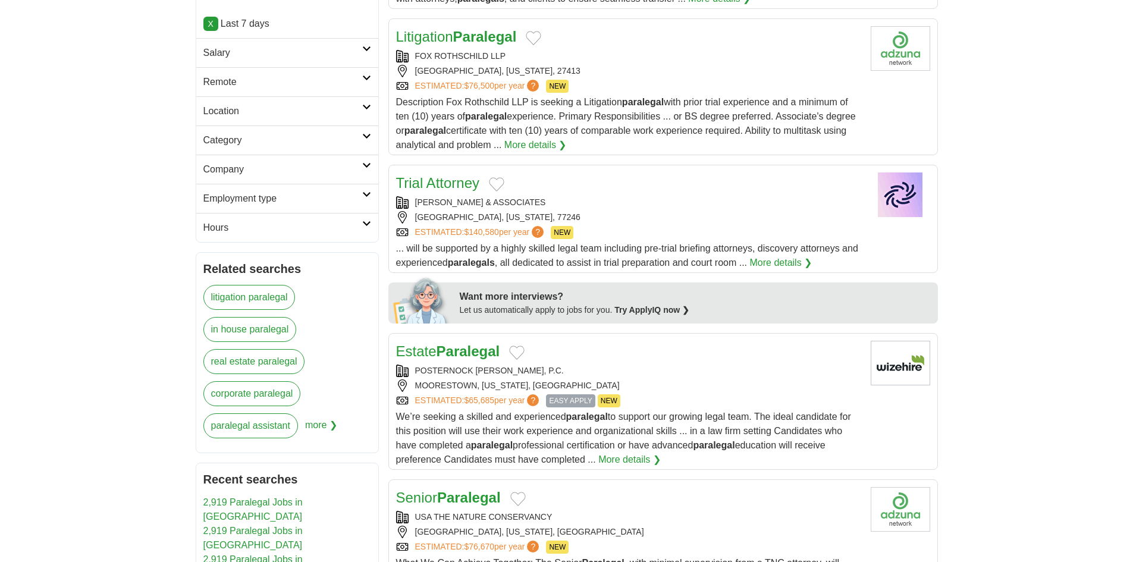
scroll to position [357, 0]
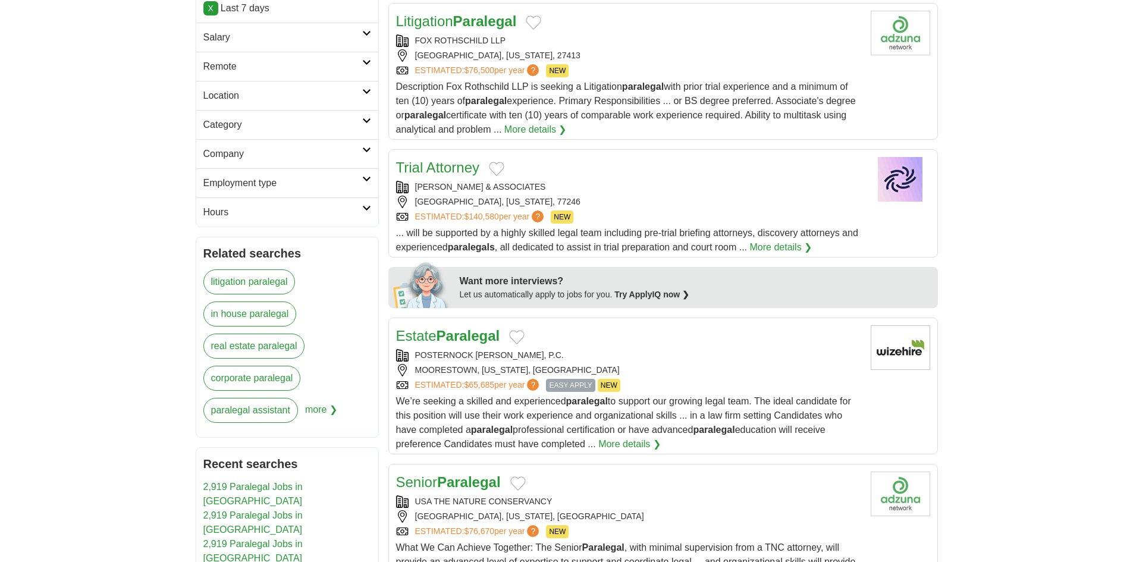
click at [630, 195] on div "JIM ADLER & ASSOCIATES HOUSTON, TEXAS, 77246 ESTIMATED: $140,580 per year ? NEW" at bounding box center [628, 202] width 465 height 43
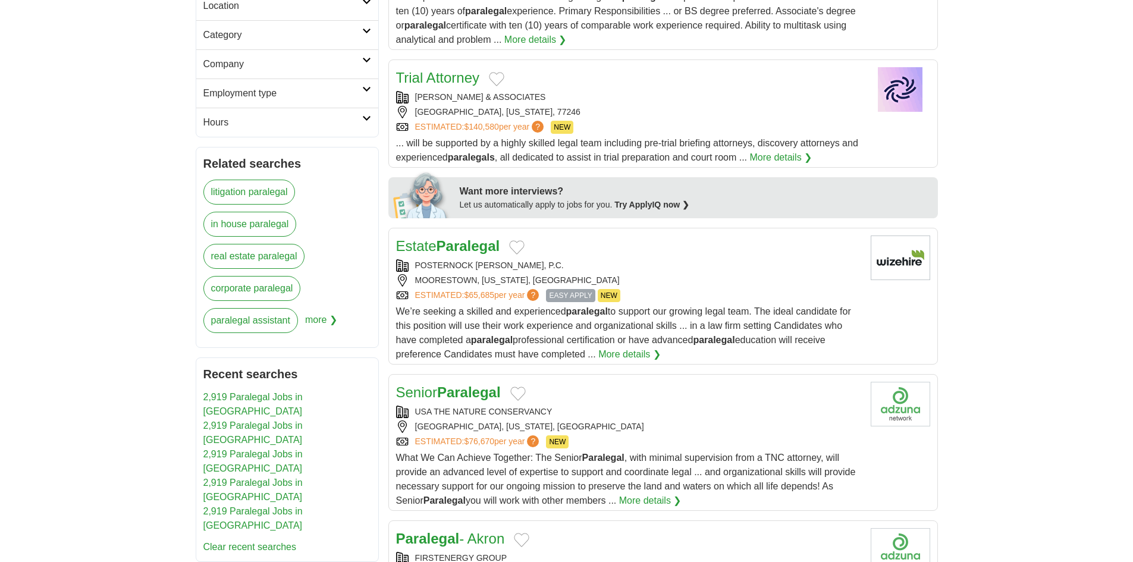
scroll to position [595, 0]
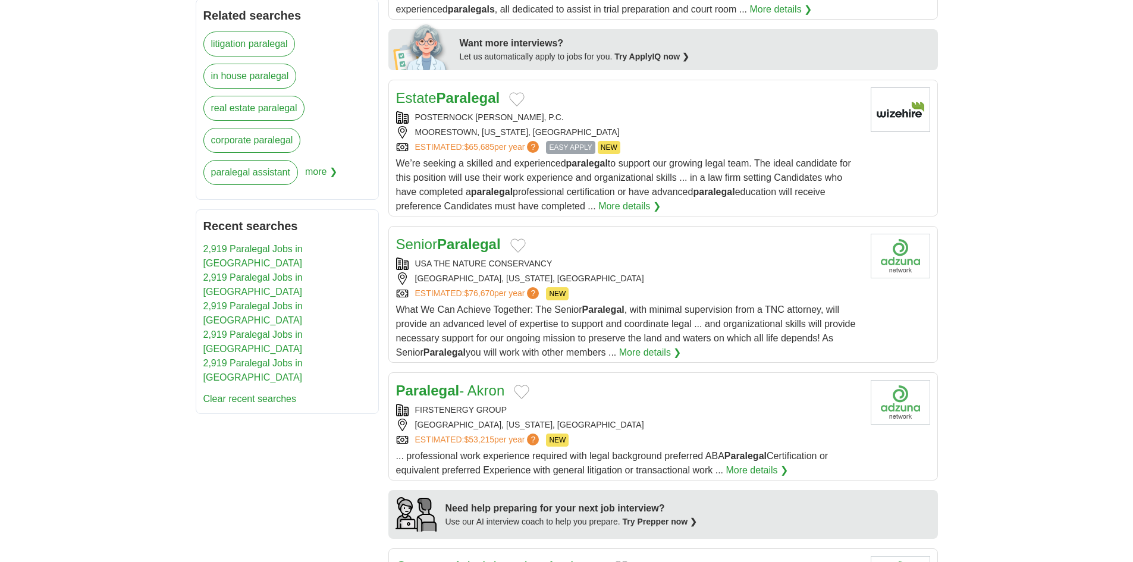
click at [638, 118] on div "POSTERNOCK APELL, P.C." at bounding box center [628, 117] width 465 height 12
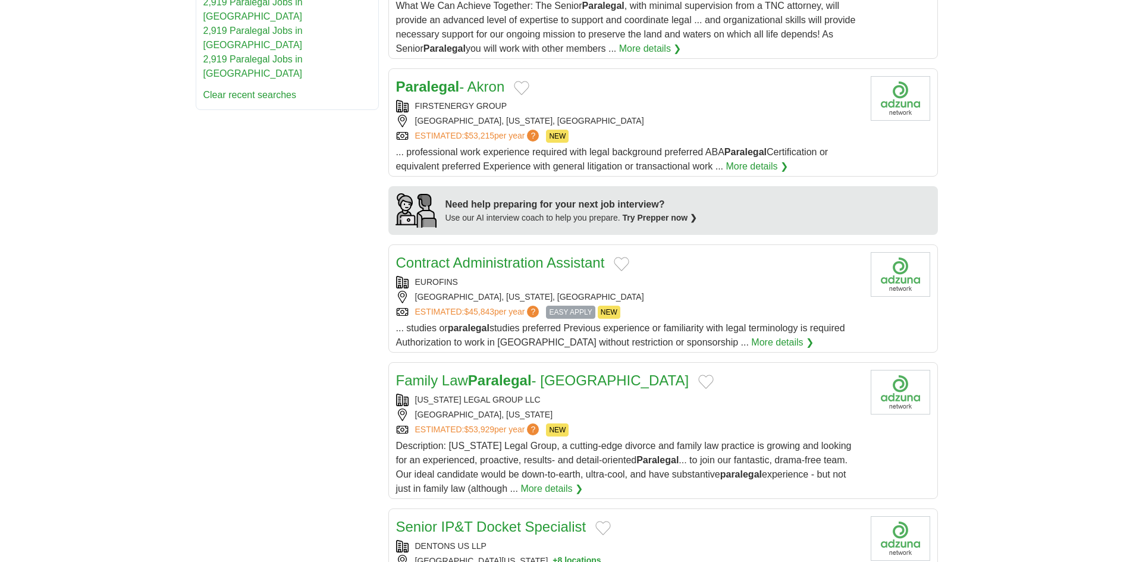
scroll to position [1011, 0]
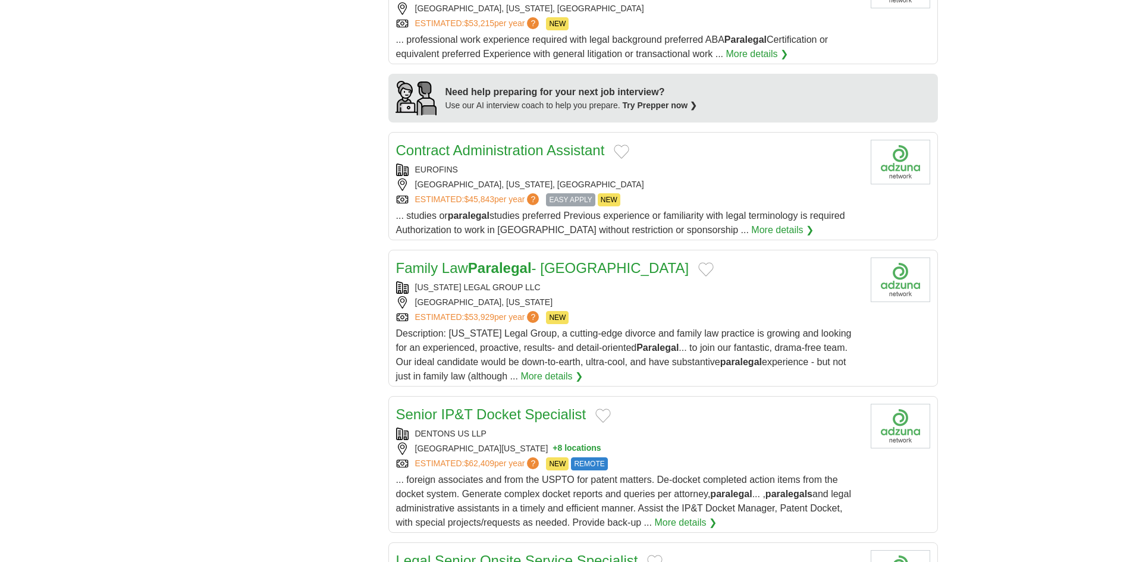
click at [623, 304] on div "OVERLAND PARK, KANSAS" at bounding box center [628, 302] width 465 height 12
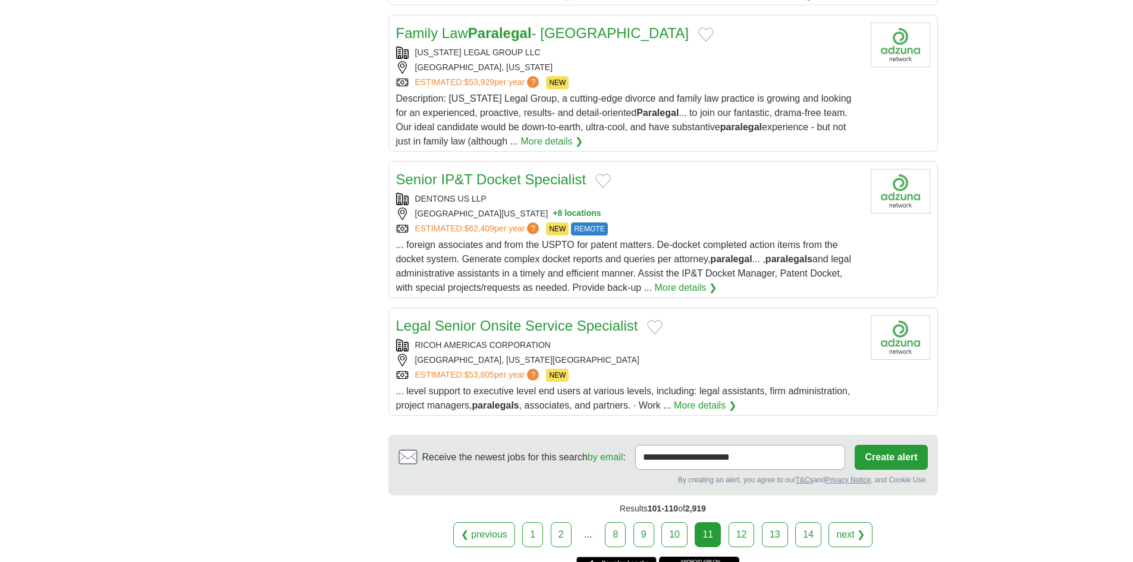
scroll to position [1249, 0]
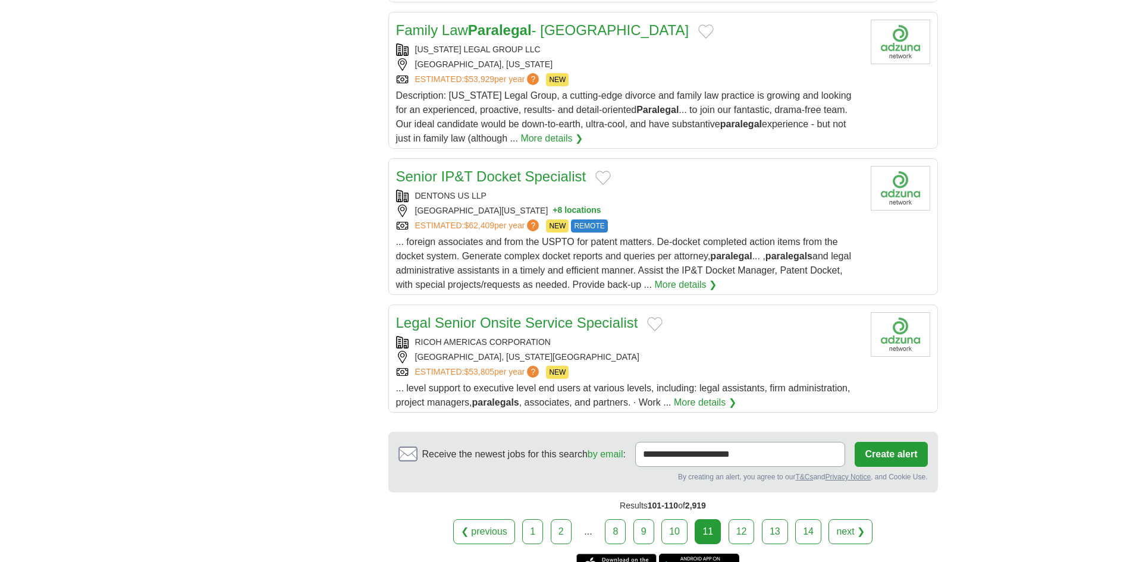
click at [583, 359] on div "AUSTIN, TEXAS, 78703" at bounding box center [628, 357] width 465 height 12
click at [734, 541] on link "12" at bounding box center [742, 531] width 26 height 25
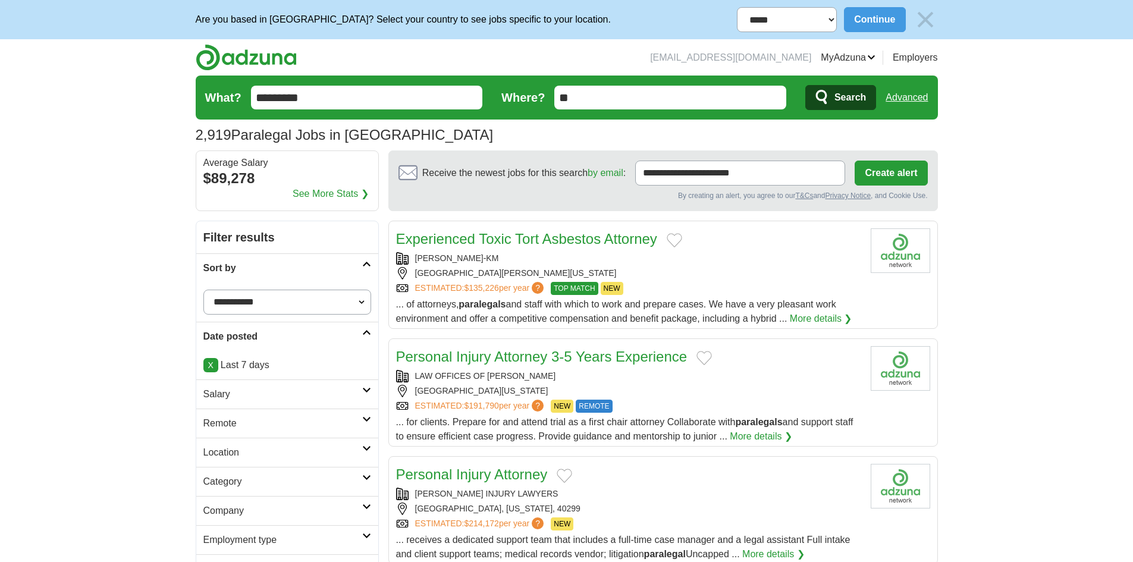
click at [564, 260] on div "[PERSON_NAME]-KM" at bounding box center [628, 258] width 465 height 12
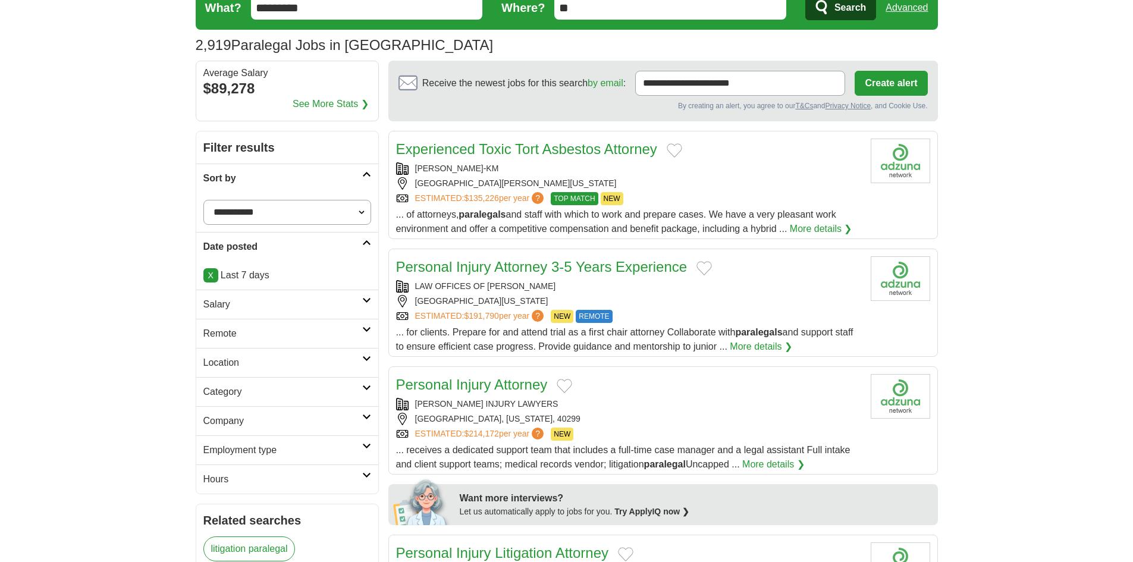
scroll to position [238, 0]
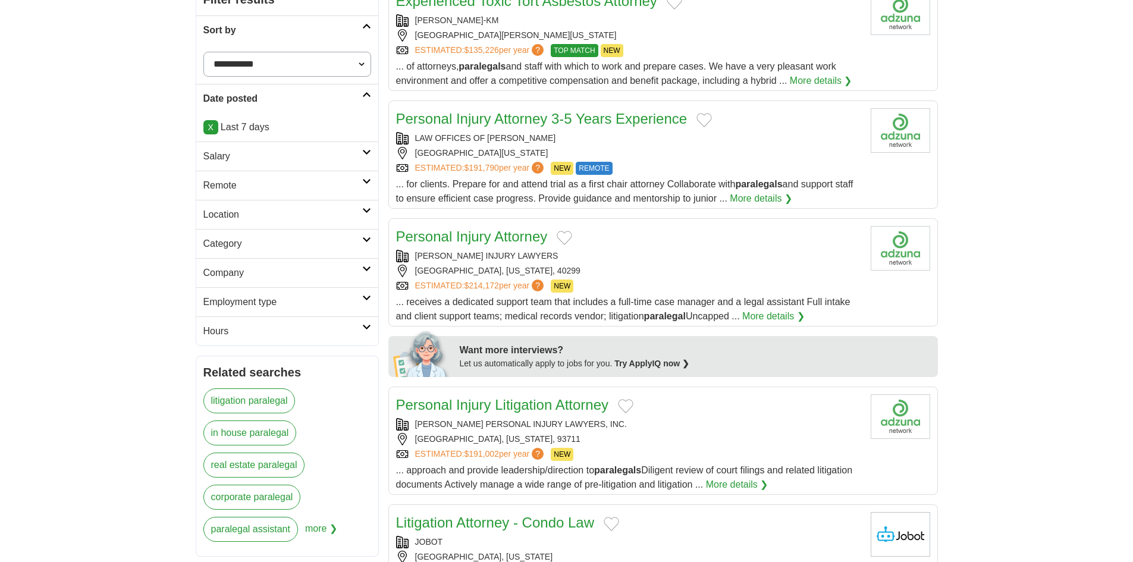
click at [619, 147] on div "DALLAS, TEXAS, 75201" at bounding box center [628, 153] width 465 height 12
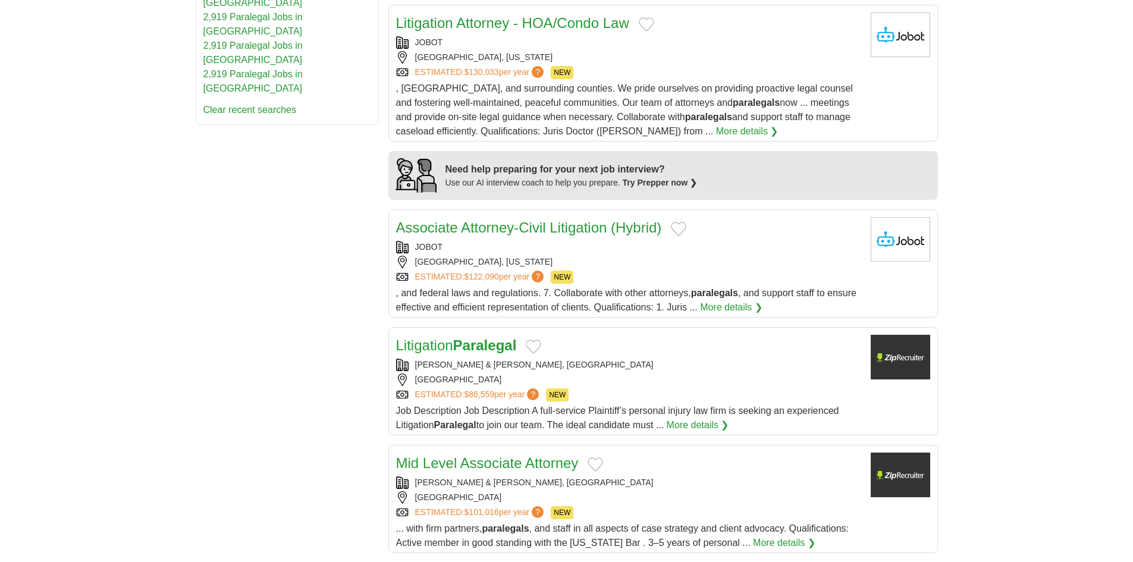
scroll to position [1011, 0]
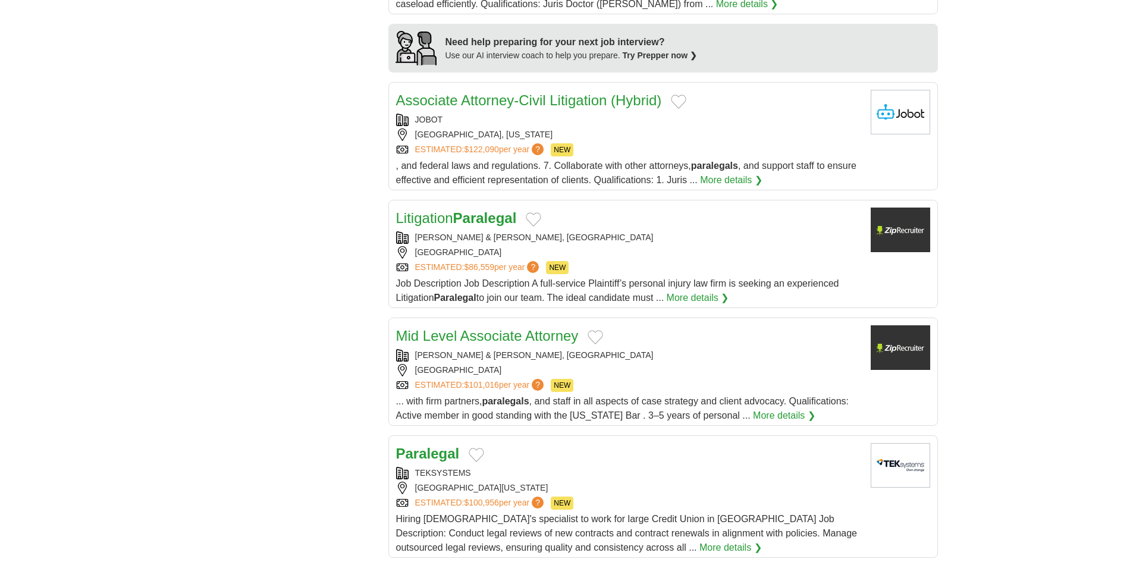
click at [576, 371] on div "MIAMI" at bounding box center [628, 370] width 465 height 12
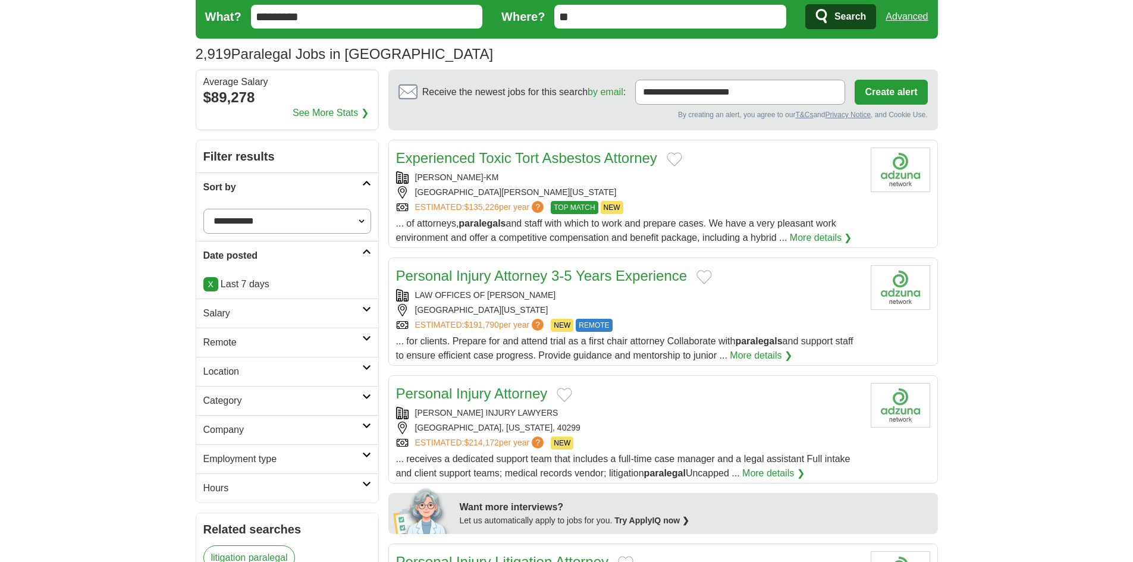
scroll to position [0, 0]
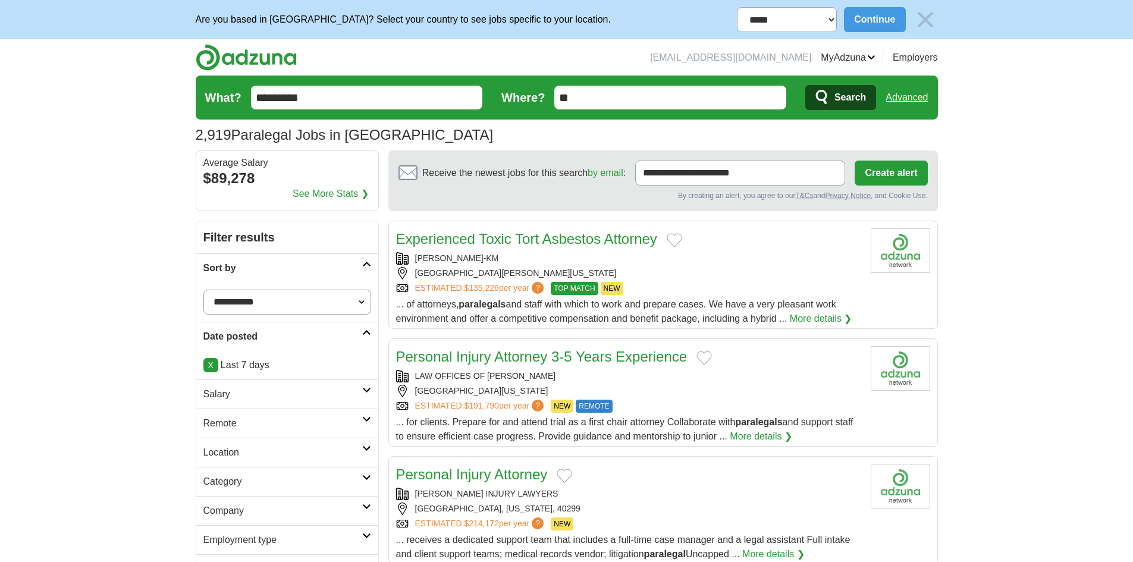
click at [602, 387] on div "DALLAS, TEXAS, 75201" at bounding box center [628, 391] width 465 height 12
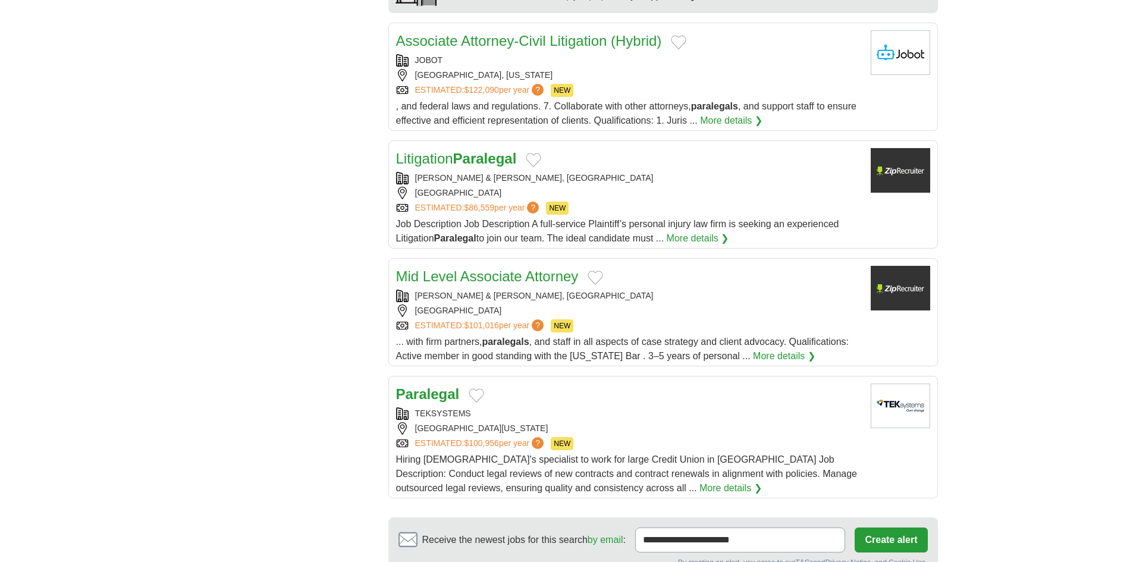
scroll to position [1189, 0]
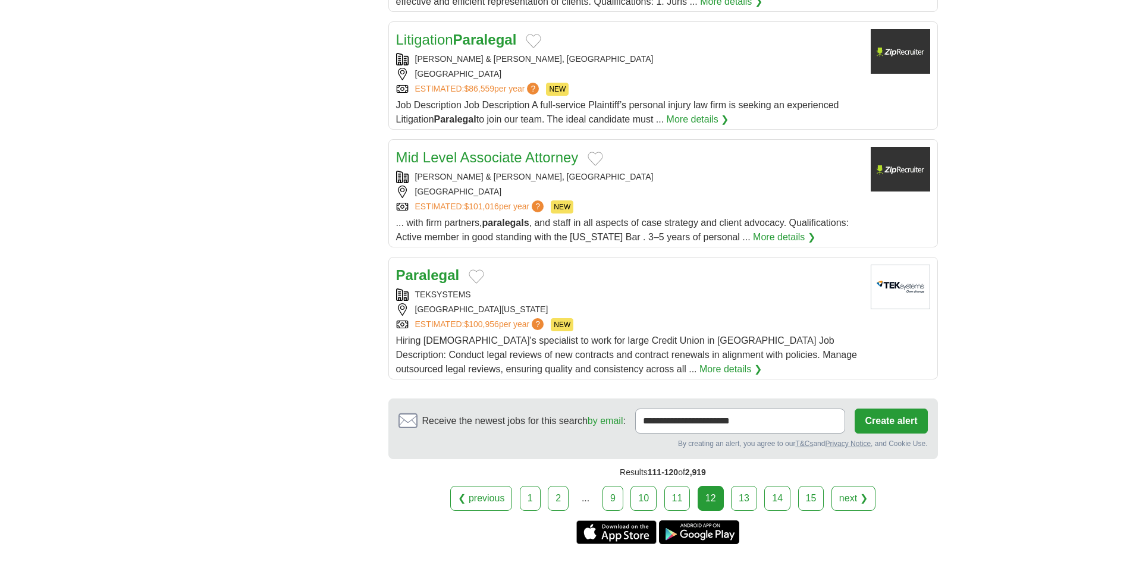
click at [746, 498] on link "13" at bounding box center [744, 498] width 26 height 25
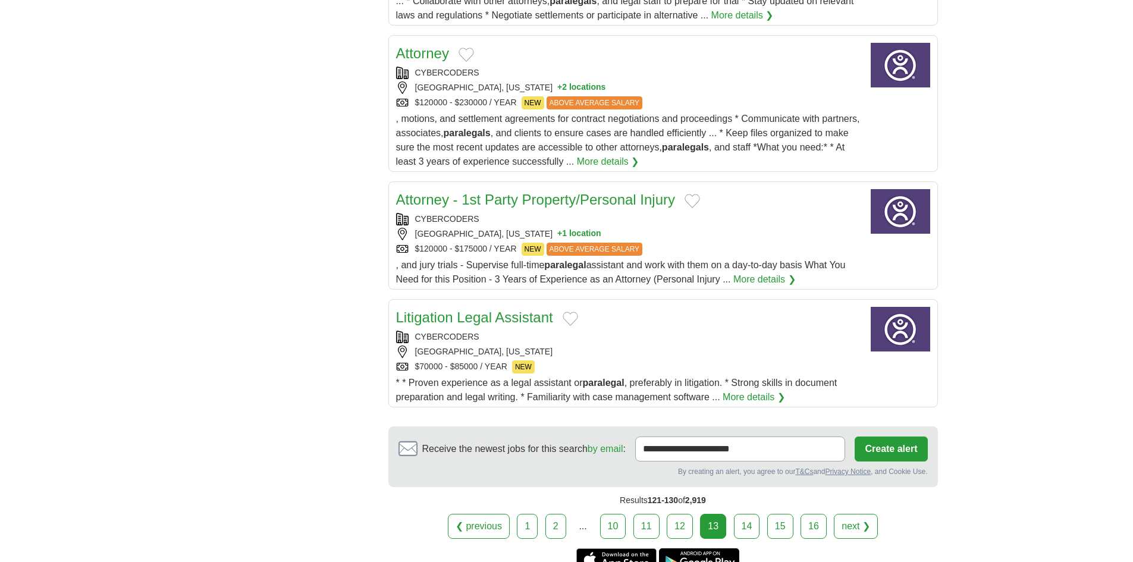
scroll to position [1249, 0]
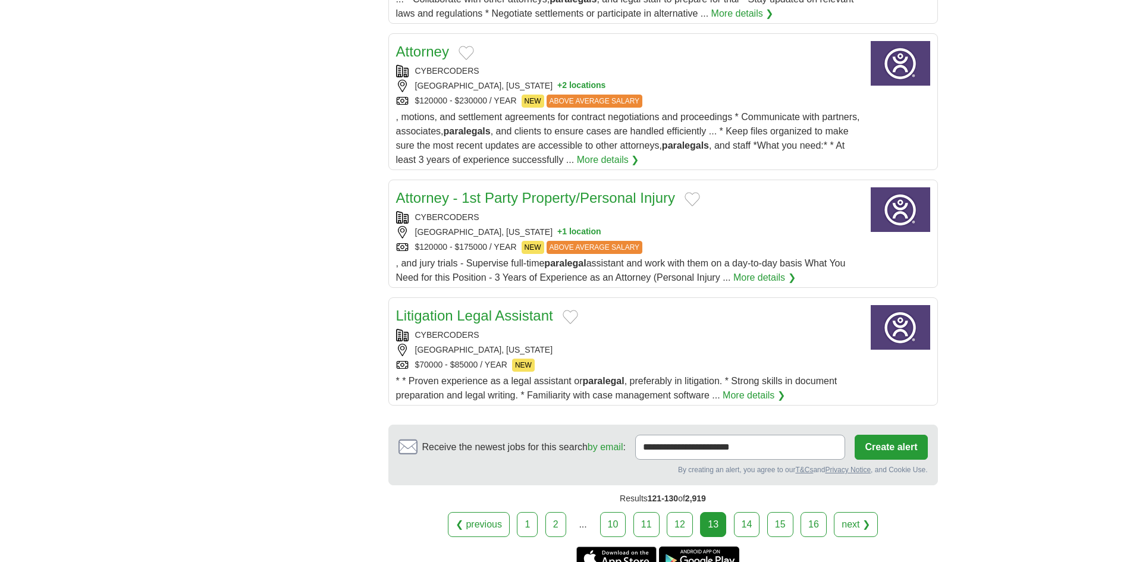
click at [749, 512] on link "14" at bounding box center [747, 524] width 26 height 25
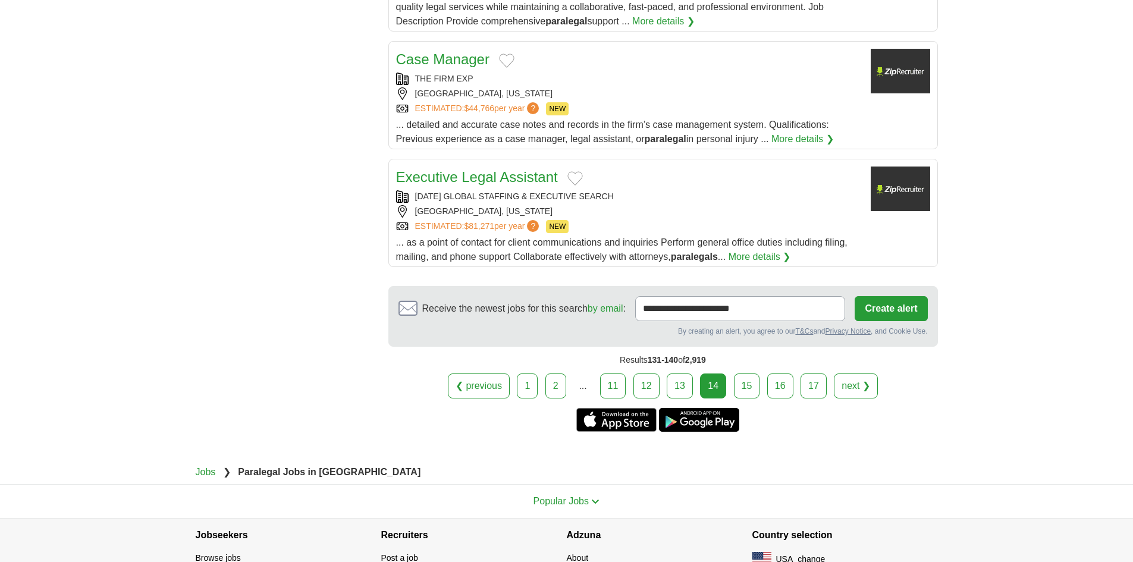
scroll to position [1535, 0]
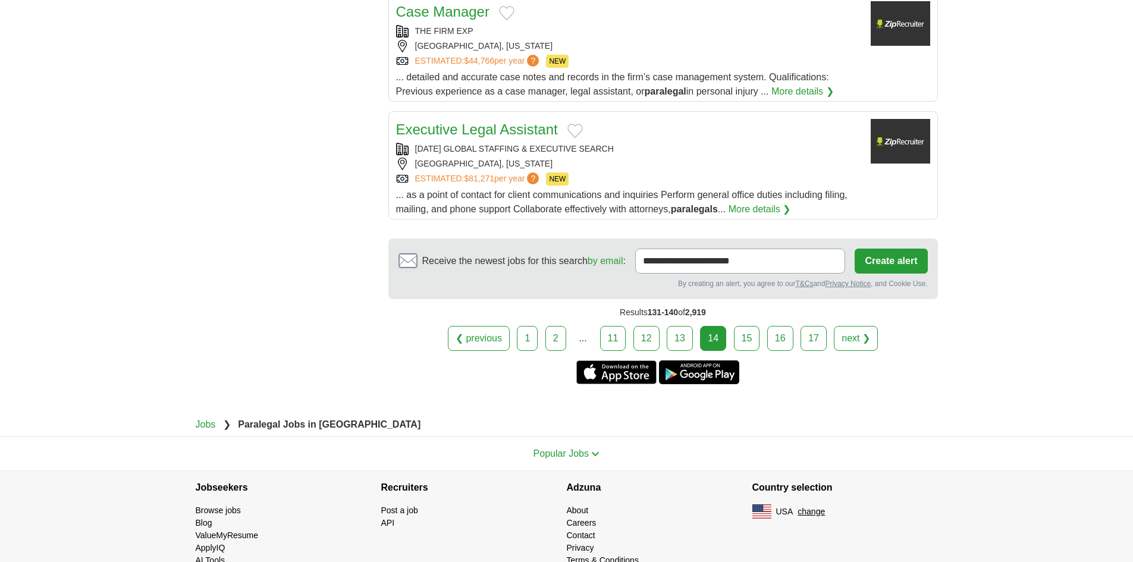
click at [752, 326] on link "15" at bounding box center [747, 338] width 26 height 25
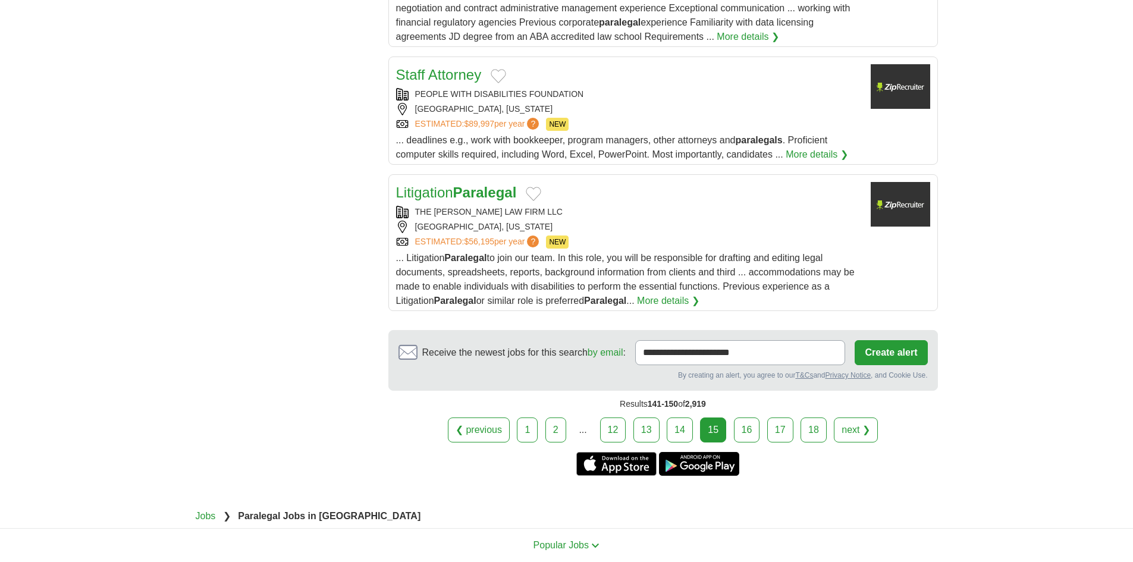
scroll to position [1308, 0]
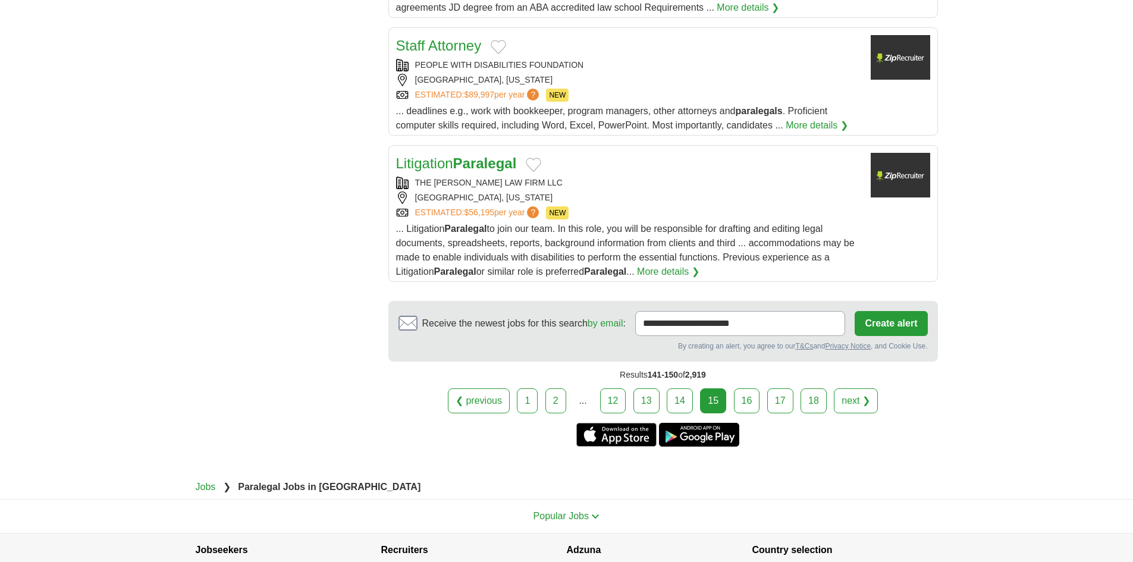
click at [598, 177] on div "THE [PERSON_NAME] LAW FIRM LLC" at bounding box center [628, 183] width 465 height 12
click at [739, 388] on link "16" at bounding box center [747, 400] width 26 height 25
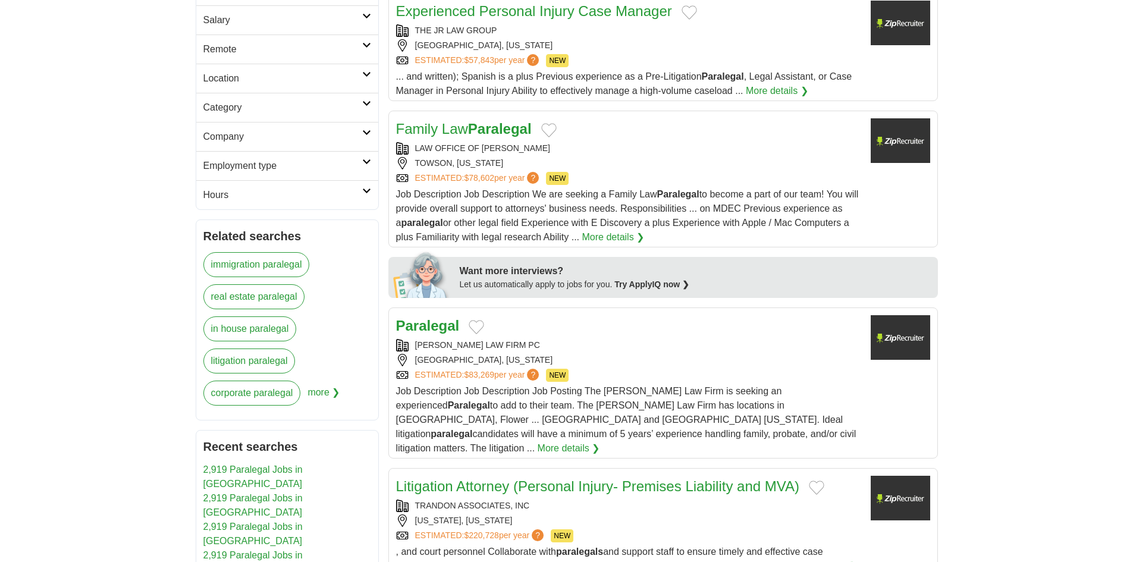
scroll to position [535, 0]
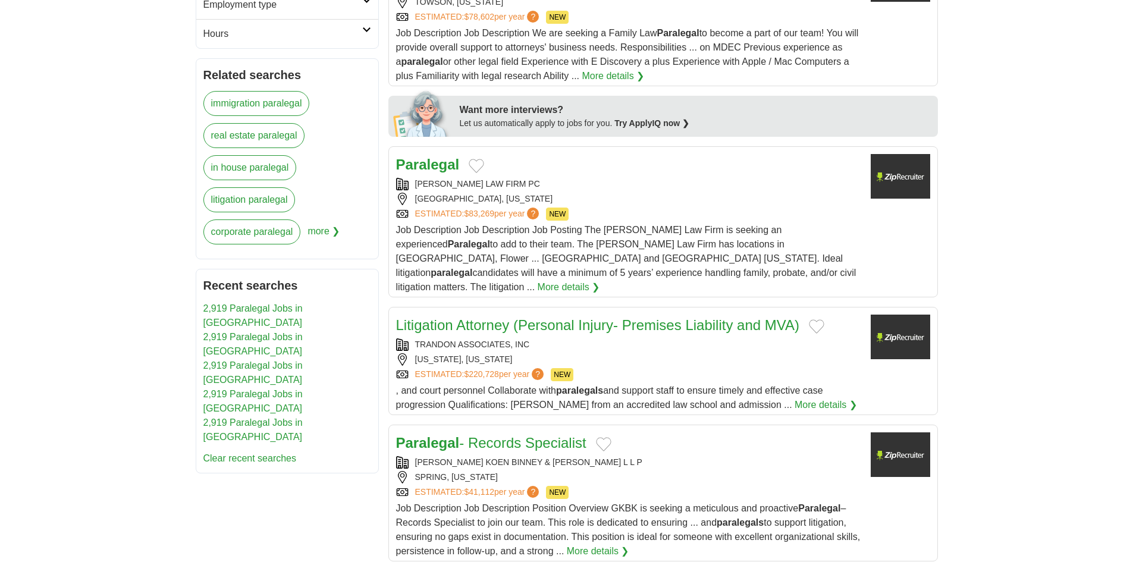
click at [607, 186] on div "[PERSON_NAME] LAW FIRM PC" at bounding box center [628, 184] width 465 height 12
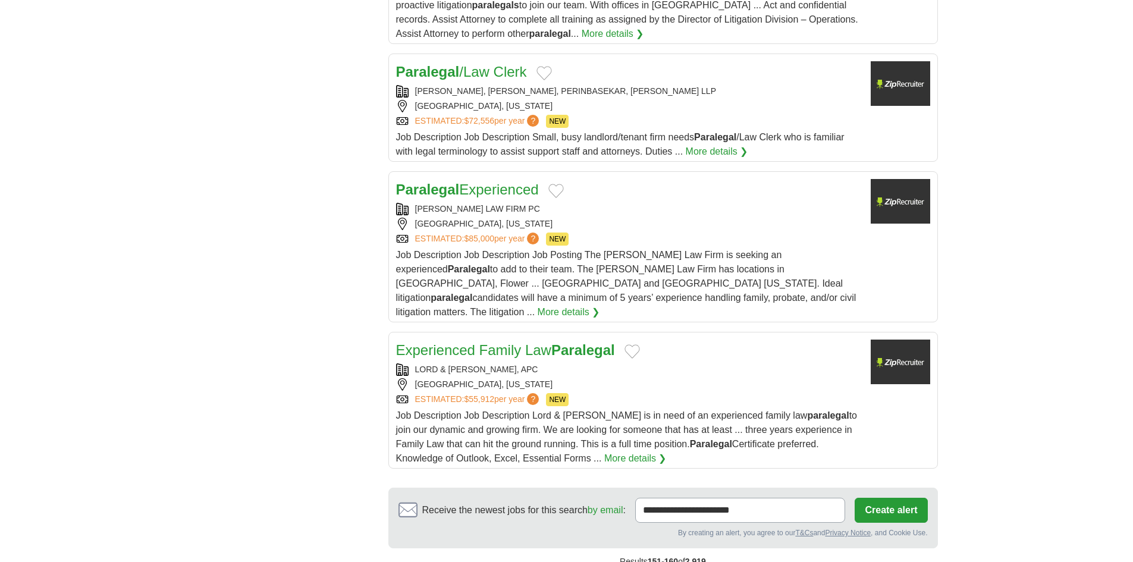
scroll to position [1368, 0]
